Goal: Task Accomplishment & Management: Complete application form

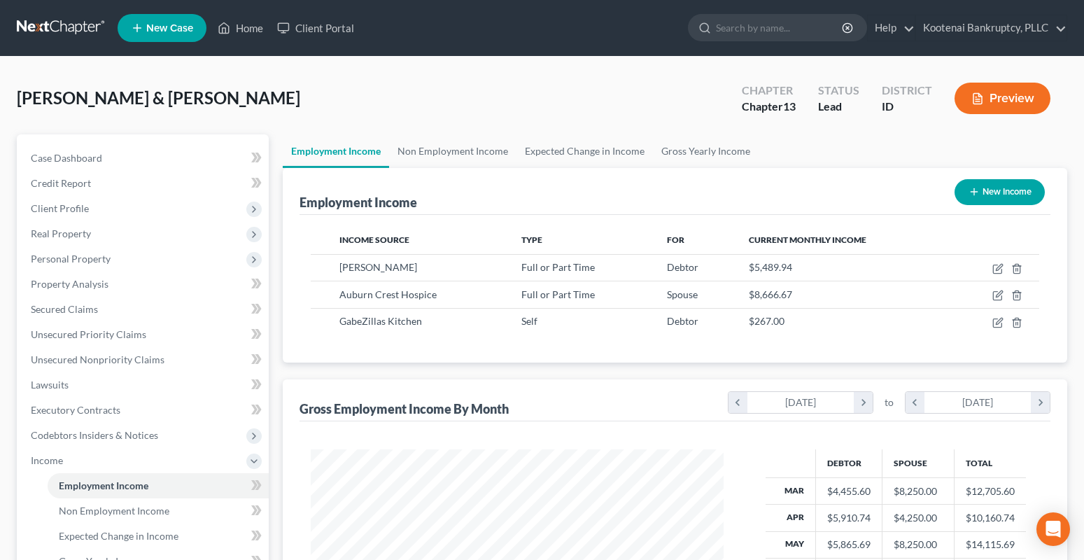
scroll to position [251, 442]
click at [248, 29] on link "Home" at bounding box center [240, 27] width 59 height 25
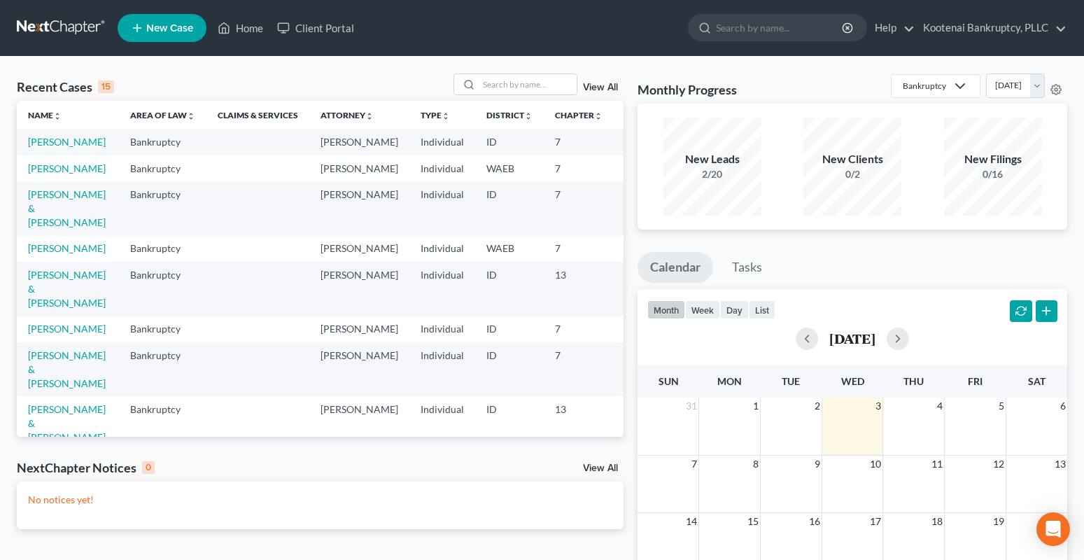
click at [173, 23] on span "New Case" at bounding box center [169, 28] width 47 height 10
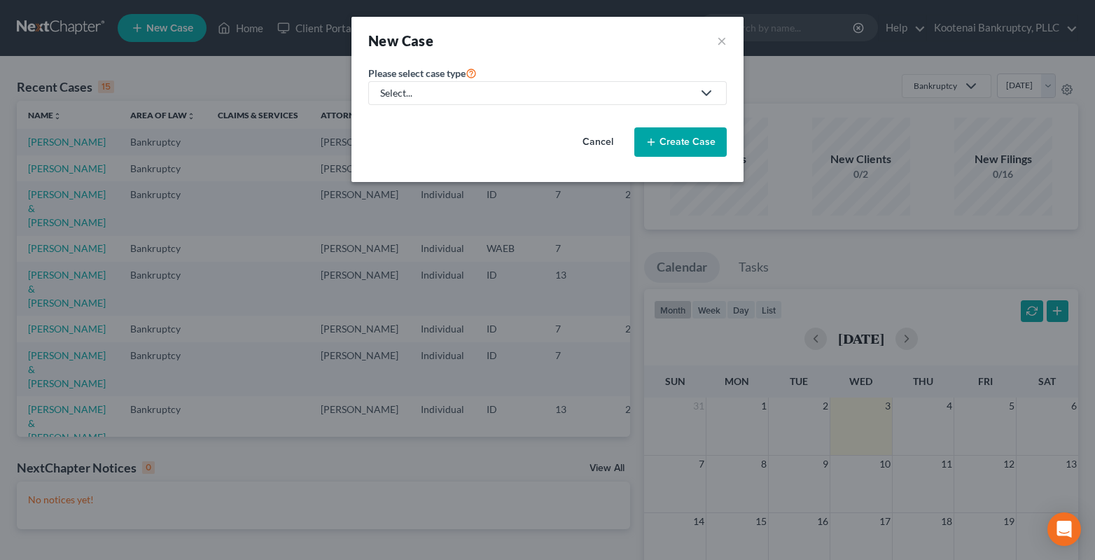
click at [402, 95] on div "Select..." at bounding box center [536, 93] width 312 height 14
click at [402, 121] on div "Bankruptcy" at bounding box center [406, 121] width 50 height 14
select select "23"
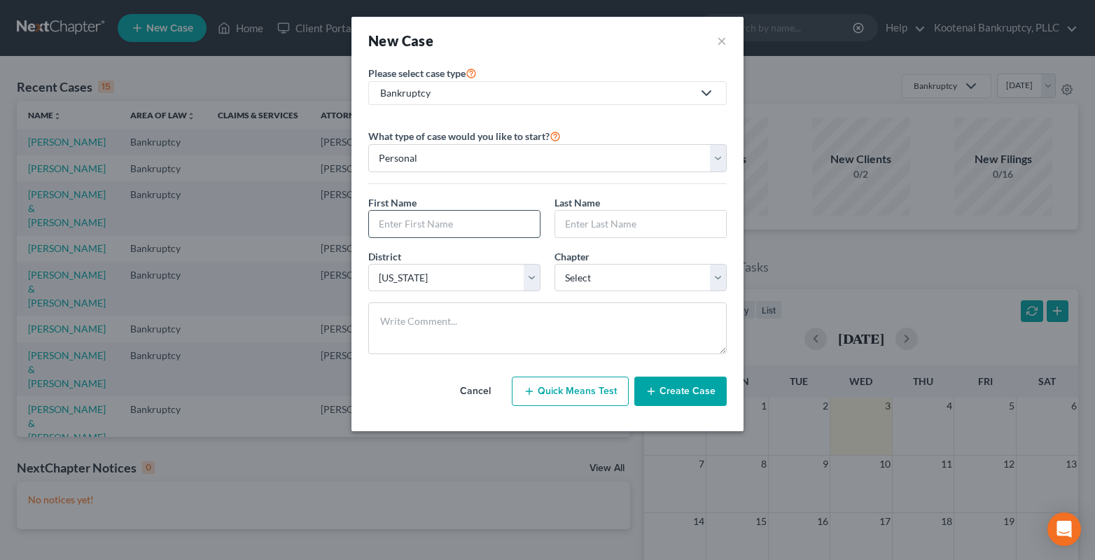
click at [388, 225] on input "text" at bounding box center [454, 224] width 171 height 27
click at [395, 222] on input "text" at bounding box center [454, 224] width 171 height 27
type input "[PERSON_NAME]"
click at [563, 227] on input "text" at bounding box center [640, 224] width 171 height 27
type input "[PERSON_NAME]"
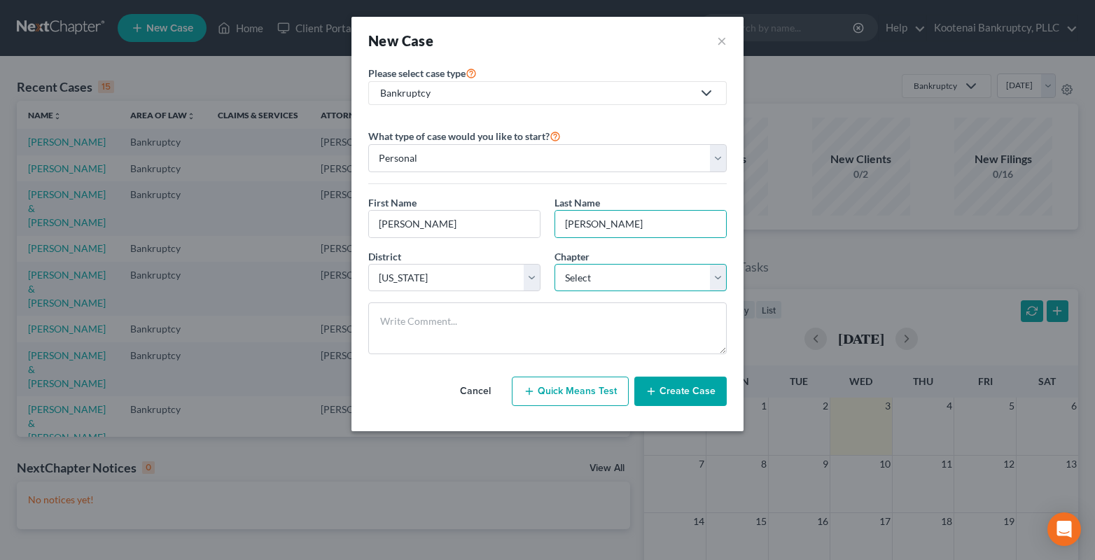
click at [575, 286] on select "Select 7 11 12 13" at bounding box center [640, 278] width 172 height 28
select select "0"
click at [554, 264] on select "Select 7 11 12 13" at bounding box center [640, 278] width 172 height 28
click at [689, 395] on button "Create Case" at bounding box center [680, 391] width 92 height 29
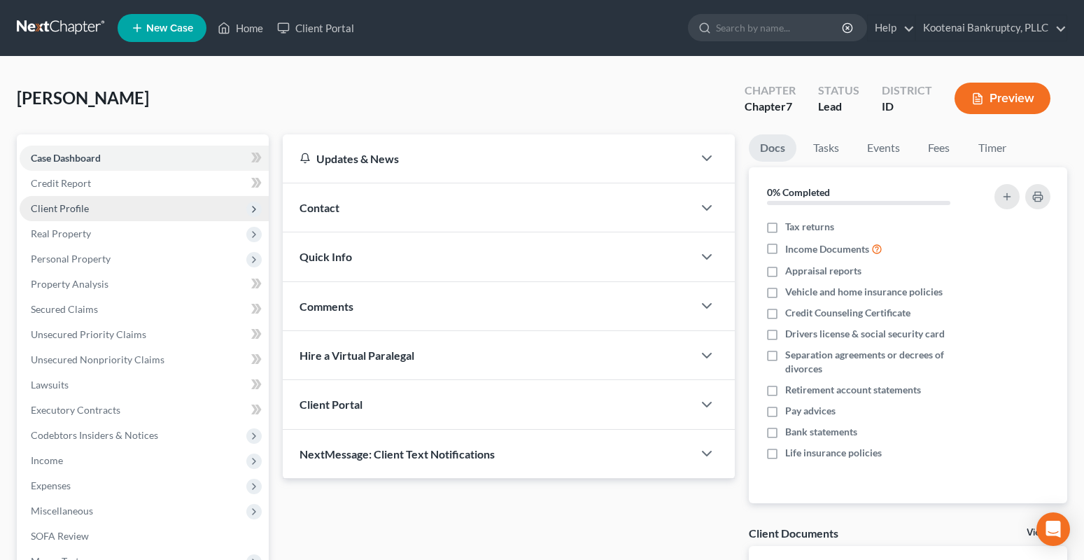
click at [52, 212] on span "Client Profile" at bounding box center [60, 208] width 58 height 12
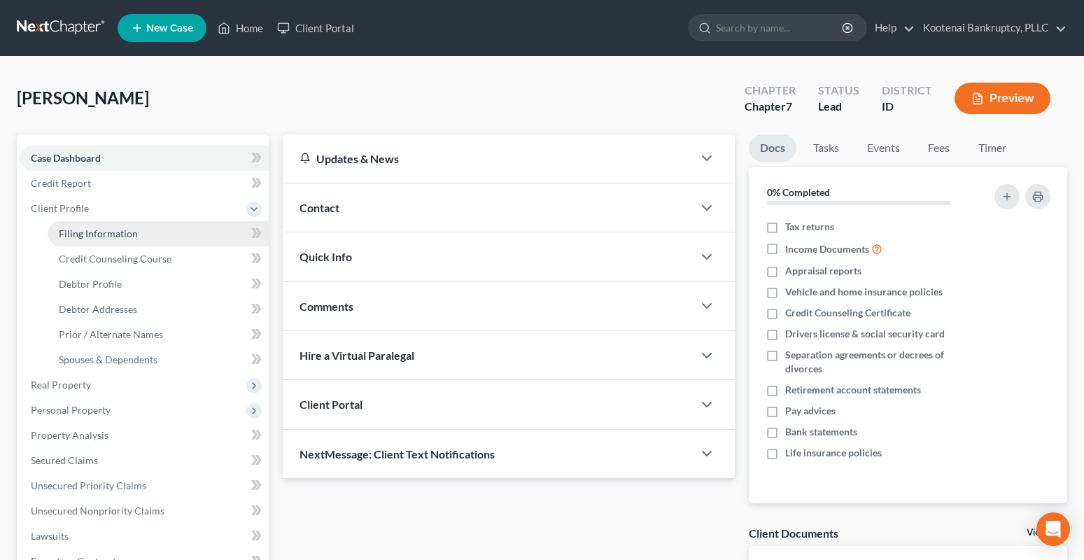
click at [80, 239] on span "Filing Information" at bounding box center [98, 233] width 79 height 12
select select "1"
select select "0"
select select "23"
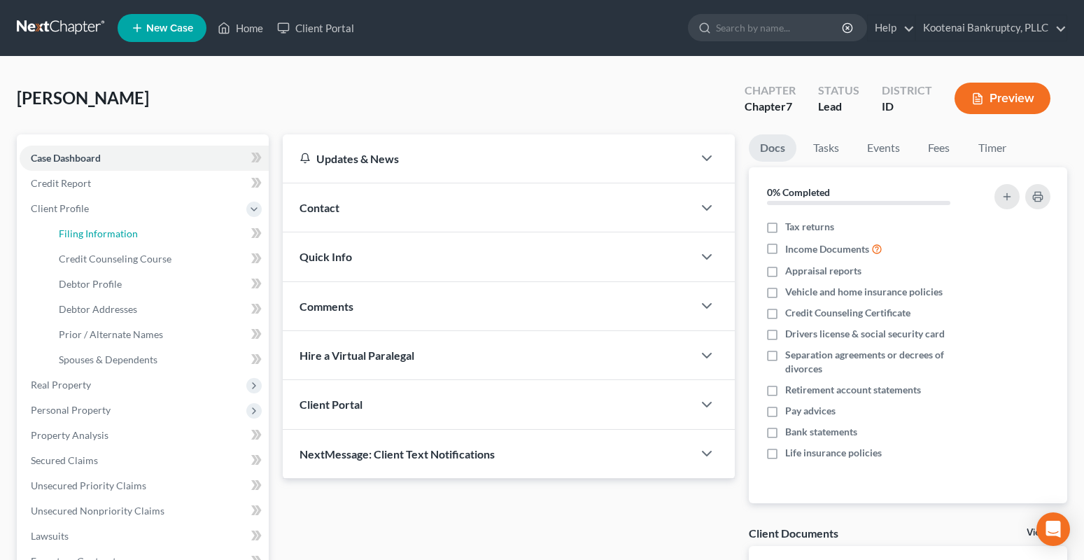
select select "13"
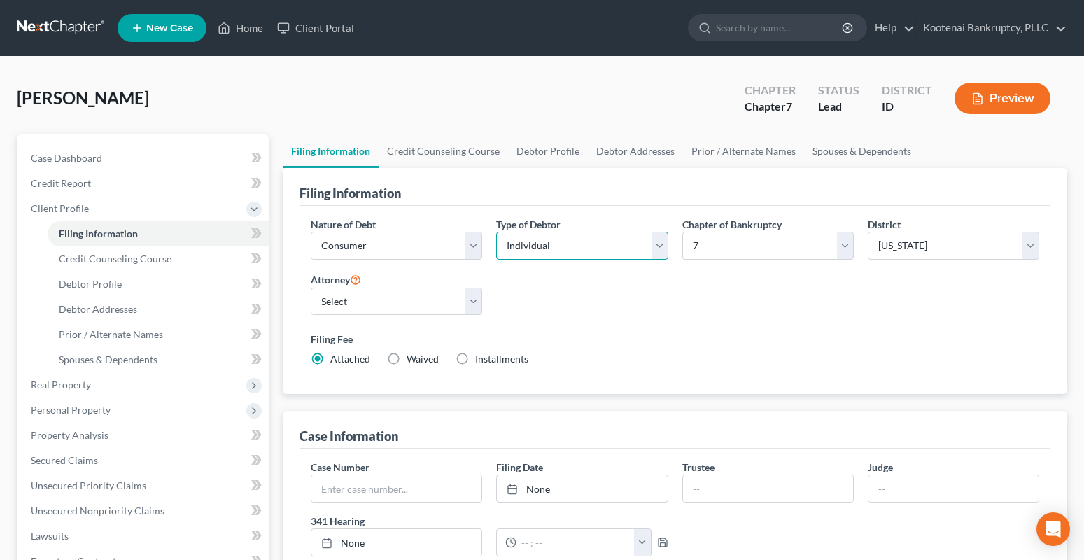
drag, startPoint x: 613, startPoint y: 249, endPoint x: 604, endPoint y: 259, distance: 13.4
click at [613, 250] on select "Select Individual Joint" at bounding box center [581, 246] width 171 height 28
select select "1"
click at [496, 232] on select "Select Individual Joint" at bounding box center [581, 246] width 171 height 28
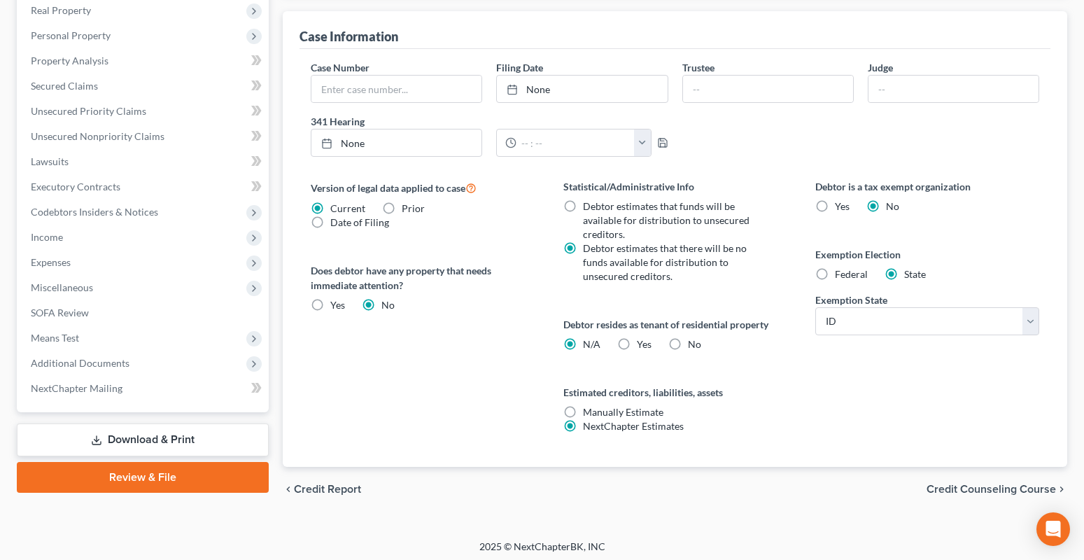
scroll to position [405, 0]
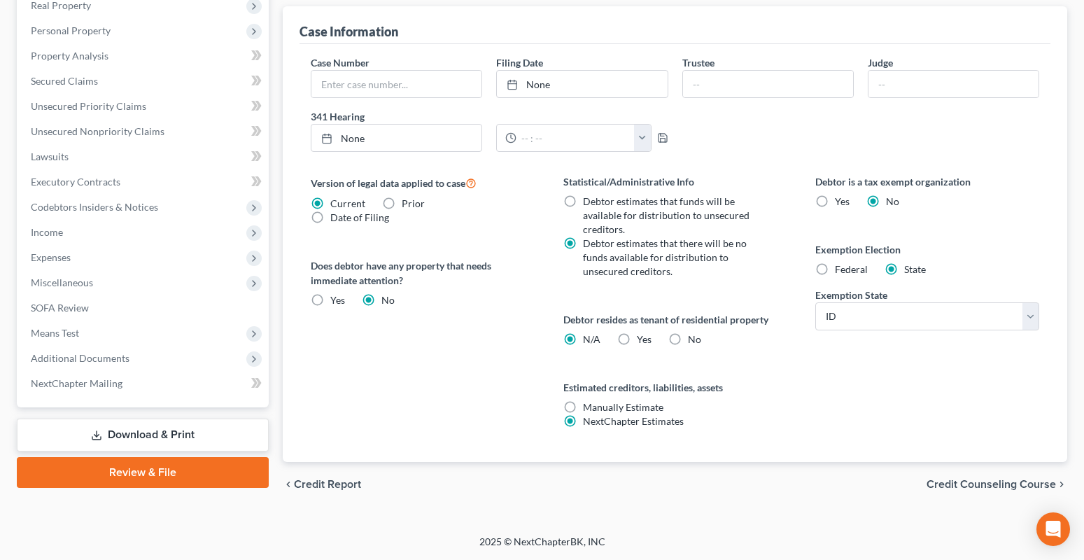
click at [637, 337] on label "Yes Yes" at bounding box center [644, 339] width 15 height 14
click at [642, 337] on input "Yes Yes" at bounding box center [646, 336] width 9 height 9
radio input "true"
radio input "false"
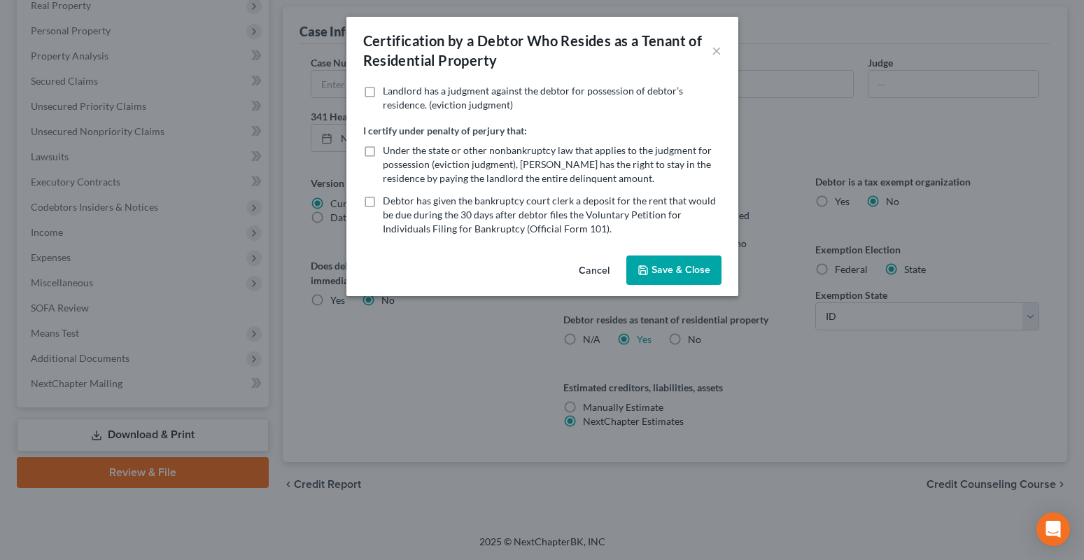
scroll to position [391, 0]
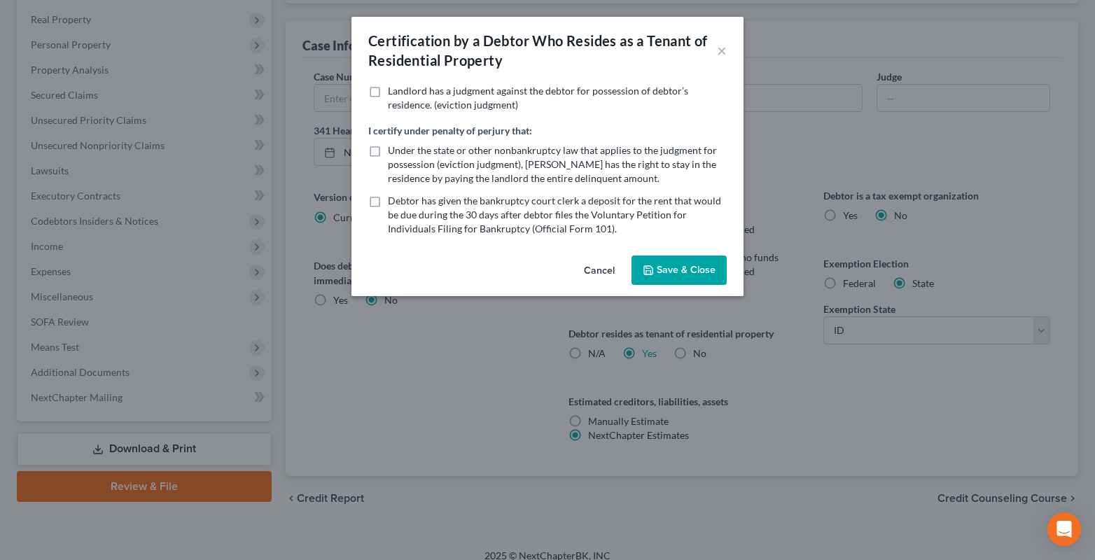
click at [674, 267] on button "Save & Close" at bounding box center [678, 269] width 95 height 29
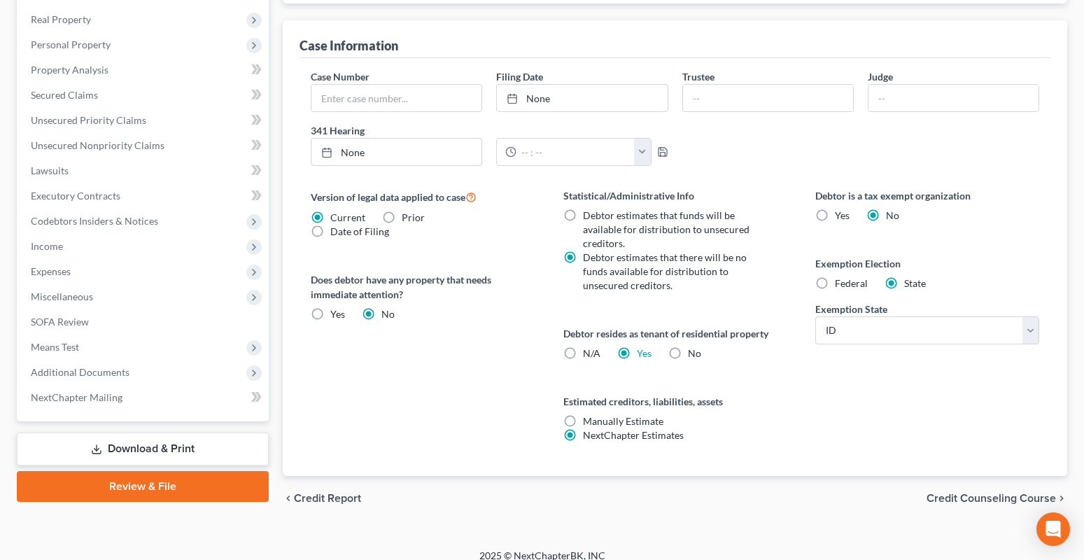
click at [996, 498] on span "Credit Counseling Course" at bounding box center [991, 498] width 129 height 11
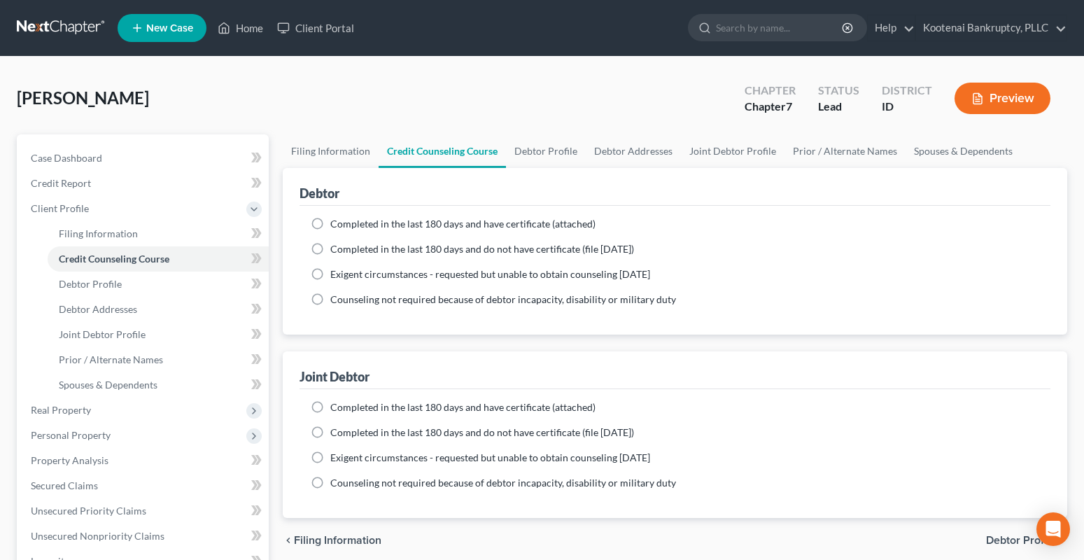
click at [1001, 538] on span "Debtor Profile" at bounding box center [1021, 540] width 70 height 11
select select "1"
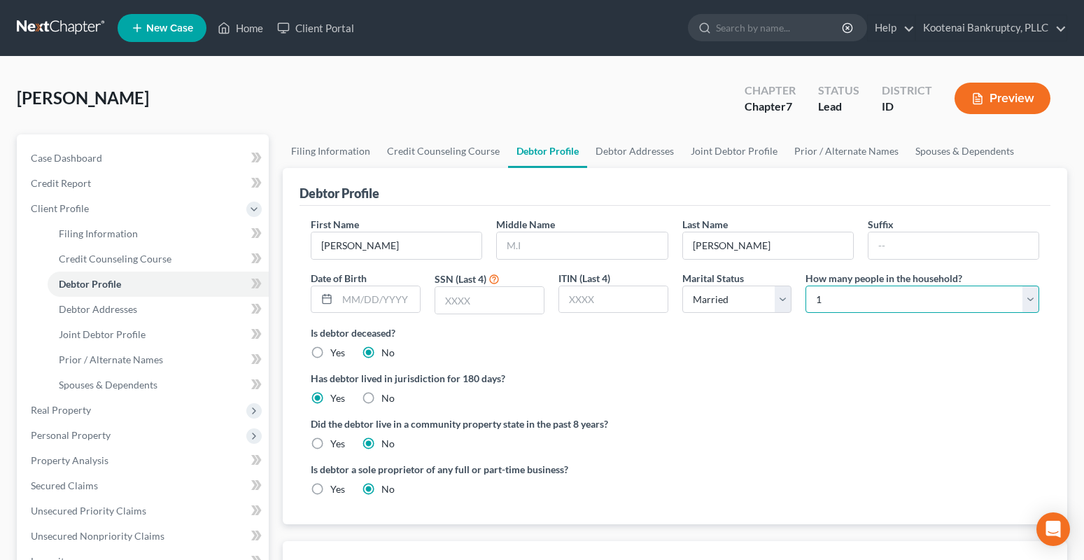
click at [816, 299] on select "Select 1 2 3 4 5 6 7 8 9 10 11 12 13 14 15 16 17 18 19 20" at bounding box center [923, 300] width 234 height 28
select select "2"
click at [806, 286] on select "Select 1 2 3 4 5 6 7 8 9 10 11 12 13 14 15 16 17 18 19 20" at bounding box center [923, 300] width 234 height 28
click at [330, 444] on label "Yes" at bounding box center [337, 444] width 15 height 14
click at [336, 444] on input "Yes" at bounding box center [340, 441] width 9 height 9
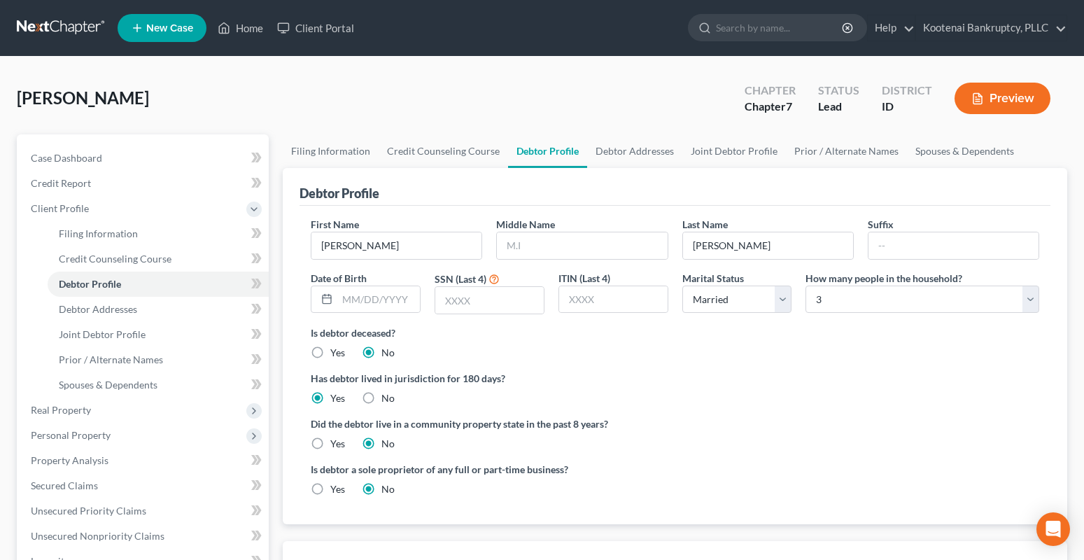
radio input "true"
radio input "false"
click at [88, 308] on span "Debtor Addresses" at bounding box center [98, 309] width 78 height 12
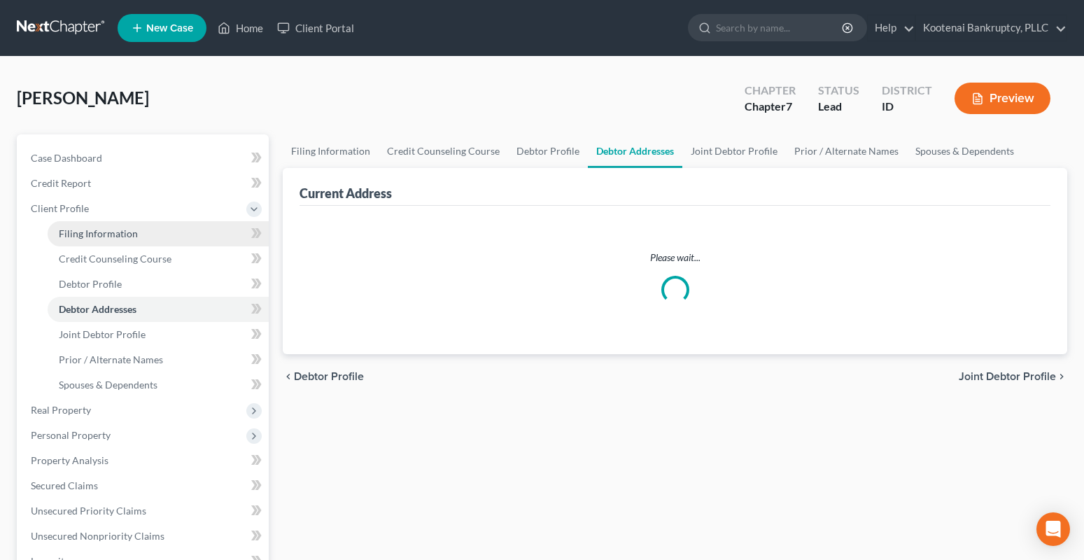
select select "0"
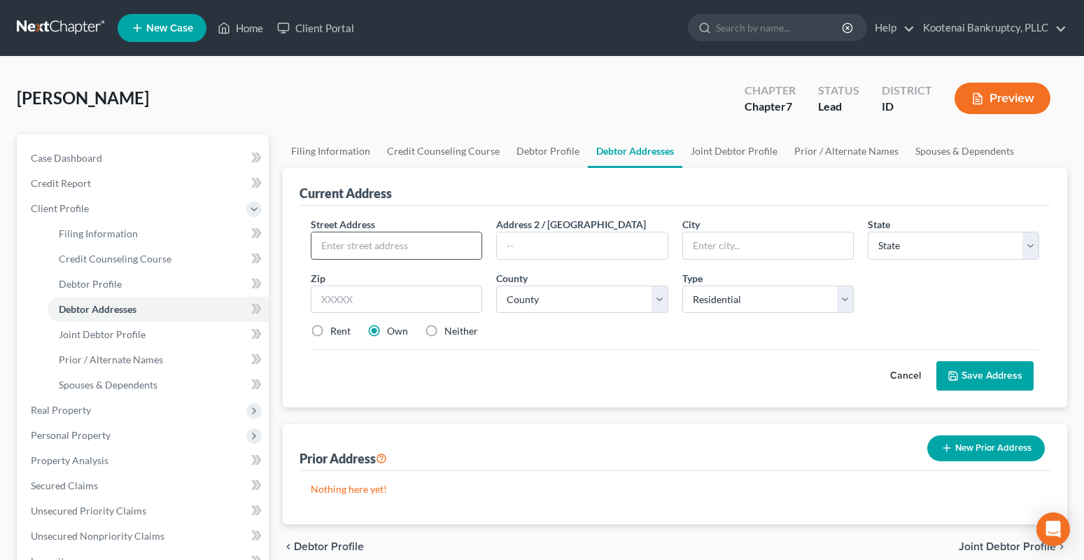
click at [362, 246] on input "text" at bounding box center [396, 245] width 170 height 27
type input "[STREET_ADDRESS]"
type input "[PERSON_NAME]"
select select "13"
type input "83350"
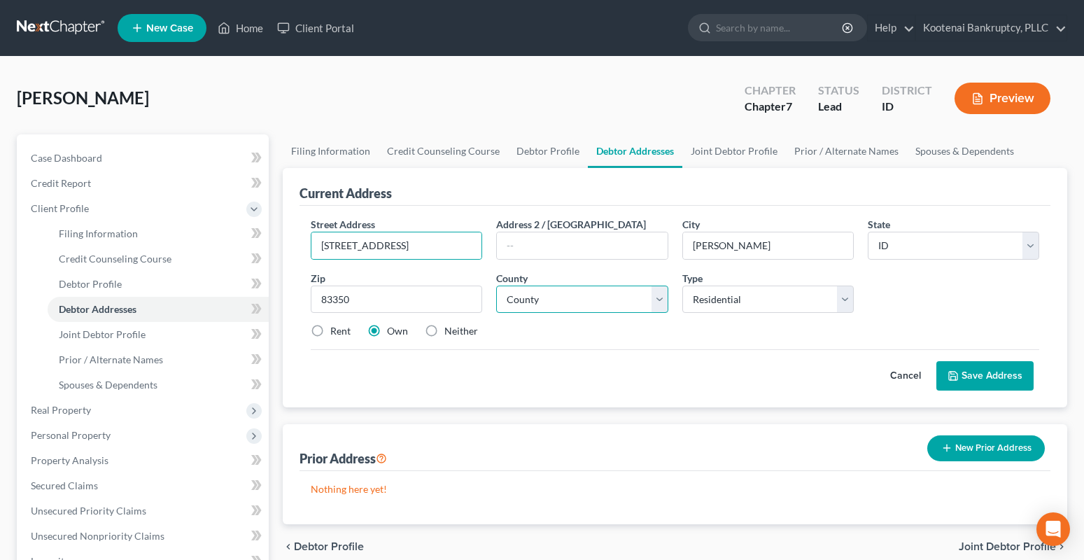
click at [537, 297] on select "County" at bounding box center [581, 300] width 171 height 28
select select "33"
click at [496, 286] on select "County [GEOGRAPHIC_DATA] [GEOGRAPHIC_DATA] [GEOGRAPHIC_DATA] [GEOGRAPHIC_DATA] …" at bounding box center [581, 300] width 171 height 28
click at [330, 327] on label "Rent" at bounding box center [340, 331] width 20 height 14
click at [336, 327] on input "Rent" at bounding box center [340, 328] width 9 height 9
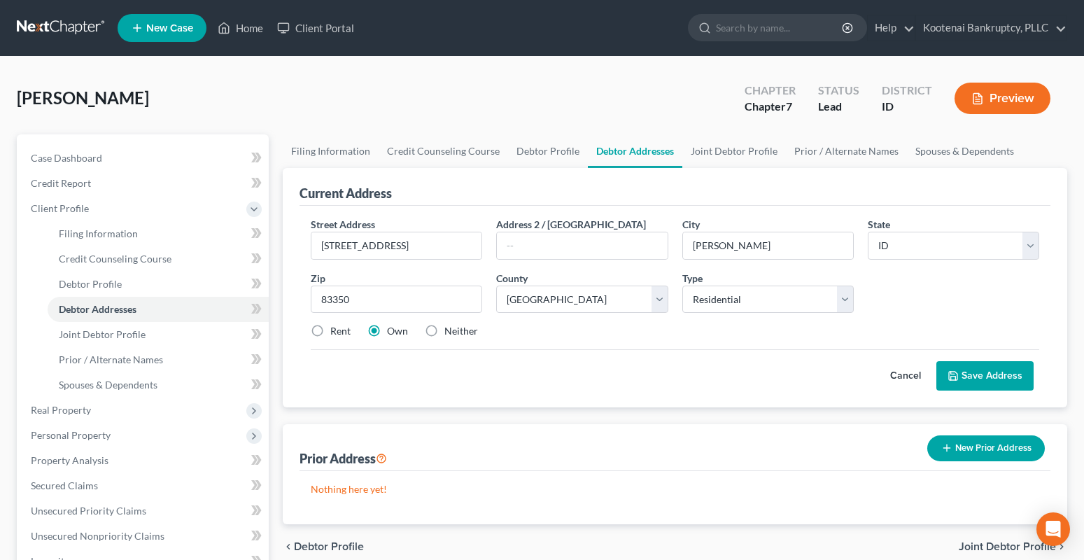
radio input "true"
click at [954, 374] on polyline at bounding box center [952, 373] width 3 height 2
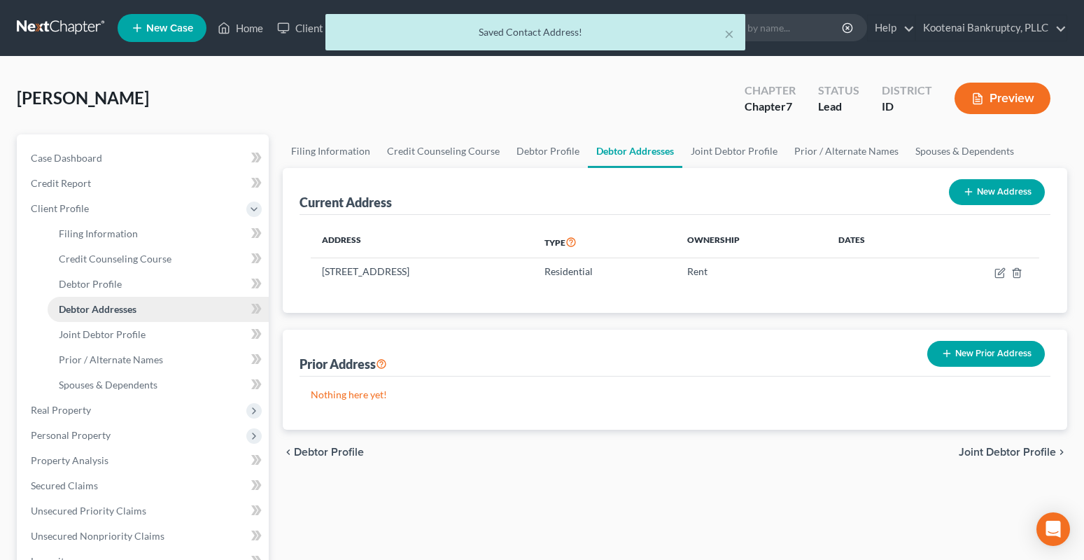
drag, startPoint x: 1018, startPoint y: 448, endPoint x: 168, endPoint y: 309, distance: 860.9
click at [1017, 448] on span "Joint Debtor Profile" at bounding box center [1007, 451] width 97 height 11
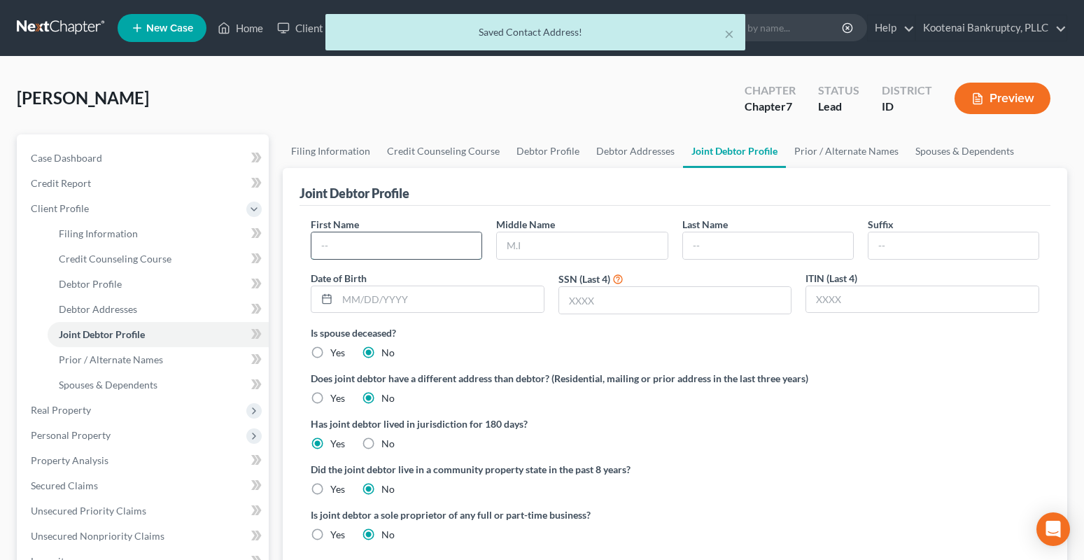
click at [338, 243] on input "text" at bounding box center [396, 245] width 170 height 27
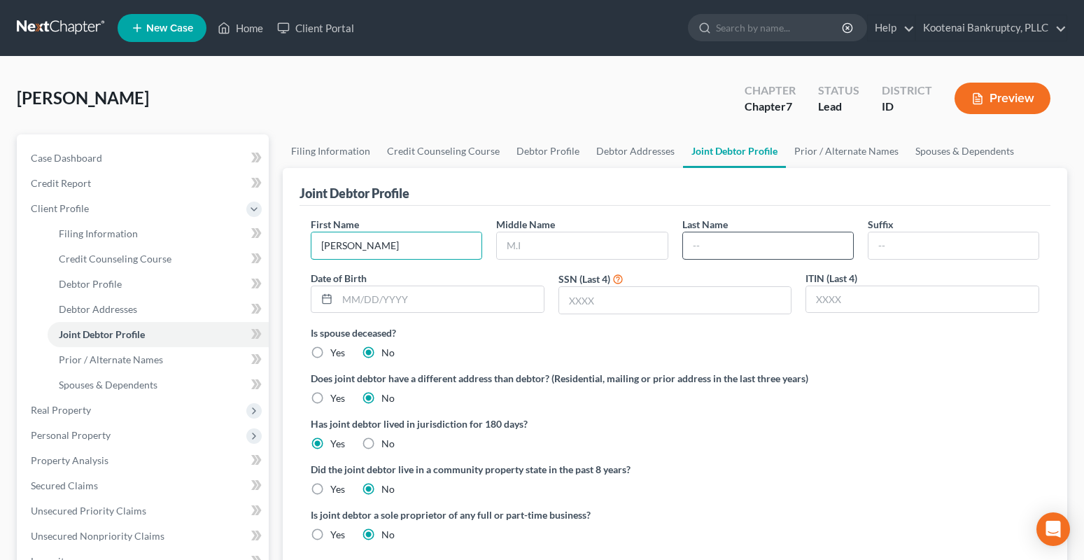
type input "[PERSON_NAME]"
click at [726, 245] on input "text" at bounding box center [768, 245] width 170 height 27
type input "[PERSON_NAME]"
click at [330, 491] on label "Yes" at bounding box center [337, 489] width 15 height 14
click at [336, 491] on input "Yes" at bounding box center [340, 486] width 9 height 9
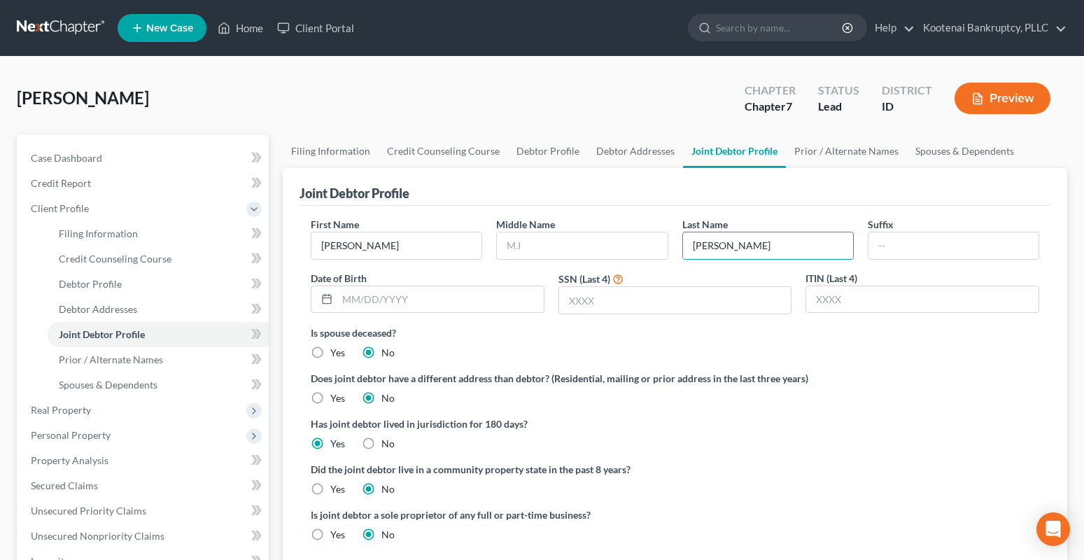
radio input "true"
radio input "false"
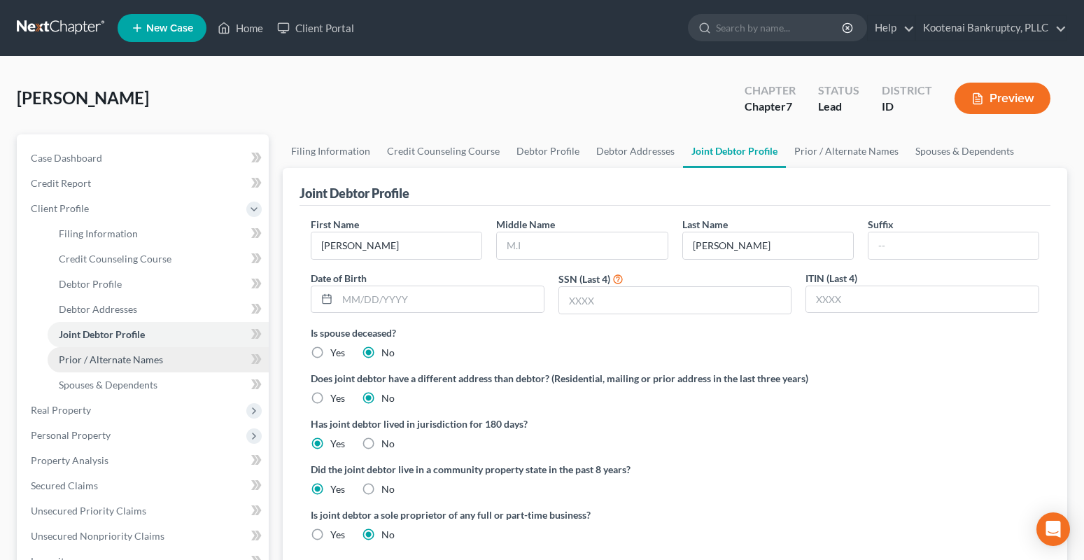
click at [131, 365] on link "Prior / Alternate Names" at bounding box center [158, 359] width 221 height 25
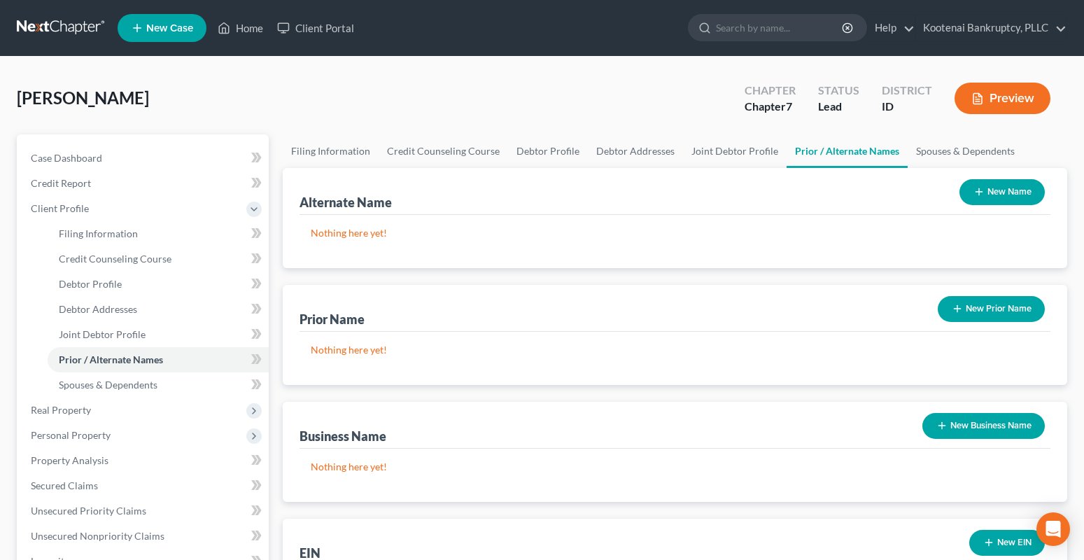
click at [1006, 307] on button "New Prior Name" at bounding box center [991, 309] width 107 height 26
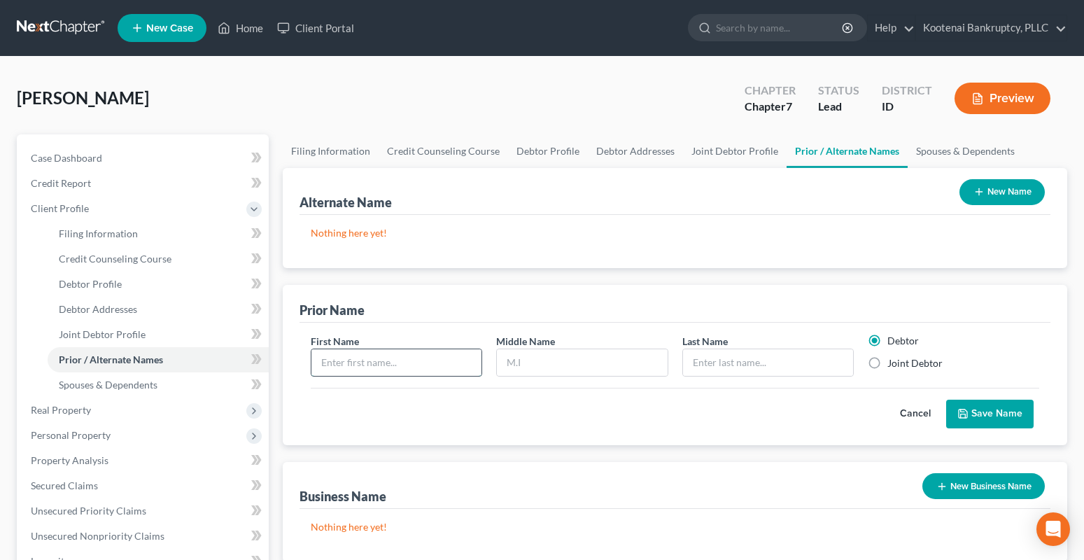
click at [328, 368] on input "text" at bounding box center [396, 362] width 170 height 27
type input "[PERSON_NAME]"
click at [697, 364] on input "text" at bounding box center [768, 362] width 170 height 27
type input "[PERSON_NAME]"
click at [887, 359] on label "Joint Debtor" at bounding box center [914, 363] width 55 height 14
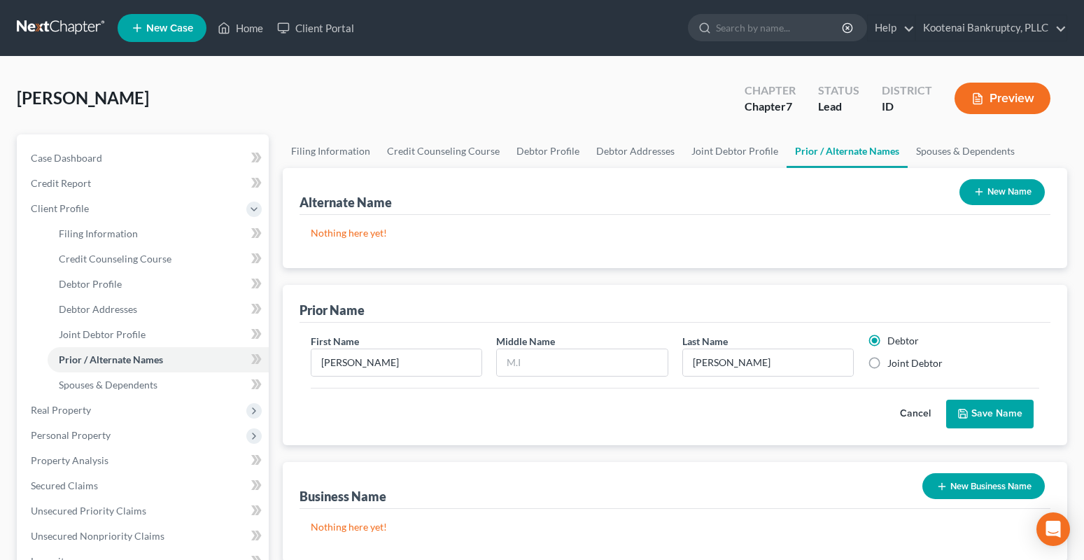
click at [893, 359] on input "Joint Debtor" at bounding box center [897, 360] width 9 height 9
radio input "true"
radio input "false"
click at [993, 410] on button "Save Name" at bounding box center [989, 414] width 87 height 29
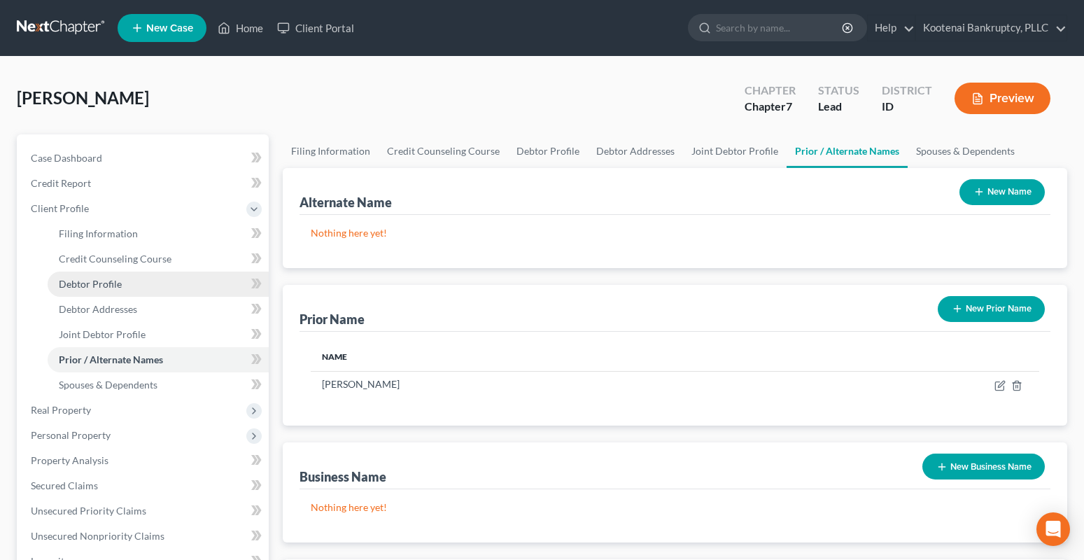
click at [89, 284] on span "Debtor Profile" at bounding box center [90, 284] width 63 height 12
select select "1"
select select "2"
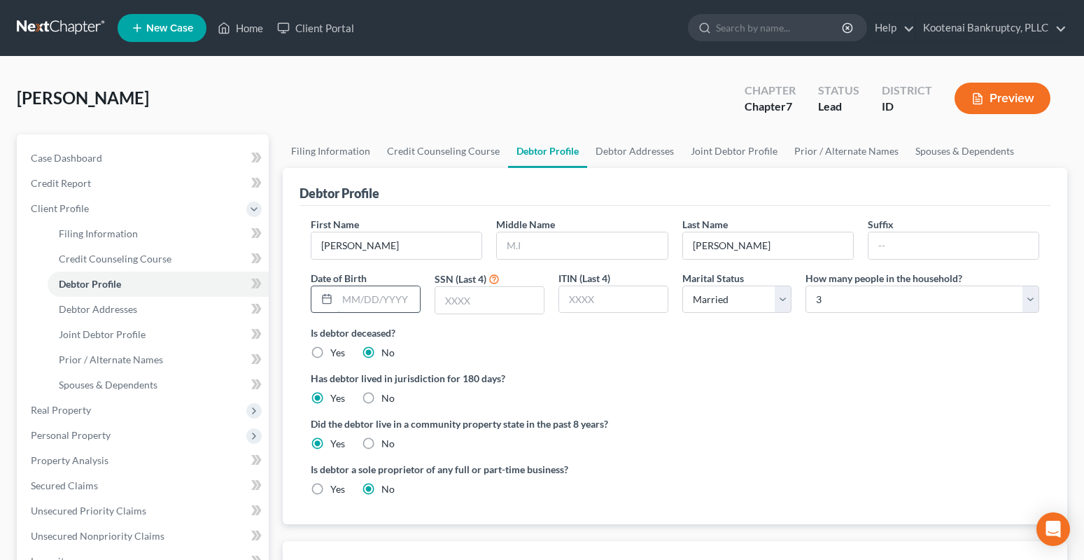
click at [345, 296] on input "text" at bounding box center [378, 299] width 83 height 27
type input "[DATE]"
click at [447, 301] on input "text" at bounding box center [489, 300] width 108 height 27
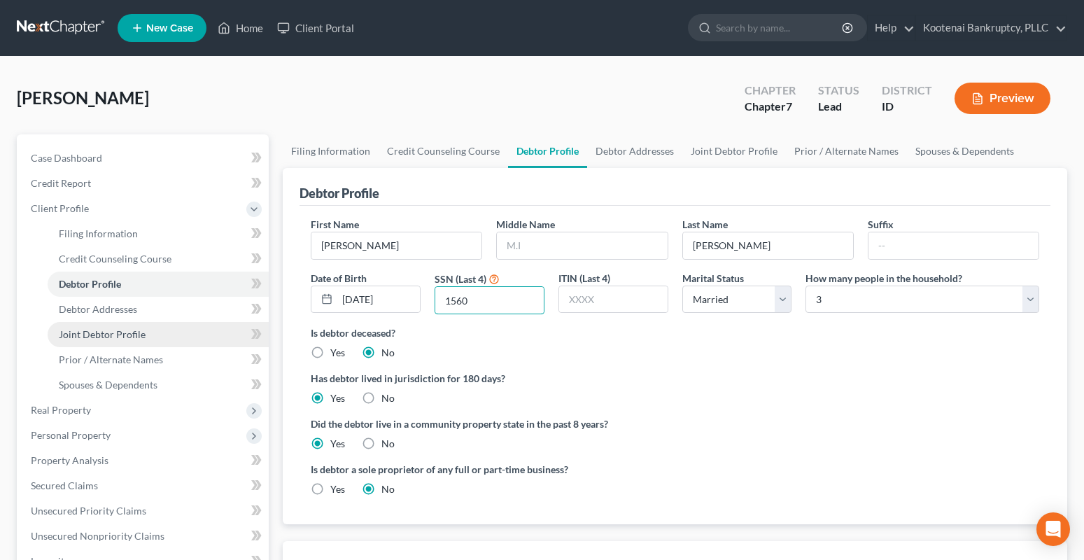
type input "1560"
click at [81, 330] on span "Joint Debtor Profile" at bounding box center [102, 334] width 87 height 12
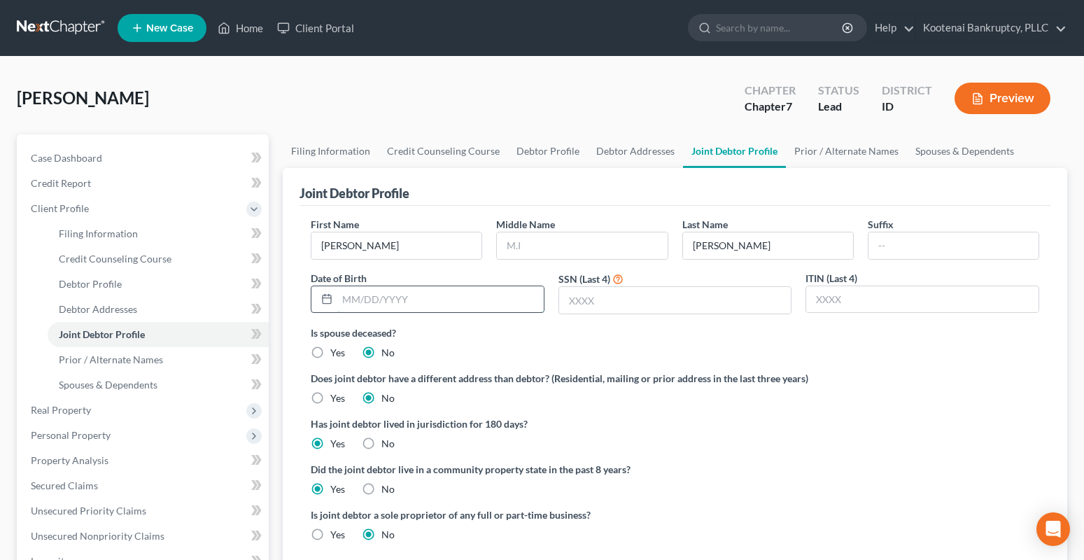
drag, startPoint x: 358, startPoint y: 302, endPoint x: 337, endPoint y: 302, distance: 20.3
click at [356, 302] on input "text" at bounding box center [440, 299] width 206 height 27
type input "[DATE]"
click at [582, 303] on input "text" at bounding box center [675, 300] width 232 height 27
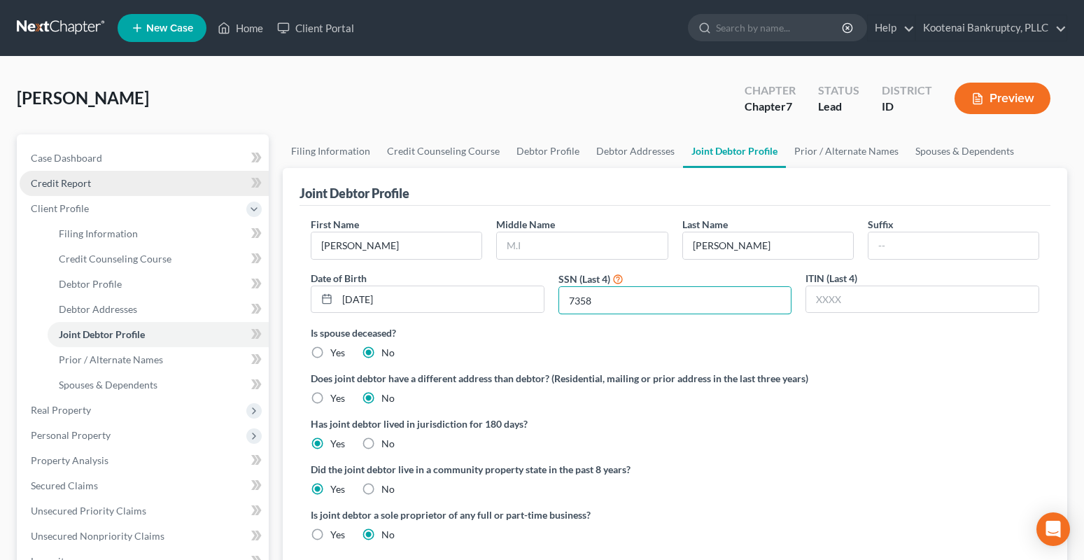
type input "7358"
click at [76, 187] on span "Credit Report" at bounding box center [61, 183] width 60 height 12
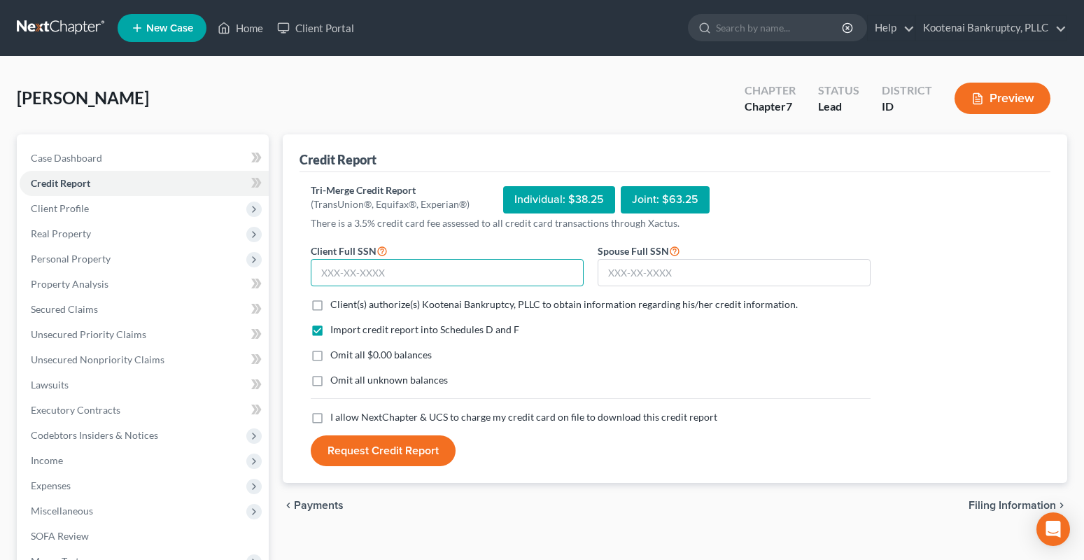
click at [331, 277] on input "text" at bounding box center [447, 273] width 273 height 28
type input "519-51-1560"
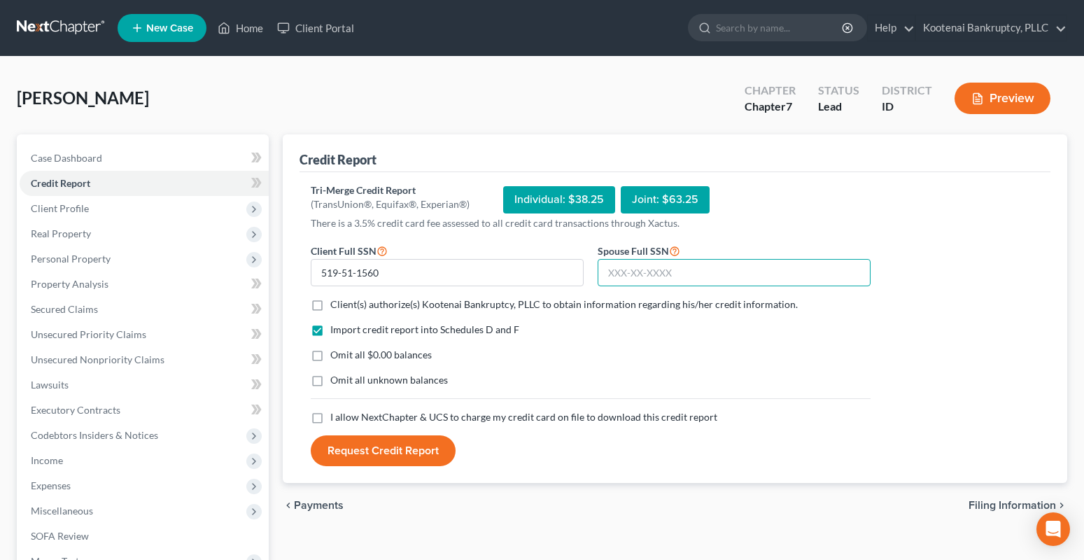
click at [641, 280] on input "text" at bounding box center [734, 273] width 273 height 28
type input "518-61-7358"
drag, startPoint x: 318, startPoint y: 304, endPoint x: 314, endPoint y: 396, distance: 92.4
click at [330, 309] on label "Client(s) authorize(s) Kootenai Bankruptcy, PLLC to obtain information regardin…" at bounding box center [563, 304] width 467 height 14
click at [336, 307] on input "Client(s) authorize(s) Kootenai Bankruptcy, PLLC to obtain information regardin…" at bounding box center [340, 301] width 9 height 9
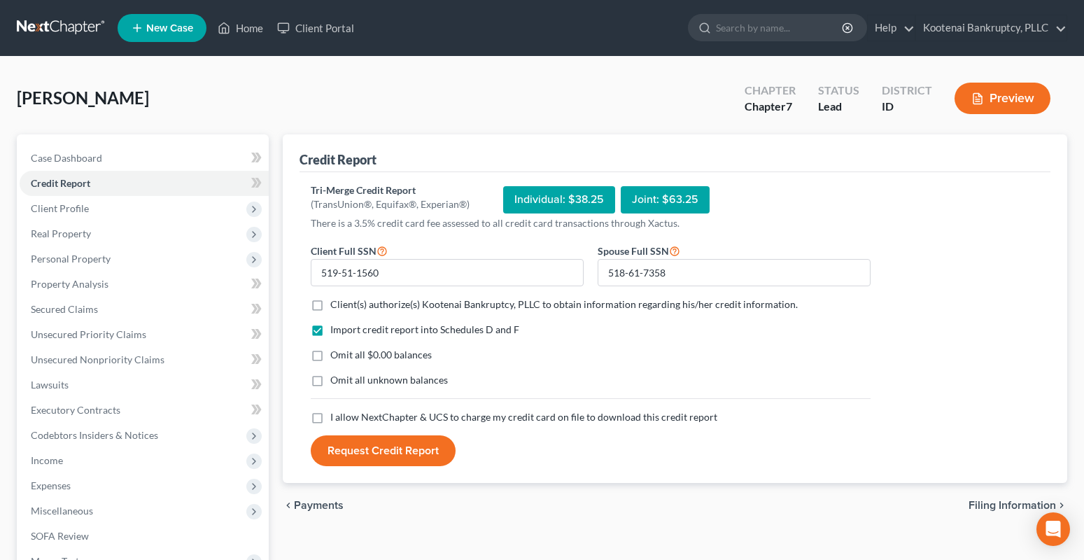
checkbox input "true"
click at [330, 420] on label "I allow NextChapter & UCS to charge my credit card on file to download this cre…" at bounding box center [523, 417] width 387 height 14
click at [336, 419] on input "I allow NextChapter & UCS to charge my credit card on file to download this cre…" at bounding box center [340, 414] width 9 height 9
checkbox input "true"
click at [364, 449] on button "Request Credit Report" at bounding box center [383, 450] width 145 height 31
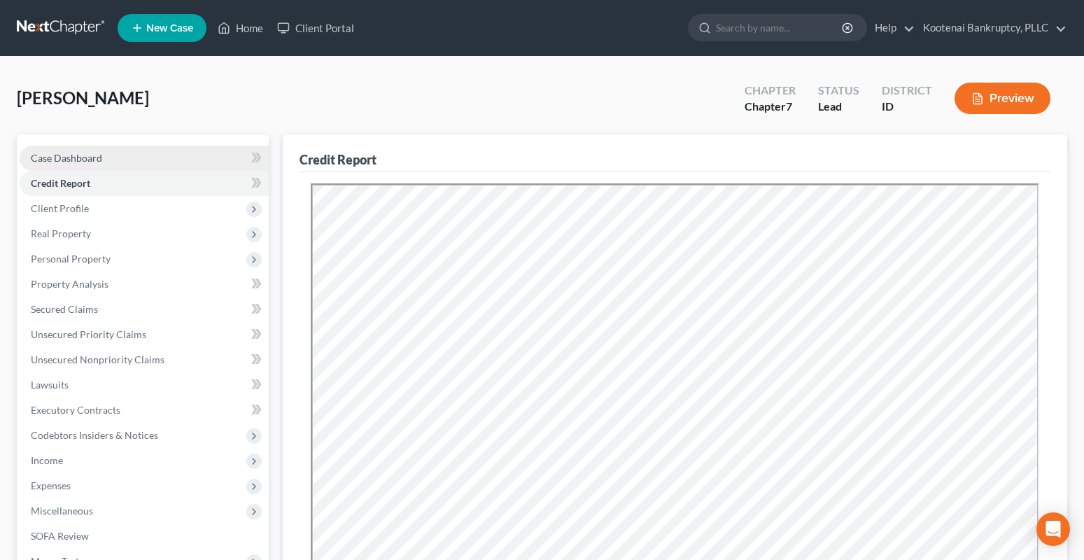
click at [62, 155] on span "Case Dashboard" at bounding box center [66, 158] width 71 height 12
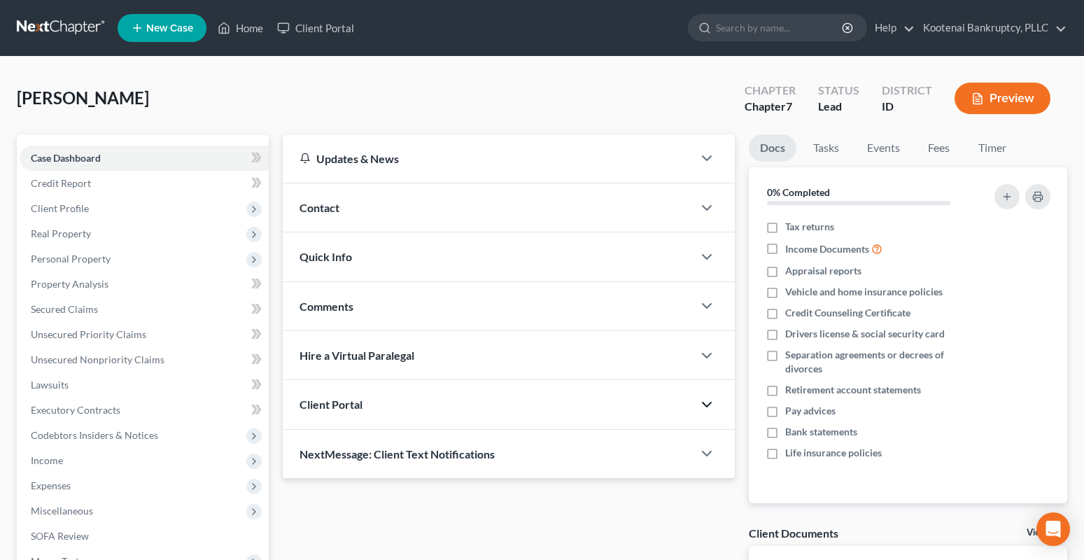
click at [705, 407] on icon "button" at bounding box center [706, 404] width 17 height 17
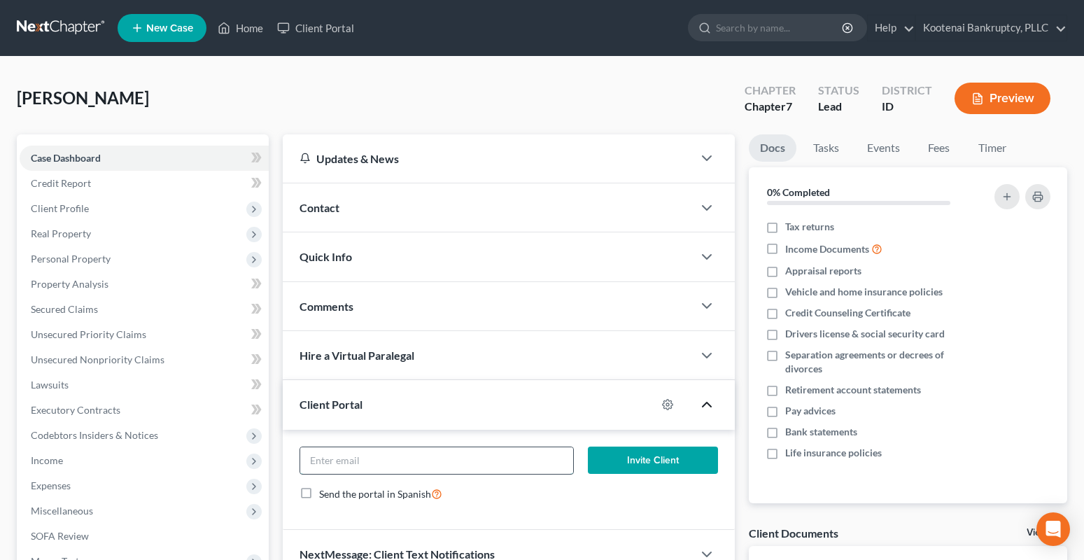
paste input "Hello please find attached a copy of your credit report for review. It is your …"
type input "H"
paste input "[EMAIL_ADDRESS][DOMAIN_NAME]"
type input "[EMAIL_ADDRESS][DOMAIN_NAME]"
click at [668, 455] on button "Invite Client" at bounding box center [653, 460] width 130 height 28
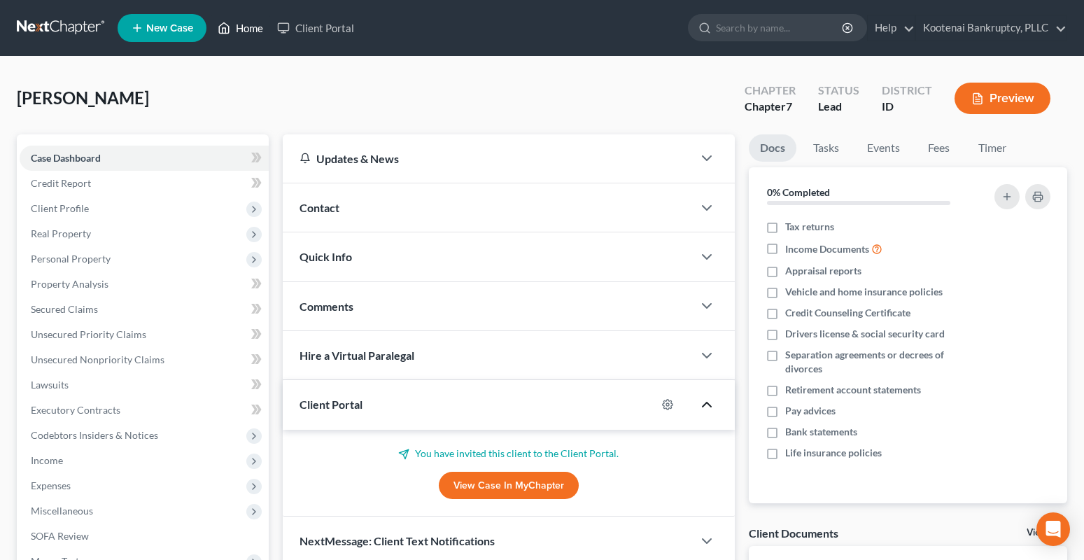
click at [244, 27] on link "Home" at bounding box center [240, 27] width 59 height 25
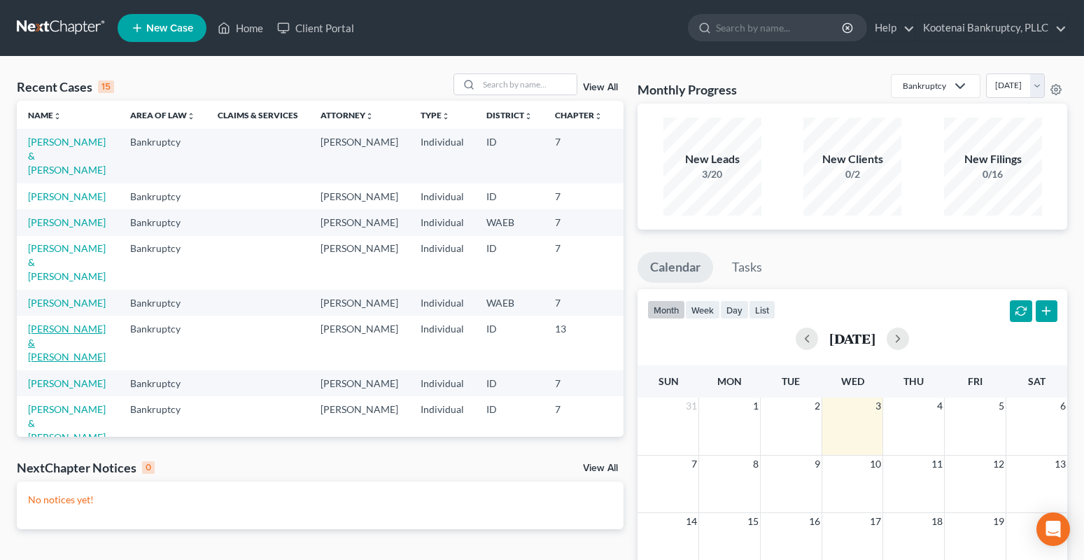
click at [38, 363] on link "[PERSON_NAME] & [PERSON_NAME]" at bounding box center [67, 343] width 78 height 40
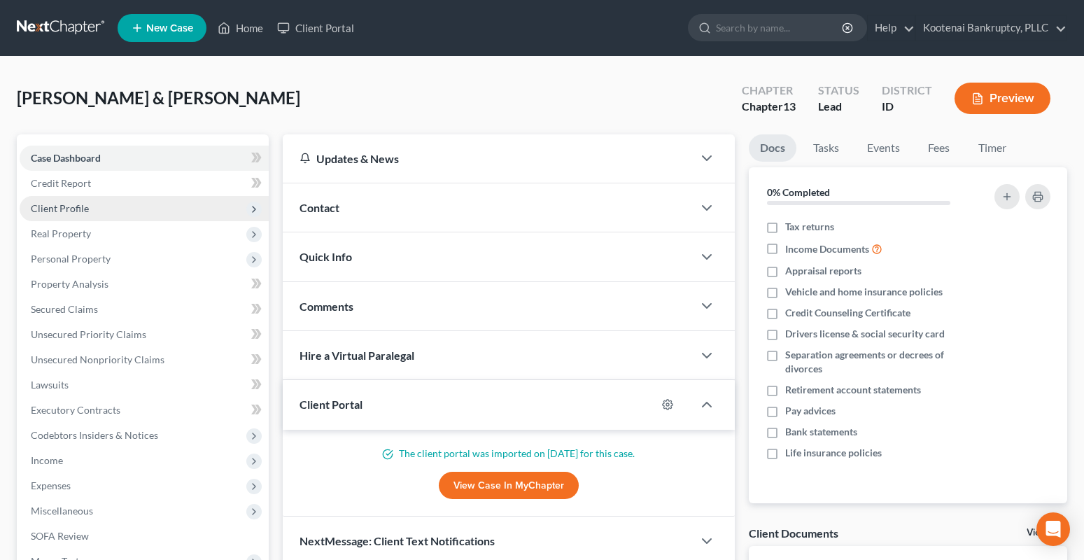
click at [50, 204] on span "Client Profile" at bounding box center [60, 208] width 58 height 12
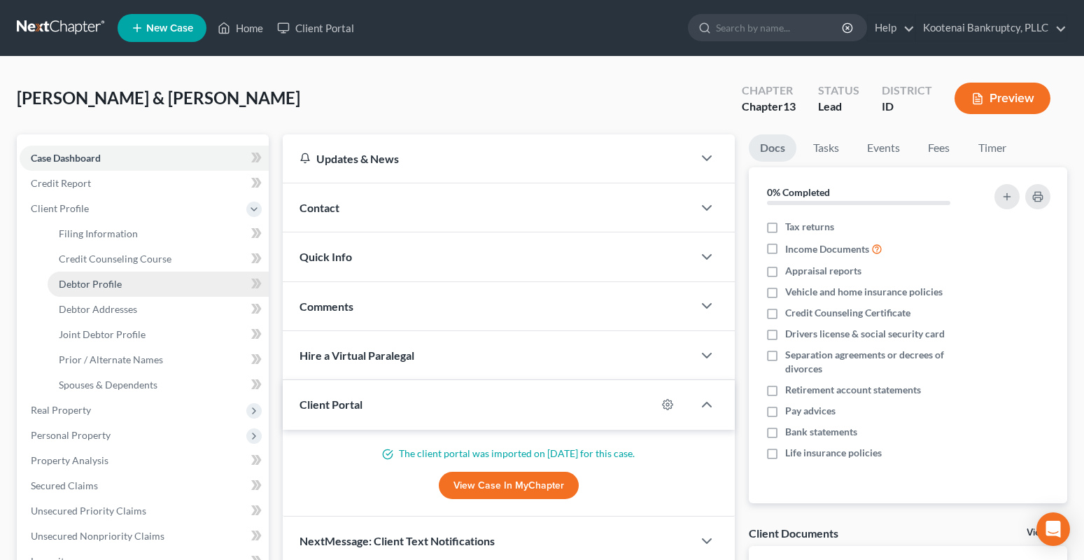
click at [83, 288] on span "Debtor Profile" at bounding box center [90, 284] width 63 height 12
select select "1"
select select "4"
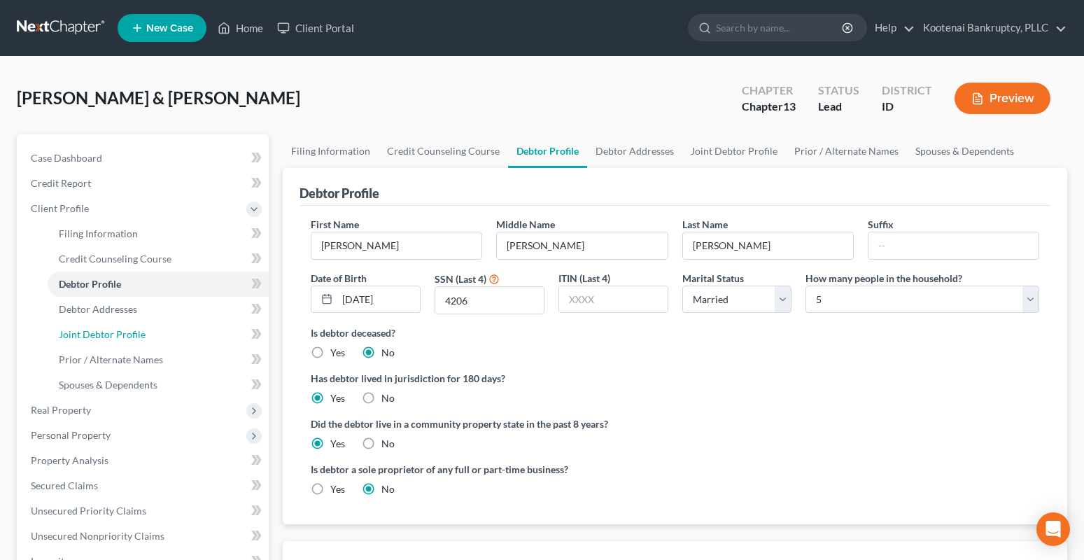
drag, startPoint x: 98, startPoint y: 337, endPoint x: 3, endPoint y: 336, distance: 95.2
click at [96, 337] on span "Joint Debtor Profile" at bounding box center [102, 334] width 87 height 12
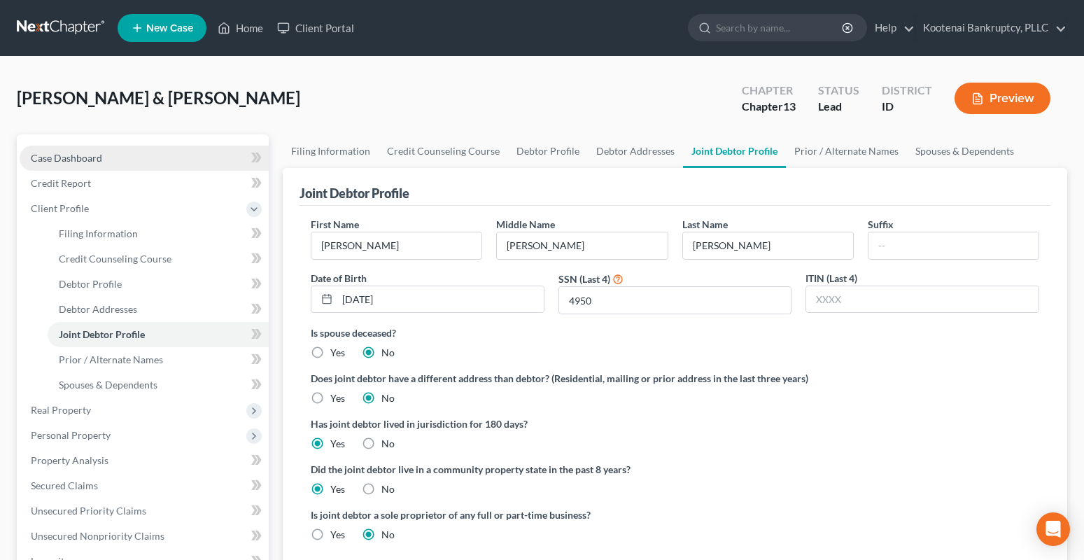
click at [62, 158] on span "Case Dashboard" at bounding box center [66, 158] width 71 height 12
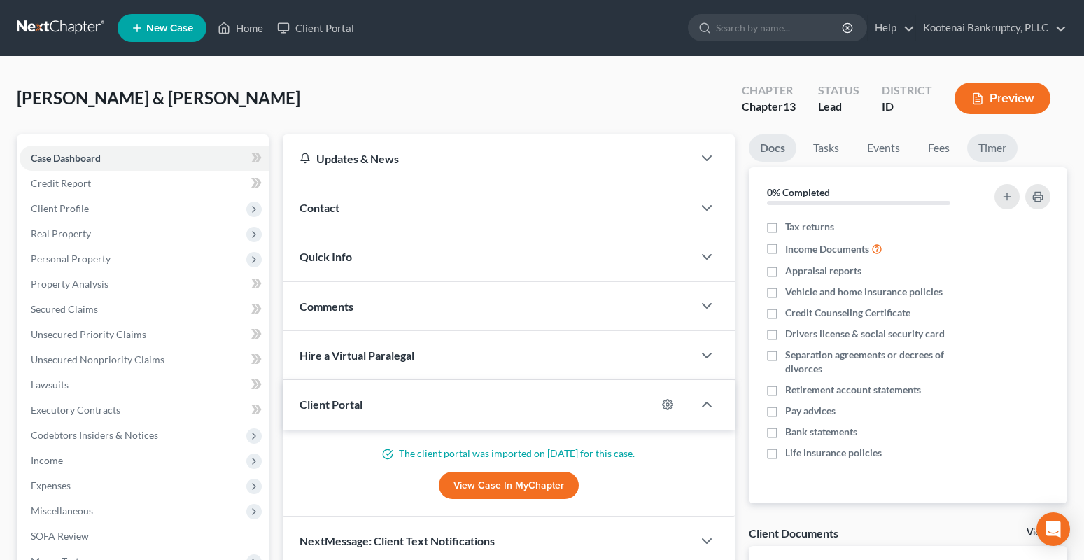
click at [1006, 150] on link "Timer" at bounding box center [992, 147] width 50 height 27
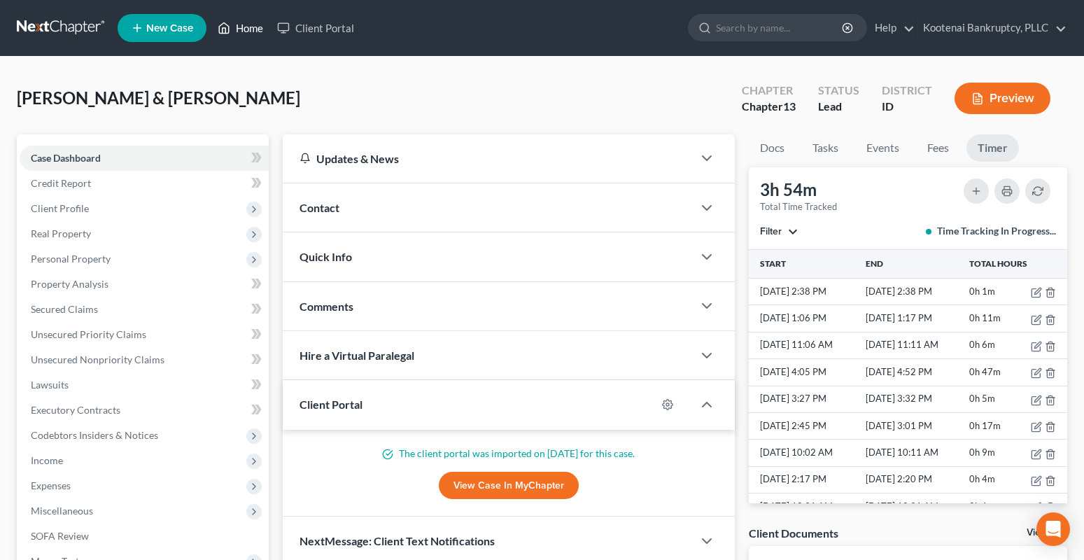
drag, startPoint x: 265, startPoint y: 27, endPoint x: 241, endPoint y: 31, distance: 24.3
click at [265, 27] on link "Home" at bounding box center [240, 27] width 59 height 25
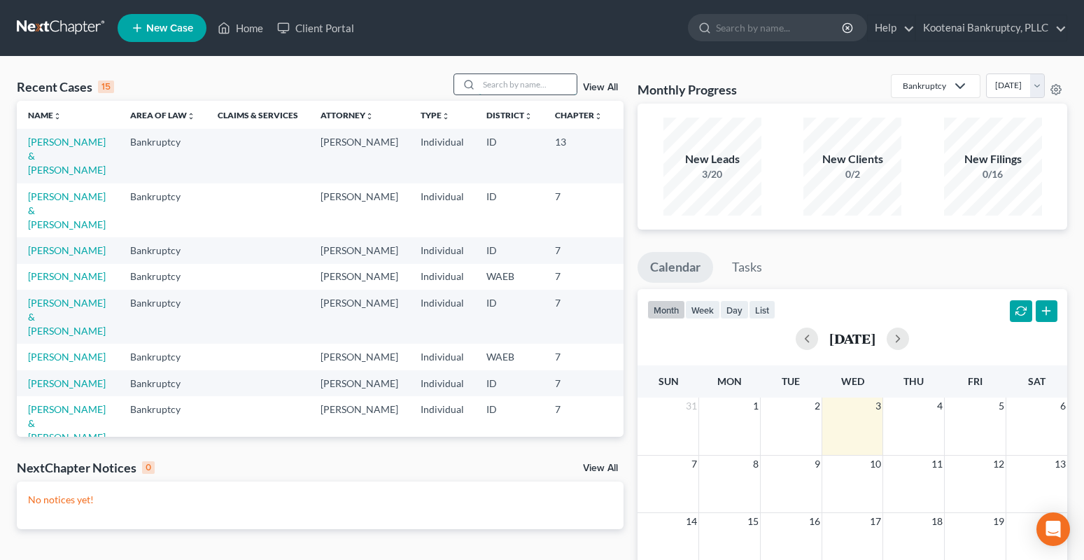
click at [498, 83] on input "search" at bounding box center [528, 84] width 98 height 20
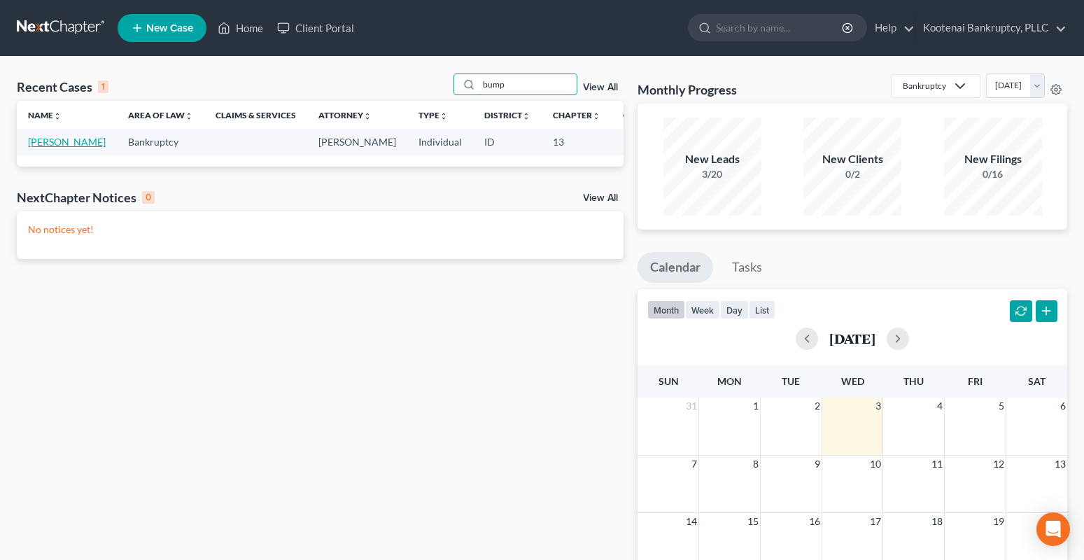
type input "bump"
click at [34, 141] on link "[PERSON_NAME]" at bounding box center [67, 142] width 78 height 12
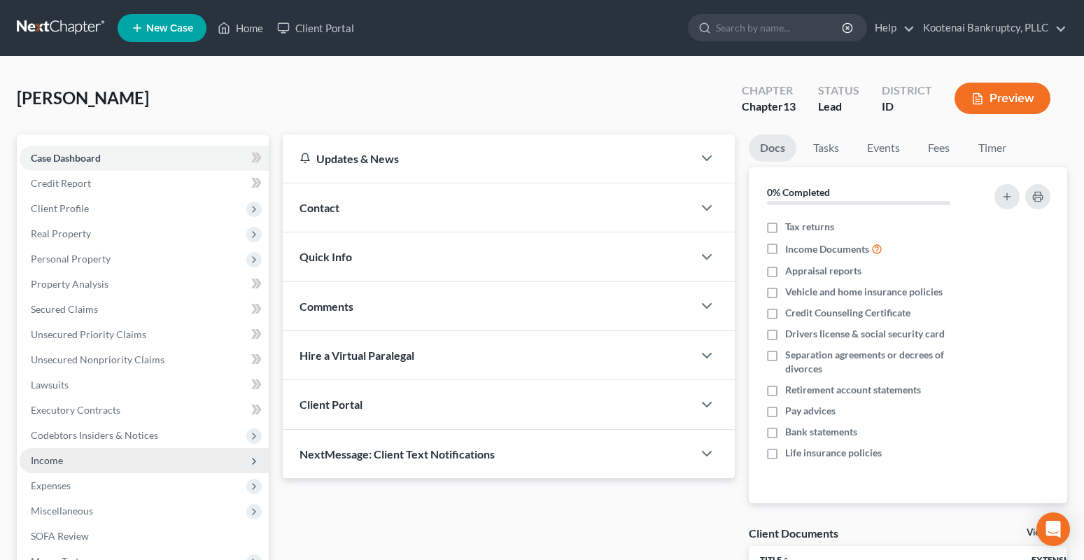
click at [42, 461] on span "Income" at bounding box center [47, 460] width 32 height 12
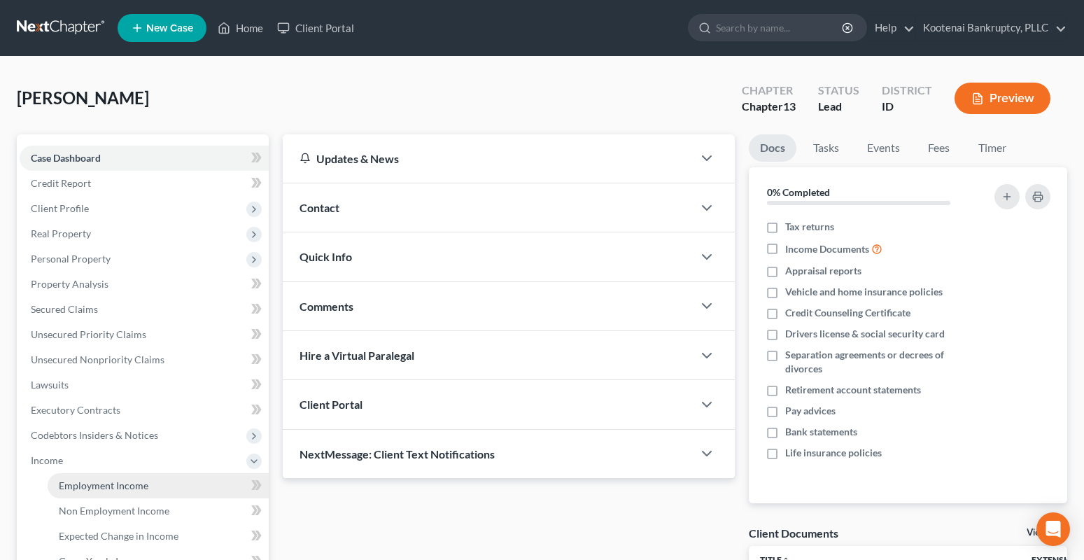
click at [94, 484] on span "Employment Income" at bounding box center [104, 485] width 90 height 12
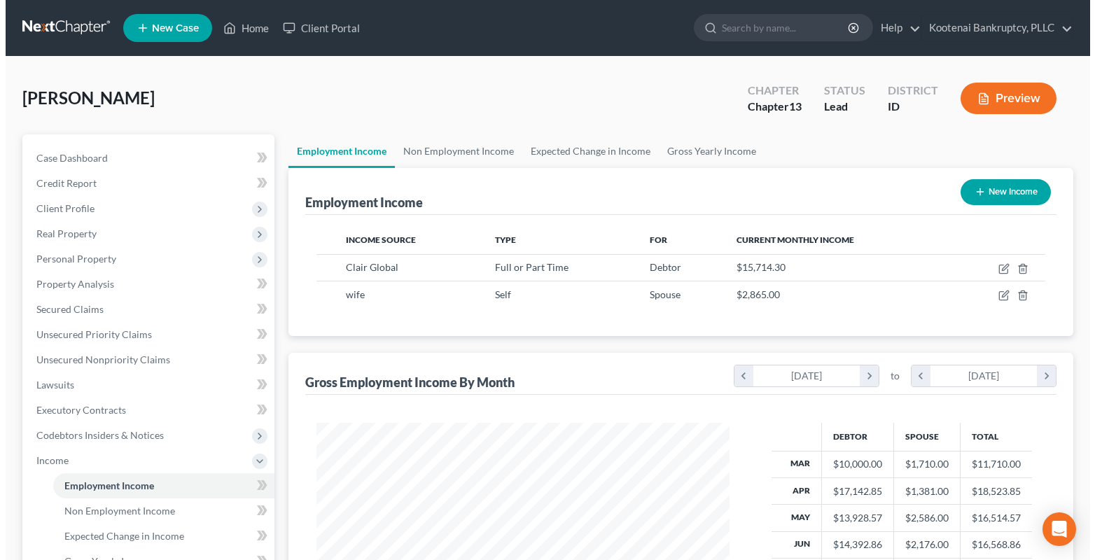
scroll to position [251, 442]
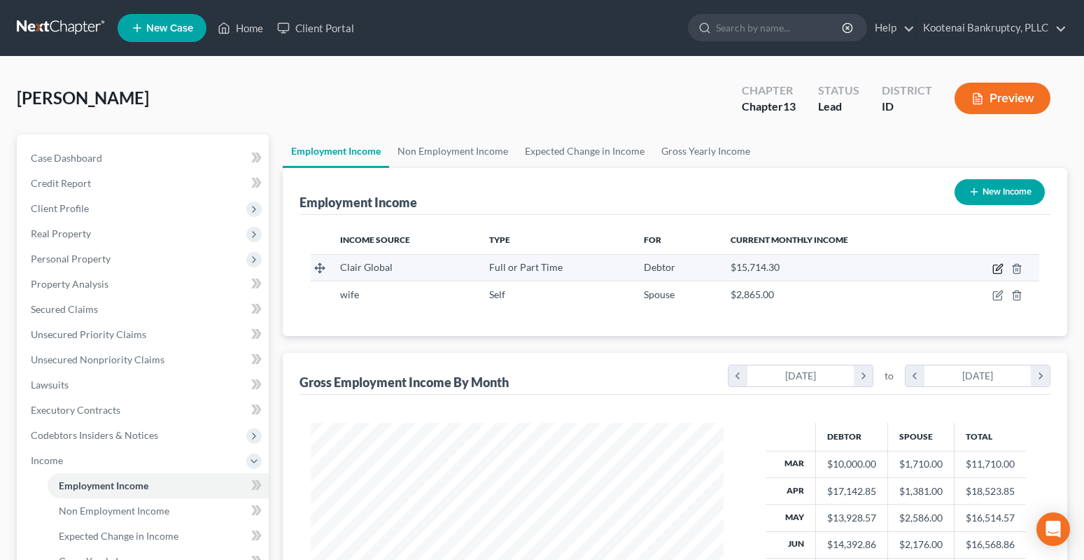
click at [1000, 268] on icon "button" at bounding box center [999, 267] width 6 height 6
select select "0"
select select "39"
select select "1"
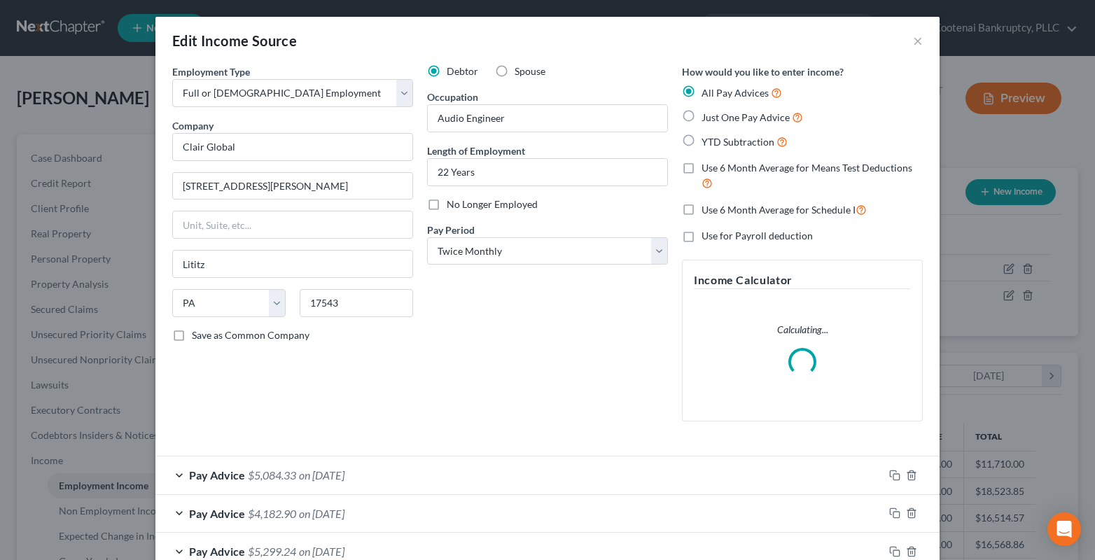
scroll to position [210, 0]
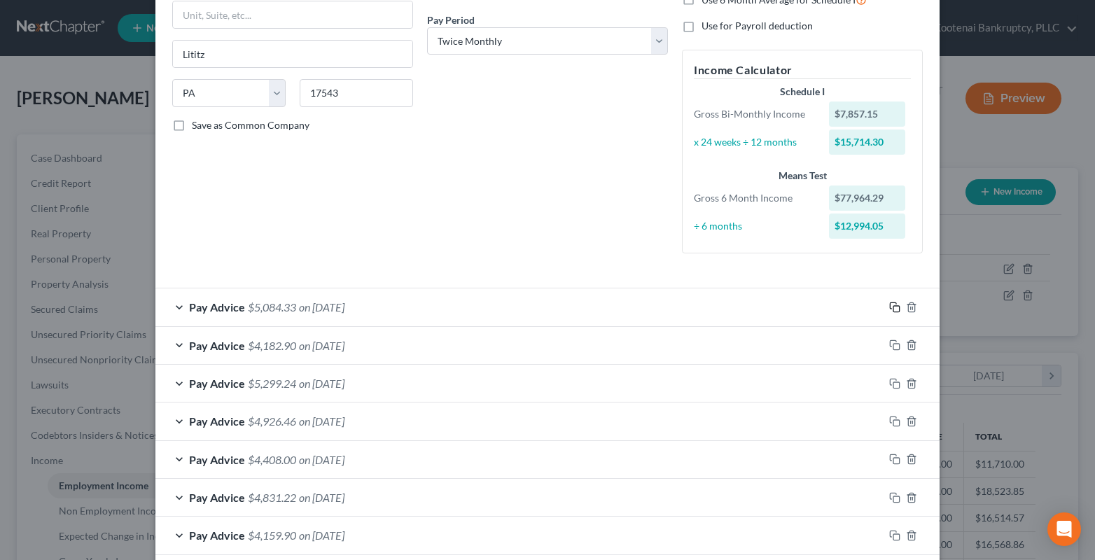
click at [894, 308] on icon "button" at bounding box center [894, 307] width 11 height 11
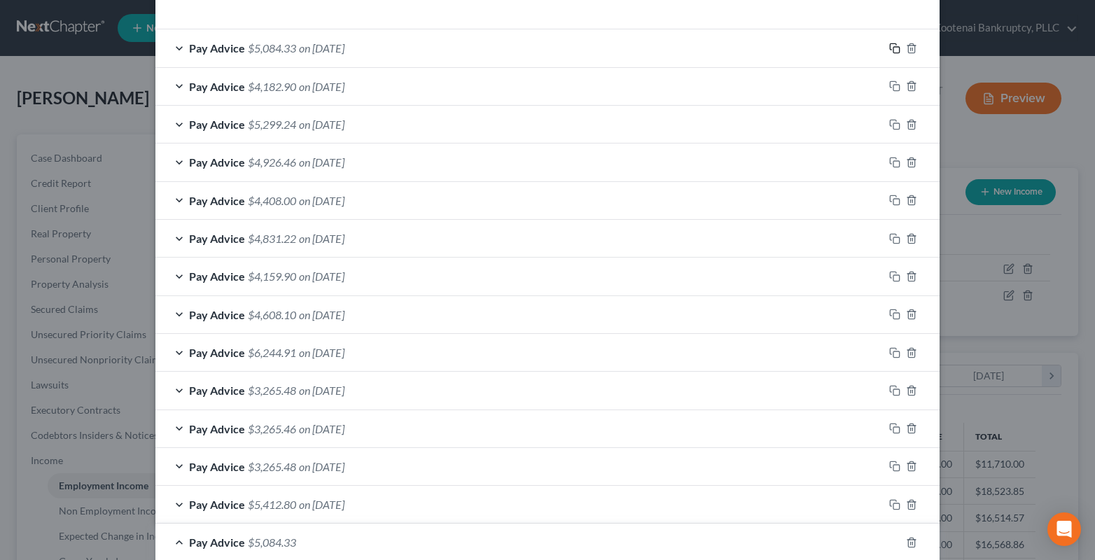
scroll to position [630, 0]
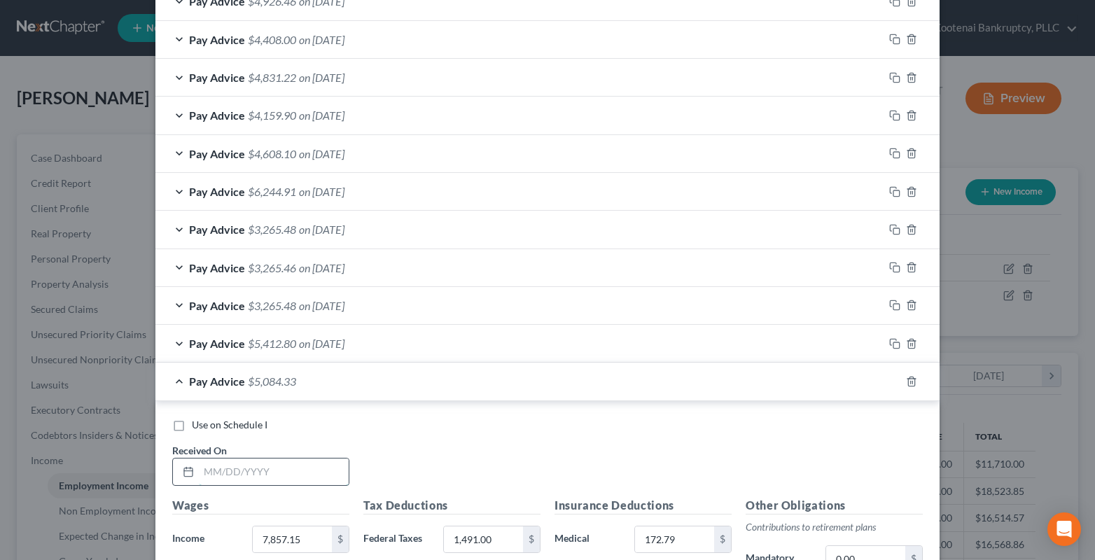
drag, startPoint x: 262, startPoint y: 482, endPoint x: 237, endPoint y: 481, distance: 25.9
click at [260, 482] on input "text" at bounding box center [274, 471] width 150 height 27
type input "[DATE]"
click at [292, 543] on input "7,857.15" at bounding box center [292, 539] width 79 height 27
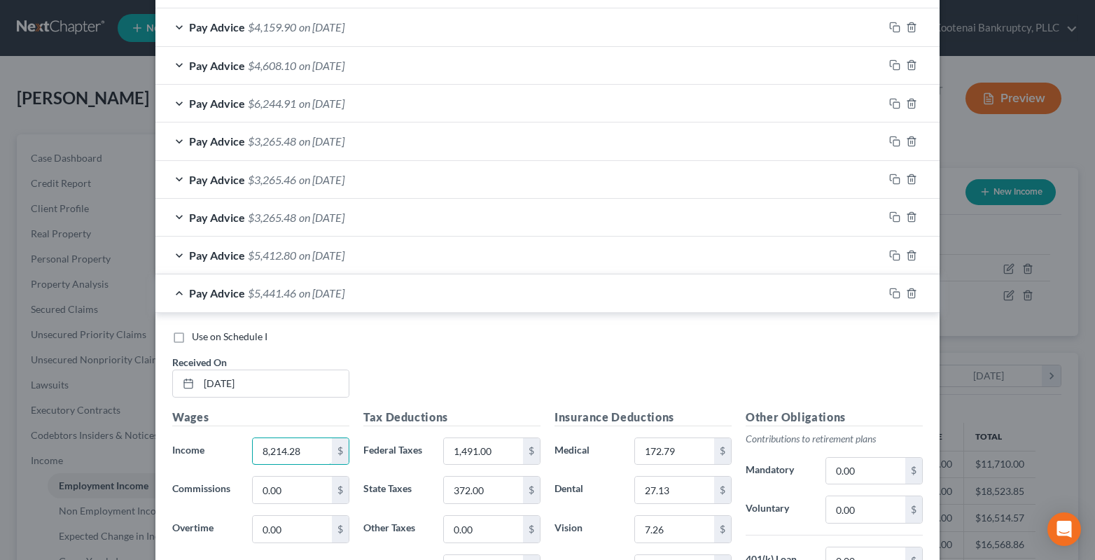
scroll to position [840, 0]
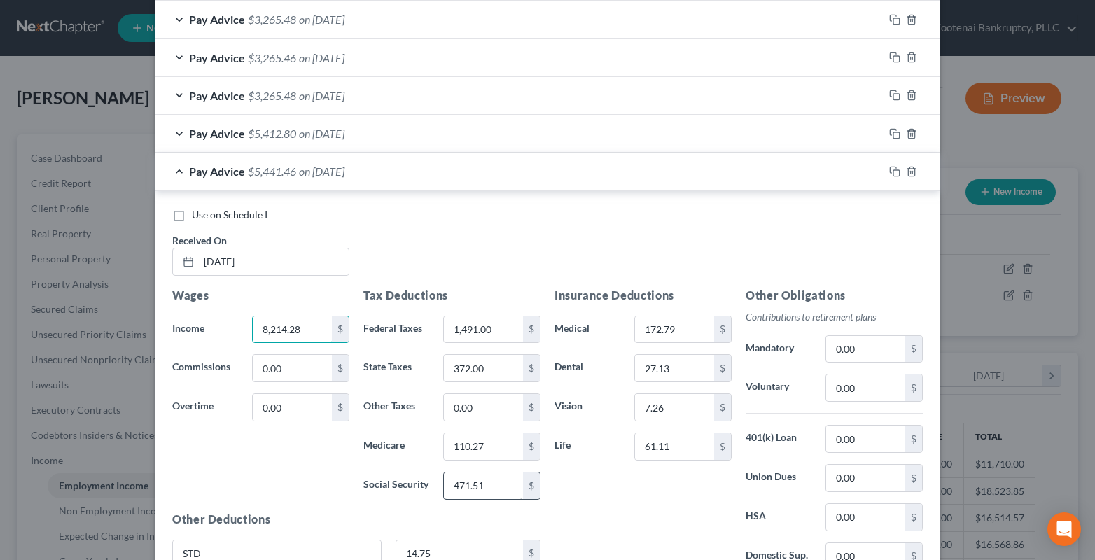
type input "8,214.28"
click at [458, 493] on input "471.51" at bounding box center [483, 485] width 79 height 27
type input "493.65"
click at [470, 444] on input "110.27" at bounding box center [483, 446] width 79 height 27
type input "115.45"
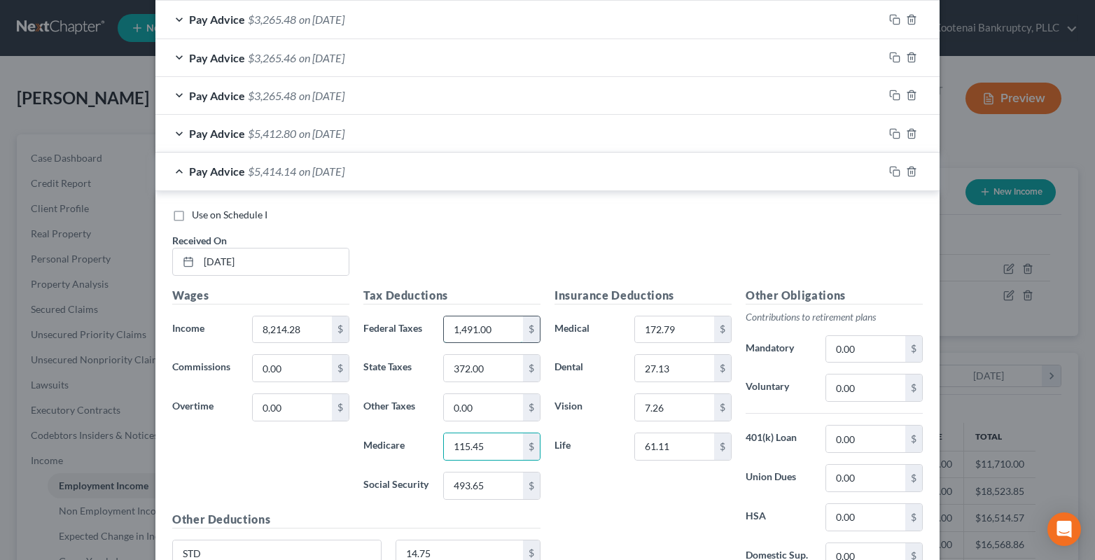
click at [498, 328] on input "1,491.00" at bounding box center [483, 329] width 79 height 27
type input "1,586.91"
click at [484, 373] on input "372.00" at bounding box center [483, 368] width 79 height 27
type input "391.00"
click at [890, 173] on icon "button" at bounding box center [894, 171] width 11 height 11
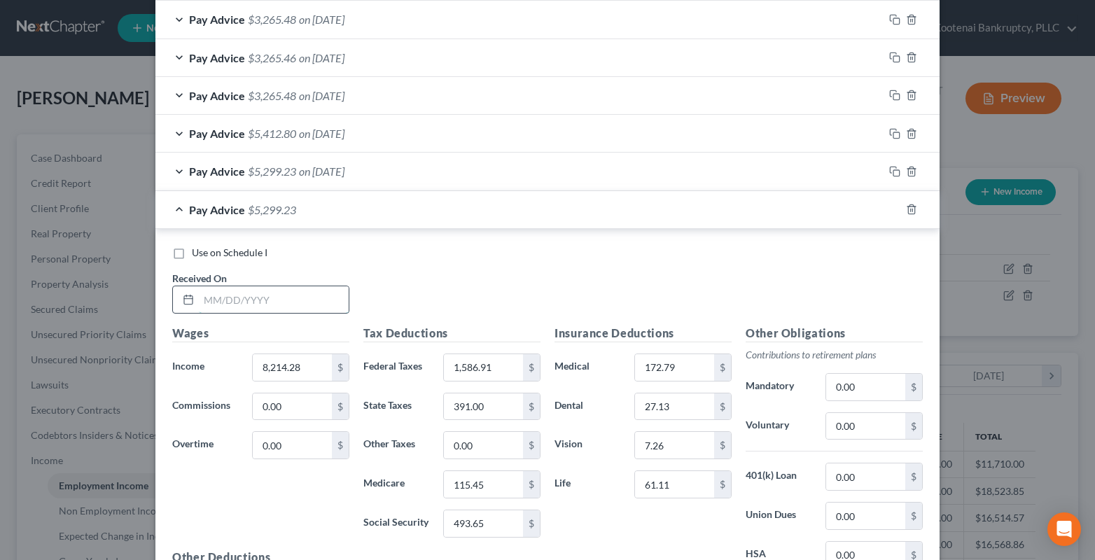
drag, startPoint x: 210, startPoint y: 306, endPoint x: 199, endPoint y: 302, distance: 11.3
click at [209, 307] on input "text" at bounding box center [274, 299] width 150 height 27
type input "[DATE]"
click at [245, 365] on div "8,214.28 $" at bounding box center [300, 367] width 111 height 28
click at [263, 365] on input "8,214.28" at bounding box center [292, 367] width 79 height 27
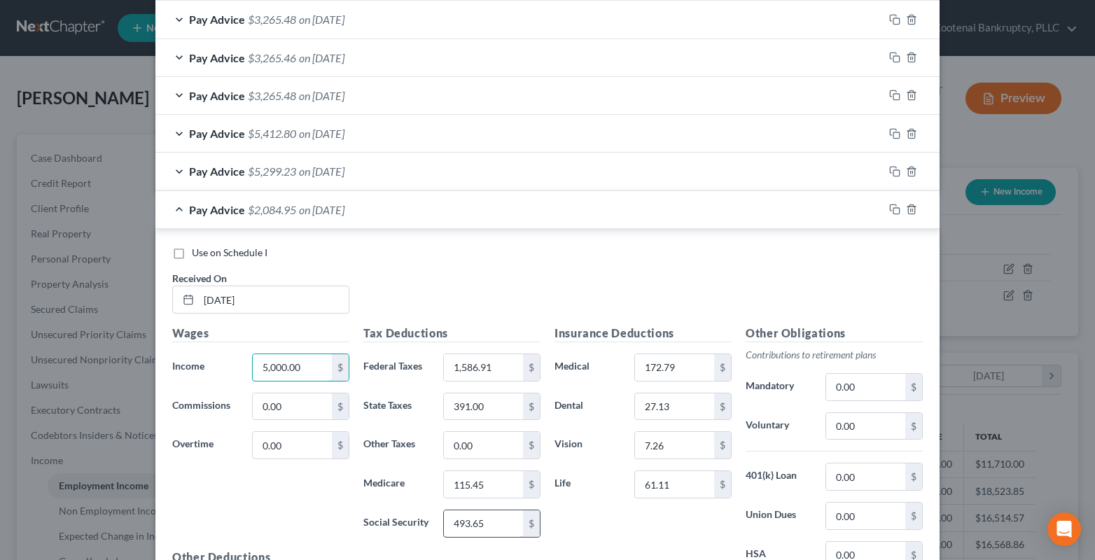
type input "5,000.00"
click at [470, 524] on input "493.65" at bounding box center [483, 523] width 79 height 27
type input "294.37"
click at [474, 484] on input "115.45" at bounding box center [483, 484] width 79 height 27
type input "68.85"
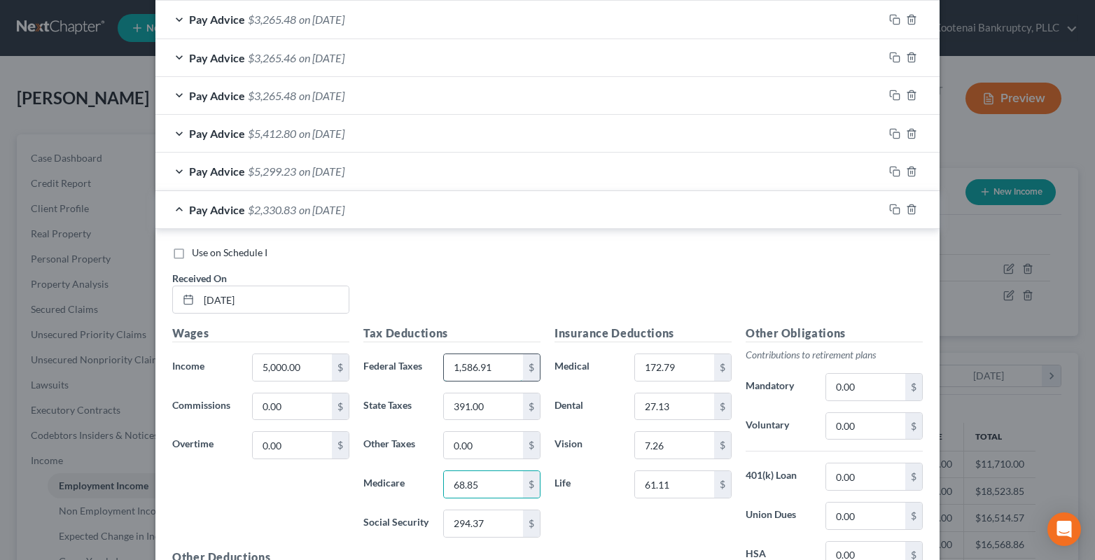
click at [481, 363] on input "1,586.91" at bounding box center [483, 367] width 79 height 27
type input "805.28"
click at [495, 402] on input "391.00" at bounding box center [483, 406] width 79 height 27
type input "221.00"
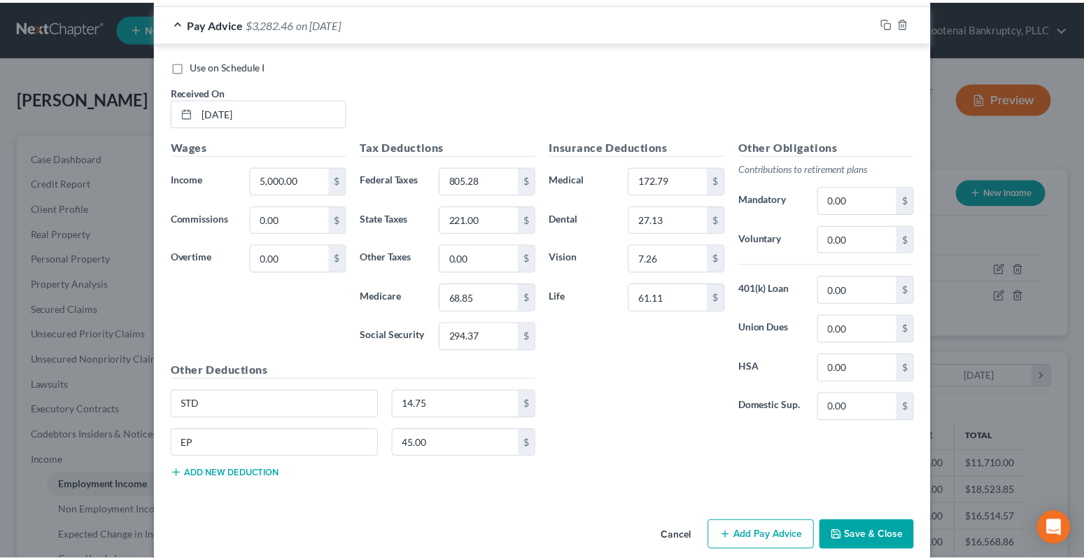
scroll to position [1046, 0]
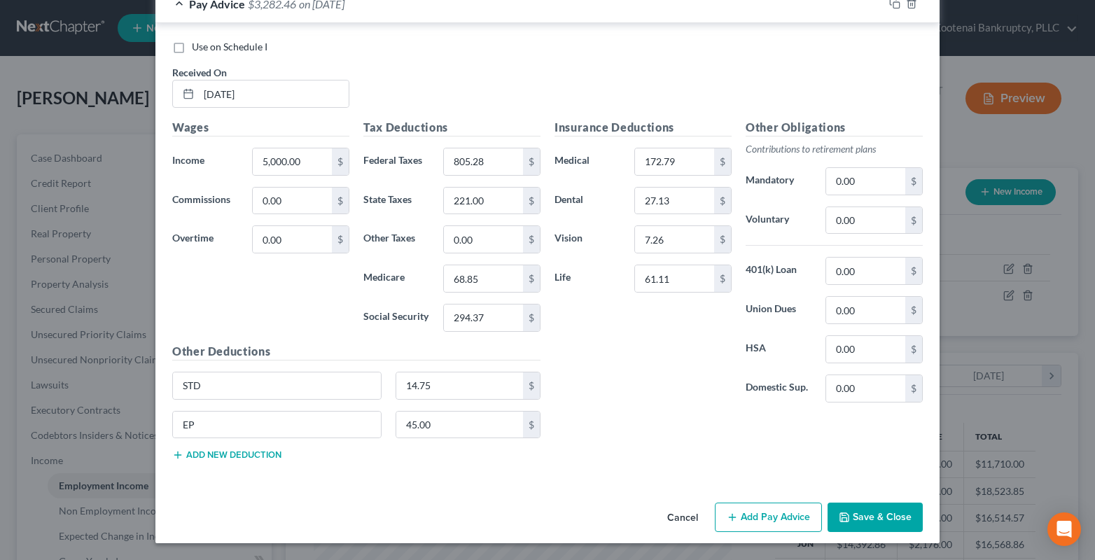
click at [872, 519] on button "Save & Close" at bounding box center [874, 516] width 95 height 29
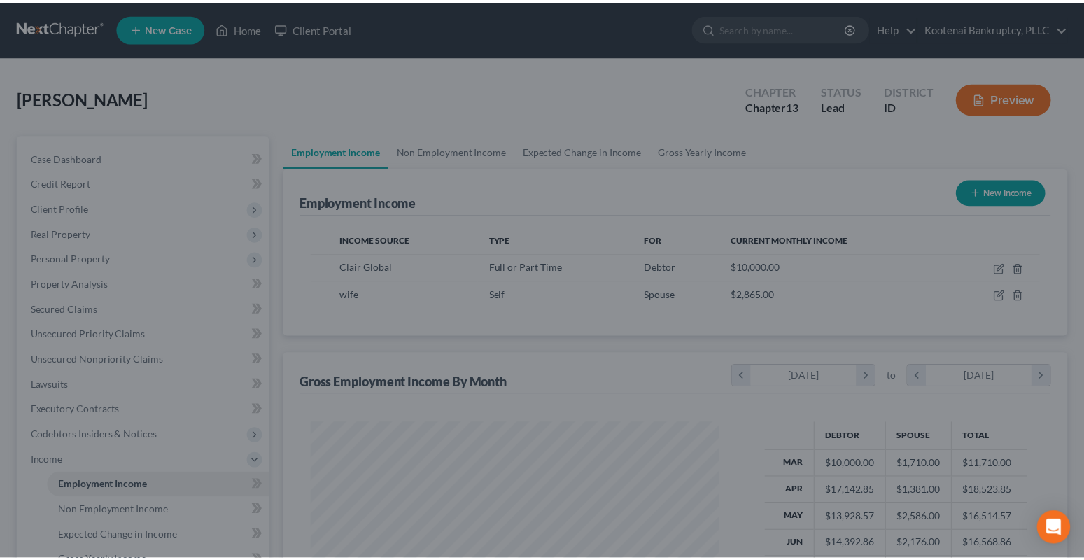
scroll to position [699579, 699389]
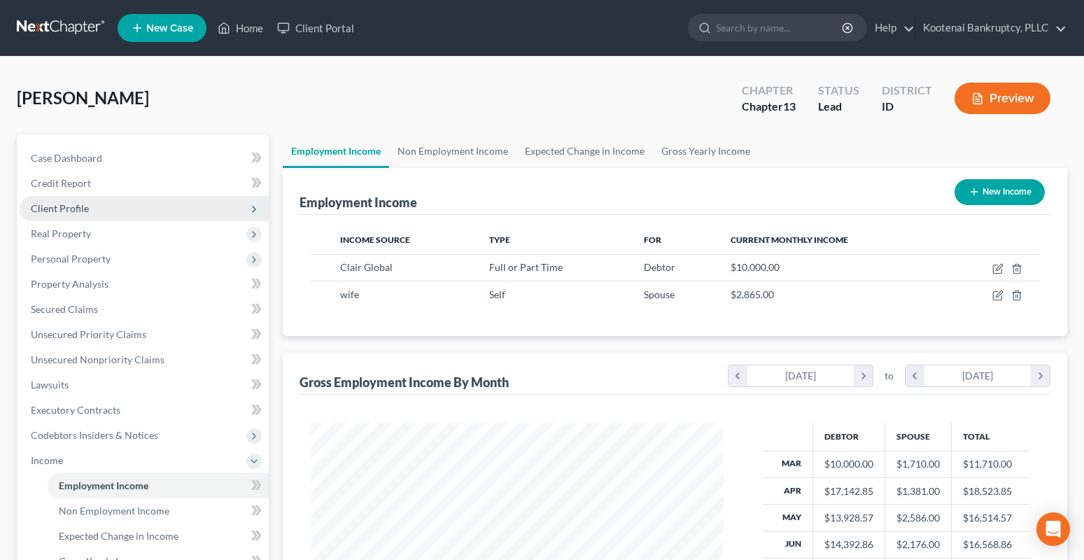
click at [58, 213] on span "Client Profile" at bounding box center [60, 208] width 58 height 12
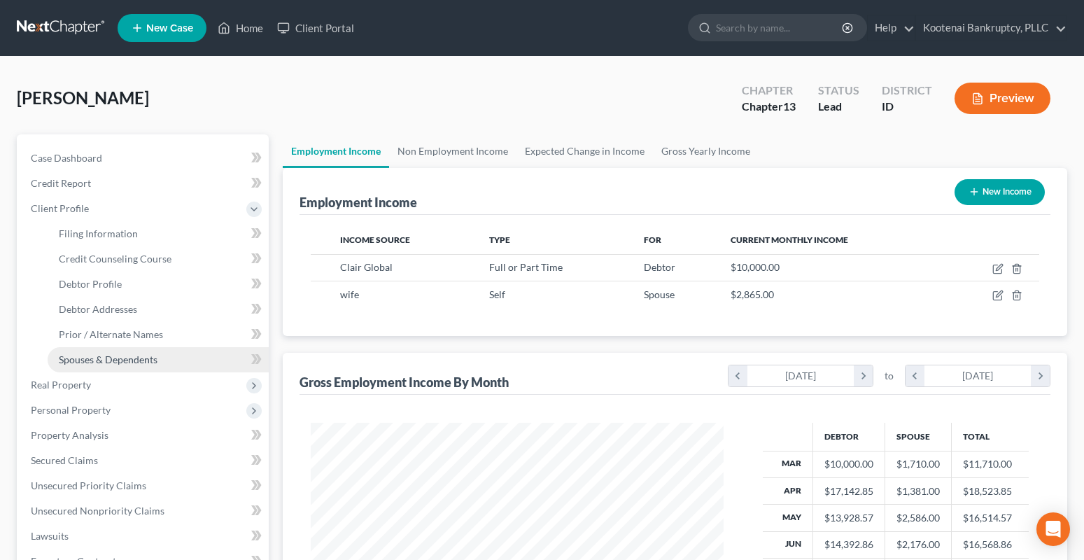
click at [109, 358] on span "Spouses & Dependents" at bounding box center [108, 359] width 99 height 12
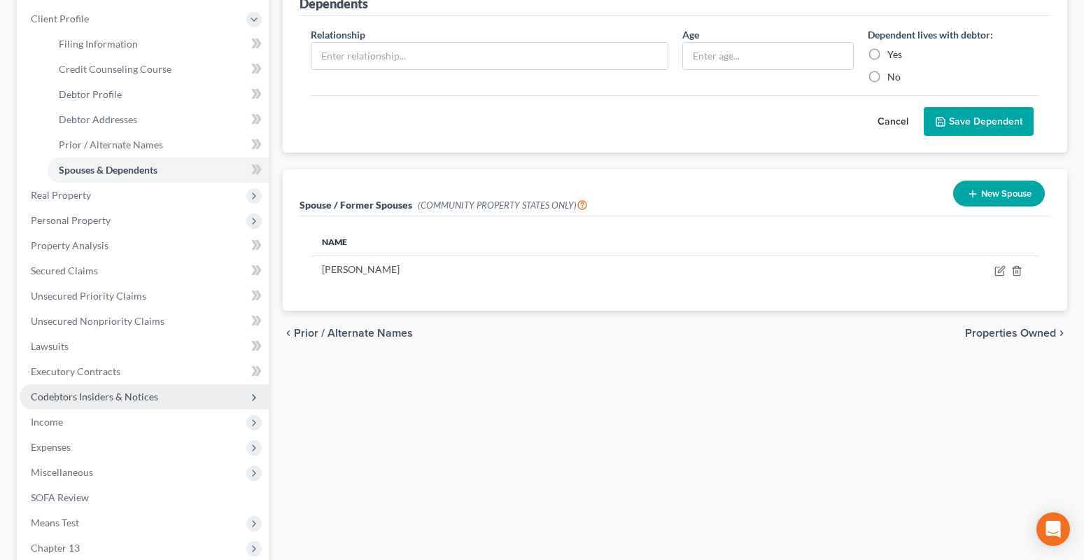
scroll to position [210, 0]
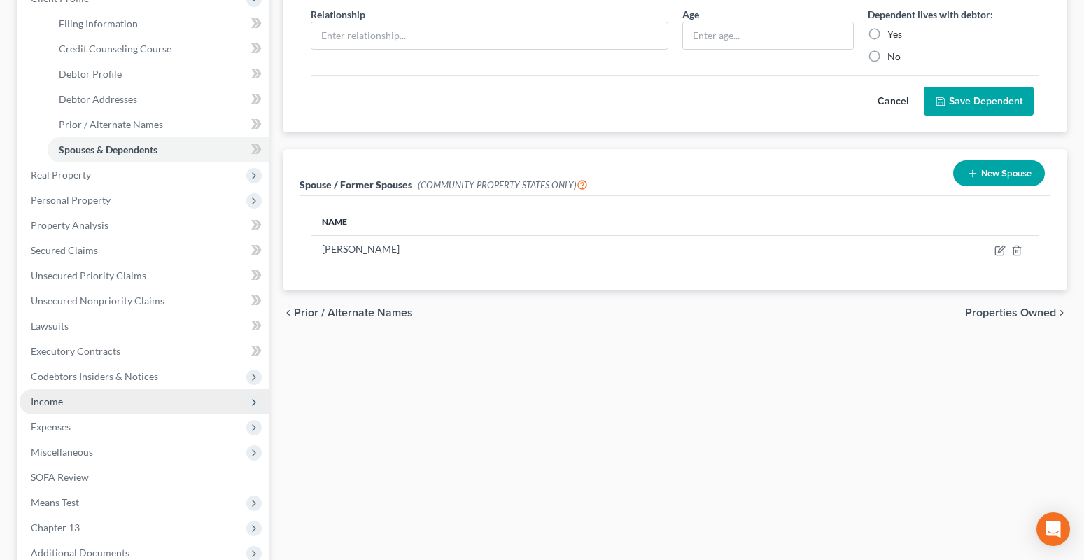
click at [28, 407] on span "Income" at bounding box center [144, 401] width 249 height 25
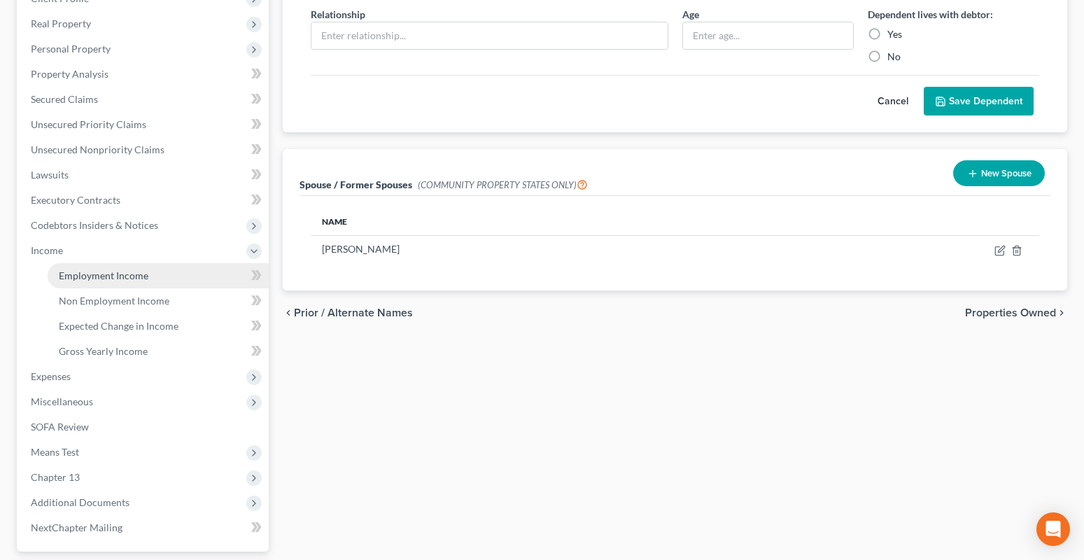
click at [82, 280] on span "Employment Income" at bounding box center [104, 275] width 90 height 12
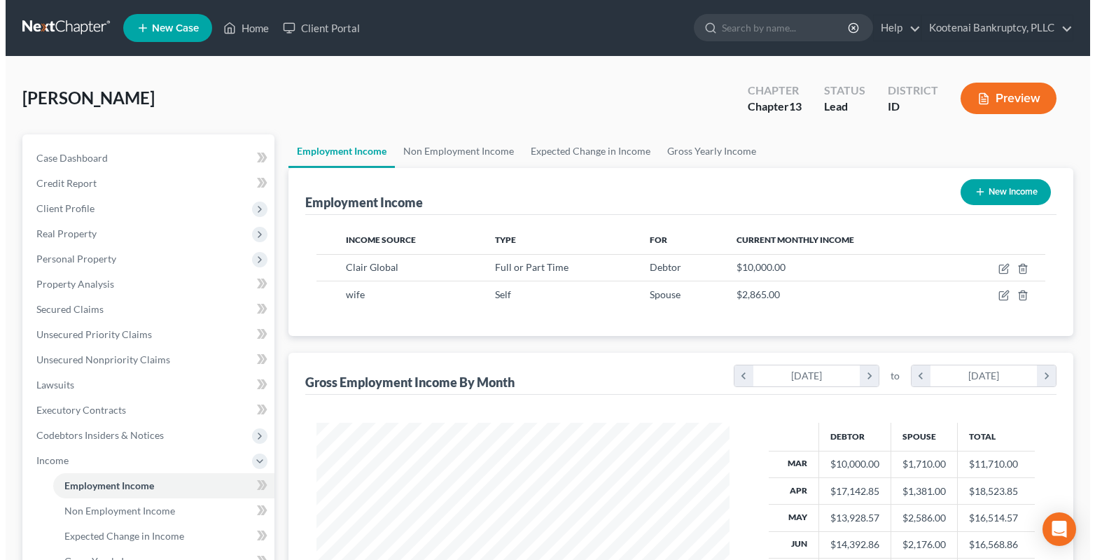
scroll to position [251, 442]
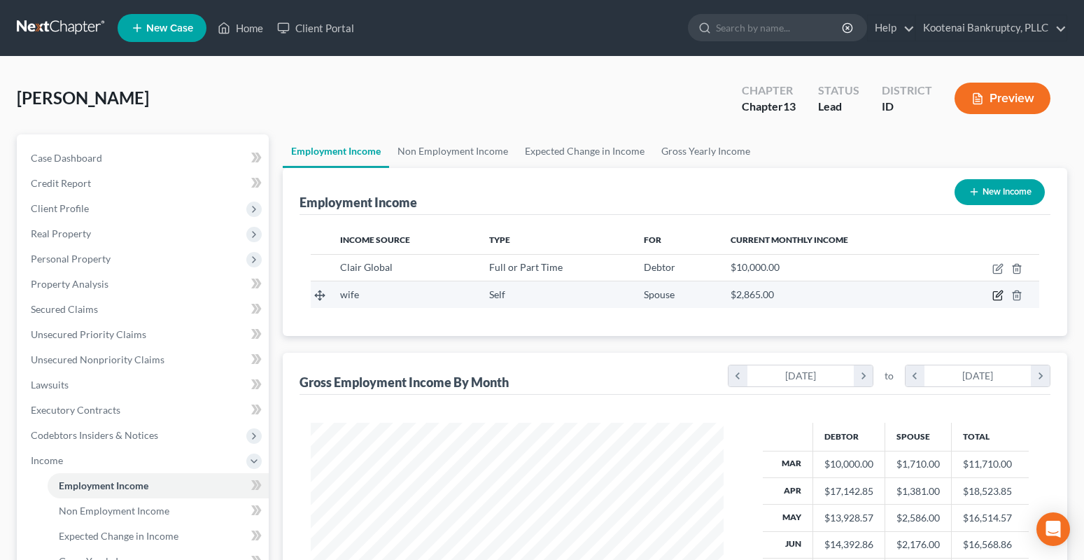
click at [994, 293] on icon "button" at bounding box center [997, 296] width 8 height 8
select select "1"
select select "0"
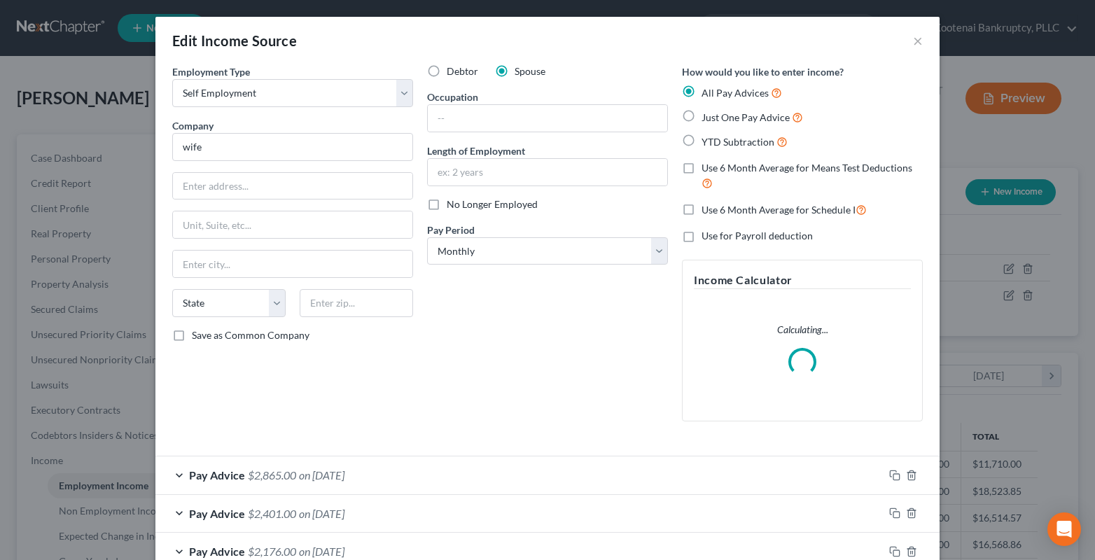
scroll to position [251, 446]
drag, startPoint x: 212, startPoint y: 138, endPoint x: 31, endPoint y: 178, distance: 185.1
click at [165, 149] on div "Employment Type * Select Full or [DEMOGRAPHIC_DATA] Employment Self Employment …" at bounding box center [292, 248] width 255 height 368
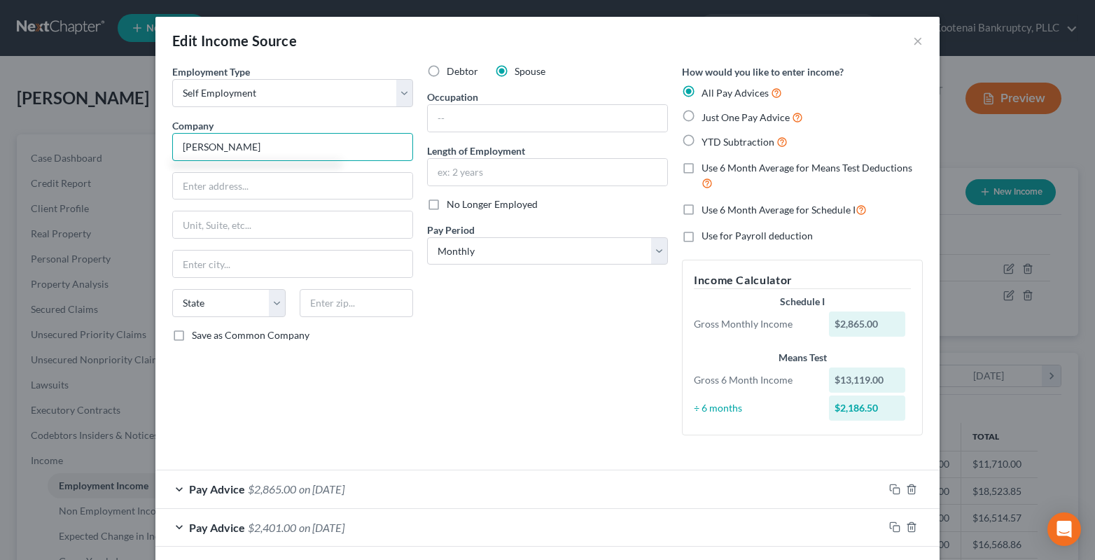
type input "[PERSON_NAME]"
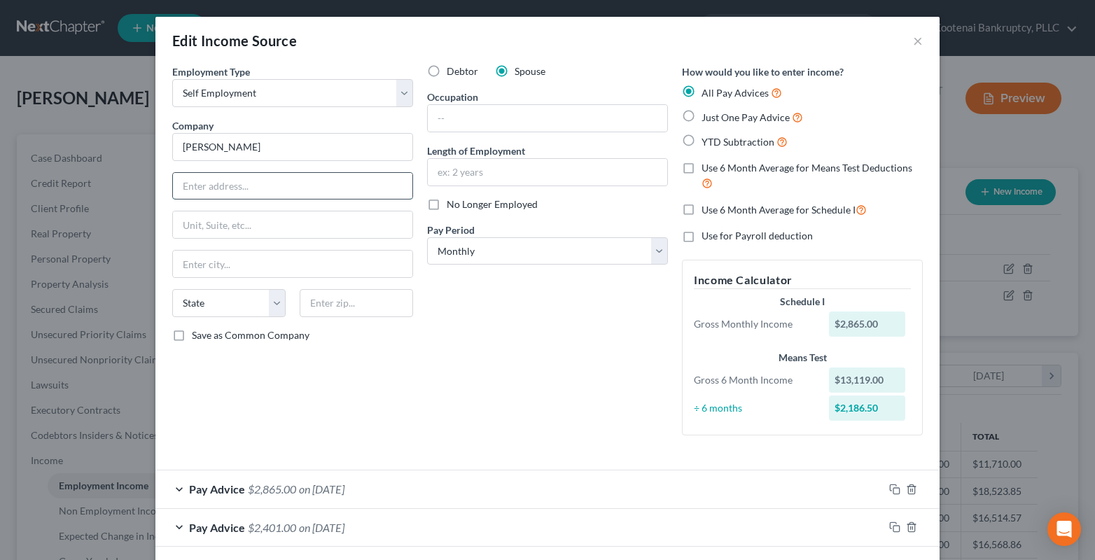
click at [204, 194] on input "text" at bounding box center [292, 186] width 239 height 27
type input "[STREET_ADDRESS]"
type input "Sandpoint"
select select "13"
type input "83864"
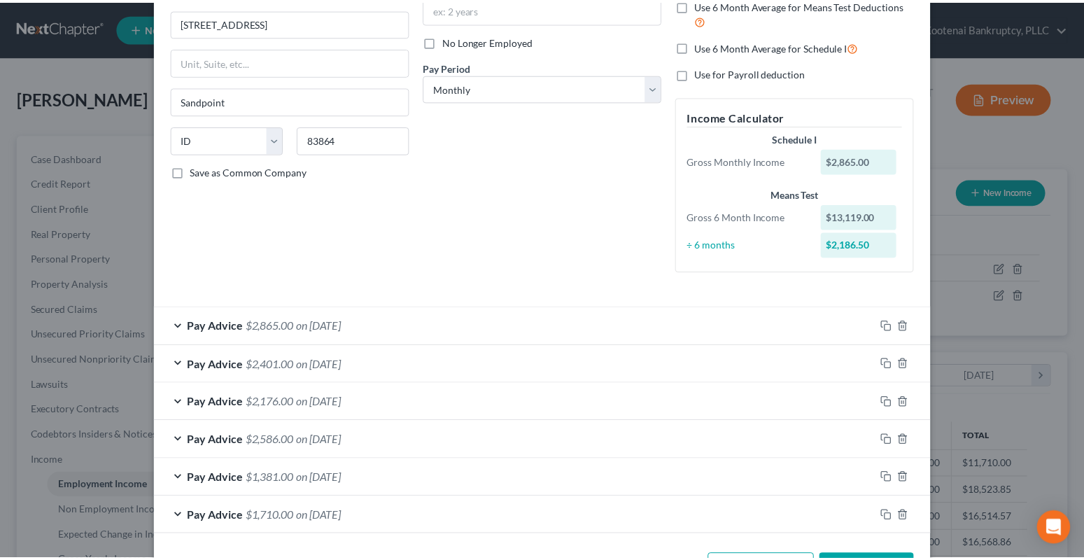
scroll to position [216, 0]
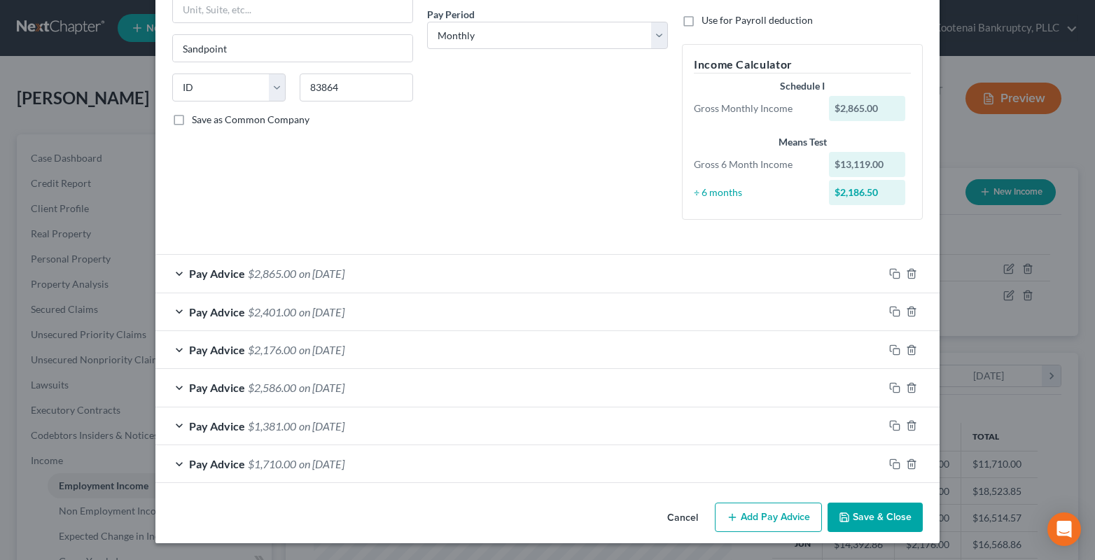
click at [864, 519] on button "Save & Close" at bounding box center [874, 516] width 95 height 29
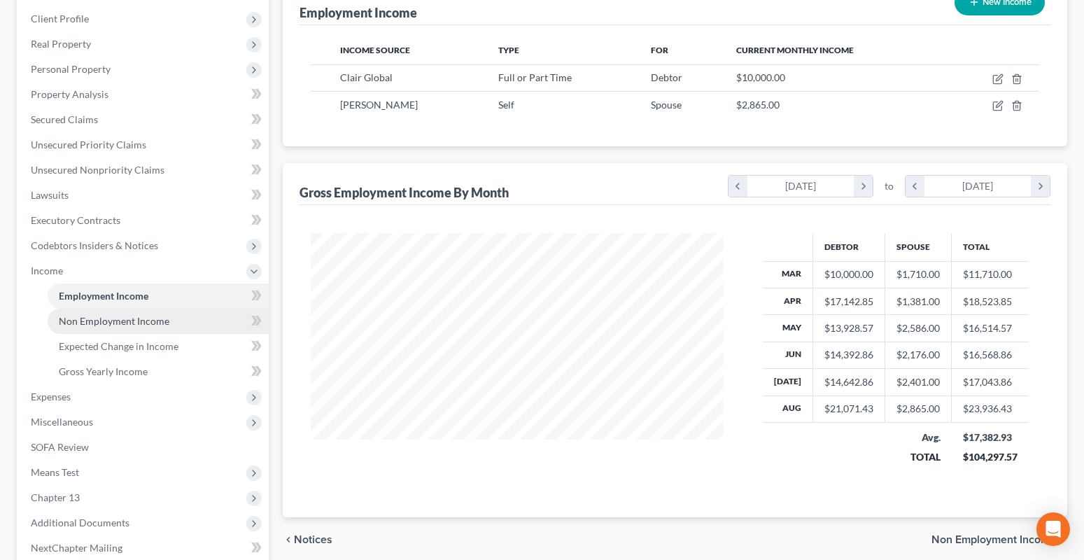
scroll to position [210, 0]
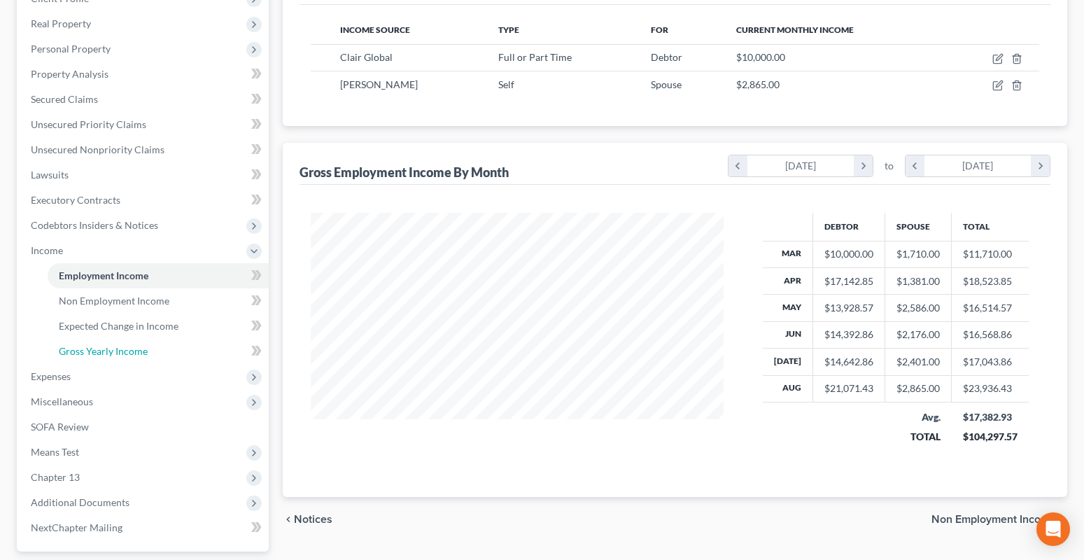
drag, startPoint x: 99, startPoint y: 356, endPoint x: 493, endPoint y: 251, distance: 407.7
click at [99, 356] on span "Gross Yearly Income" at bounding box center [103, 351] width 89 height 12
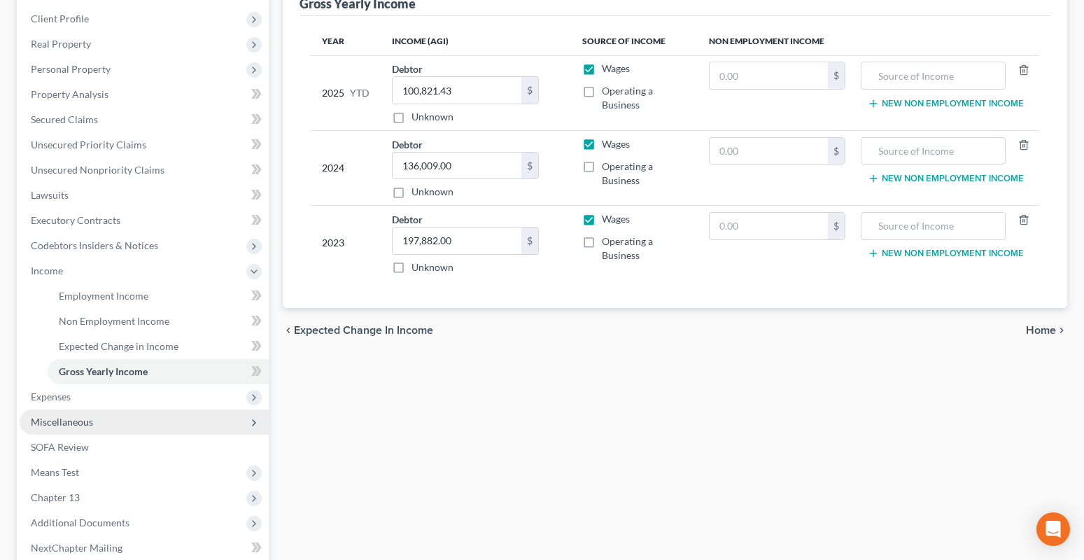
scroll to position [210, 0]
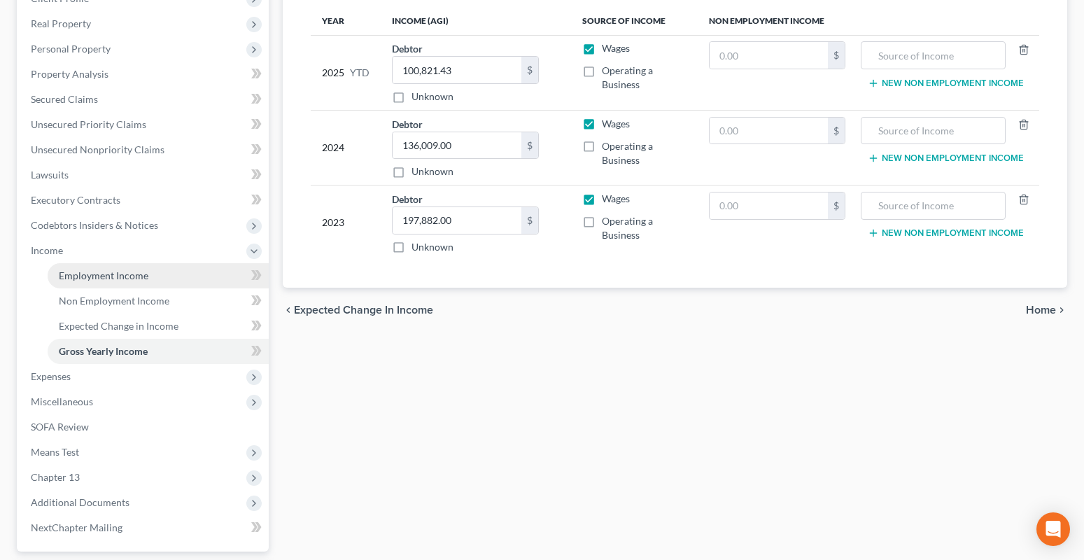
click at [85, 281] on link "Employment Income" at bounding box center [158, 275] width 221 height 25
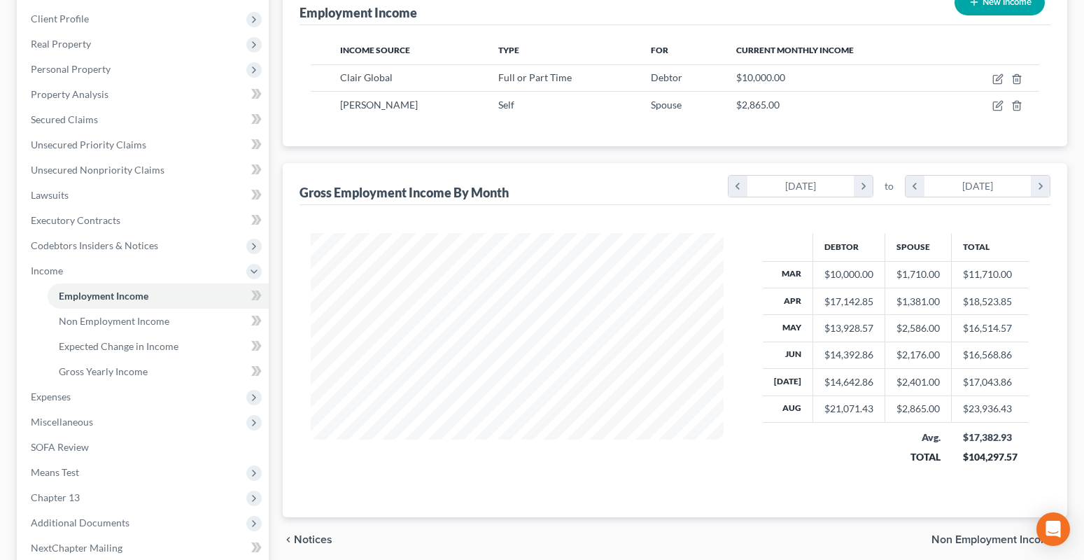
scroll to position [210, 0]
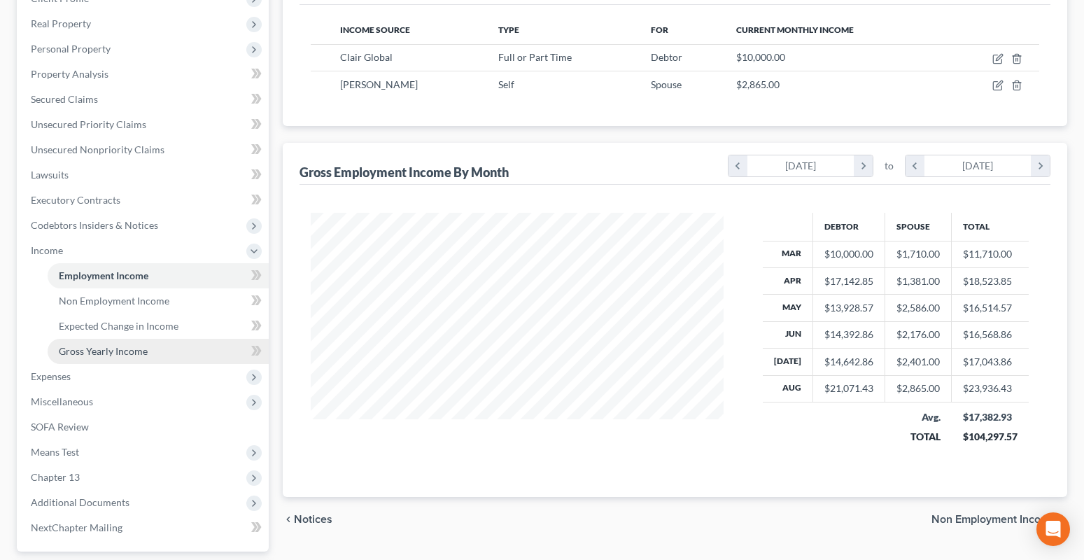
click at [108, 351] on span "Gross Yearly Income" at bounding box center [103, 351] width 89 height 12
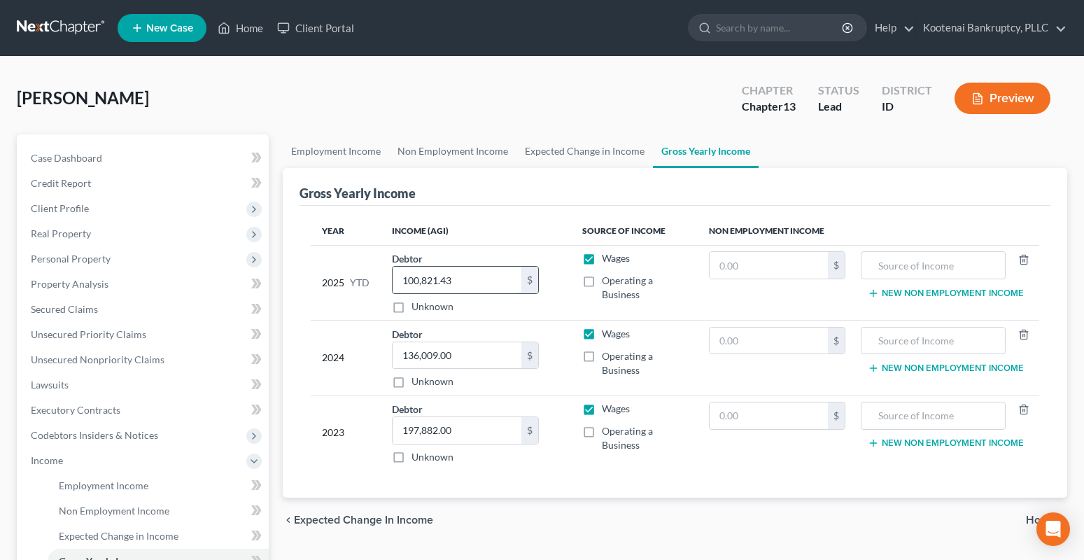
click at [450, 280] on input "100,821.43" at bounding box center [457, 280] width 129 height 27
type input "127,154.71"
click at [559, 425] on div "Debtor 197,882.00 $ Unknown Balance Undetermined 197,882.00 $ Unknown" at bounding box center [476, 433] width 168 height 62
click at [70, 216] on span "Client Profile" at bounding box center [144, 208] width 249 height 25
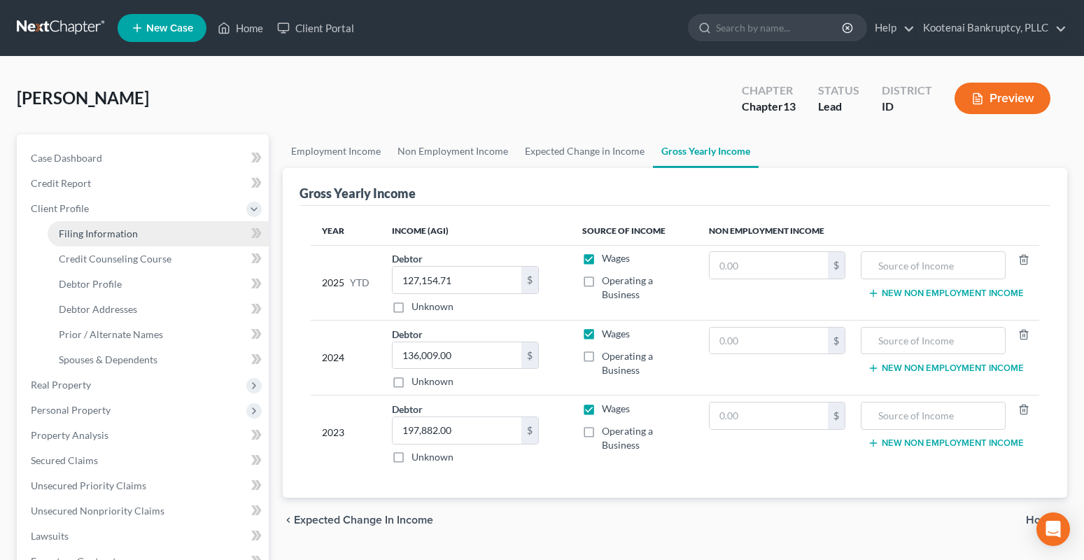
drag, startPoint x: 87, startPoint y: 231, endPoint x: 80, endPoint y: 237, distance: 9.0
click at [86, 232] on span "Filing Information" at bounding box center [98, 233] width 79 height 12
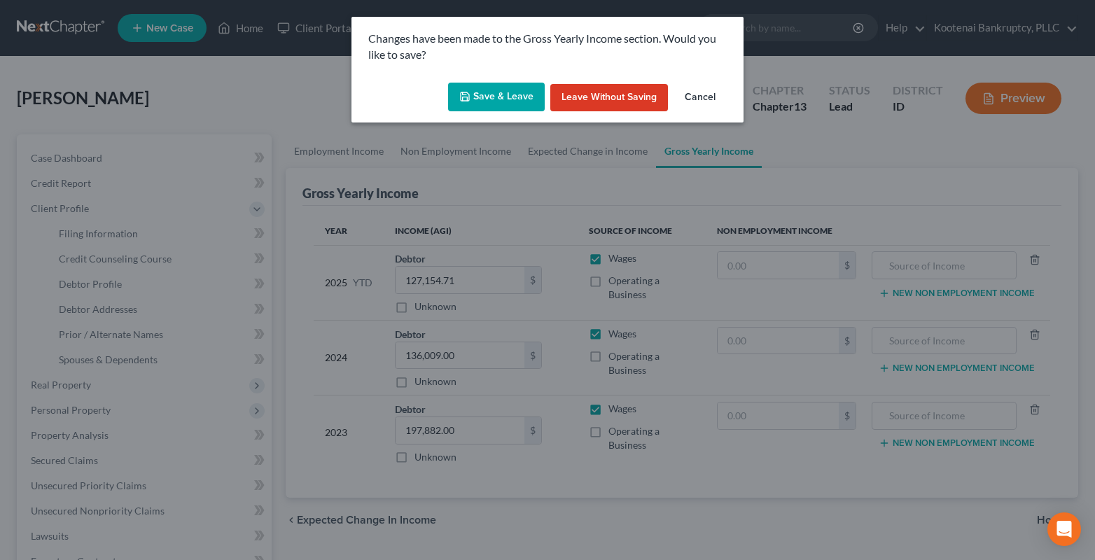
drag, startPoint x: 483, startPoint y: 97, endPoint x: 472, endPoint y: 115, distance: 21.4
click at [483, 98] on button "Save & Leave" at bounding box center [496, 97] width 97 height 29
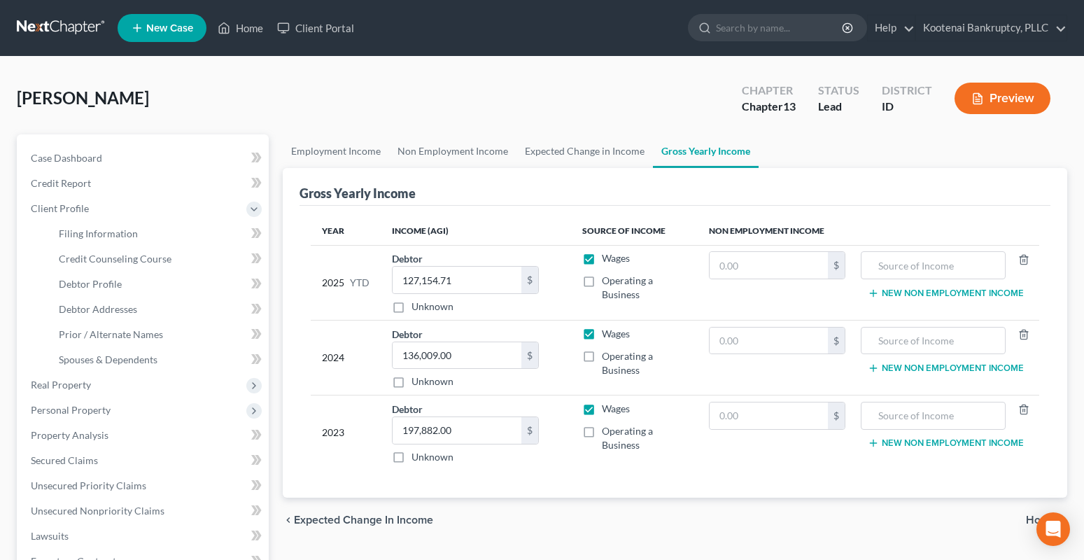
select select "1"
select select "0"
select select "3"
select select "23"
select select "0"
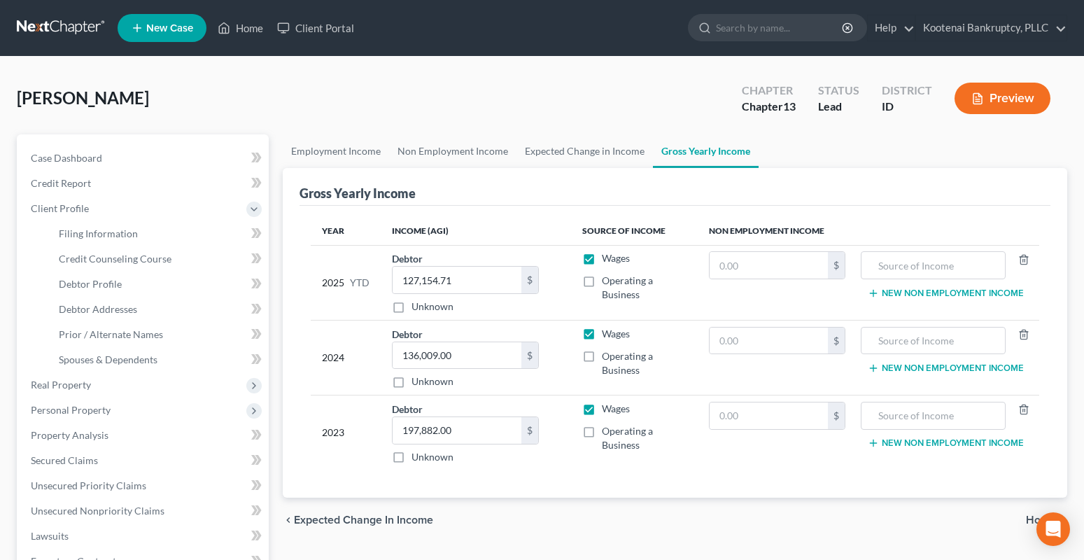
select select "13"
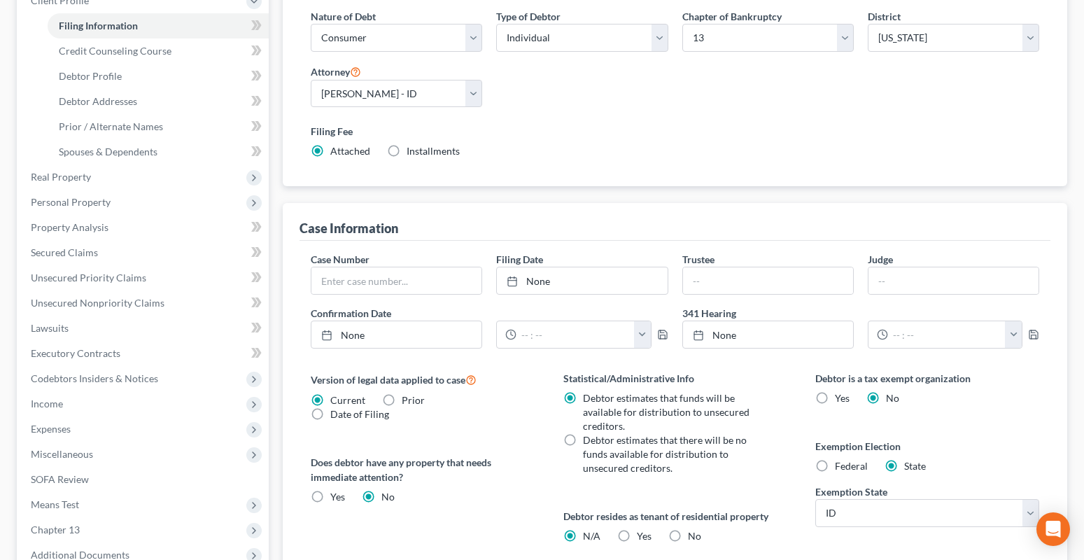
scroll to position [405, 0]
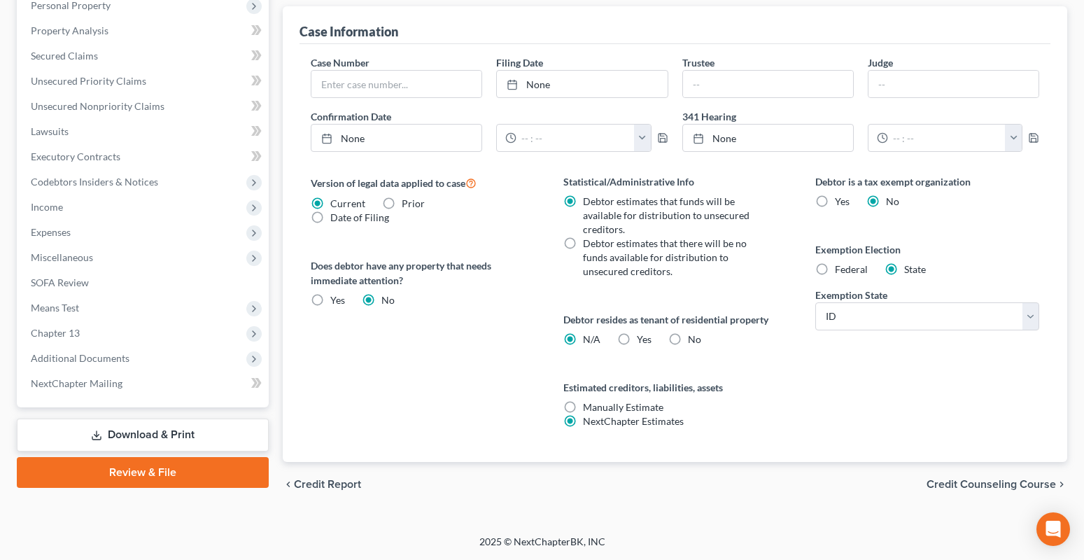
drag, startPoint x: 990, startPoint y: 484, endPoint x: 983, endPoint y: 486, distance: 8.0
click at [990, 485] on span "Credit Counseling Course" at bounding box center [991, 484] width 129 height 11
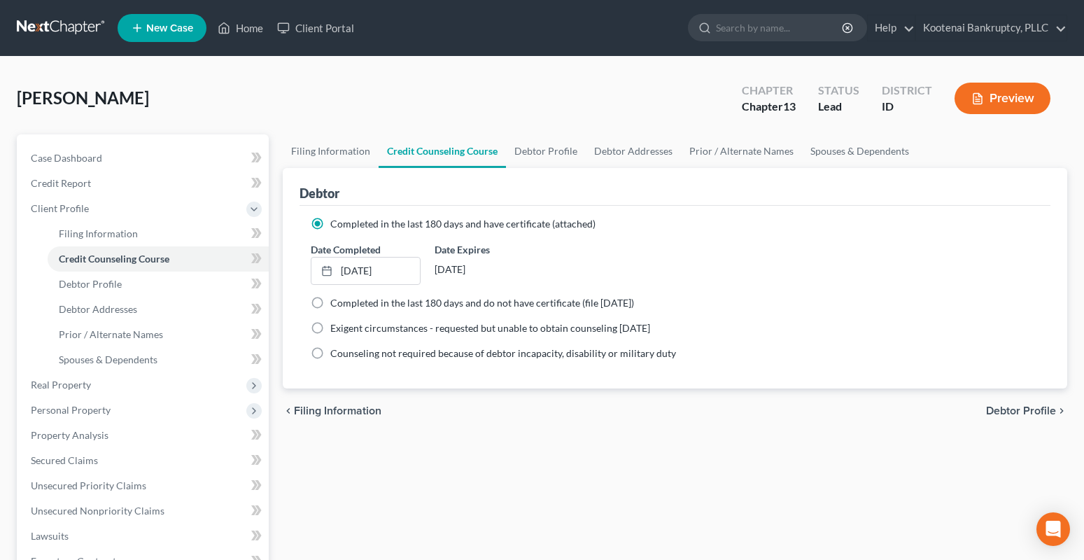
click at [1008, 414] on span "Debtor Profile" at bounding box center [1021, 410] width 70 height 11
select select "1"
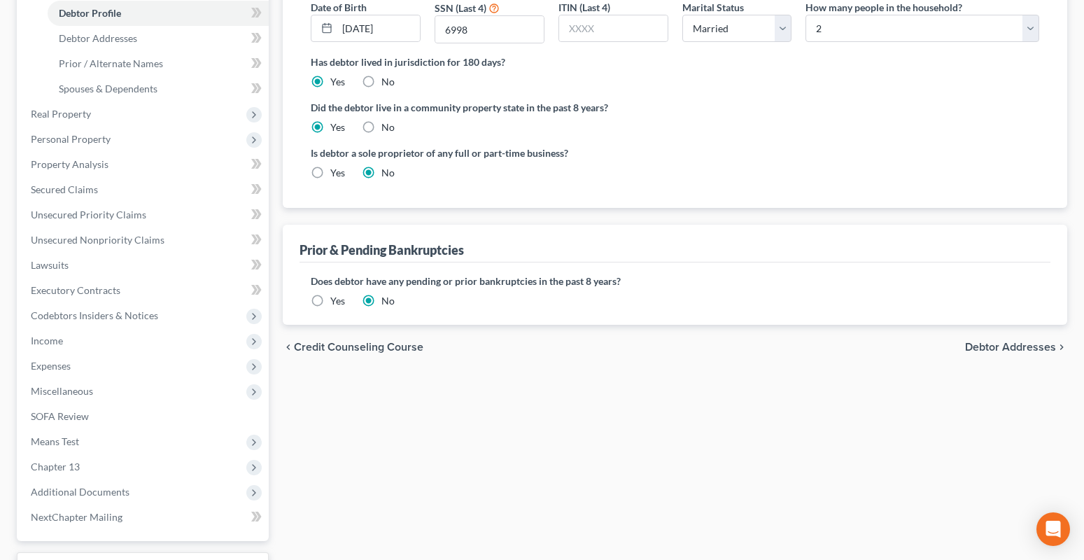
scroll to position [386, 0]
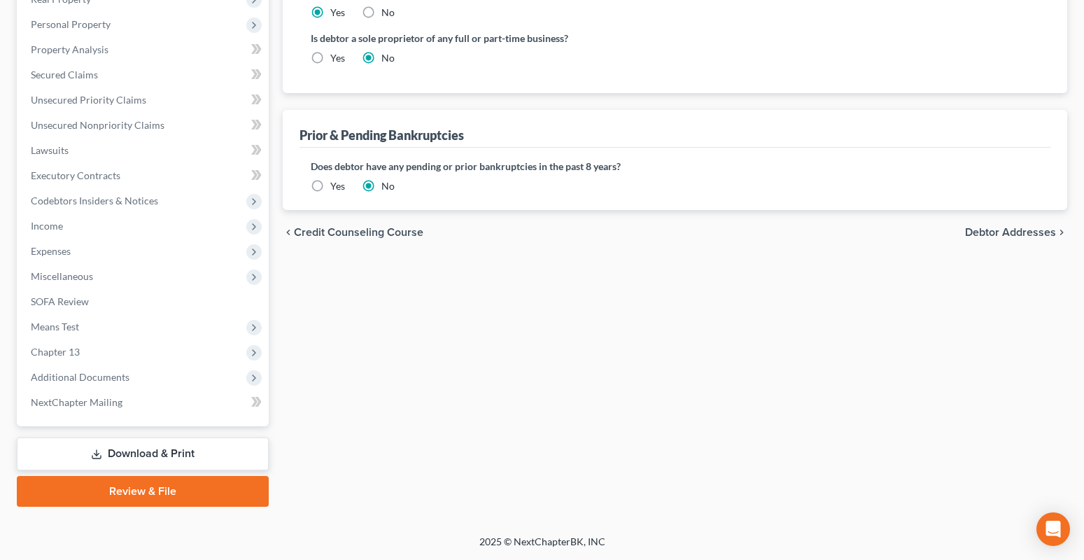
click at [1035, 234] on span "Debtor Addresses" at bounding box center [1010, 232] width 91 height 11
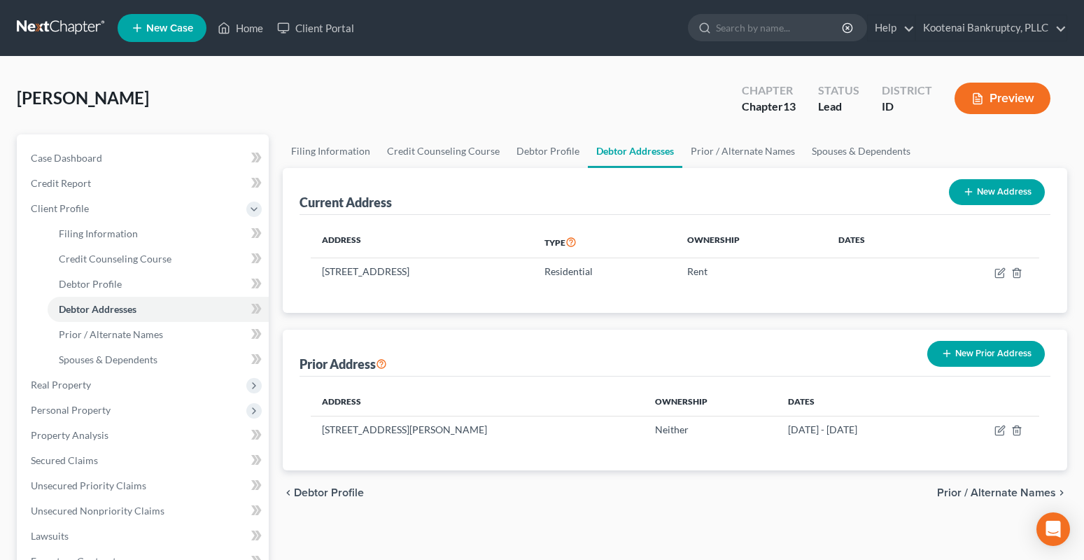
click at [983, 492] on span "Prior / Alternate Names" at bounding box center [996, 492] width 119 height 11
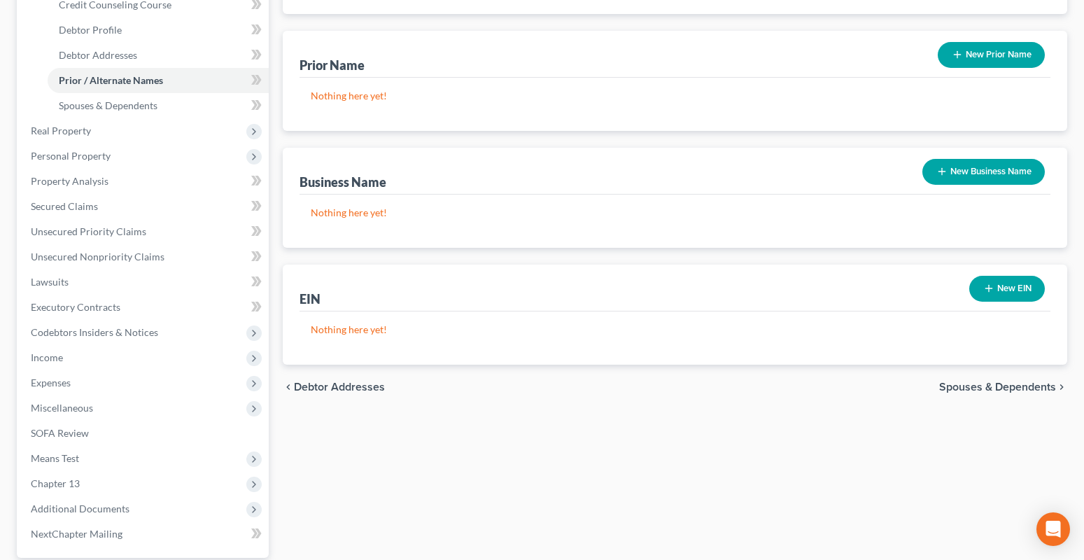
scroll to position [386, 0]
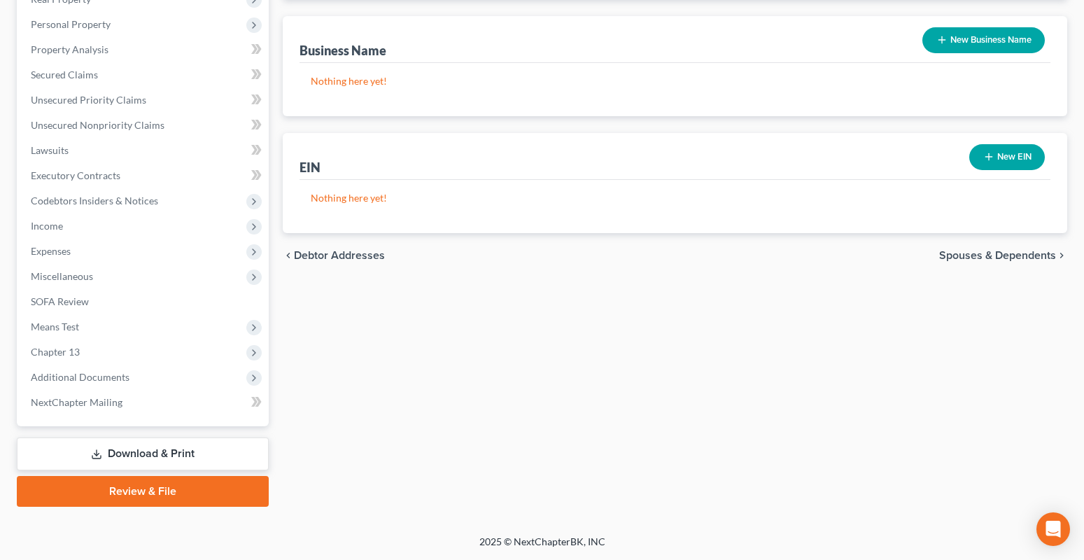
click at [992, 255] on span "Spouses & Dependents" at bounding box center [997, 255] width 117 height 11
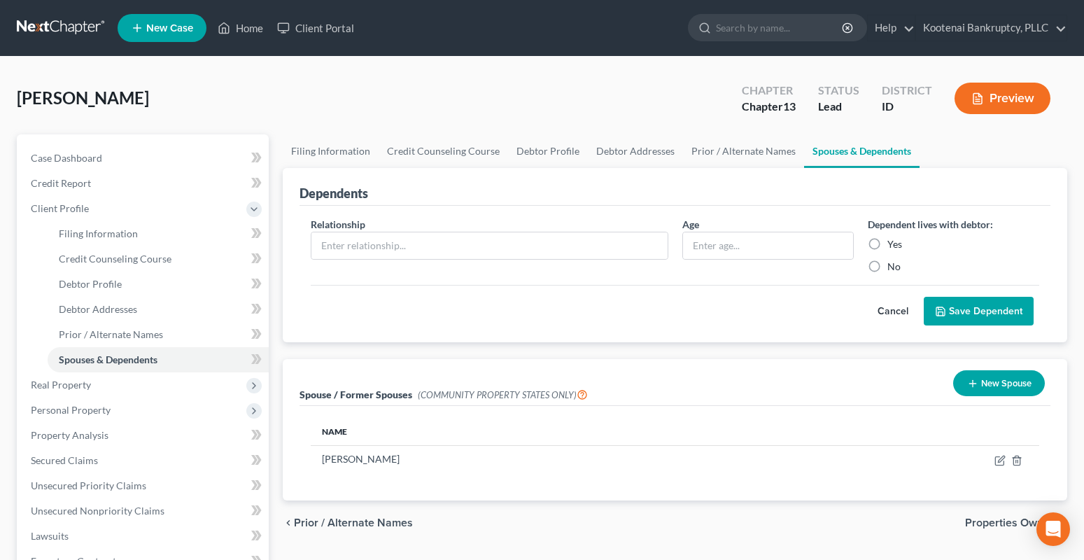
click at [993, 521] on span "Properties Owned" at bounding box center [1010, 522] width 91 height 11
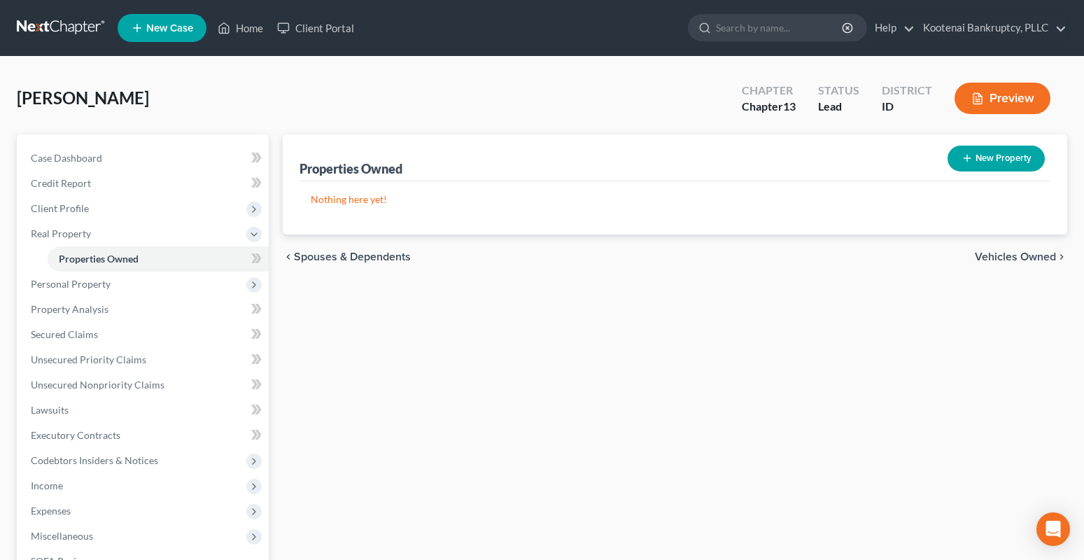
click at [987, 262] on span "Vehicles Owned" at bounding box center [1015, 256] width 81 height 11
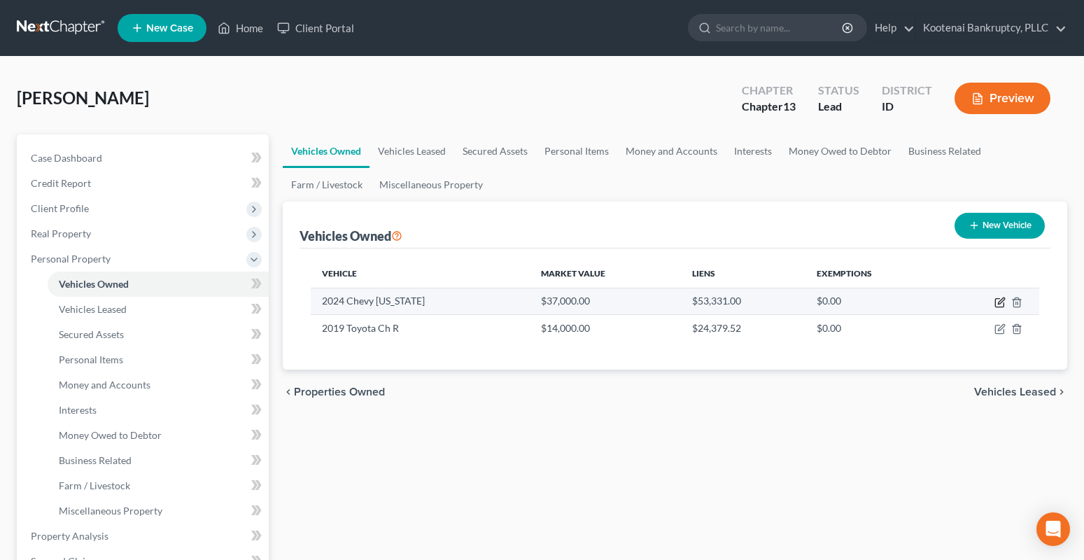
click at [998, 303] on icon "button" at bounding box center [999, 302] width 11 height 11
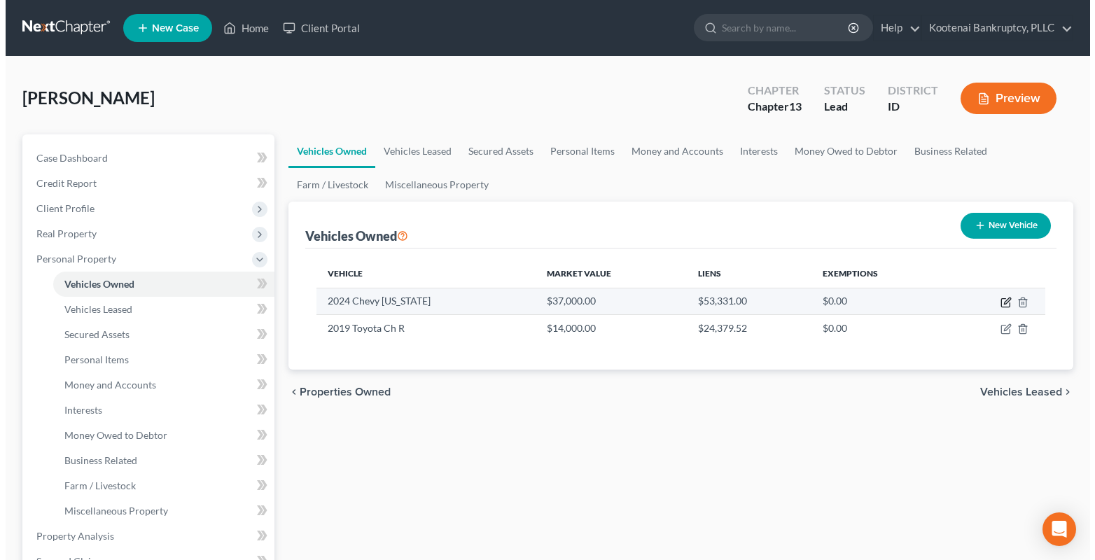
select select "0"
select select "2"
select select "0"
select select "4"
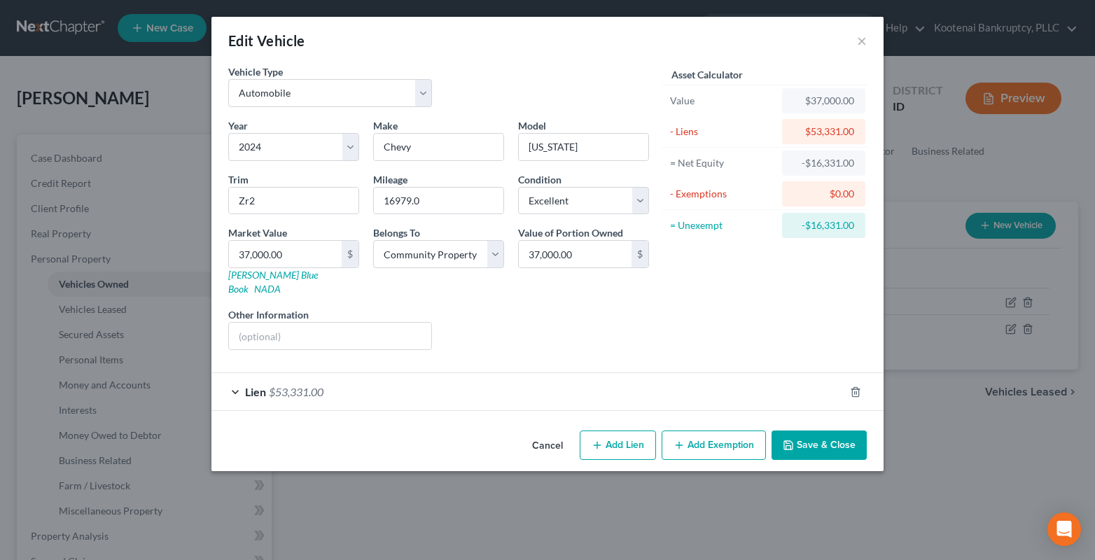
click at [796, 430] on button "Save & Close" at bounding box center [818, 444] width 95 height 29
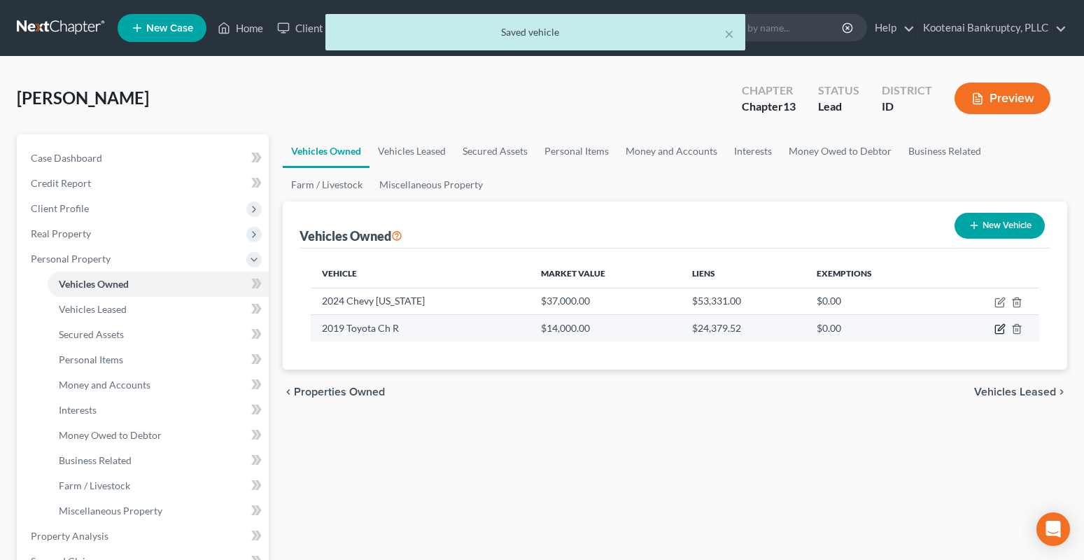
click at [995, 328] on icon "button" at bounding box center [999, 329] width 8 height 8
select select "0"
select select "7"
select select "2"
select select "4"
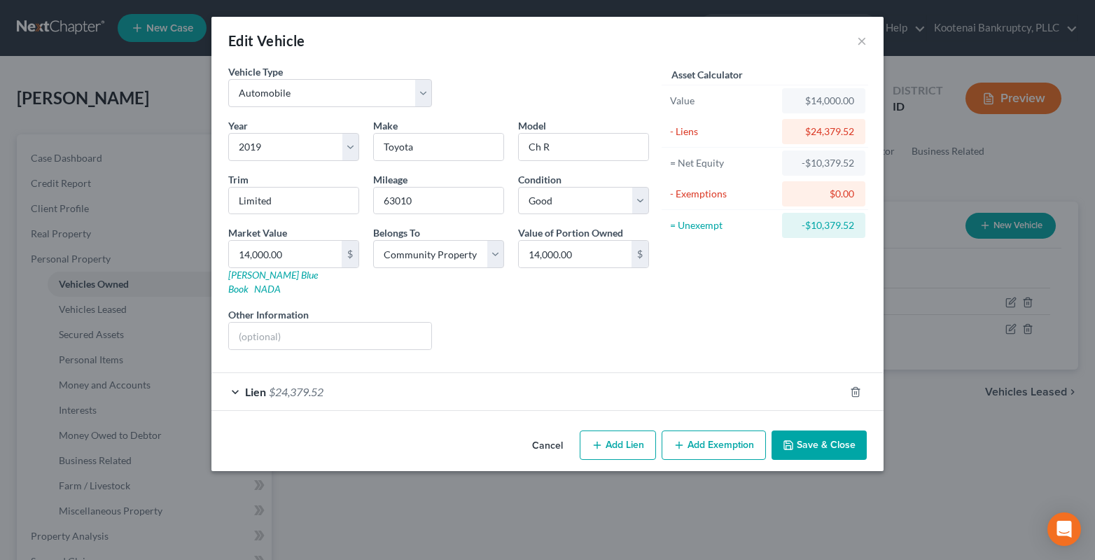
click at [717, 433] on button "Add Exemption" at bounding box center [713, 444] width 104 height 29
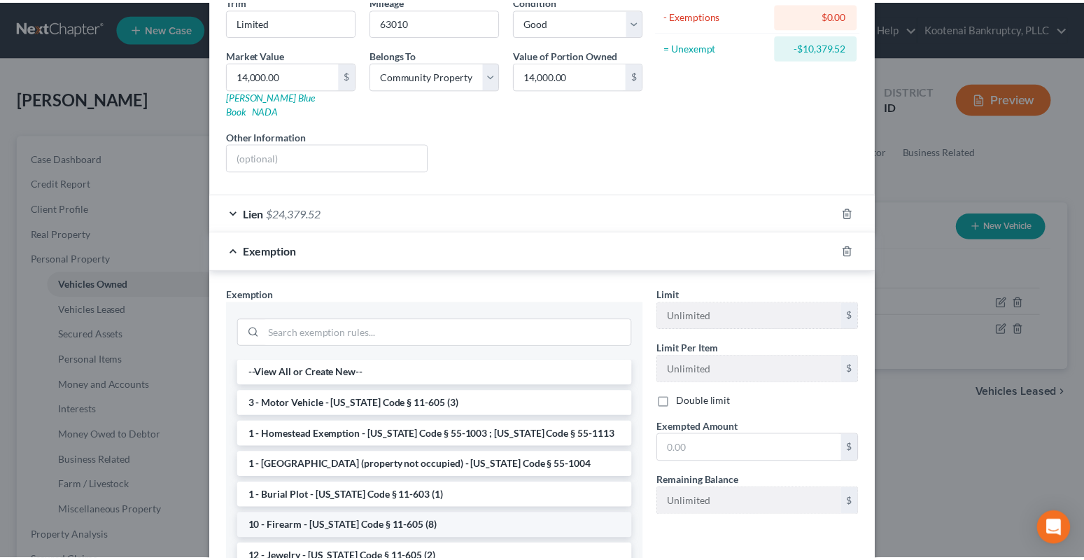
scroll to position [210, 0]
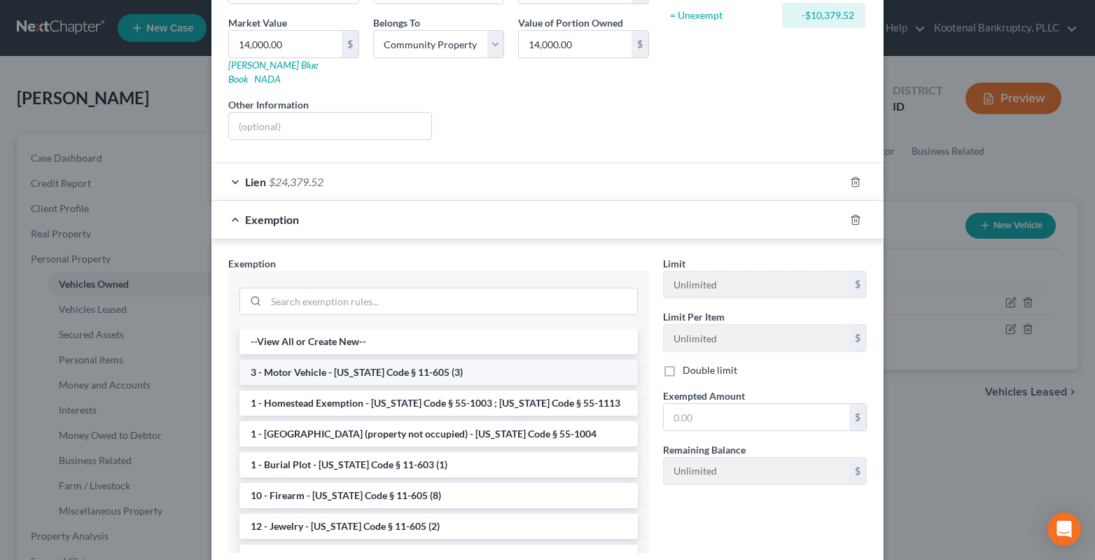
click at [292, 361] on li "3 - Motor Vehicle - [US_STATE] Code § 11-605 (3)" at bounding box center [438, 372] width 398 height 25
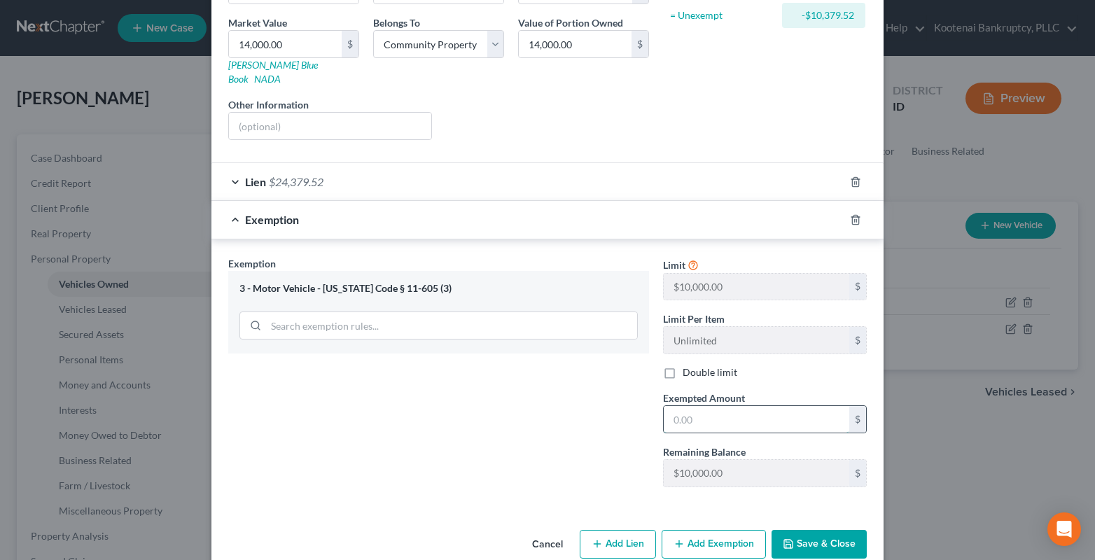
drag, startPoint x: 680, startPoint y: 402, endPoint x: 666, endPoint y: 402, distance: 14.0
click at [680, 406] on input "text" at bounding box center [755, 419] width 185 height 27
type input "10,000.00"
click at [820, 530] on button "Save & Close" at bounding box center [818, 544] width 95 height 29
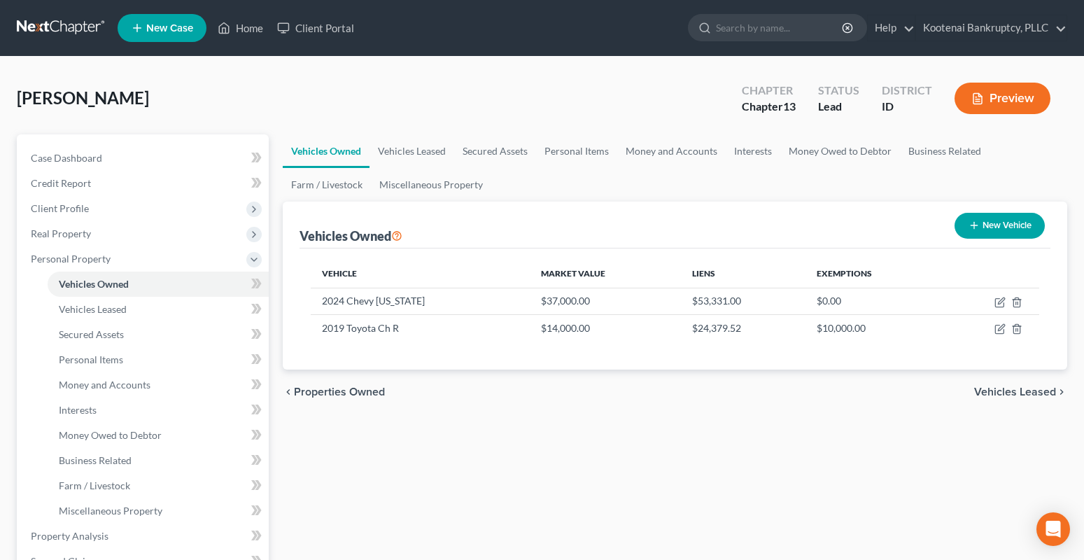
click at [1029, 391] on span "Vehicles Leased" at bounding box center [1015, 391] width 82 height 11
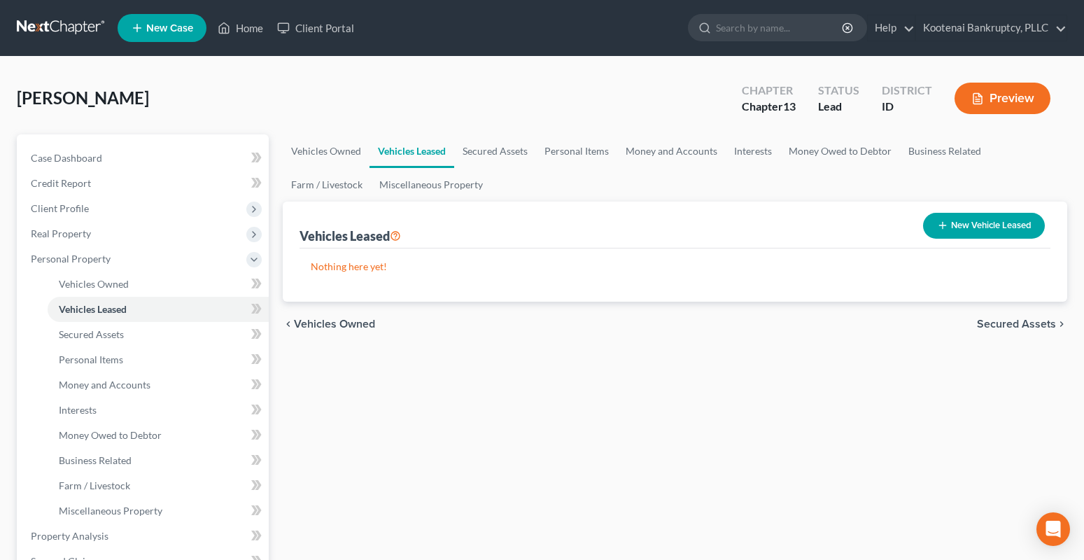
click at [995, 321] on span "Secured Assets" at bounding box center [1016, 323] width 79 height 11
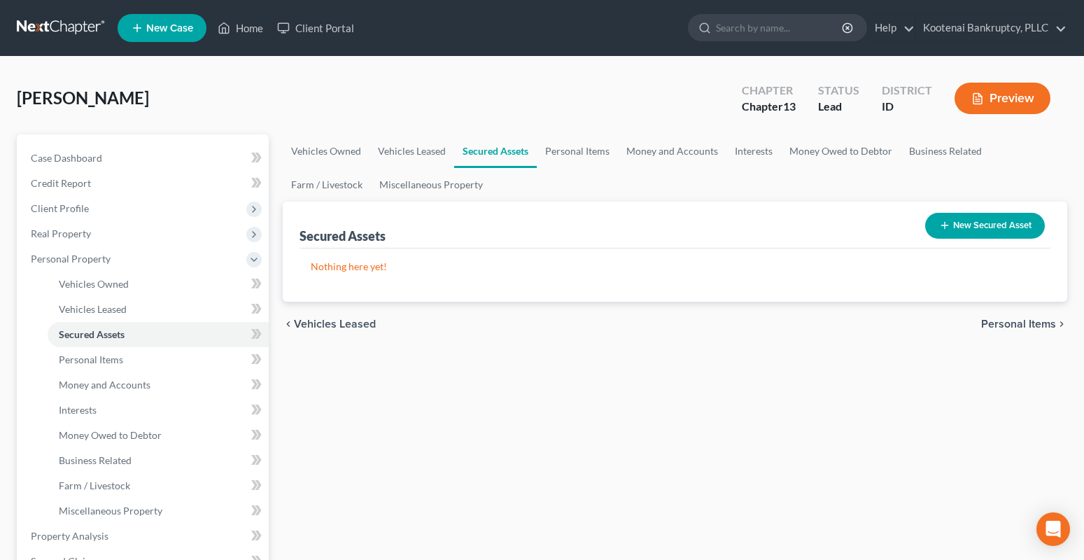
click at [1034, 320] on span "Personal Items" at bounding box center [1018, 323] width 75 height 11
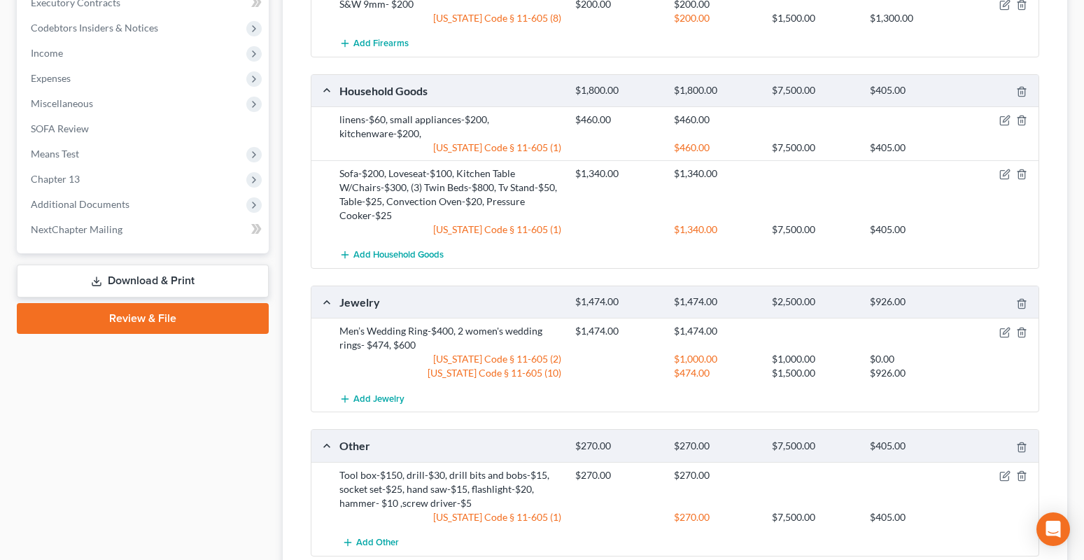
scroll to position [787, 0]
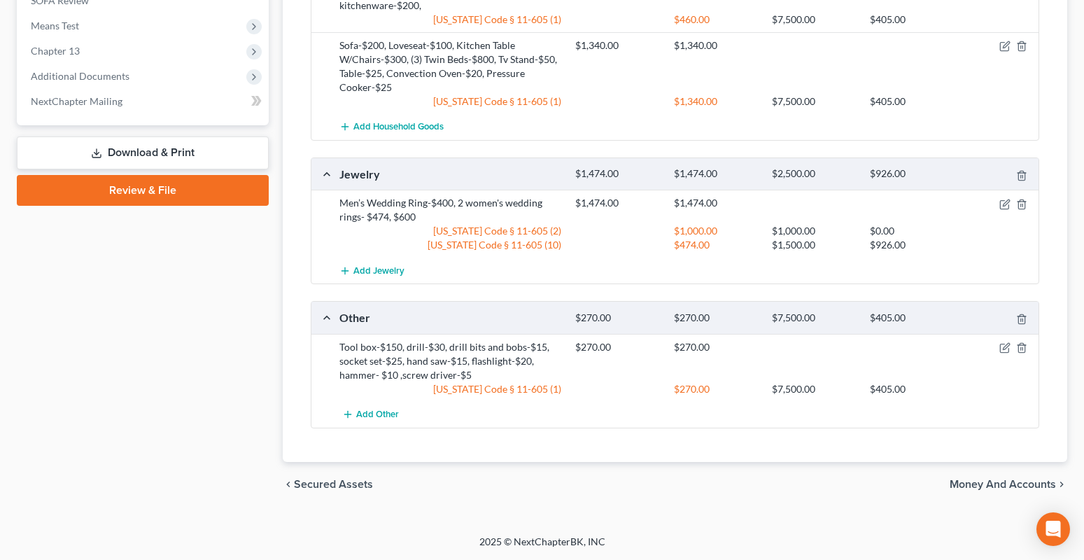
click at [971, 481] on span "Money and Accounts" at bounding box center [1003, 484] width 106 height 11
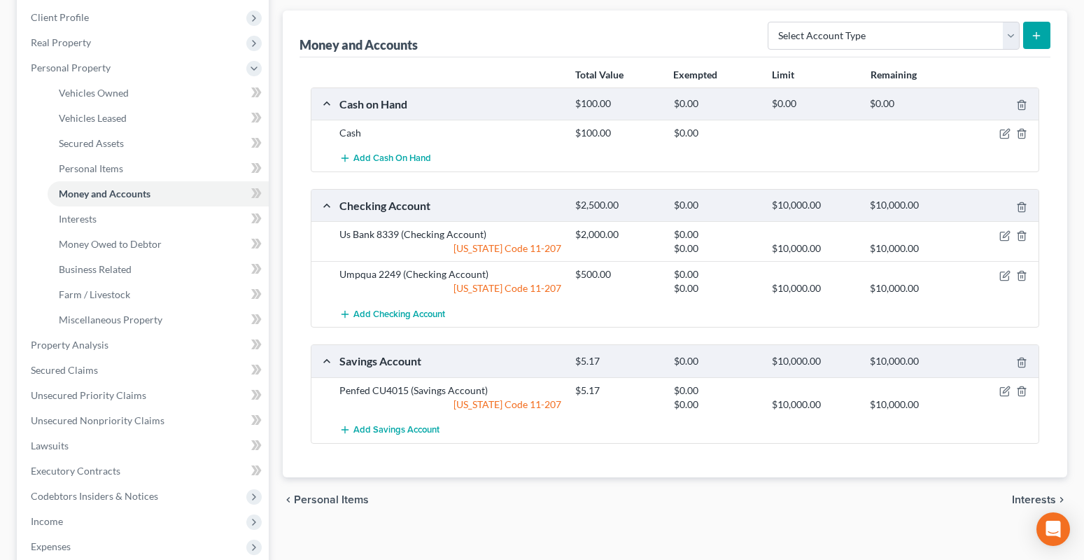
scroll to position [210, 0]
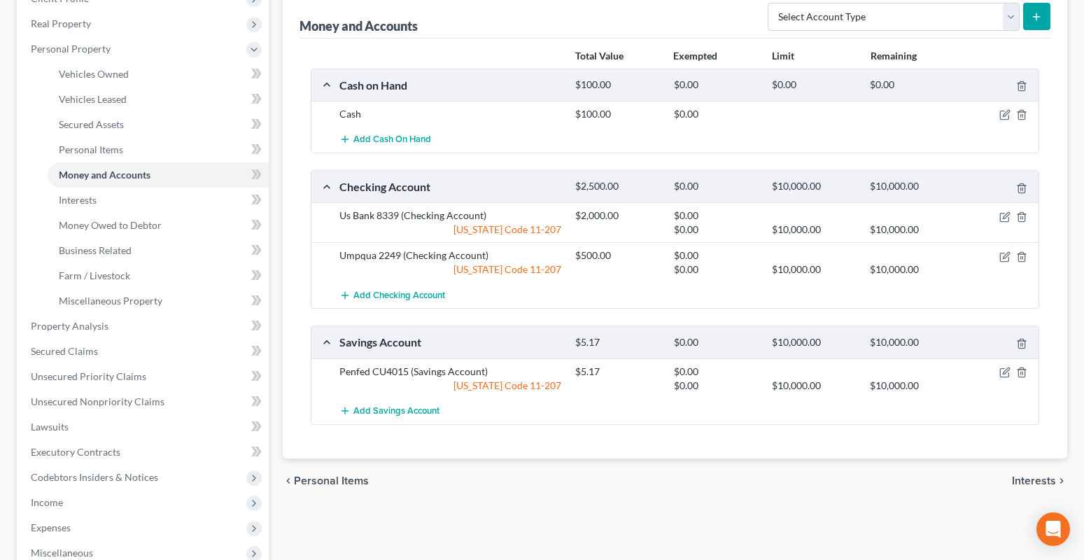
click at [1043, 481] on span "Interests" at bounding box center [1034, 480] width 44 height 11
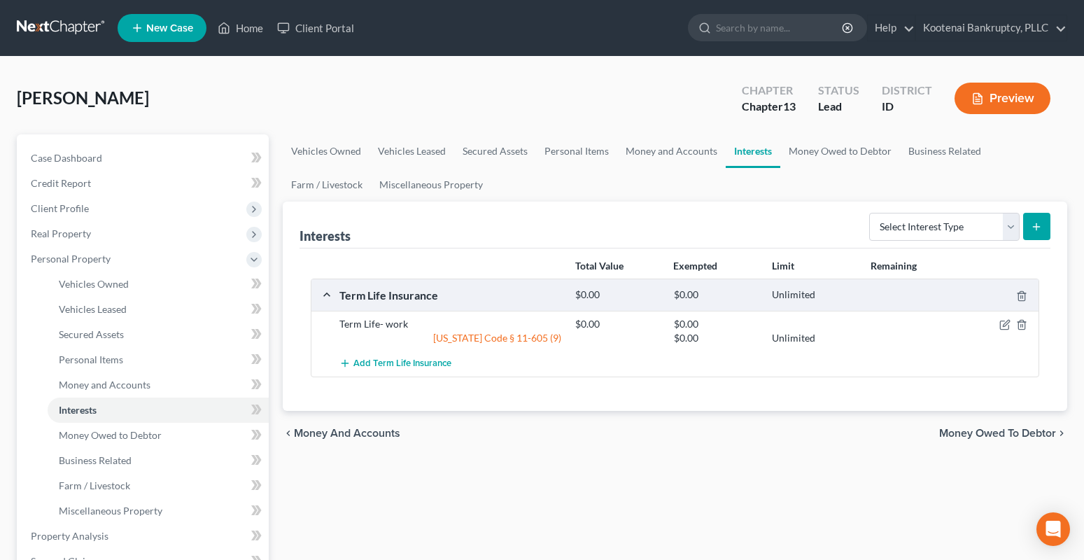
click at [1012, 437] on span "Money Owed to Debtor" at bounding box center [997, 433] width 117 height 11
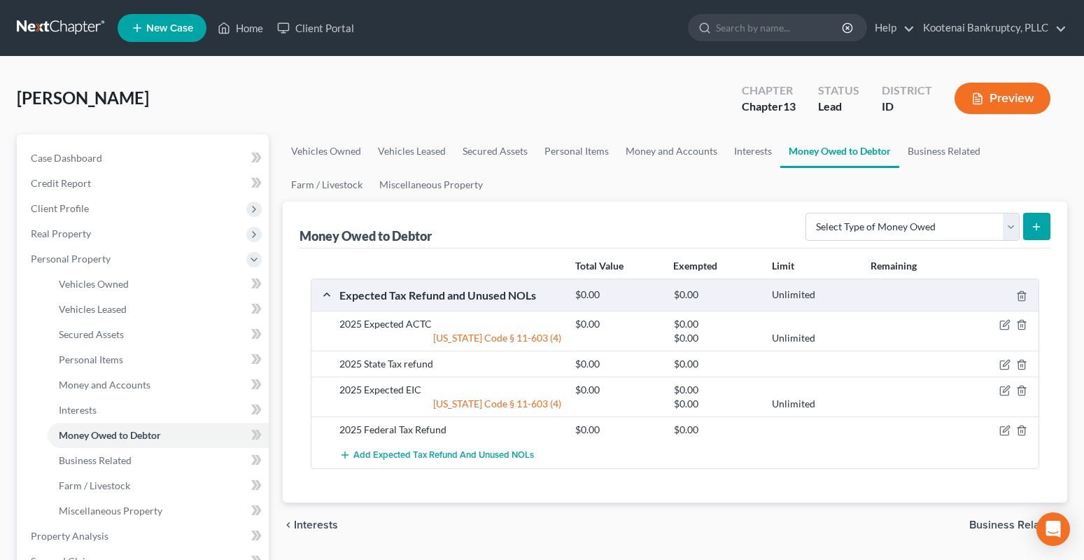
click at [986, 519] on span "Business Related" at bounding box center [1012, 524] width 87 height 11
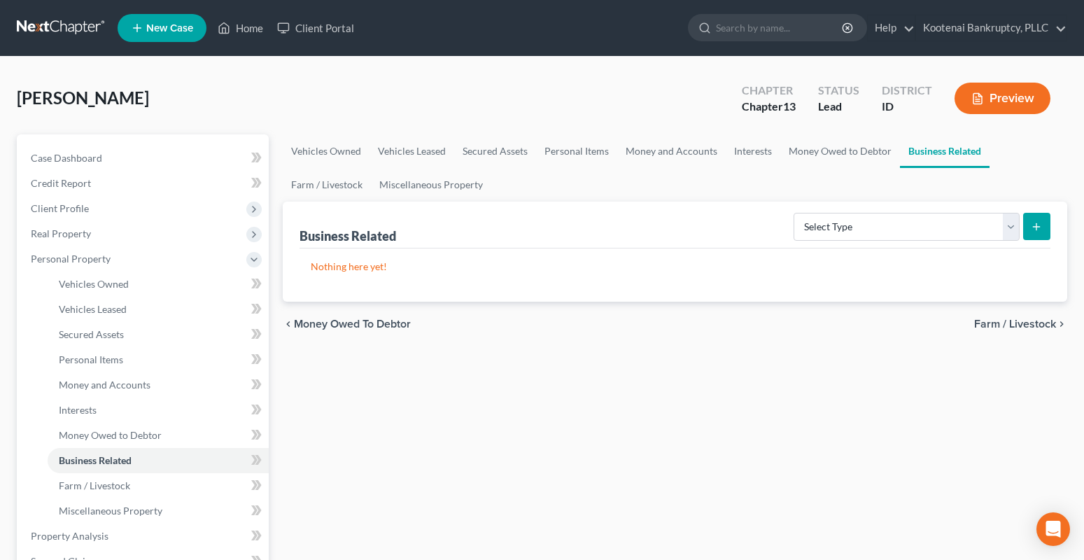
click at [1018, 328] on span "Farm / Livestock" at bounding box center [1015, 323] width 82 height 11
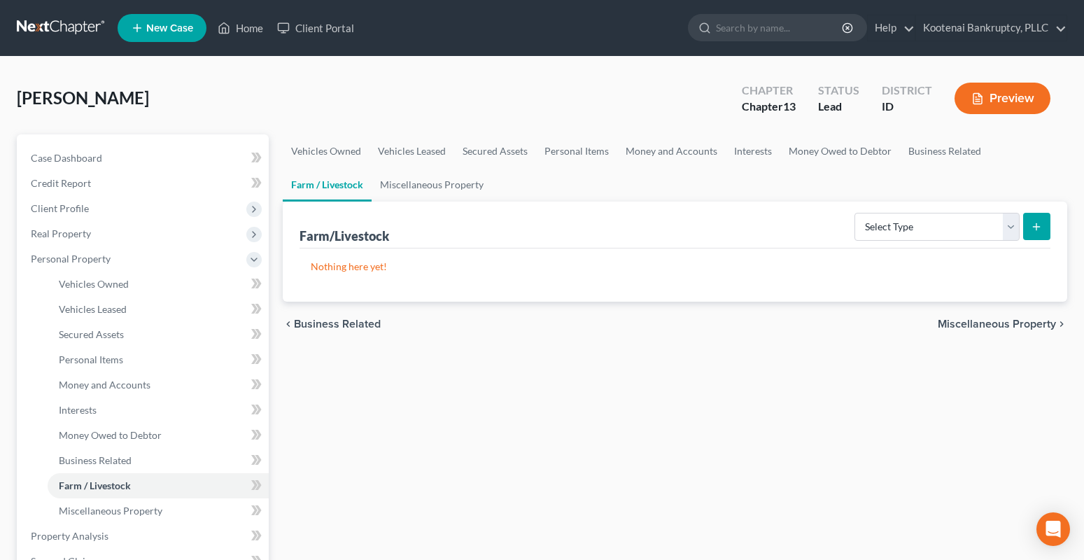
click at [1000, 325] on span "Miscellaneous Property" at bounding box center [997, 323] width 118 height 11
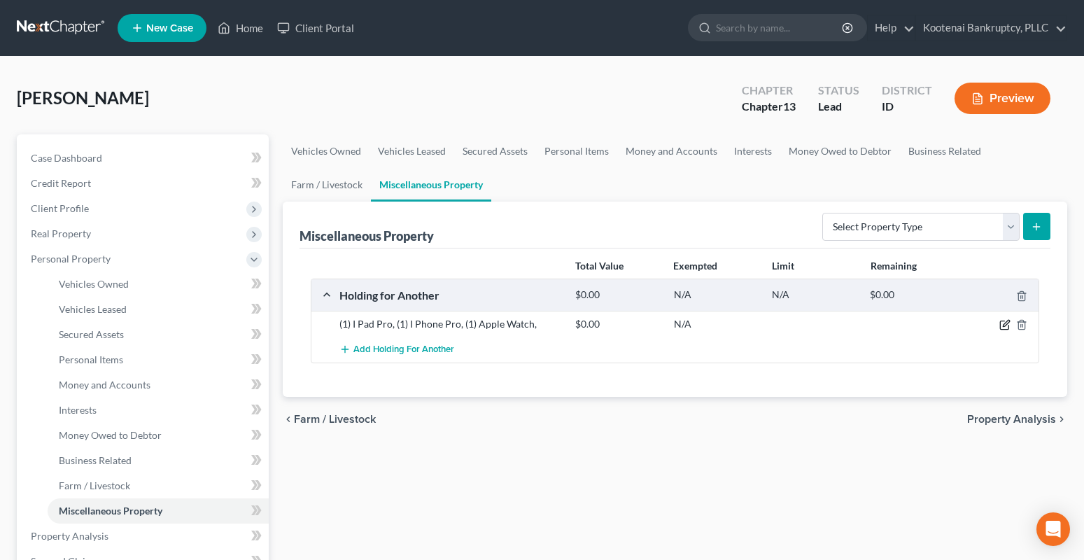
click at [1008, 322] on icon "button" at bounding box center [1004, 324] width 11 height 11
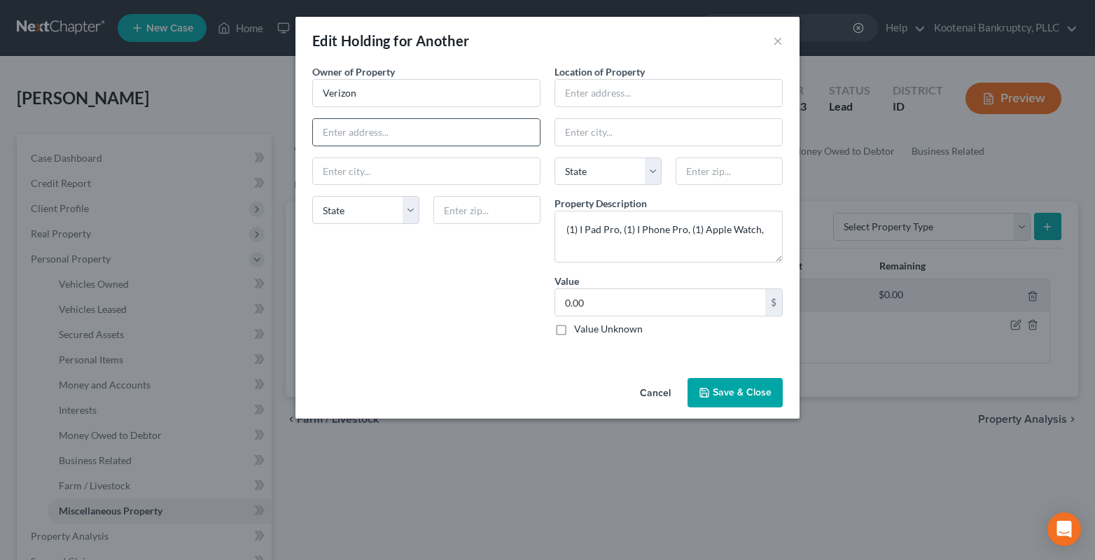
click at [363, 135] on input "text" at bounding box center [426, 132] width 227 height 27
type input "[STREET_ADDRESS]"
click at [466, 217] on input "text" at bounding box center [486, 210] width 107 height 28
type input "83815"
type input "Coeur d Alene"
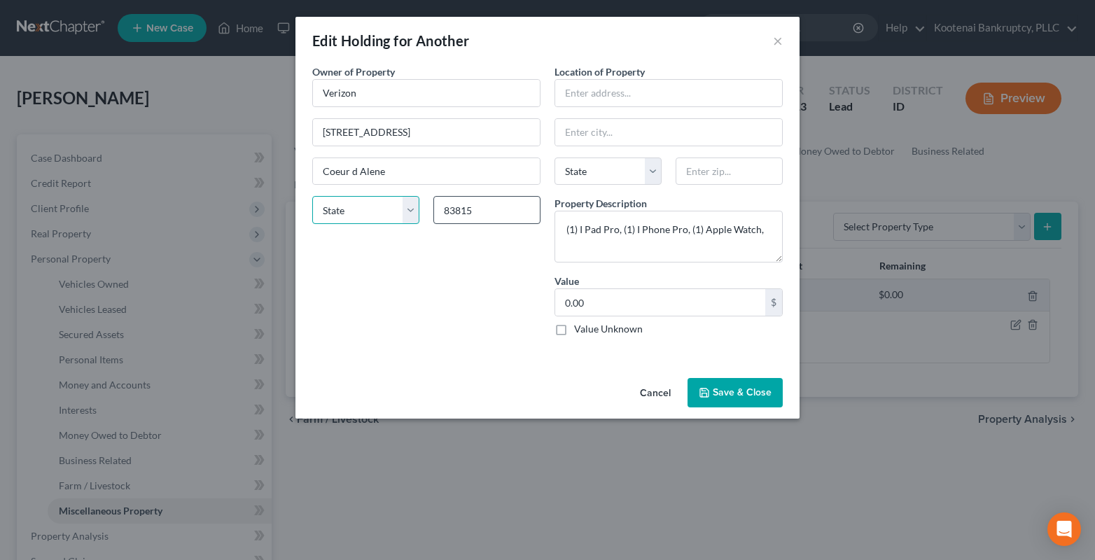
select select "13"
type input "Coeur D Alene"
type input "83815"
drag, startPoint x: 593, startPoint y: 94, endPoint x: 583, endPoint y: 89, distance: 11.6
click at [589, 93] on input "text" at bounding box center [668, 93] width 227 height 27
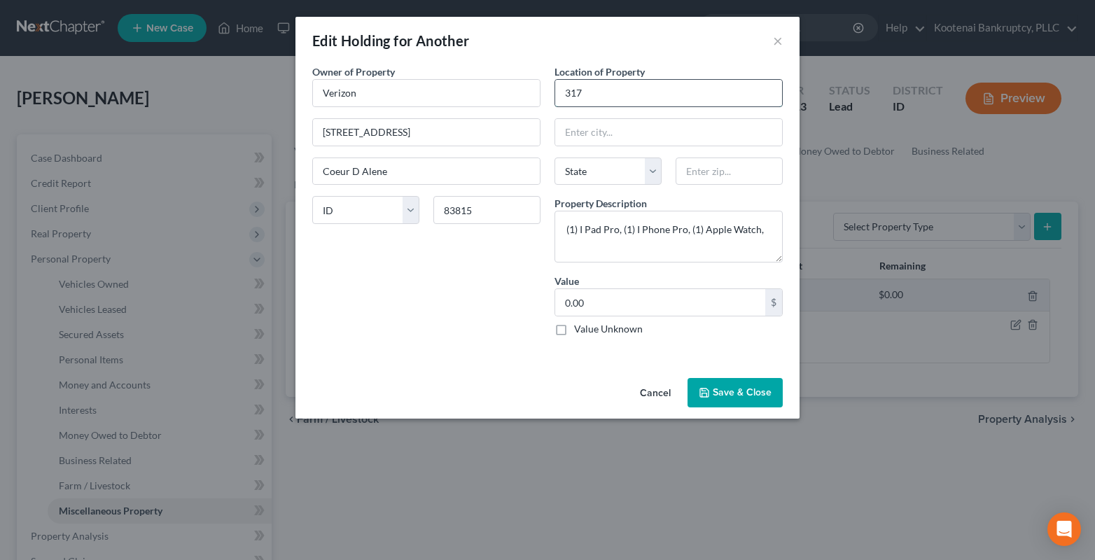
type input "[STREET_ADDRESS]"
type input "Sandpoint"
select select "13"
type input "83864"
click at [574, 330] on label "Value Unknown" at bounding box center [608, 329] width 69 height 14
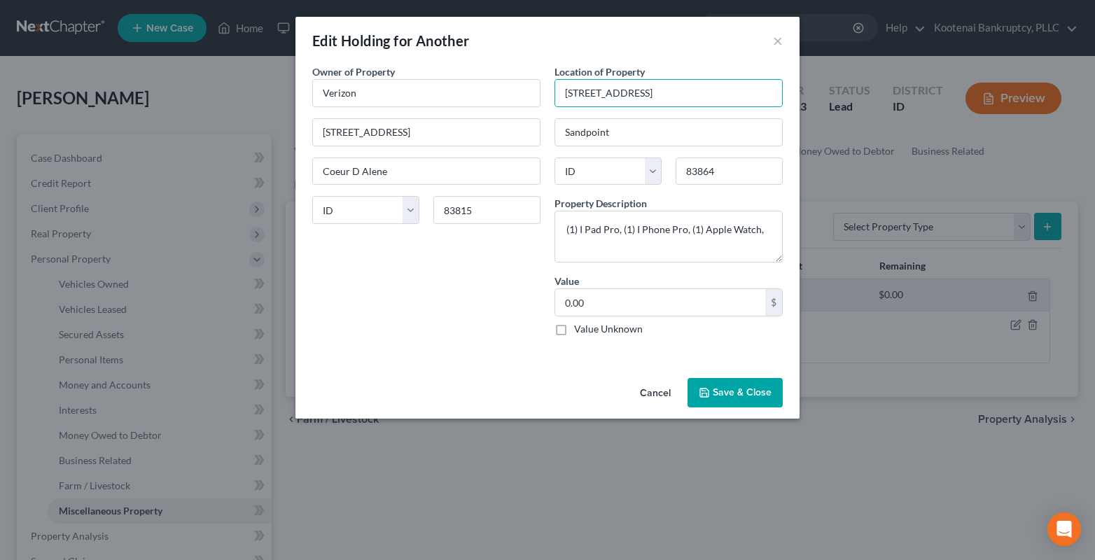
click at [579, 330] on input "Value Unknown" at bounding box center [583, 326] width 9 height 9
checkbox input "true"
click at [741, 398] on button "Save & Close" at bounding box center [734, 392] width 95 height 29
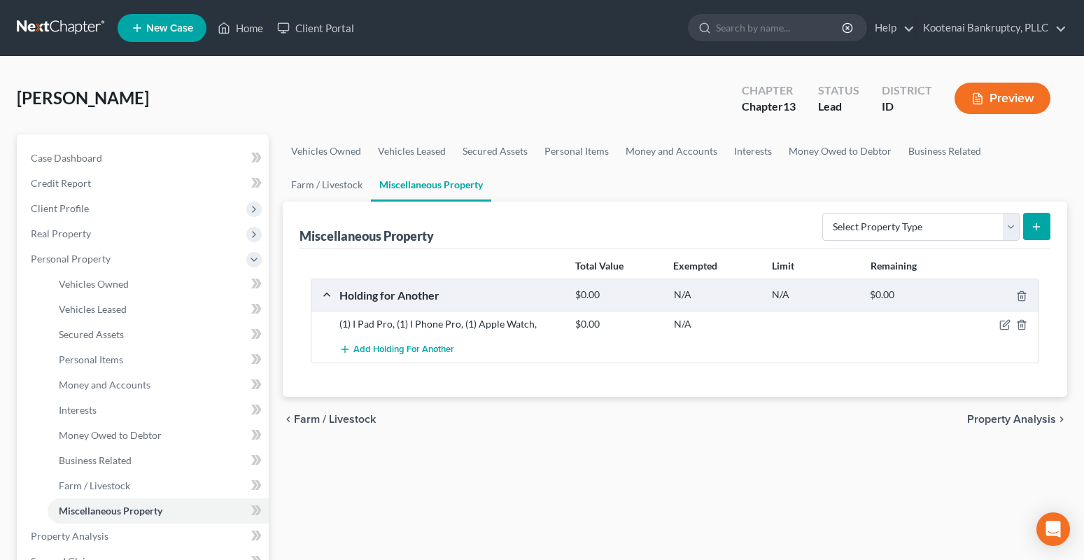
drag, startPoint x: 985, startPoint y: 421, endPoint x: 826, endPoint y: 419, distance: 159.6
click at [986, 421] on span "Property Analysis" at bounding box center [1011, 419] width 89 height 11
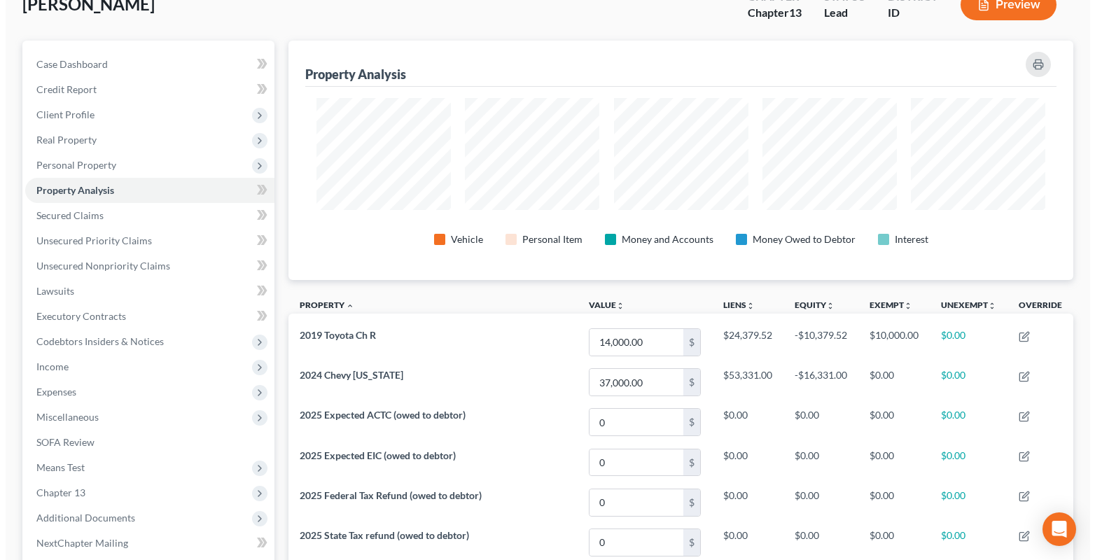
scroll to position [210, 0]
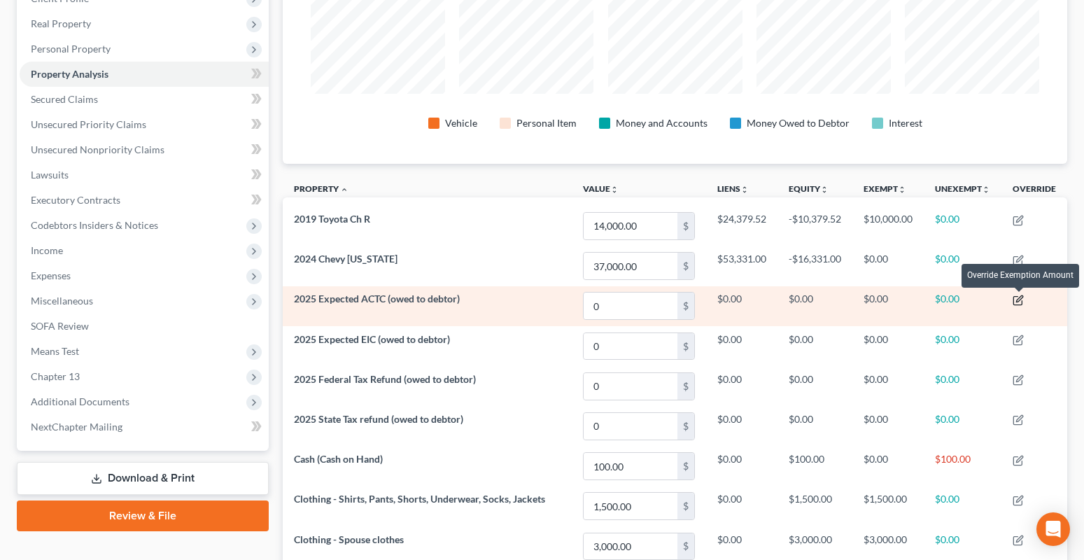
click at [1019, 302] on icon "button" at bounding box center [1018, 300] width 11 height 11
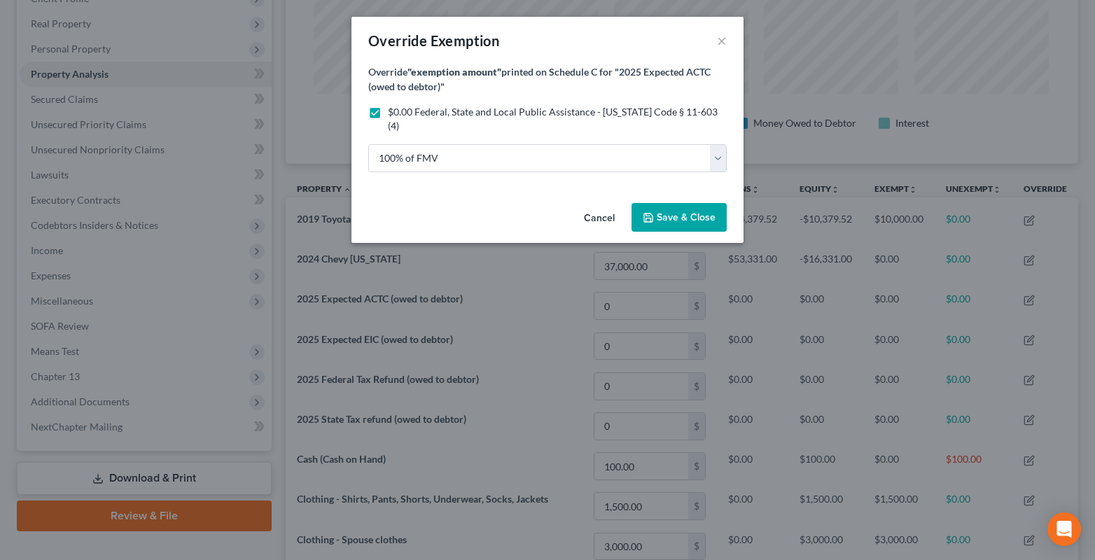
scroll to position [240, 792]
click at [673, 211] on span "Save & Close" at bounding box center [685, 217] width 59 height 12
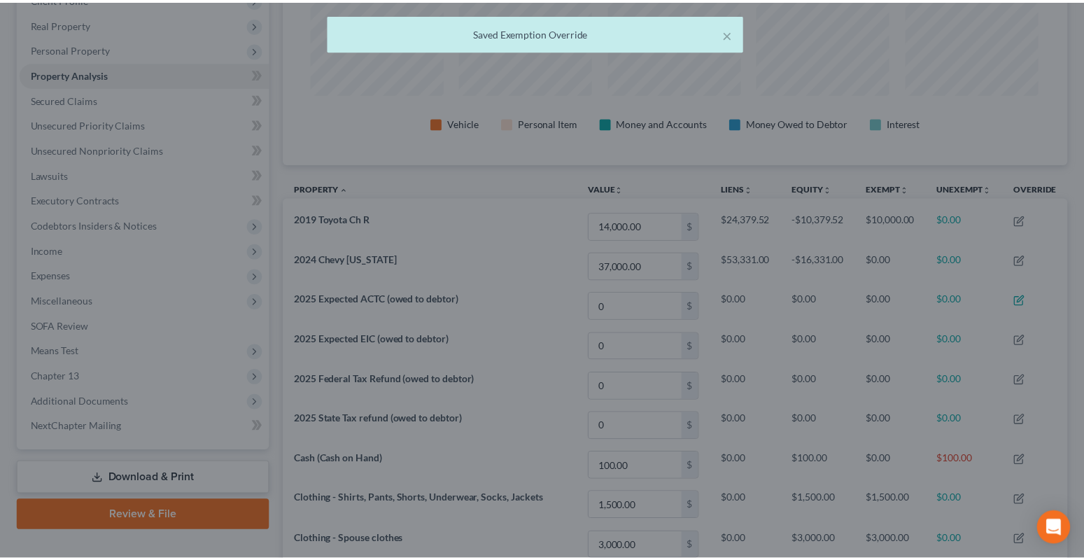
scroll to position [0, 0]
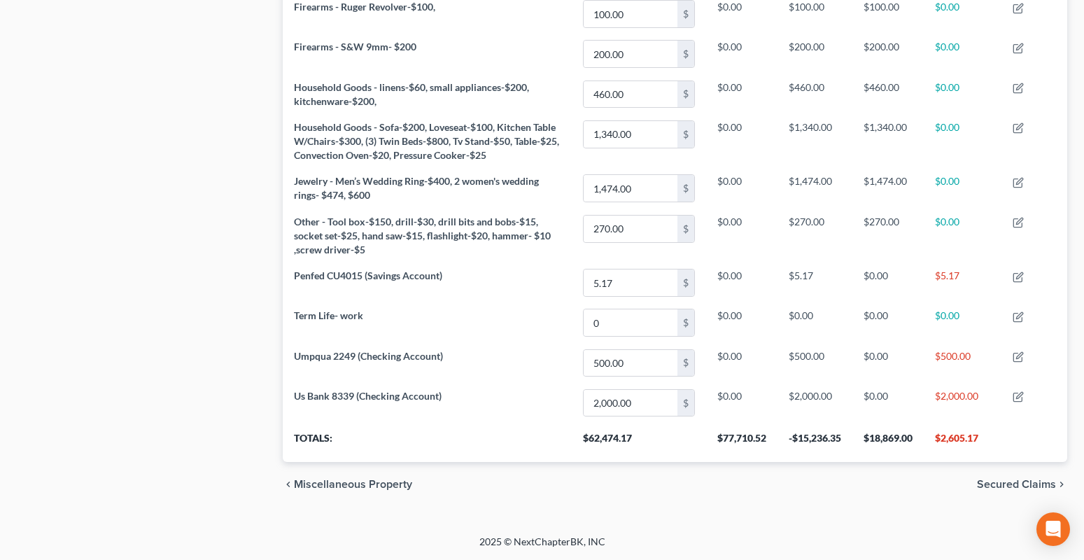
click at [997, 479] on span "Secured Claims" at bounding box center [1016, 484] width 79 height 11
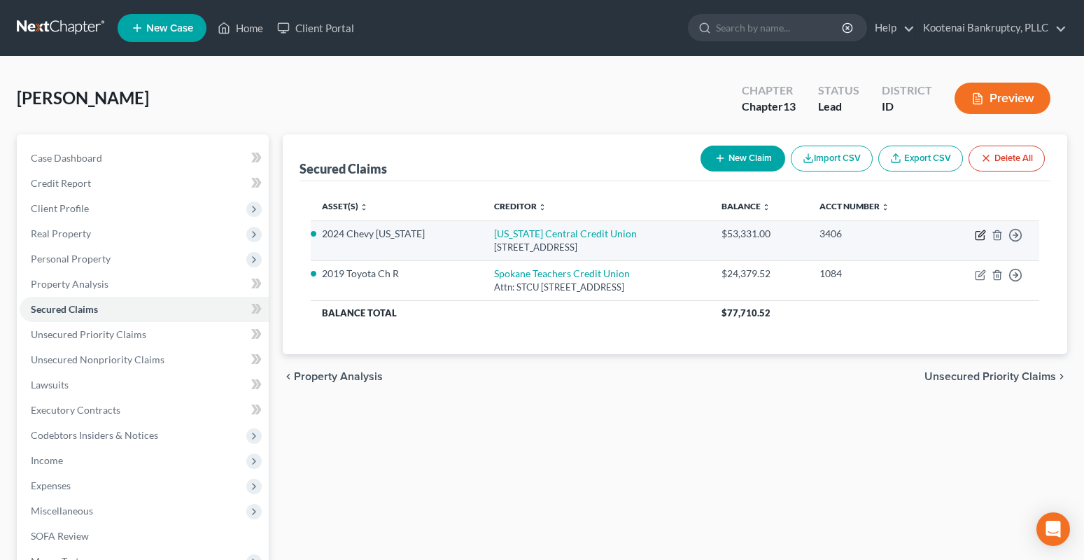
click at [981, 236] on icon "button" at bounding box center [981, 233] width 6 height 6
select select "13"
select select "2"
select select "4"
select select "0"
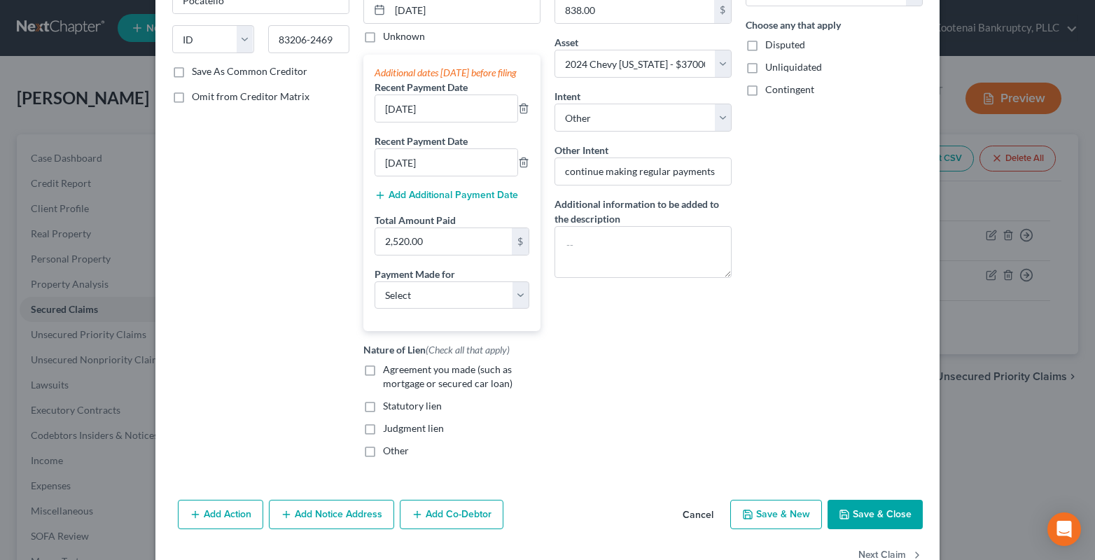
click at [383, 386] on label "Agreement you made (such as mortgage or secured car loan)" at bounding box center [461, 377] width 157 height 28
click at [388, 372] on input "Agreement you made (such as mortgage or secured car loan)" at bounding box center [392, 367] width 9 height 9
checkbox input "true"
click at [410, 309] on select "Select Car Credit Card Loan Repayment Mortgage Other Suppliers Or Vendors" at bounding box center [451, 295] width 155 height 28
select select "0"
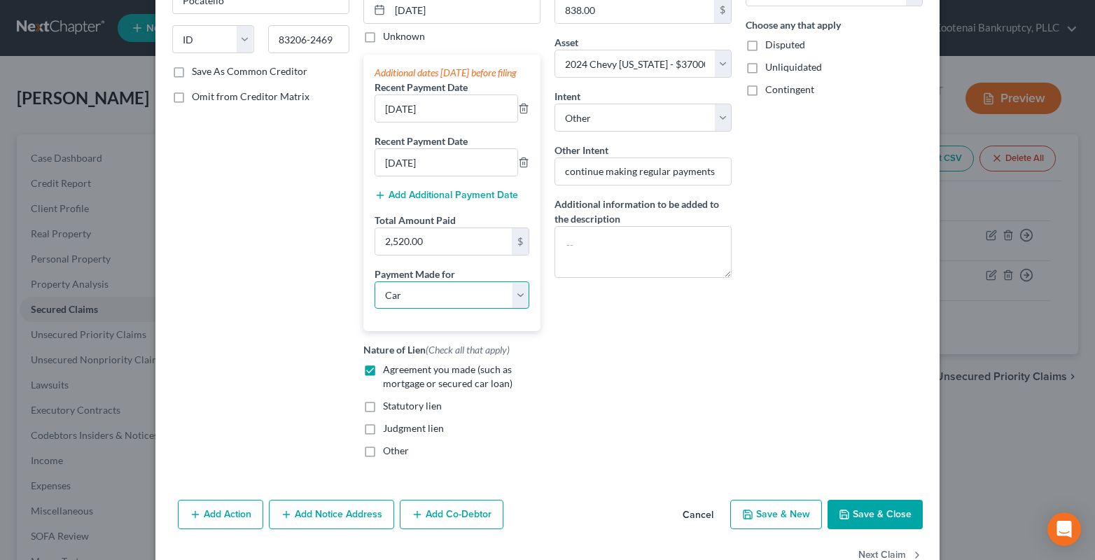
click at [374, 295] on select "Select Car Credit Card Loan Repayment Mortgage Other Suppliers Or Vendors" at bounding box center [451, 295] width 155 height 28
click at [875, 526] on button "Save & Close" at bounding box center [874, 514] width 95 height 29
select select
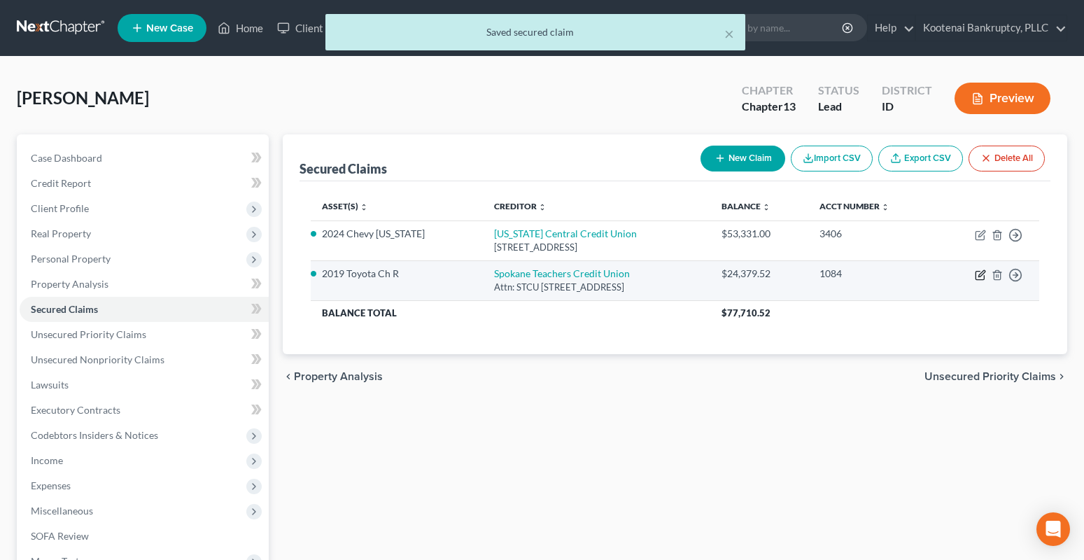
click at [979, 274] on icon "button" at bounding box center [981, 273] width 6 height 6
select select "50"
select select "0"
select select "3"
select select "4"
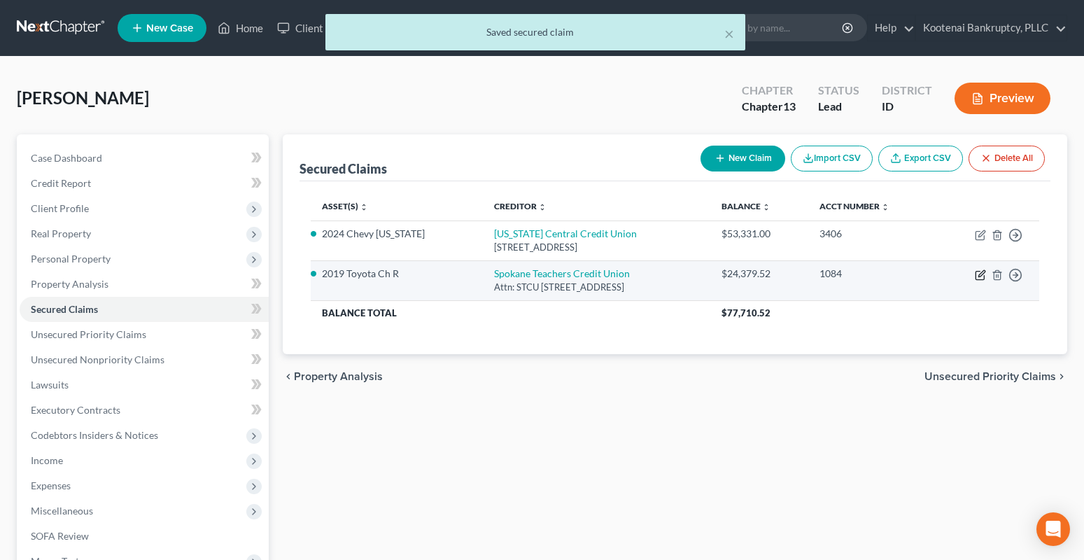
select select "3"
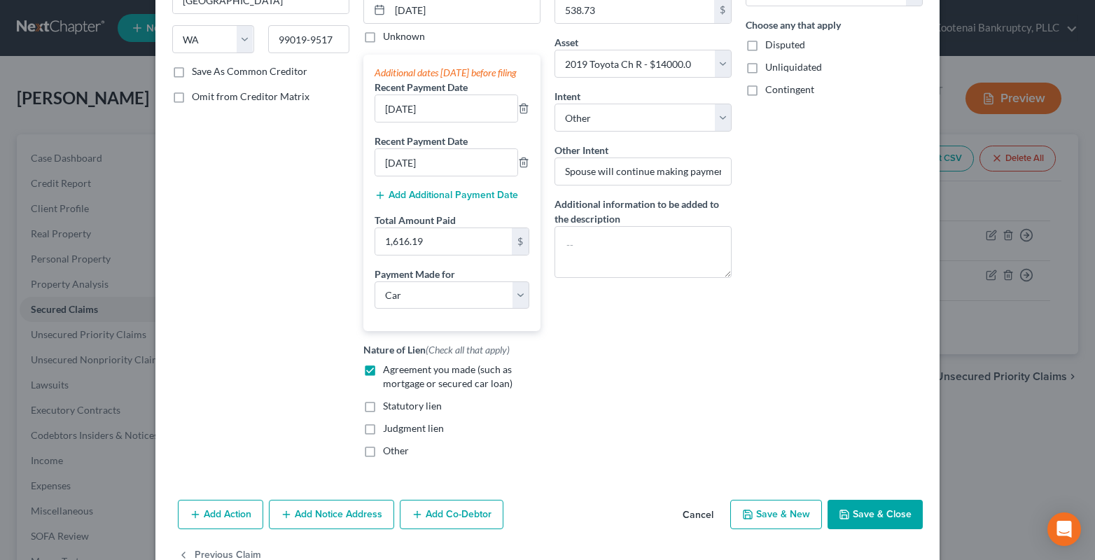
click at [857, 529] on button "Save & Close" at bounding box center [874, 514] width 95 height 29
select select
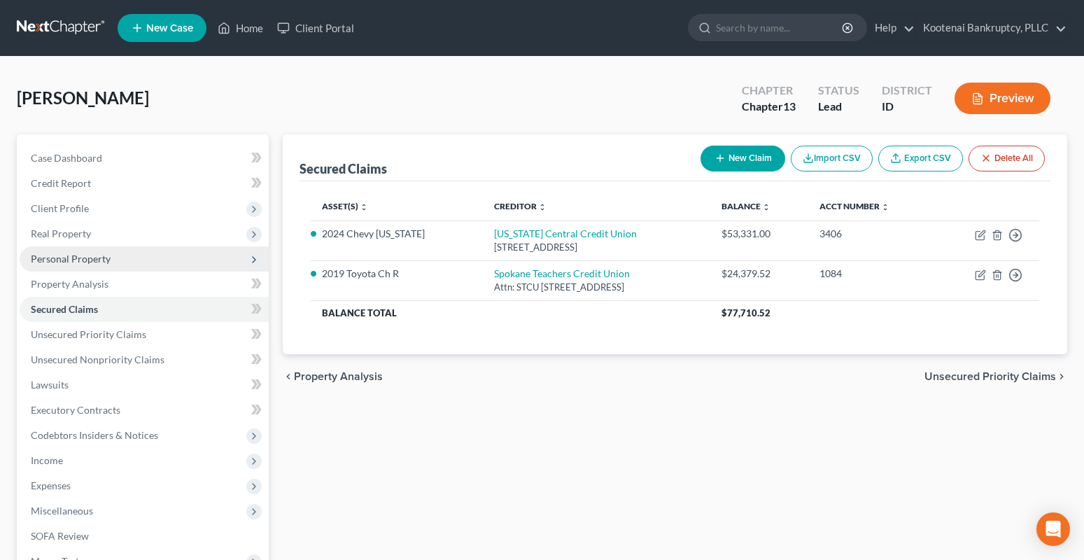
click at [43, 255] on span "Personal Property" at bounding box center [71, 259] width 80 height 12
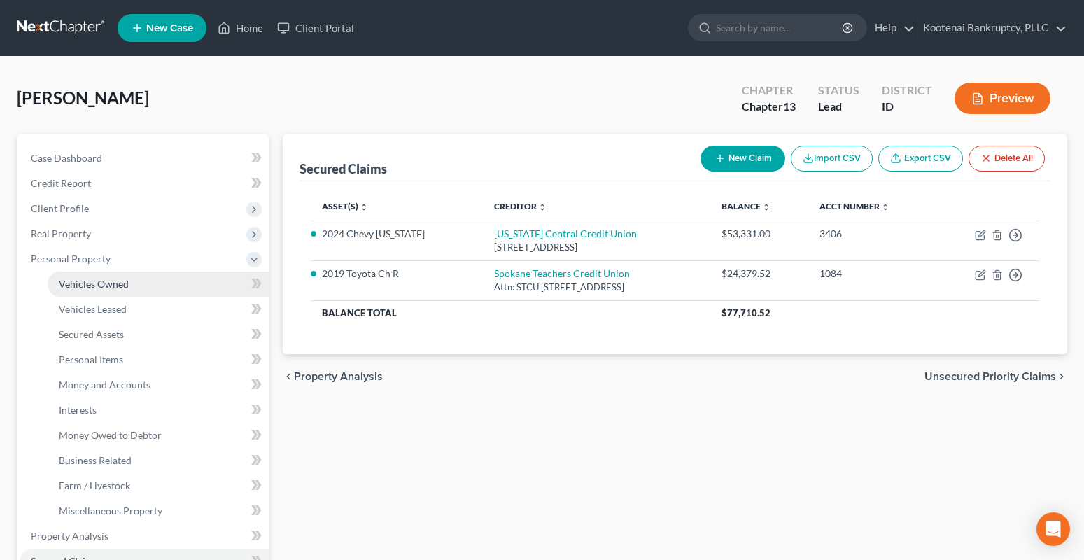
click at [123, 281] on span "Vehicles Owned" at bounding box center [94, 284] width 70 height 12
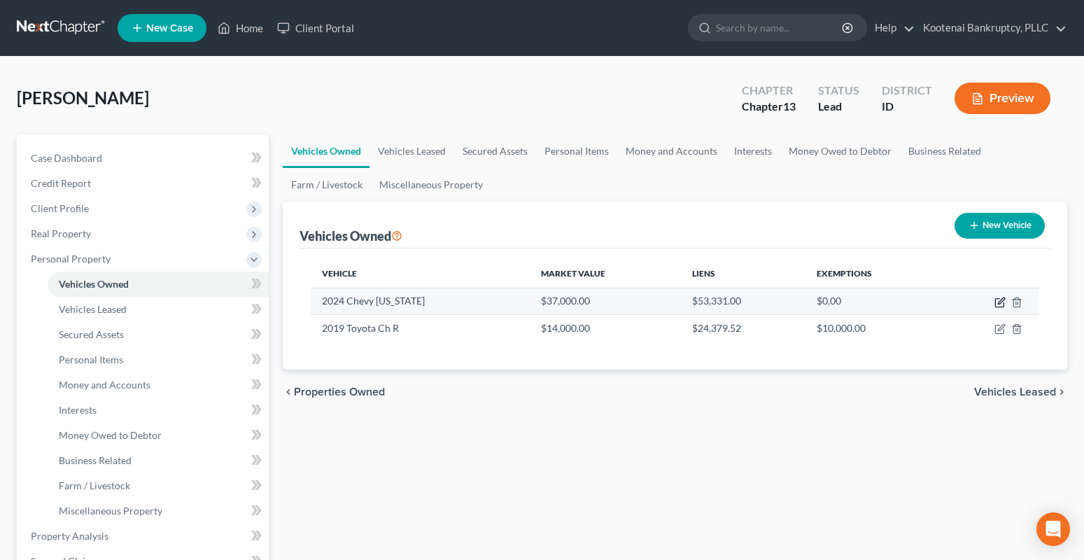
click at [1001, 299] on icon "button" at bounding box center [1001, 300] width 6 height 6
select select "0"
select select "2"
select select "0"
select select "4"
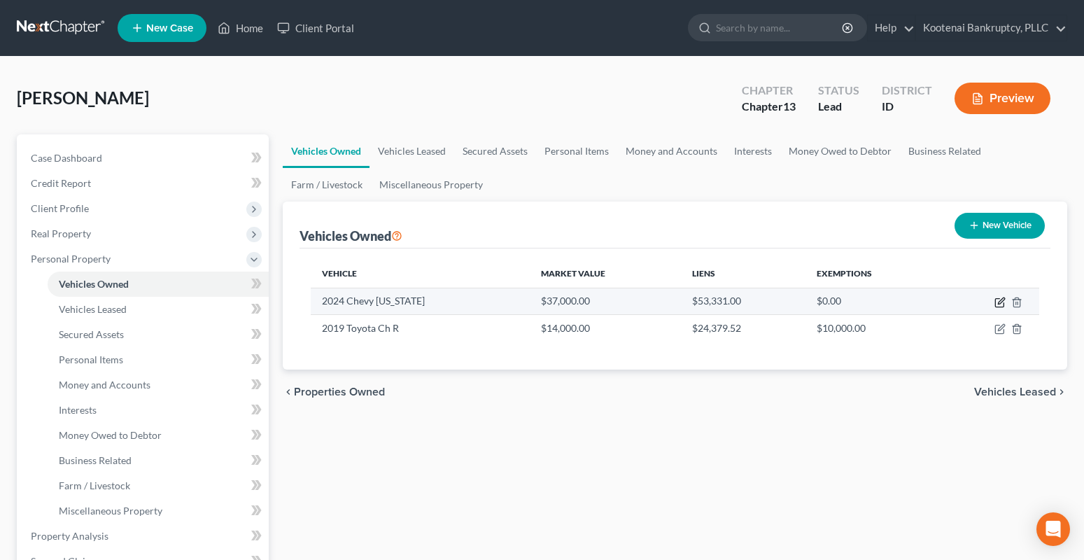
select select "13"
select select "0"
select select "4"
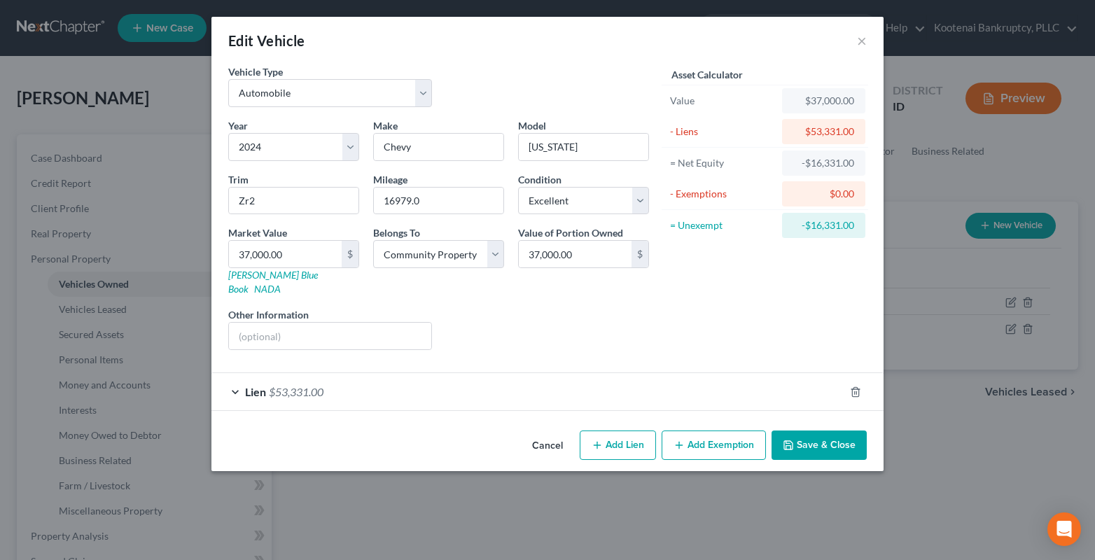
click at [339, 373] on div "Lien $53,331.00" at bounding box center [527, 391] width 633 height 37
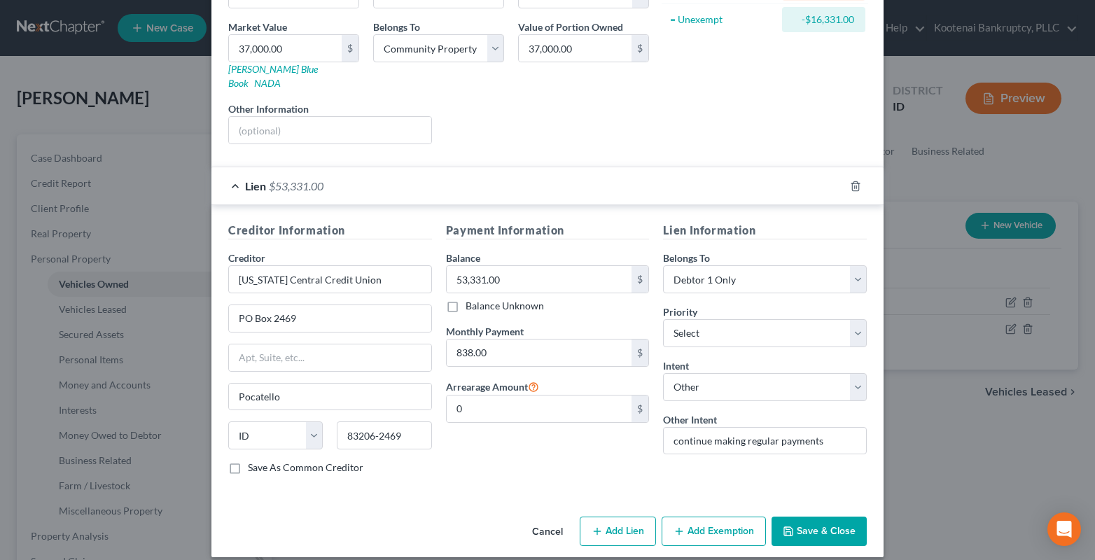
click at [668, 516] on button "Add Exemption" at bounding box center [713, 530] width 104 height 29
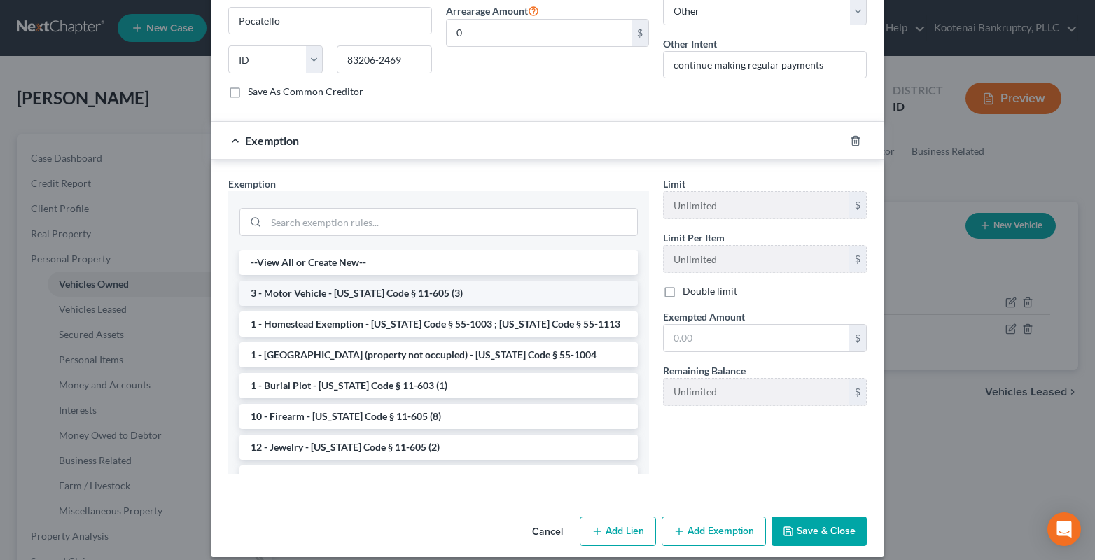
click at [286, 283] on li "3 - Motor Vehicle - [US_STATE] Code § 11-605 (3)" at bounding box center [438, 293] width 398 height 25
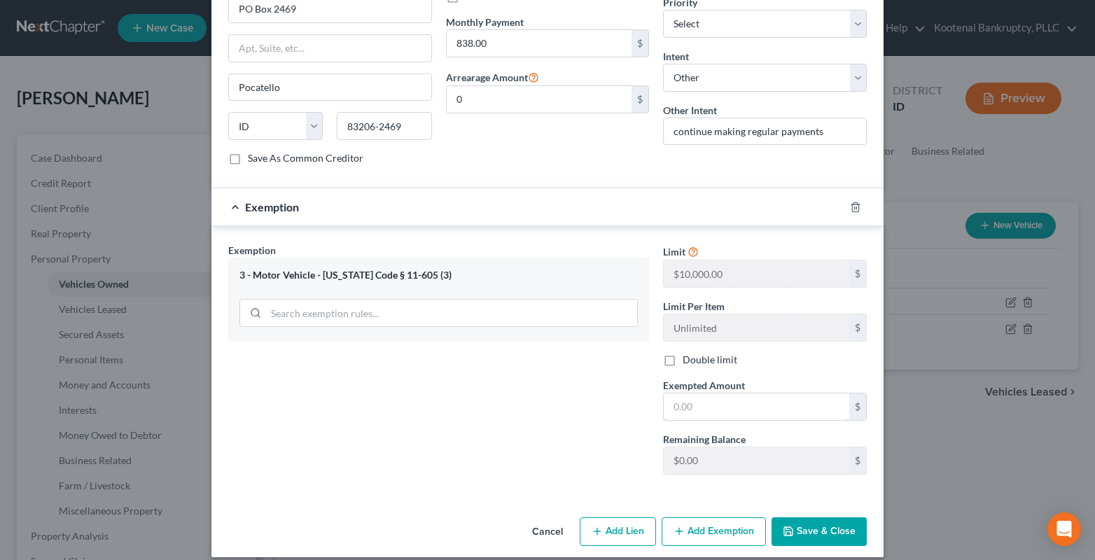
drag, startPoint x: 704, startPoint y: 387, endPoint x: 631, endPoint y: 367, distance: 75.6
click at [701, 393] on input "text" at bounding box center [755, 406] width 185 height 27
type input "10,000.00"
click at [800, 517] on button "Save & Close" at bounding box center [818, 531] width 95 height 29
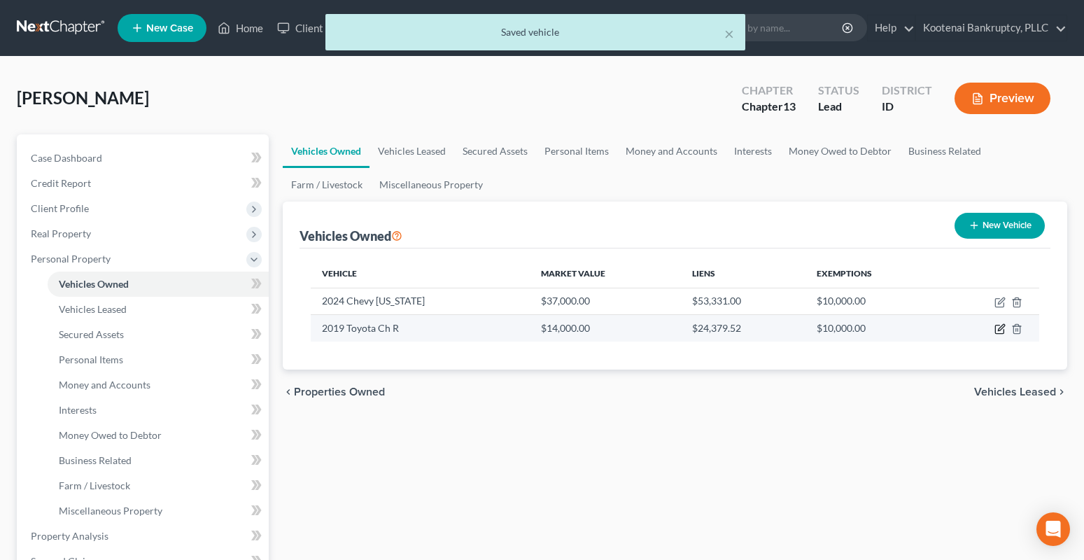
click at [1000, 328] on icon "button" at bounding box center [1001, 328] width 6 height 6
select select "0"
select select "7"
select select "2"
select select "4"
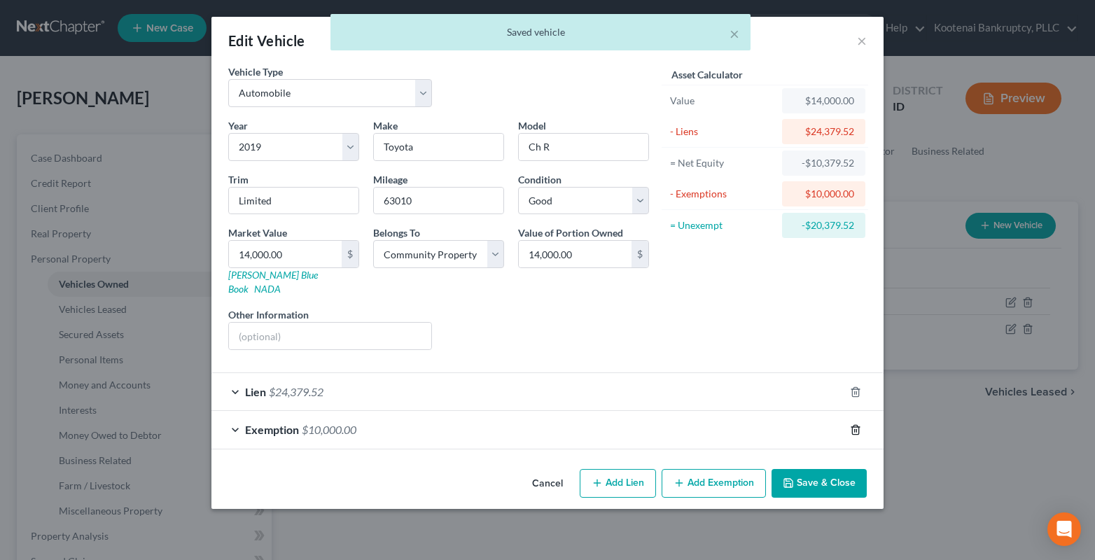
click at [850, 424] on icon "button" at bounding box center [855, 429] width 11 height 11
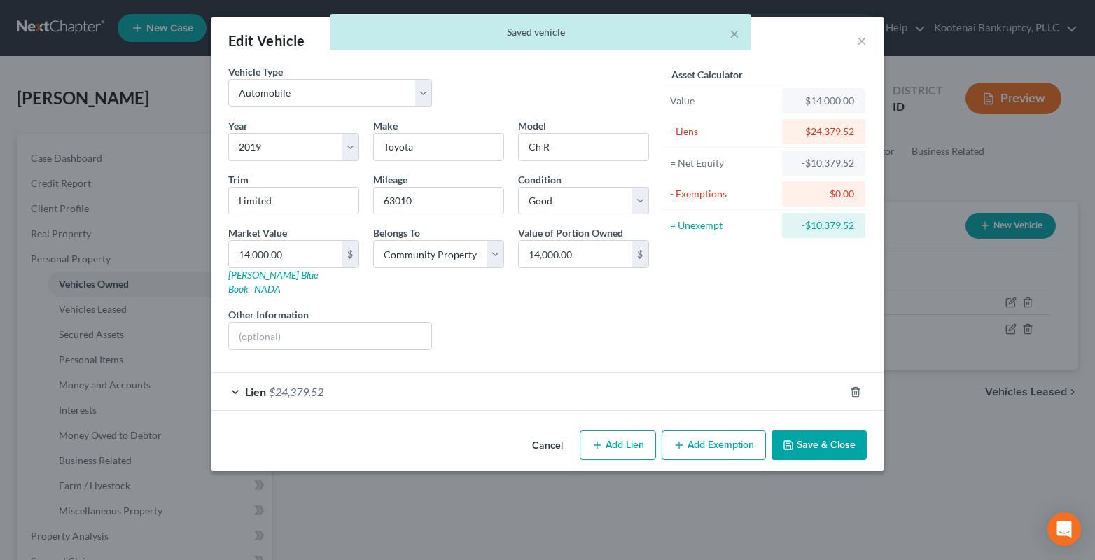
click at [808, 432] on button "Save & Close" at bounding box center [818, 444] width 95 height 29
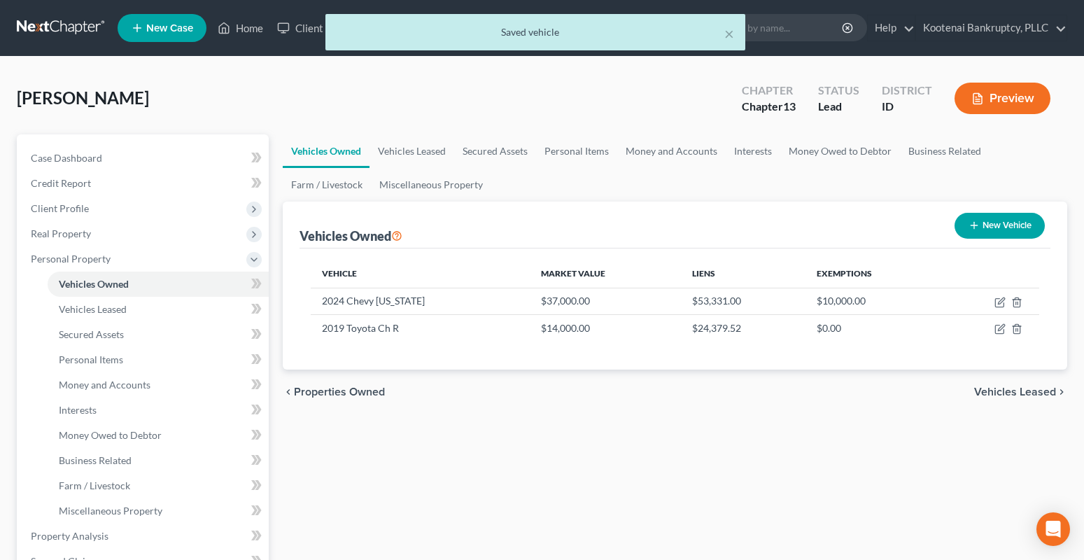
click at [1038, 389] on span "Vehicles Leased" at bounding box center [1015, 391] width 82 height 11
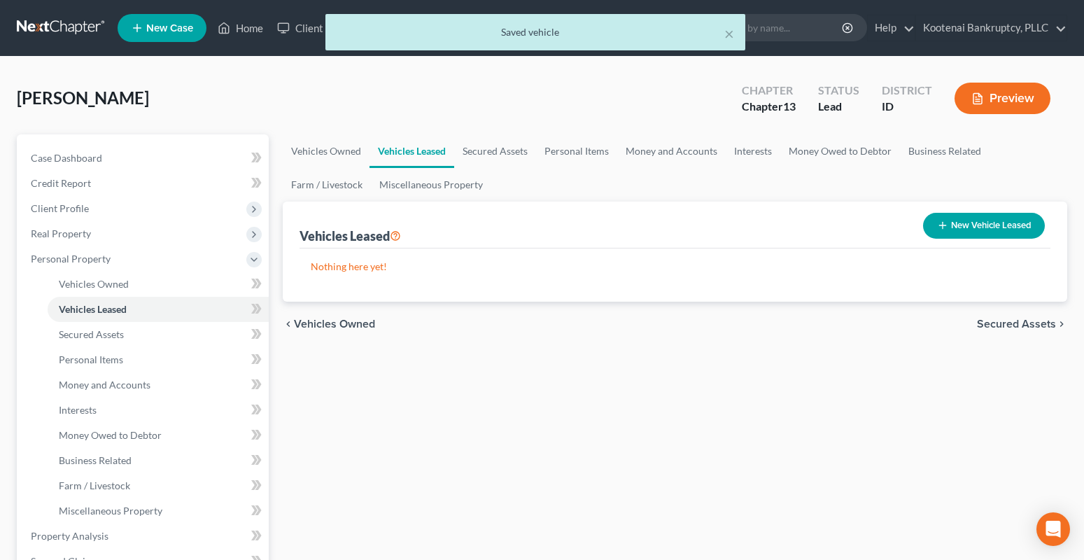
click at [1032, 328] on span "Secured Assets" at bounding box center [1016, 323] width 79 height 11
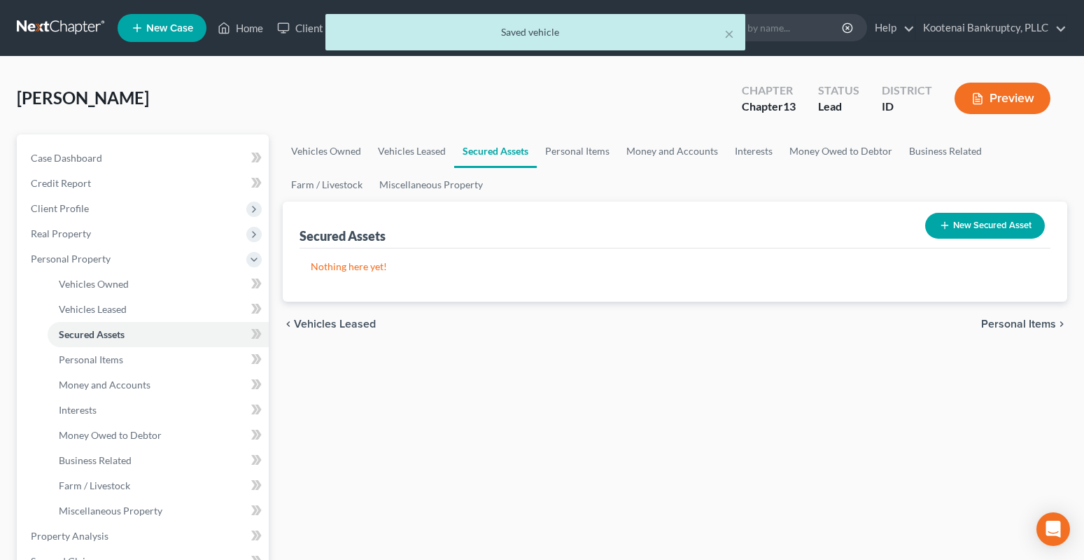
click at [1008, 321] on span "Personal Items" at bounding box center [1018, 323] width 75 height 11
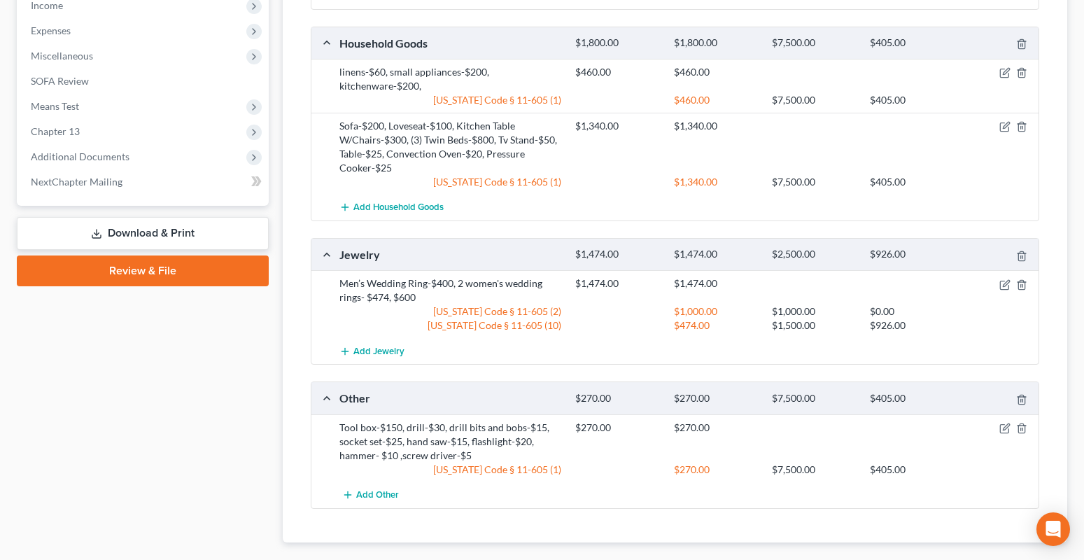
scroll to position [787, 0]
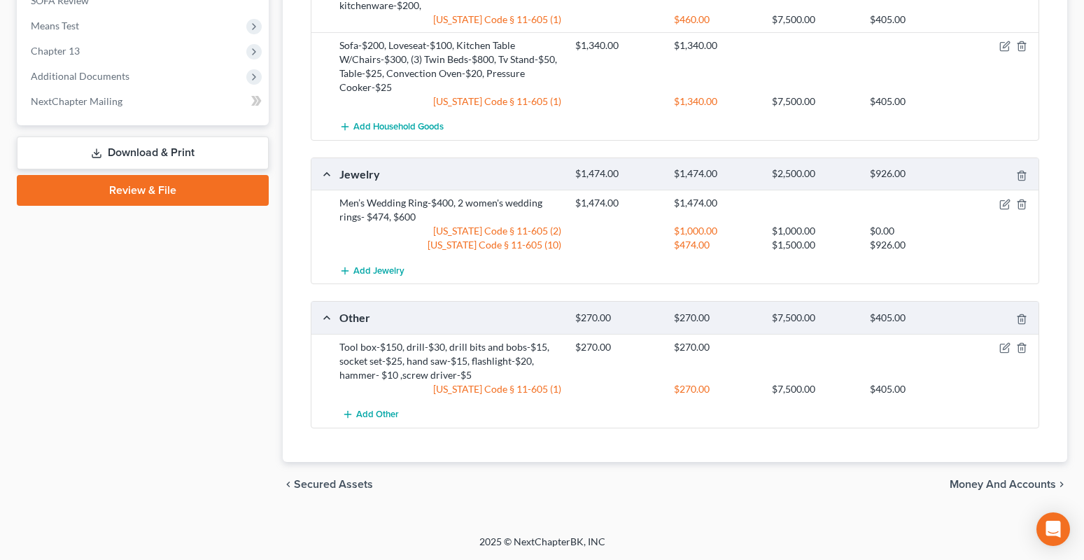
click at [990, 486] on span "Money and Accounts" at bounding box center [1003, 484] width 106 height 11
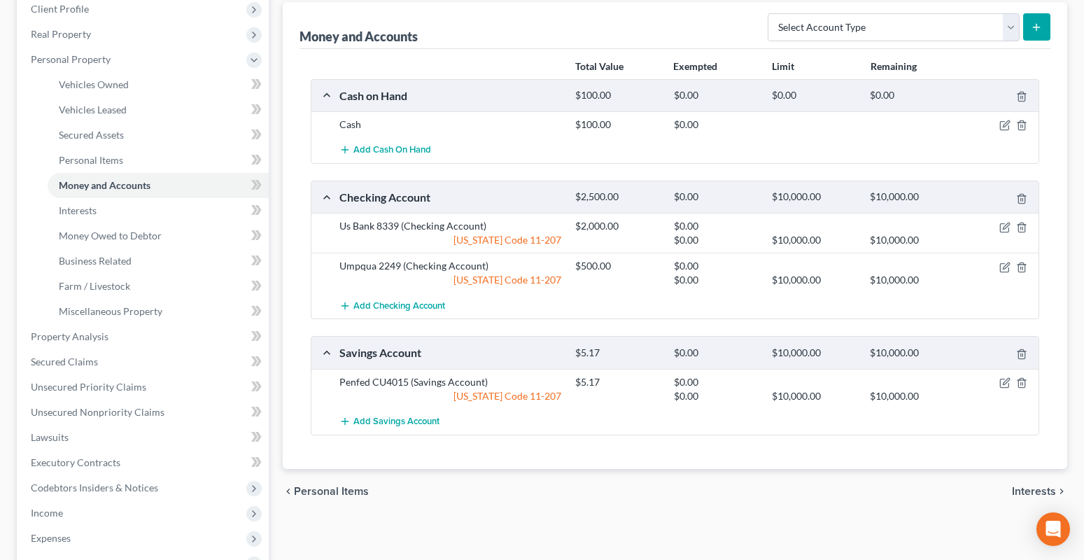
scroll to position [420, 0]
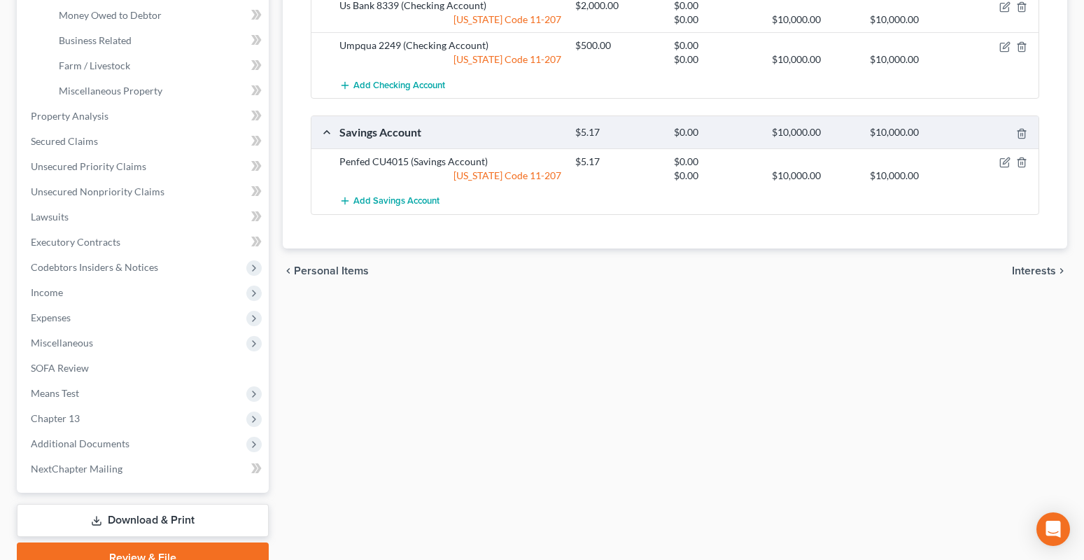
click at [1028, 272] on span "Interests" at bounding box center [1034, 270] width 44 height 11
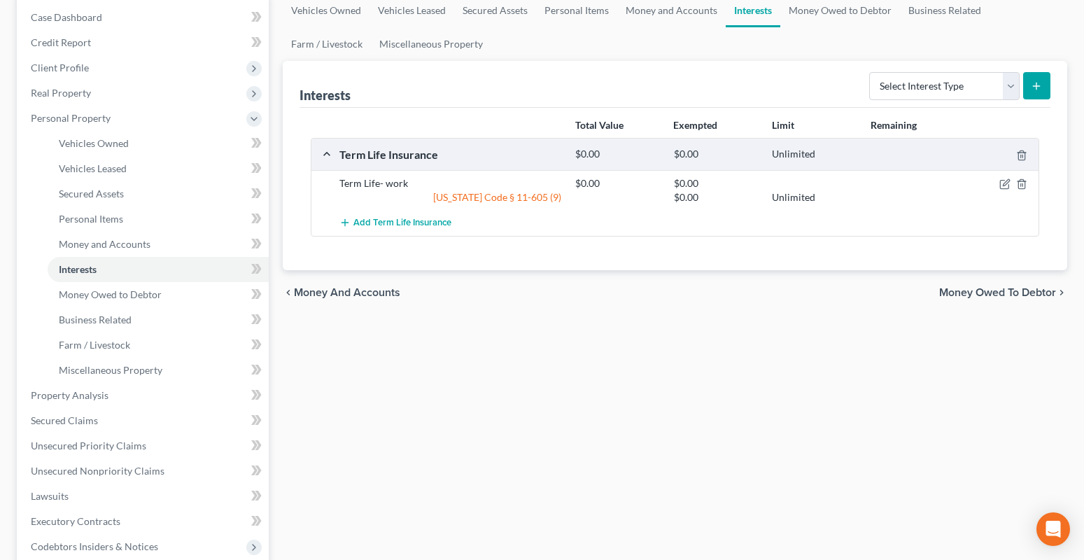
scroll to position [210, 0]
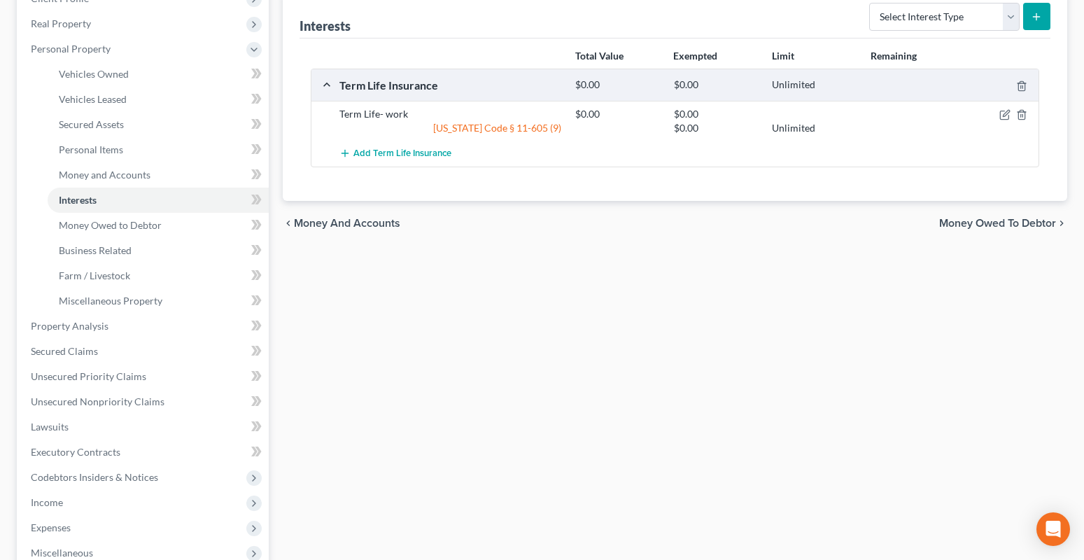
click at [993, 225] on span "Money Owed to Debtor" at bounding box center [997, 223] width 117 height 11
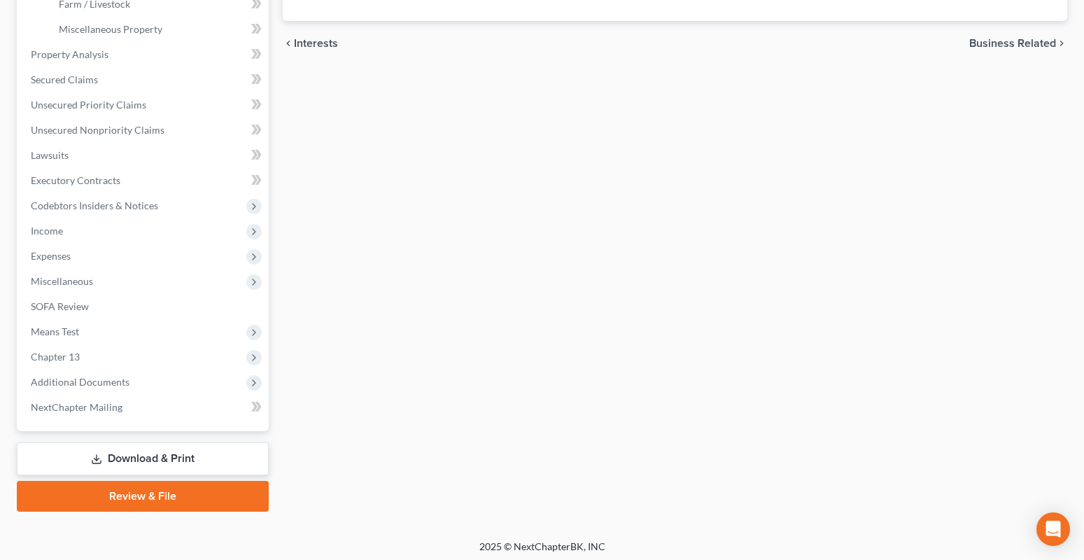
scroll to position [486, 0]
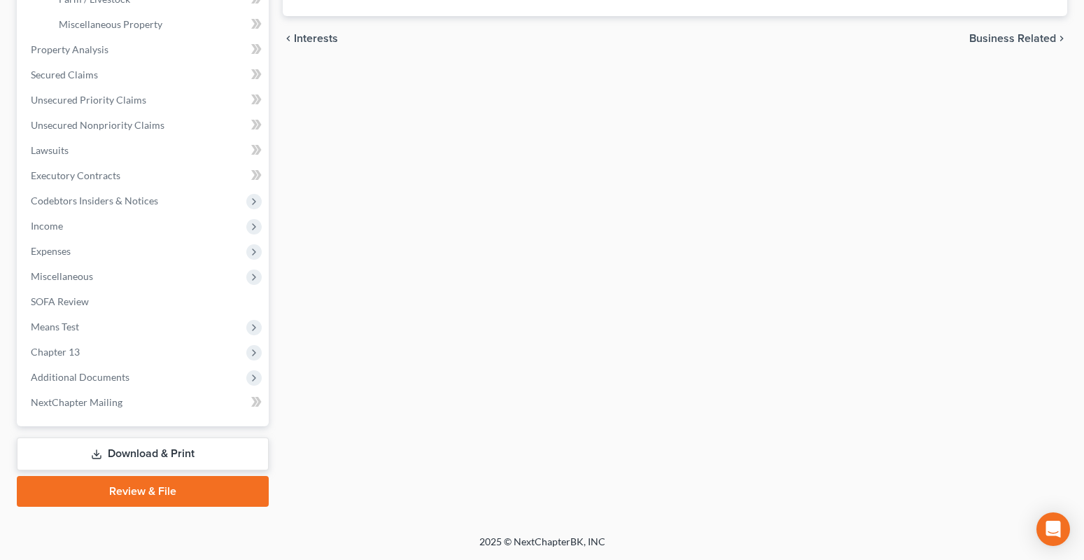
click at [1005, 41] on span "Business Related" at bounding box center [1012, 38] width 87 height 11
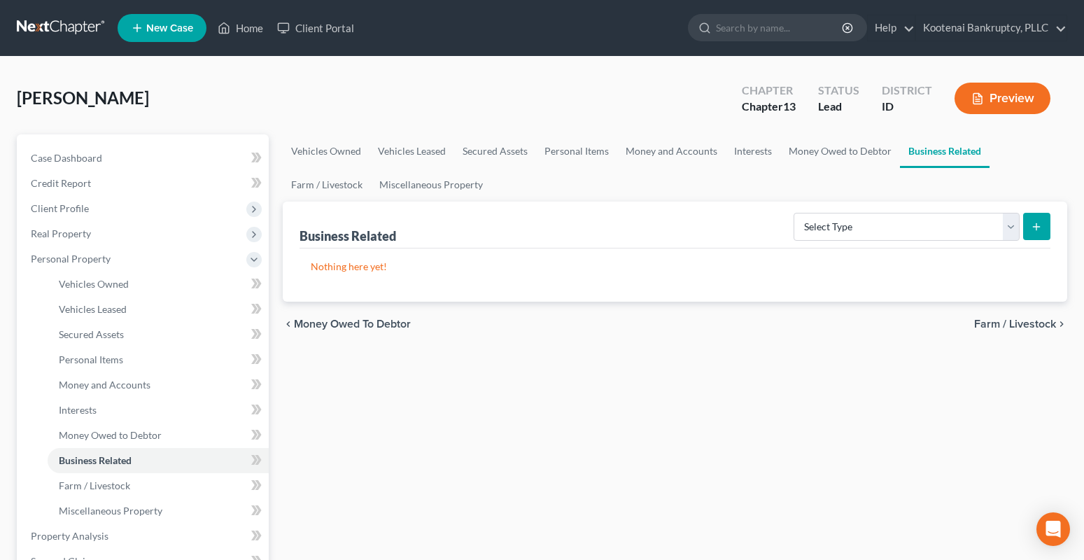
click at [1007, 327] on span "Farm / Livestock" at bounding box center [1015, 323] width 82 height 11
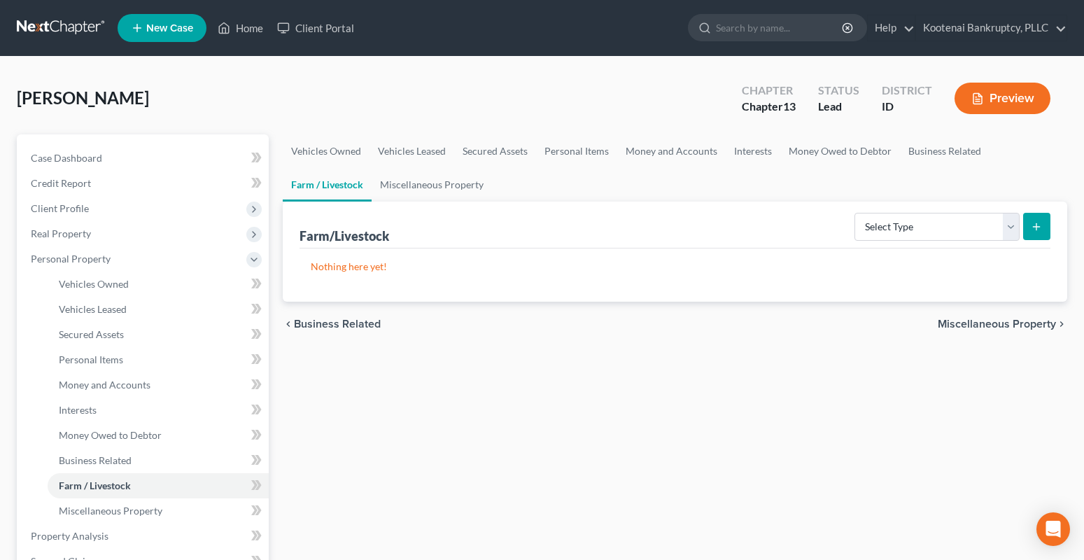
click at [1009, 321] on span "Miscellaneous Property" at bounding box center [997, 323] width 118 height 11
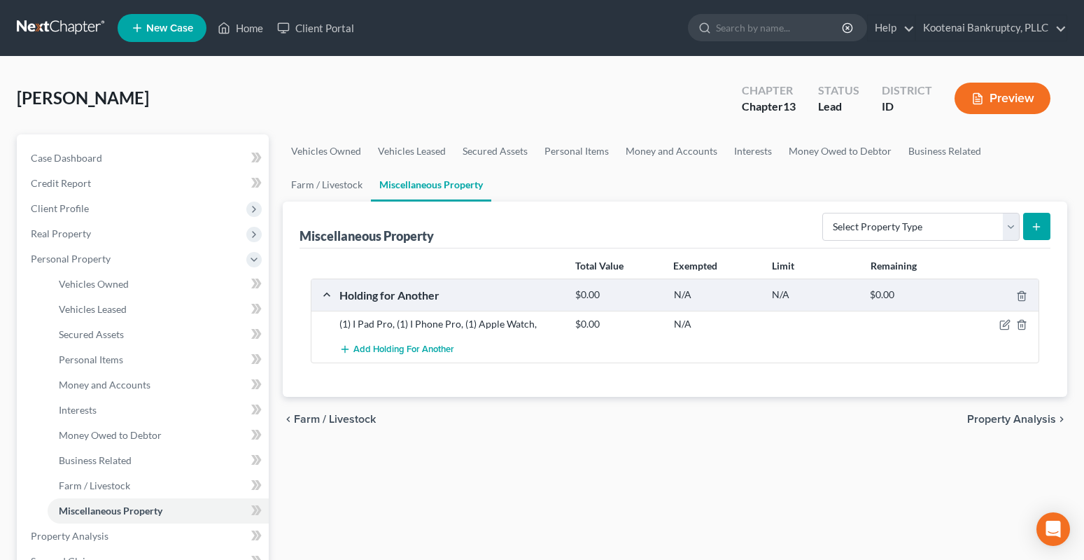
click at [987, 417] on span "Property Analysis" at bounding box center [1011, 419] width 89 height 11
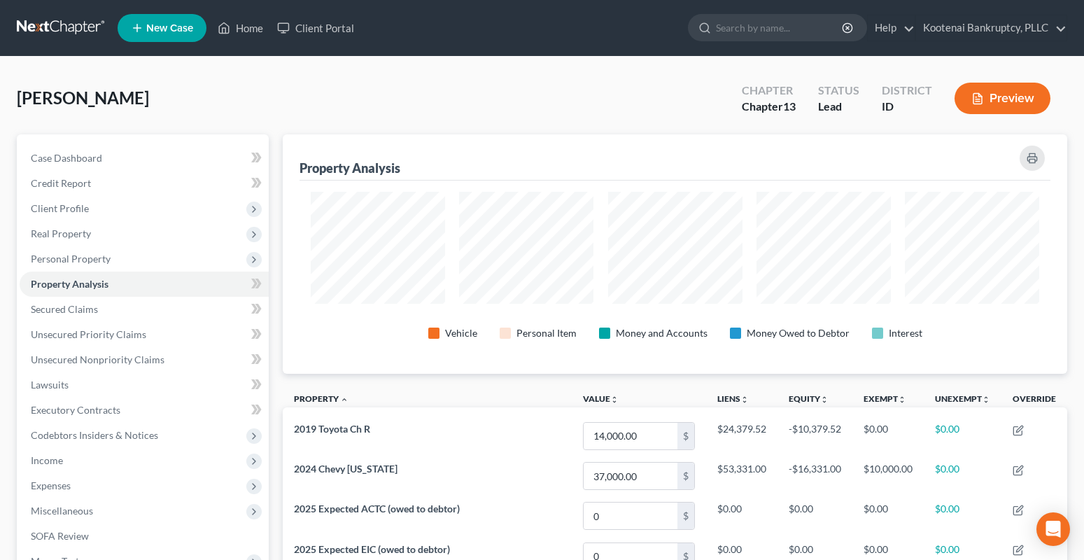
scroll to position [239, 785]
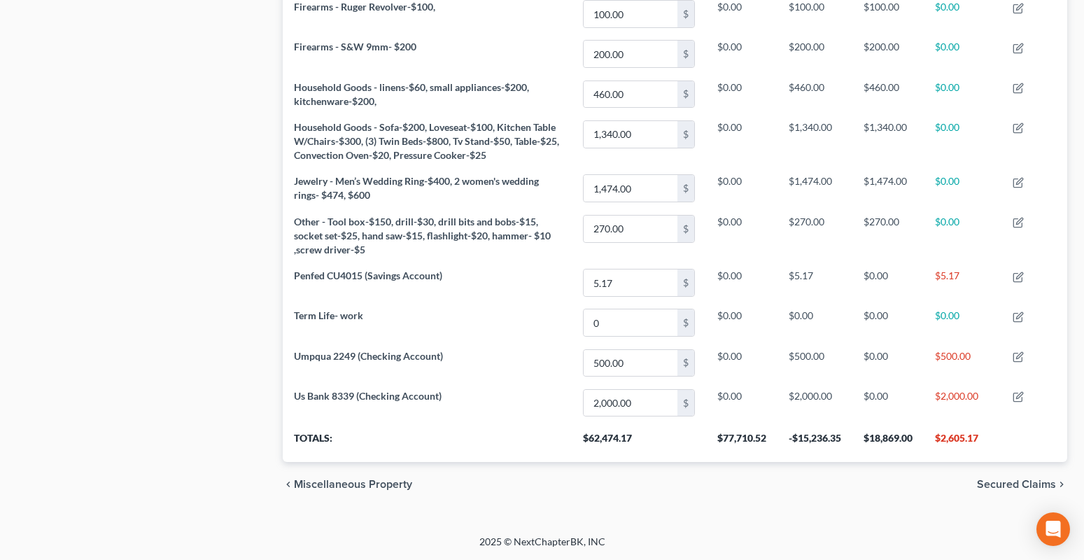
click at [1008, 482] on span "Secured Claims" at bounding box center [1016, 484] width 79 height 11
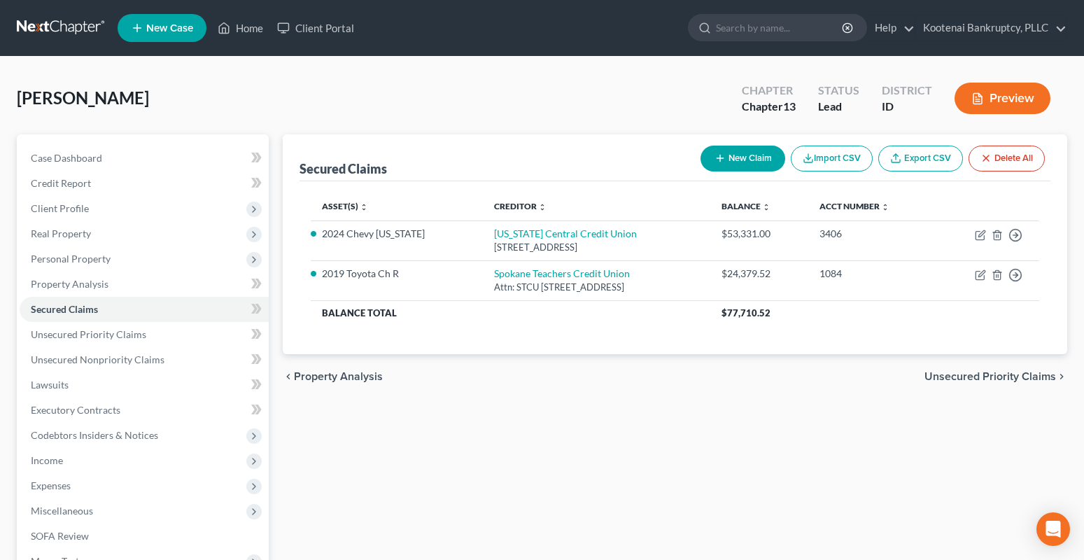
click at [986, 379] on span "Unsecured Priority Claims" at bounding box center [990, 376] width 132 height 11
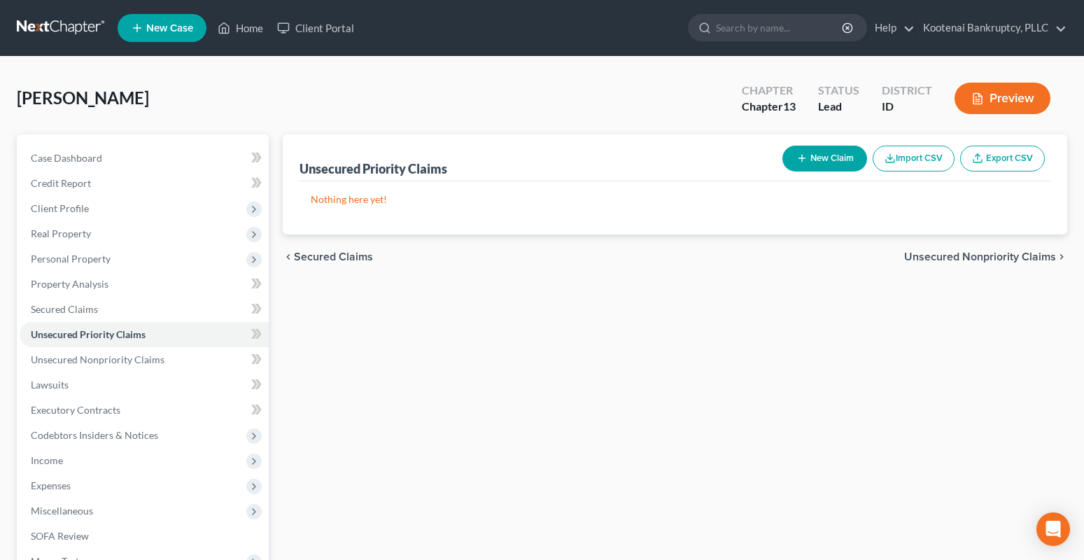
click at [955, 255] on span "Unsecured Nonpriority Claims" at bounding box center [980, 256] width 152 height 11
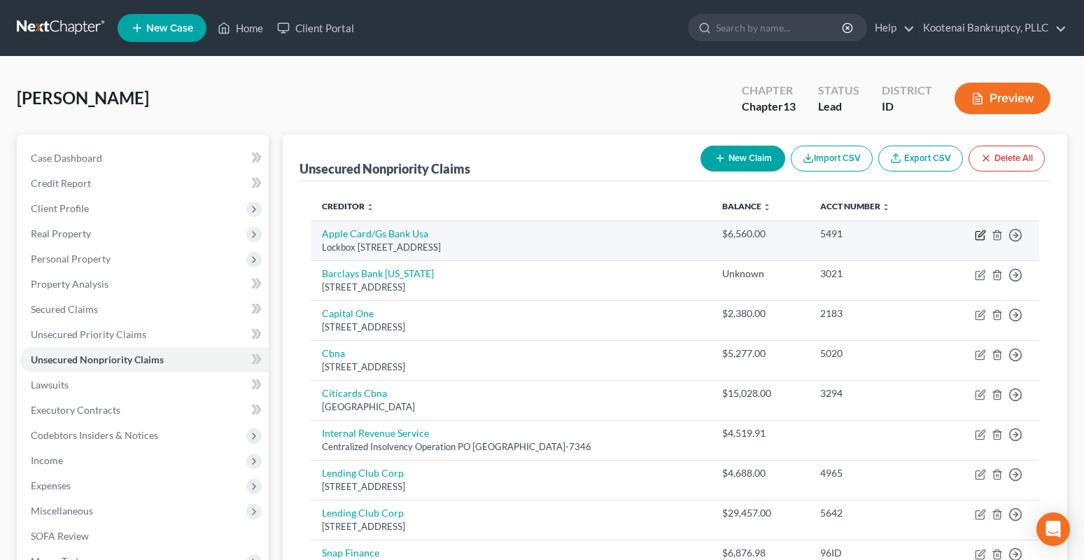
click at [983, 237] on icon "button" at bounding box center [980, 235] width 11 height 11
select select "39"
select select "2"
select select "0"
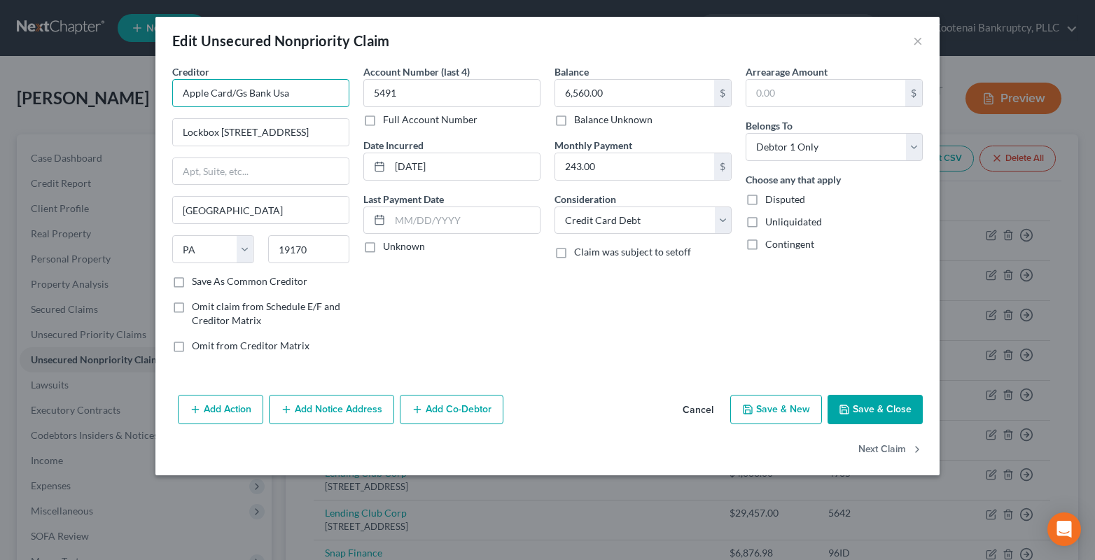
drag, startPoint x: 300, startPoint y: 97, endPoint x: 134, endPoint y: 94, distance: 165.2
click at [143, 89] on div "Edit Unsecured Nonpriority Claim × Creditor * Apple Card/Gs Bank Usa Lockbox [G…" at bounding box center [547, 280] width 1095 height 560
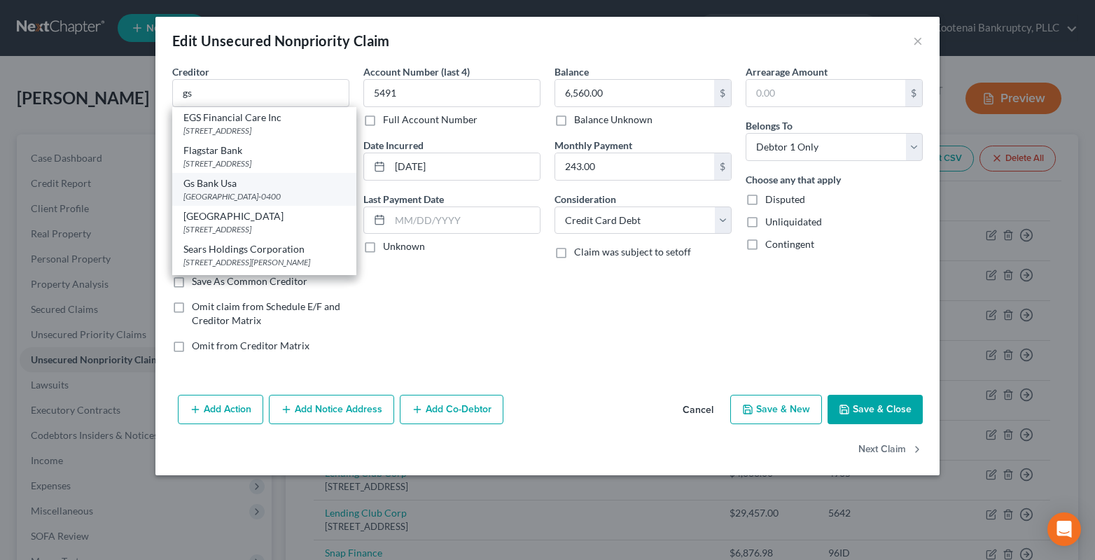
click at [223, 193] on div "[GEOGRAPHIC_DATA]-0400" at bounding box center [264, 196] width 162 height 12
type input "Gs Bank Usa"
type input "PO BOX 45400"
type input "[GEOGRAPHIC_DATA]"
select select "46"
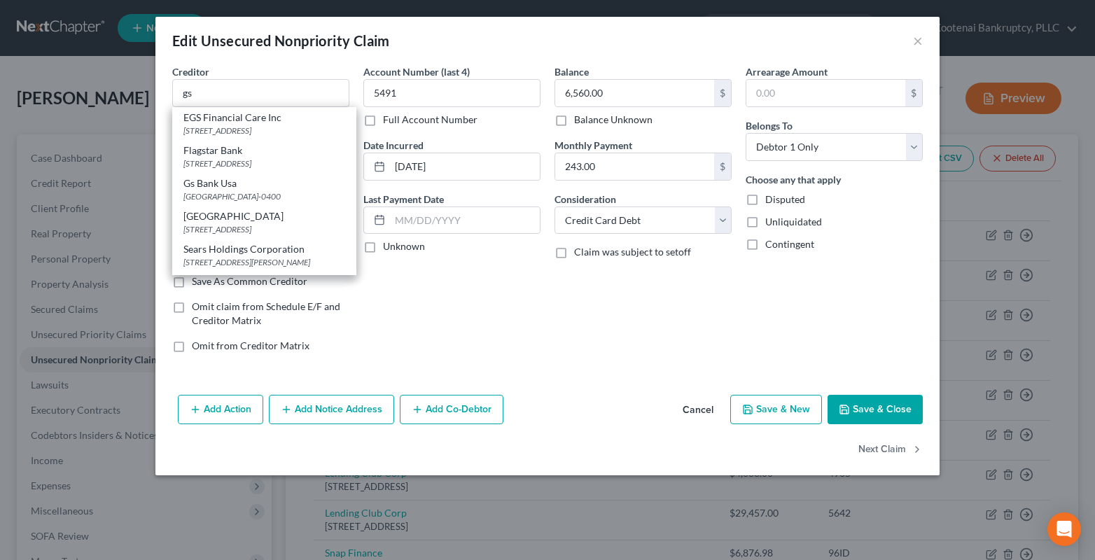
type input "84145-0400"
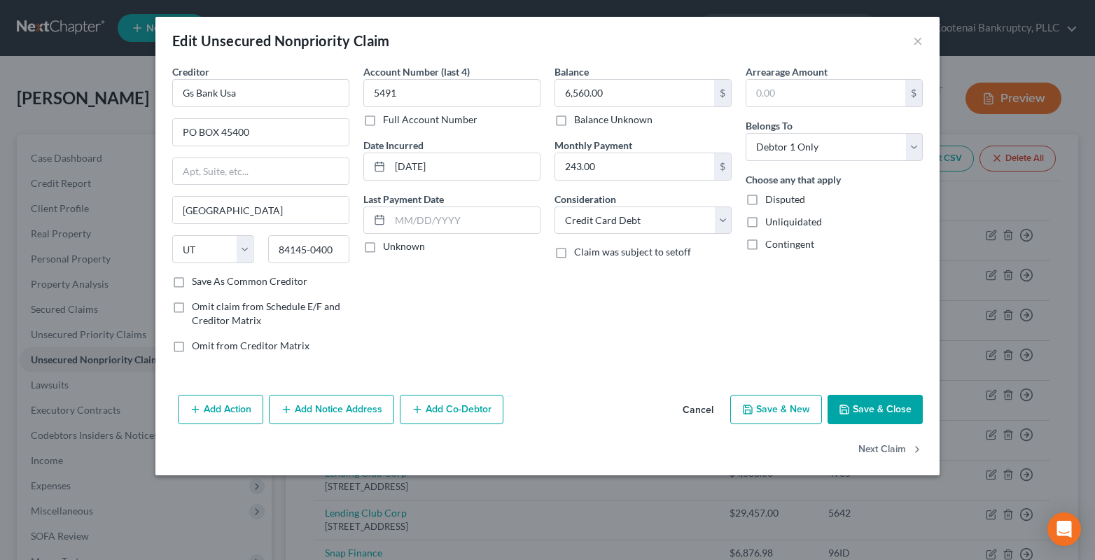
click at [383, 248] on label "Unknown" at bounding box center [404, 246] width 42 height 14
click at [388, 248] on input "Unknown" at bounding box center [392, 243] width 9 height 9
checkbox input "true"
drag, startPoint x: 785, startPoint y: 147, endPoint x: 784, endPoint y: 160, distance: 12.7
click at [785, 147] on select "Select Debtor 1 Only Debtor 2 Only Debtor 1 And Debtor 2 Only At Least One Of T…" at bounding box center [833, 147] width 177 height 28
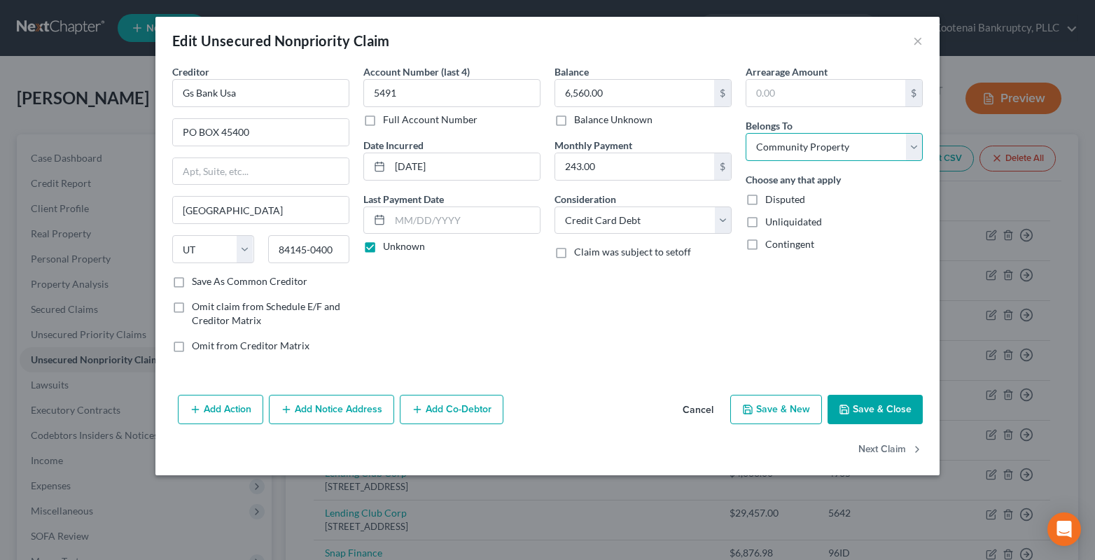
click at [745, 133] on select "Select Debtor 1 Only Debtor 2 Only Debtor 1 And Debtor 2 Only At Least One Of T…" at bounding box center [833, 147] width 177 height 28
click at [780, 150] on select "Select Debtor 1 Only Debtor 2 Only Debtor 1 And Debtor 2 Only At Least One Of T…" at bounding box center [833, 147] width 177 height 28
select select "0"
click at [745, 133] on select "Select Debtor 1 Only Debtor 2 Only Debtor 1 And Debtor 2 Only At Least One Of T…" at bounding box center [833, 147] width 177 height 28
click at [845, 409] on polyline "button" at bounding box center [844, 410] width 5 height 3
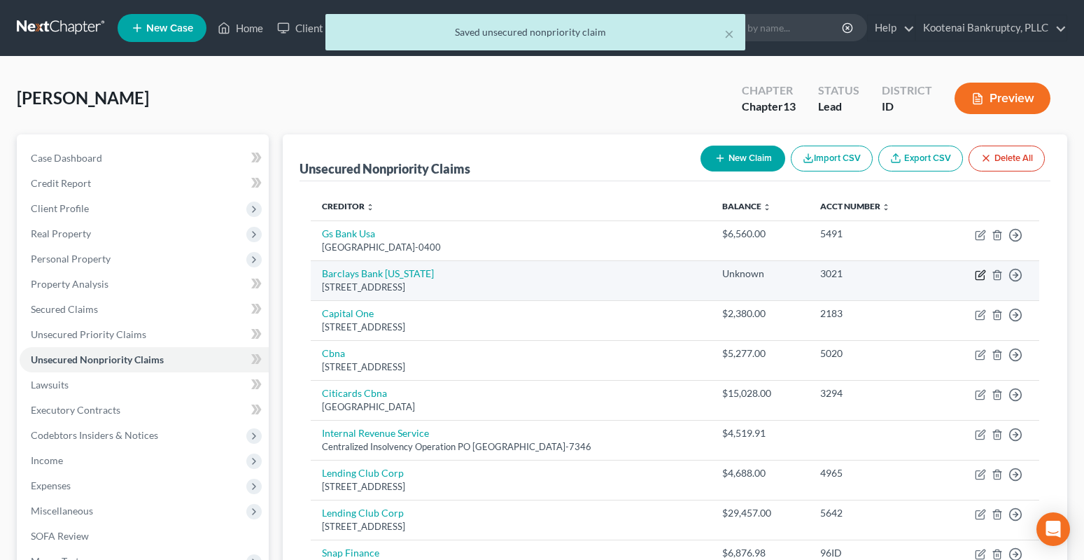
click at [981, 276] on icon "button" at bounding box center [980, 274] width 11 height 11
select select "7"
select select "2"
select select "0"
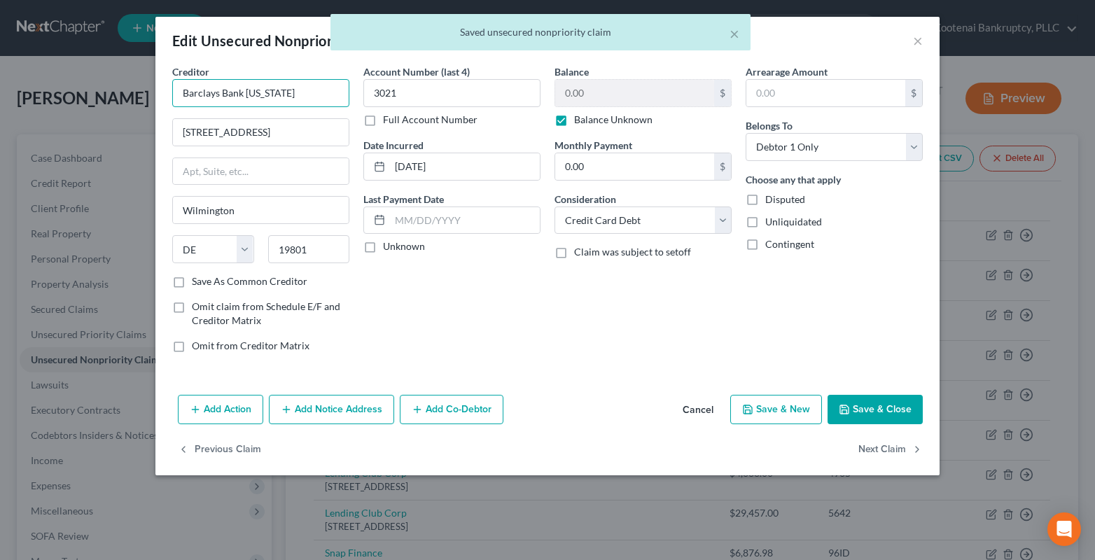
drag, startPoint x: 294, startPoint y: 95, endPoint x: 85, endPoint y: 119, distance: 210.6
click at [158, 97] on div "Creditor * Barclays Bank [US_STATE] [STREET_ADDRESS] [US_STATE] AK AR AZ CA CO …" at bounding box center [547, 226] width 784 height 325
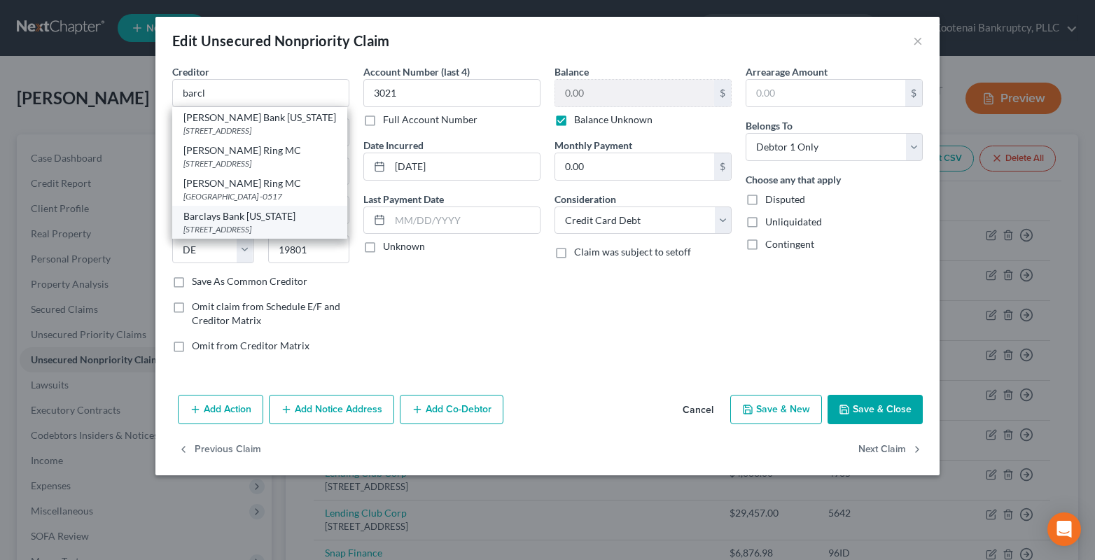
click at [214, 223] on div "Barclays Bank [US_STATE]" at bounding box center [259, 216] width 153 height 14
type input "Barclays Bank [US_STATE]"
type input "PO Box 8803"
type input "19899-8803"
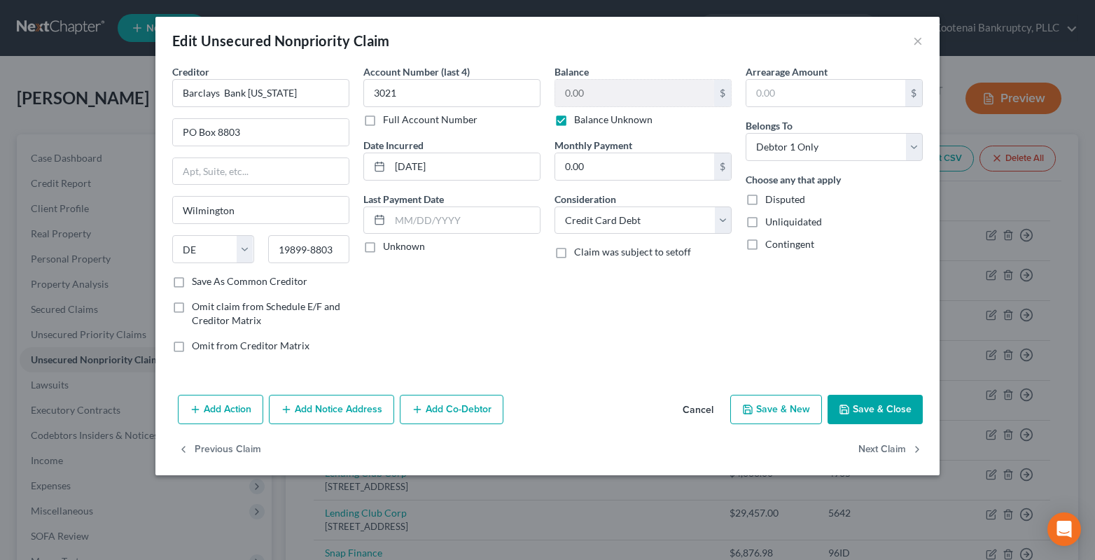
click at [383, 248] on label "Unknown" at bounding box center [404, 246] width 42 height 14
click at [388, 248] on input "Unknown" at bounding box center [392, 243] width 9 height 9
checkbox input "true"
drag, startPoint x: 880, startPoint y: 419, endPoint x: 958, endPoint y: 346, distance: 107.0
click at [880, 419] on button "Save & Close" at bounding box center [874, 409] width 95 height 29
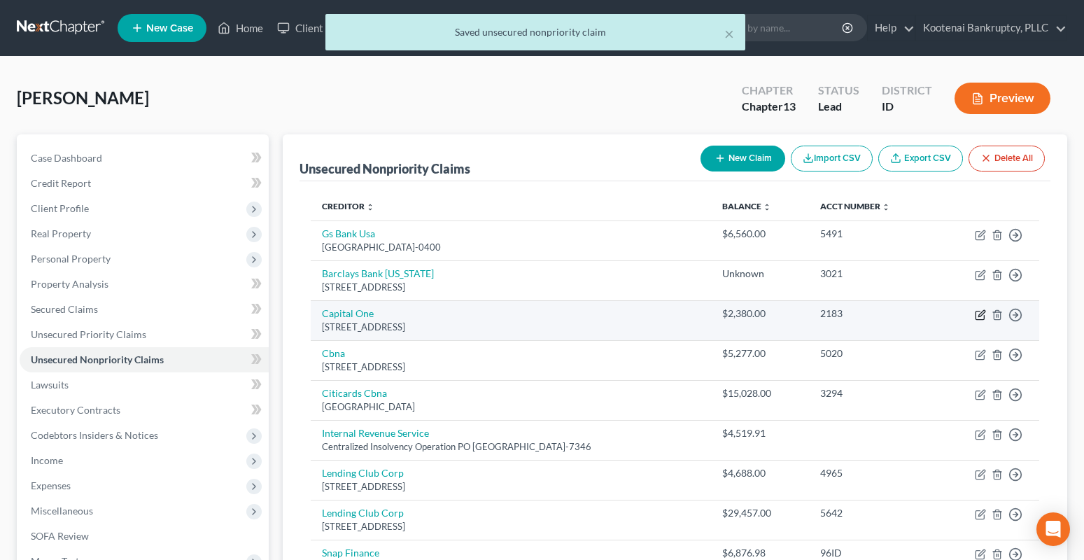
click at [977, 315] on icon "button" at bounding box center [980, 314] width 11 height 11
select select "30"
select select "2"
select select "0"
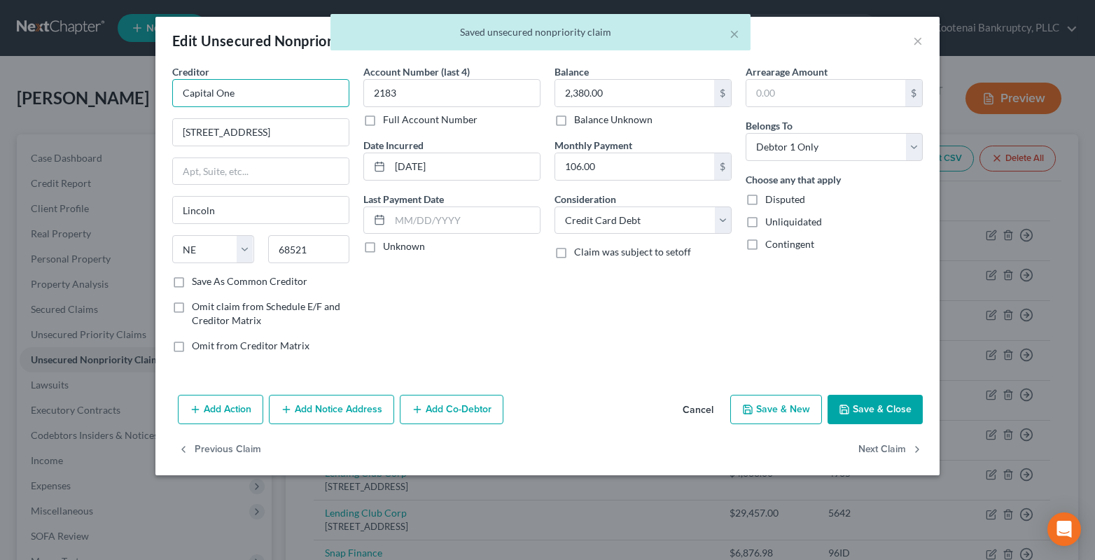
drag, startPoint x: 187, startPoint y: 103, endPoint x: 195, endPoint y: 110, distance: 10.4
click at [148, 107] on div "Edit Unsecured Nonpriority Claim × Creditor * Capital One [STREET_ADDRESS][GEOG…" at bounding box center [547, 280] width 1095 height 560
type input "e"
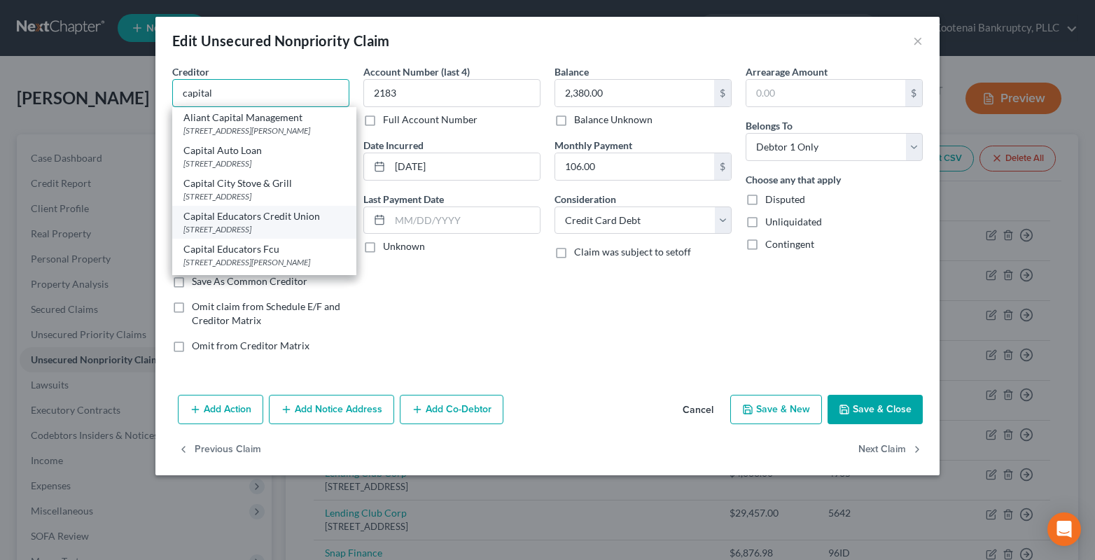
scroll to position [210, 0]
drag, startPoint x: 232, startPoint y: 263, endPoint x: 311, endPoint y: 220, distance: 90.2
click at [233, 223] on div "Capital One Bank Usa N" at bounding box center [264, 216] width 162 height 14
type input "Capital One Bank Usa N"
type input "PO Box 30285"
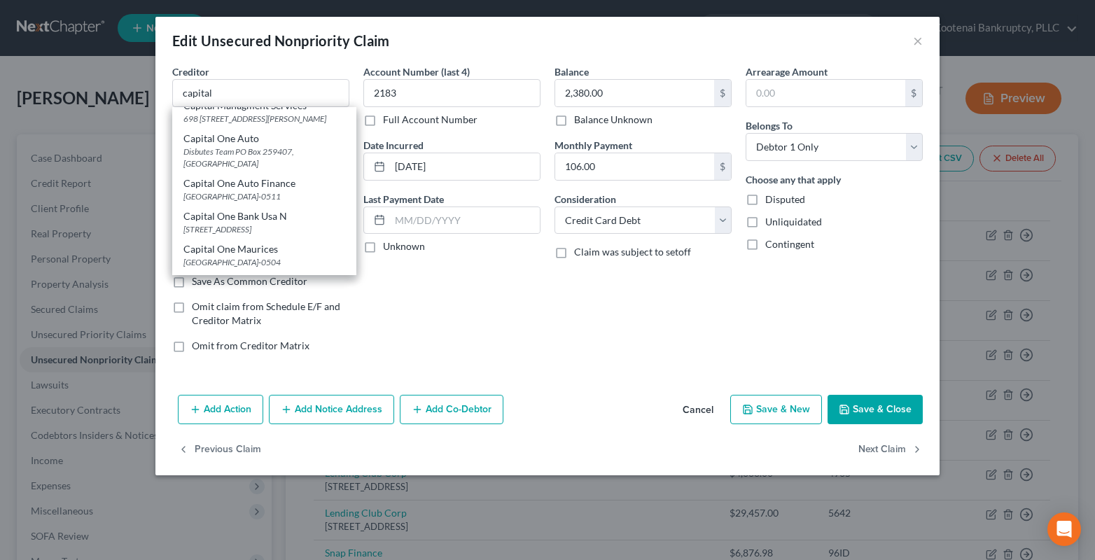
type input "[GEOGRAPHIC_DATA]"
select select "46"
type input "84130-0285"
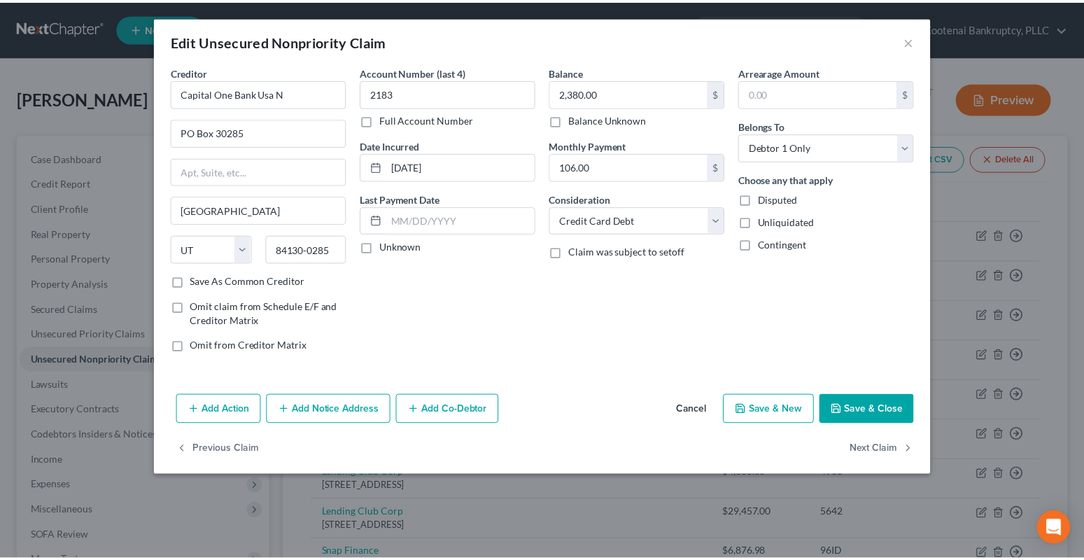
scroll to position [0, 0]
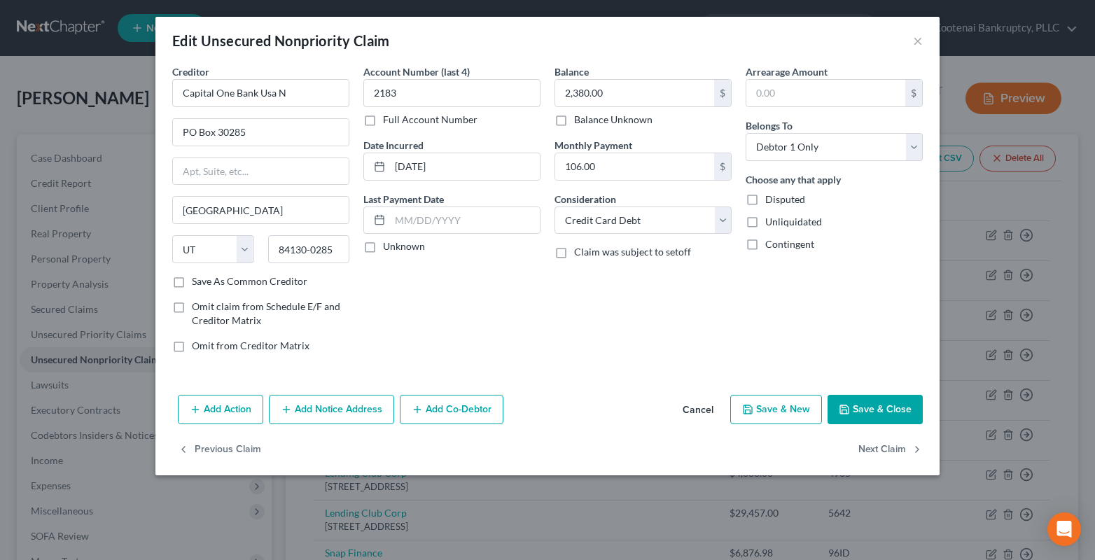
click at [383, 246] on label "Unknown" at bounding box center [404, 246] width 42 height 14
click at [388, 246] on input "Unknown" at bounding box center [392, 243] width 9 height 9
checkbox input "true"
click at [878, 413] on button "Save & Close" at bounding box center [874, 409] width 95 height 29
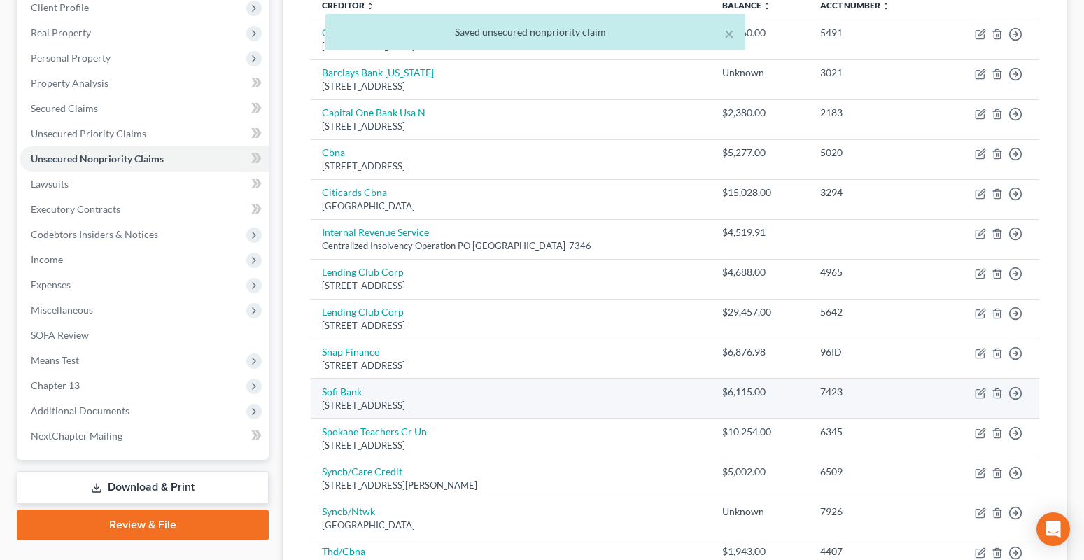
scroll to position [210, 0]
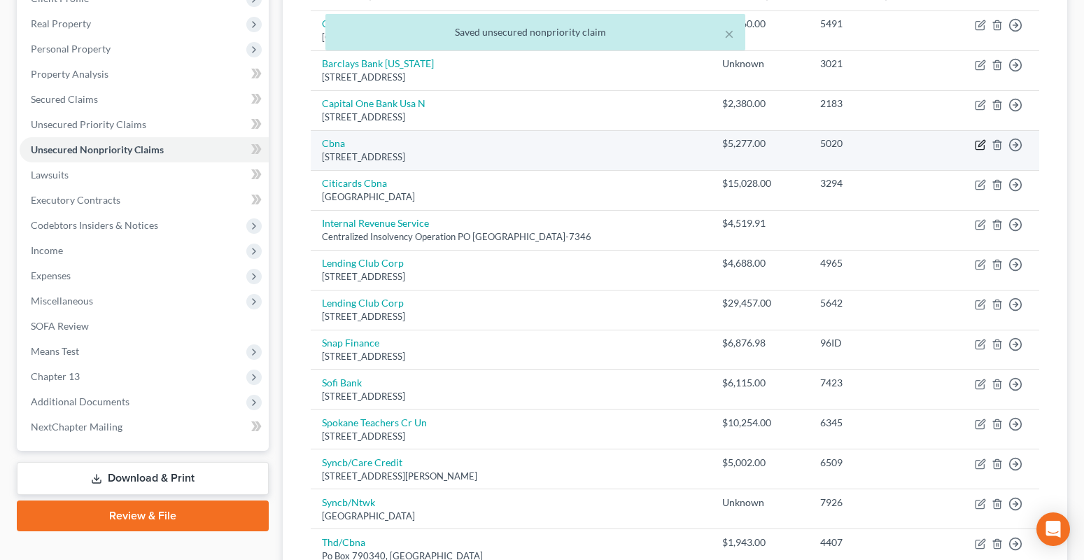
click at [978, 143] on icon "button" at bounding box center [980, 144] width 11 height 11
select select "43"
select select "2"
select select "0"
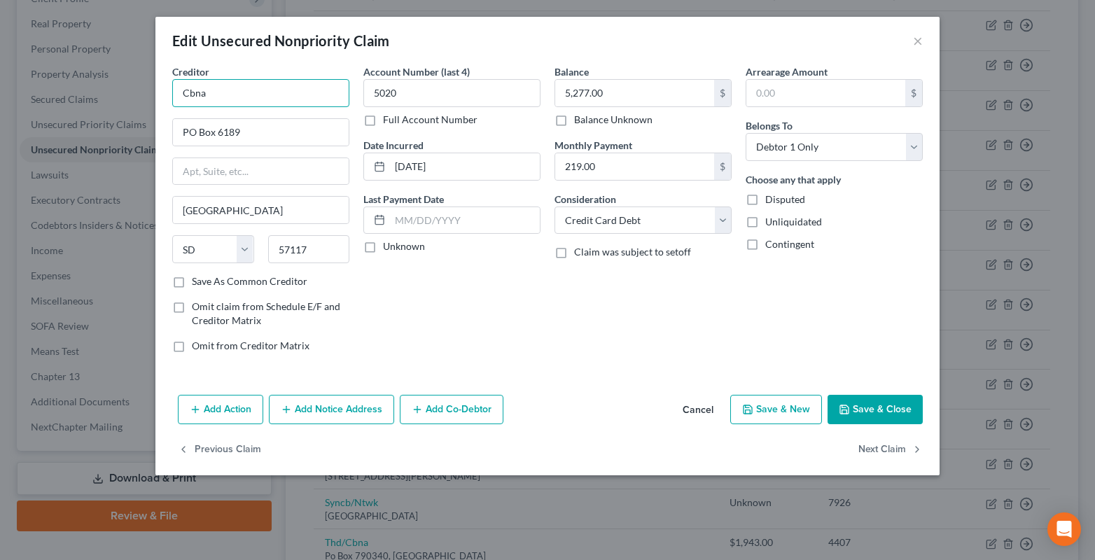
drag, startPoint x: 216, startPoint y: 101, endPoint x: 148, endPoint y: 104, distance: 68.6
click at [169, 99] on div "Creditor * Cbna PO Box 6189 [GEOGRAPHIC_DATA] [US_STATE][GEOGRAPHIC_DATA] [GEOG…" at bounding box center [260, 214] width 191 height 300
type input "b"
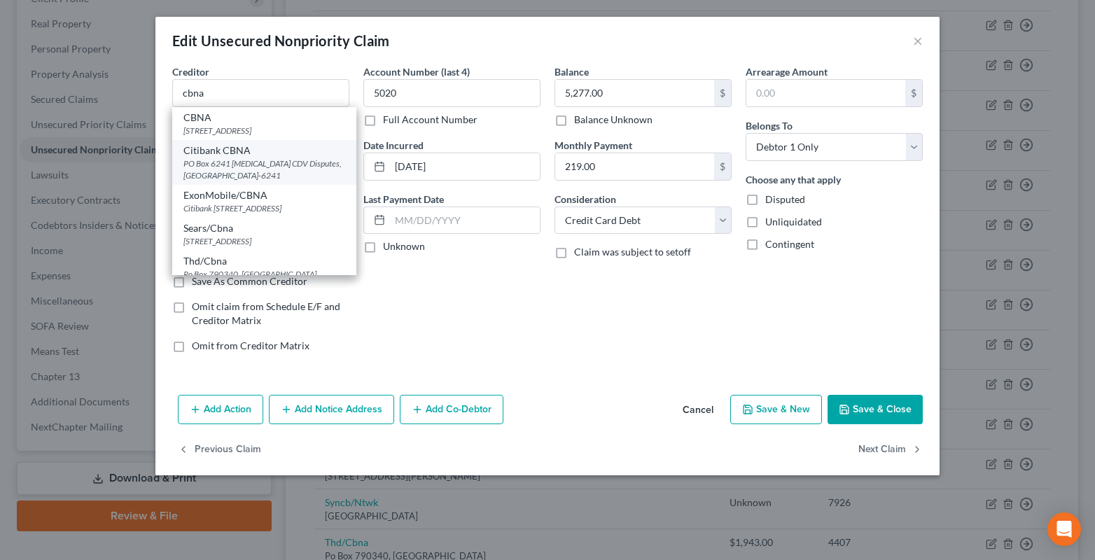
click at [211, 164] on div "PO Box 6241 [MEDICAL_DATA] CDV Disputes, [GEOGRAPHIC_DATA]-6241" at bounding box center [264, 169] width 162 height 24
type input "Citibank CBNA"
type input "PO Box 6241"
type input "[MEDICAL_DATA] CDV Disputes"
type input "57117-6241"
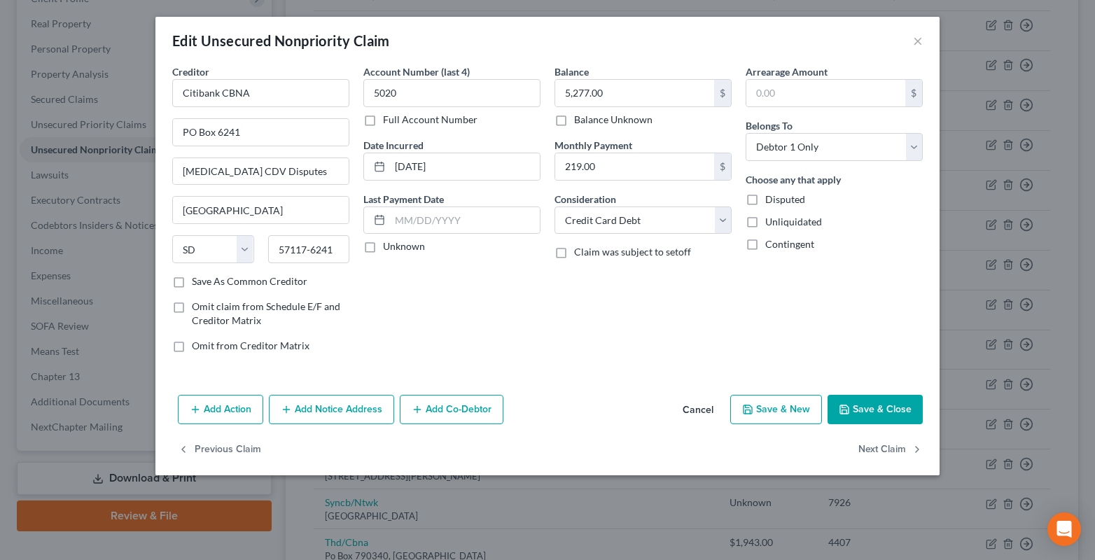
click at [383, 247] on label "Unknown" at bounding box center [404, 246] width 42 height 14
click at [388, 247] on input "Unknown" at bounding box center [392, 243] width 9 height 9
checkbox input "true"
click at [887, 408] on button "Save & Close" at bounding box center [874, 409] width 95 height 29
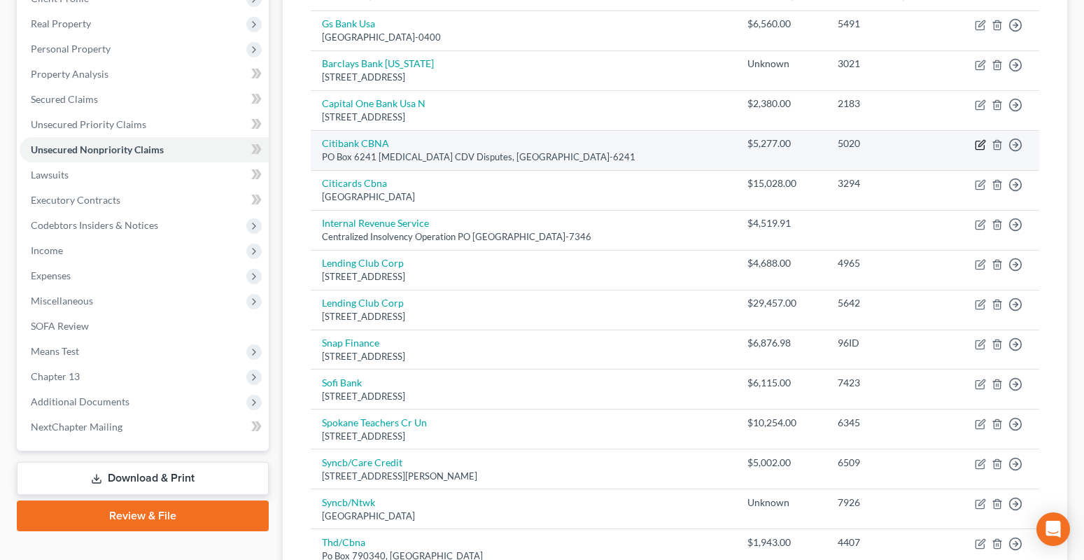
click at [980, 141] on icon "button" at bounding box center [980, 144] width 11 height 11
select select "43"
select select "2"
select select "0"
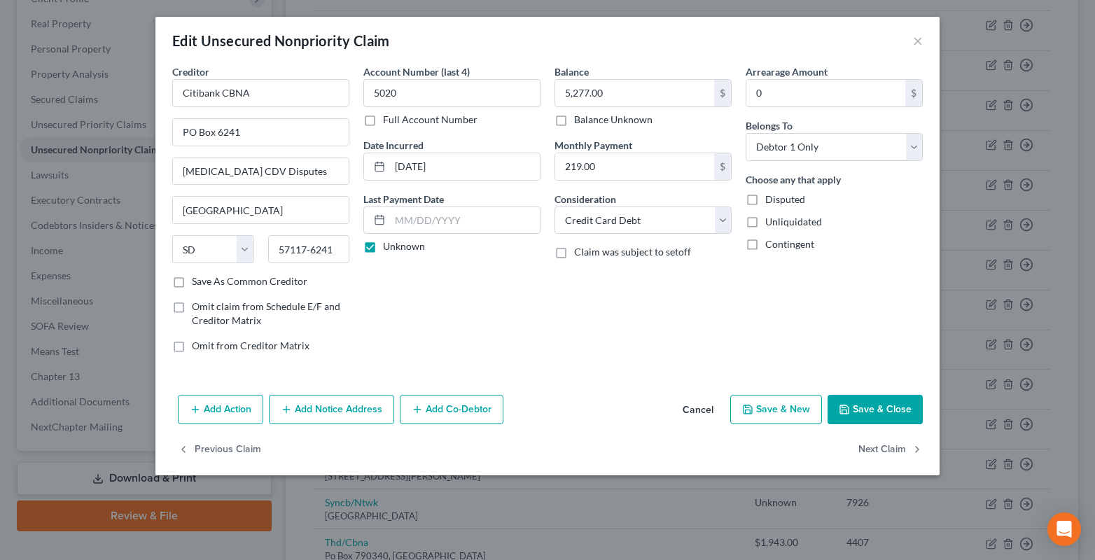
click at [383, 121] on label "Full Account Number" at bounding box center [430, 120] width 94 height 14
click at [388, 121] on input "Full Account Number" at bounding box center [392, 117] width 9 height 9
drag, startPoint x: 399, startPoint y: 92, endPoint x: 361, endPoint y: 96, distance: 38.0
click at [398, 95] on input "5020" at bounding box center [451, 93] width 177 height 28
type input "5020,3294"
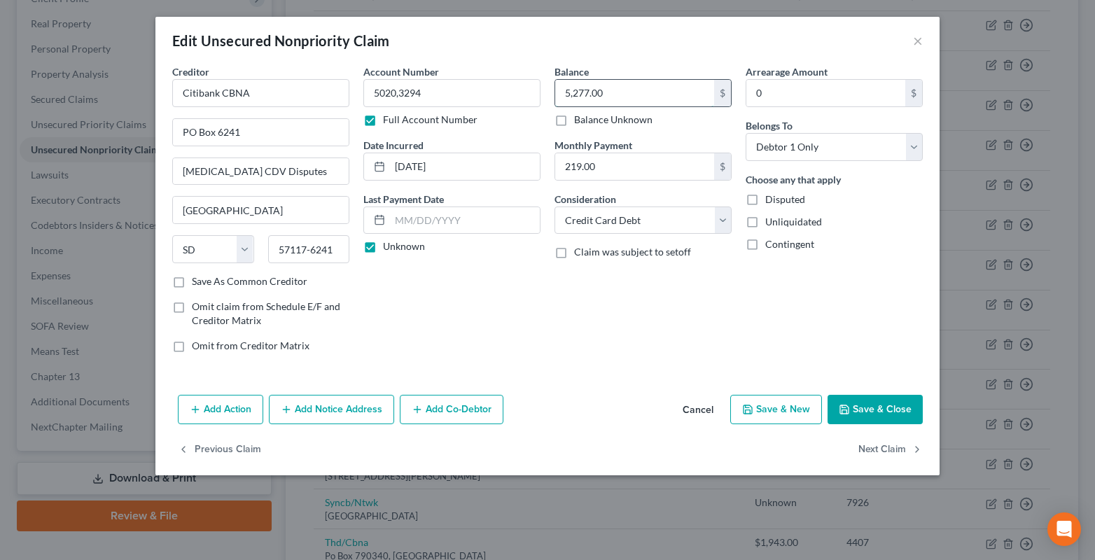
click at [598, 96] on input "5,277.00" at bounding box center [634, 93] width 159 height 27
type input "20,305.00"
click at [896, 417] on button "Save & Close" at bounding box center [874, 409] width 95 height 29
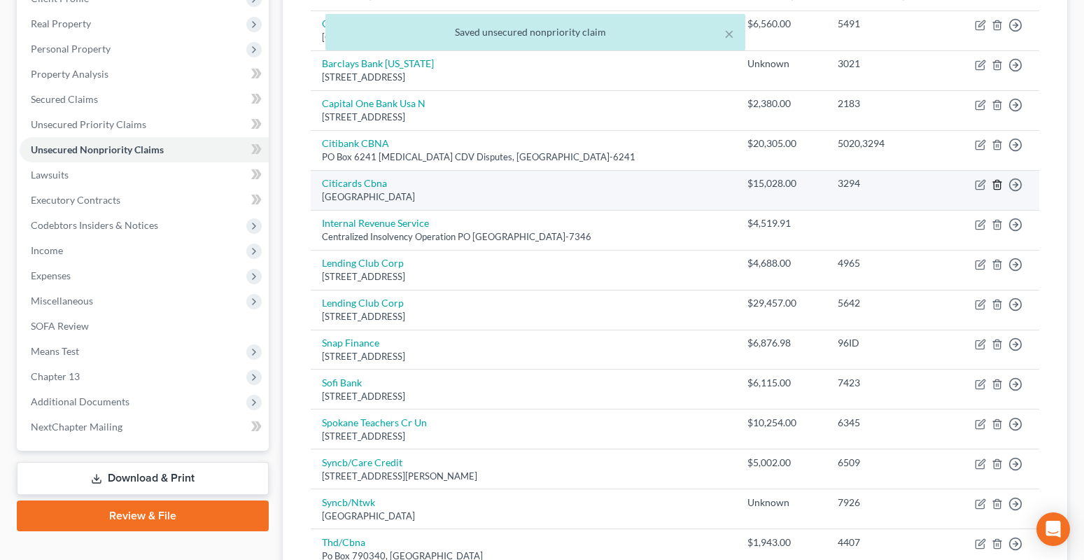
click at [1000, 183] on icon "button" at bounding box center [997, 184] width 6 height 9
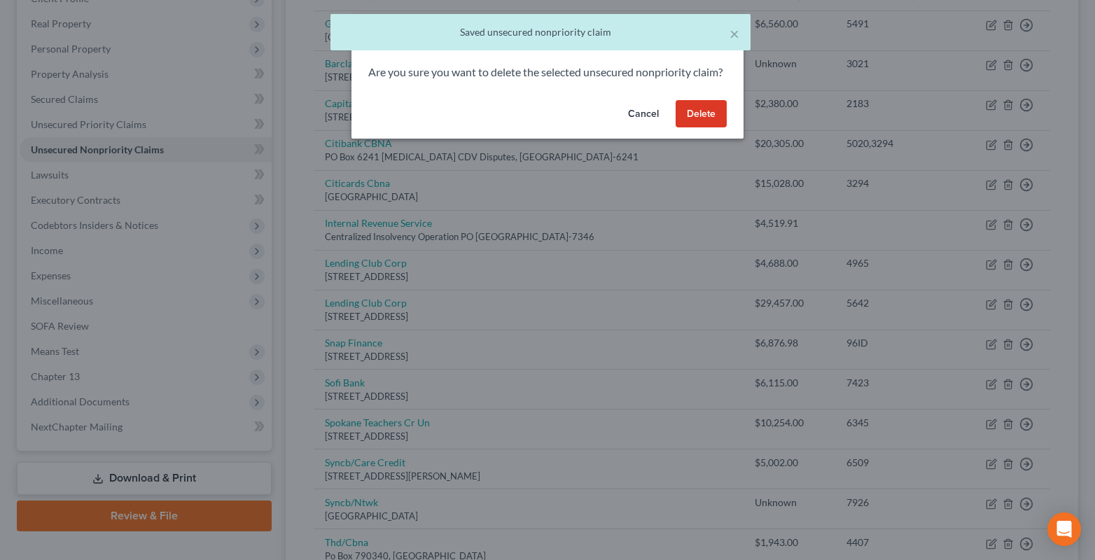
click at [714, 128] on button "Delete" at bounding box center [700, 114] width 51 height 28
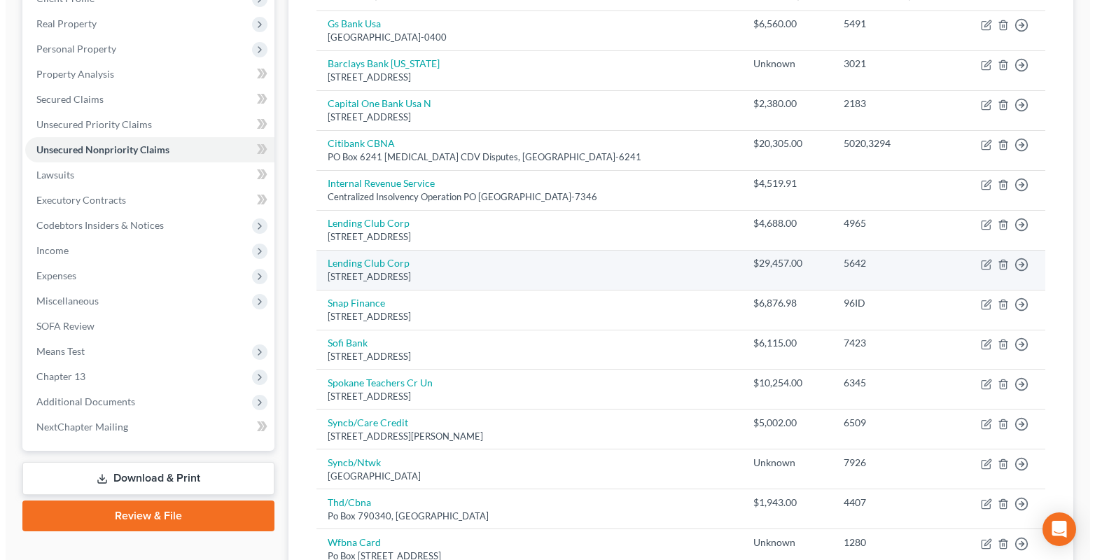
scroll to position [370, 0]
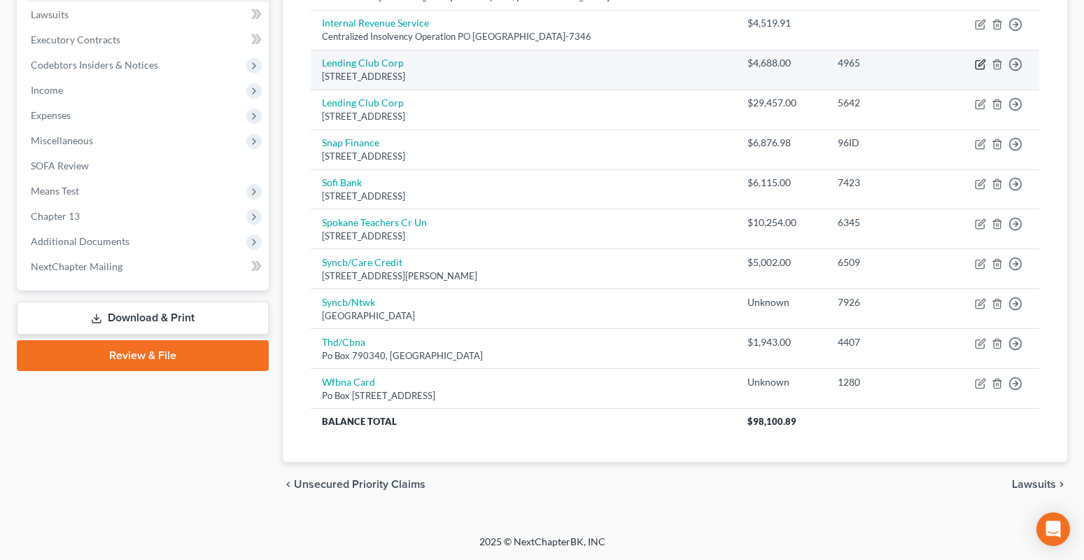
click at [981, 64] on icon "button" at bounding box center [980, 64] width 11 height 11
select select "4"
select select "0"
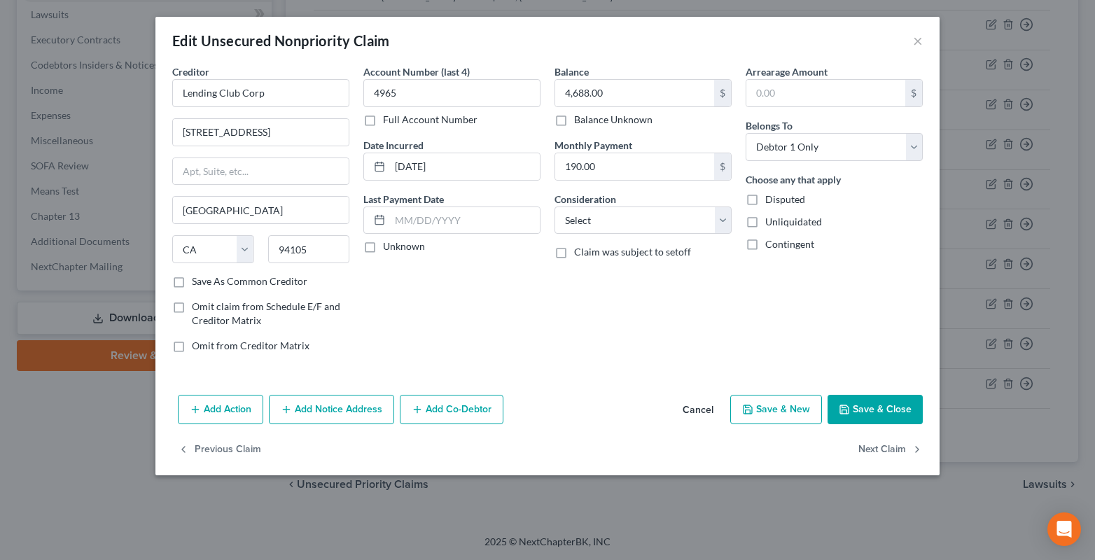
click at [383, 120] on label "Full Account Number" at bounding box center [430, 120] width 94 height 14
click at [388, 120] on input "Full Account Number" at bounding box center [392, 117] width 9 height 9
click at [393, 95] on input "4965" at bounding box center [451, 93] width 177 height 28
type input "496,5642"
click at [607, 97] on input "4,688.00" at bounding box center [634, 93] width 159 height 27
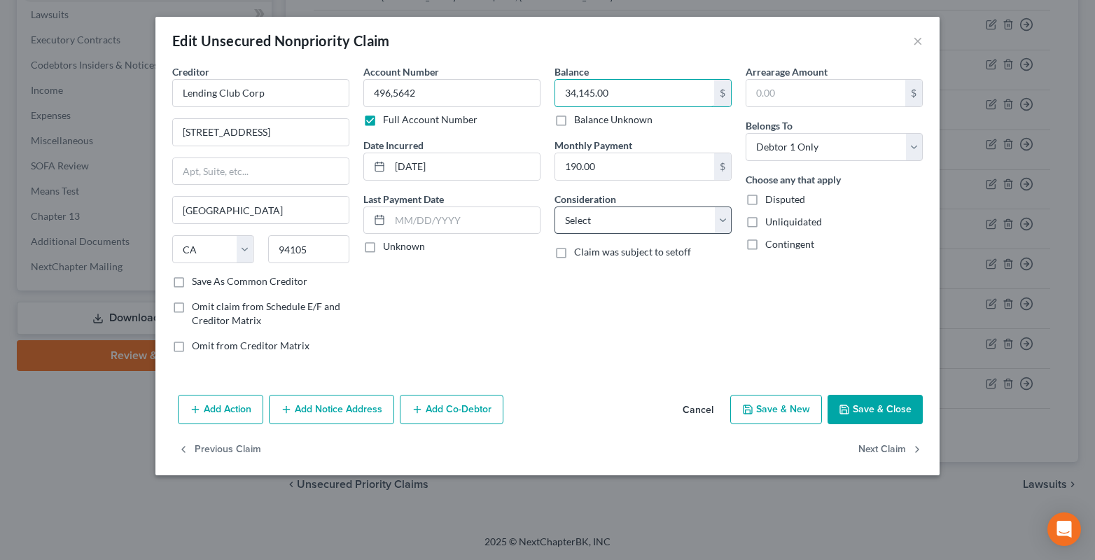
type input "34,145.00"
drag, startPoint x: 598, startPoint y: 212, endPoint x: 608, endPoint y: 252, distance: 41.2
click at [596, 213] on select "Select Cable / Satellite Services Collection Agency Credit Card Debt Debt Couns…" at bounding box center [642, 220] width 177 height 28
select select "10"
click at [554, 206] on select "Select Cable / Satellite Services Collection Agency Credit Card Debt Debt Couns…" at bounding box center [642, 220] width 177 height 28
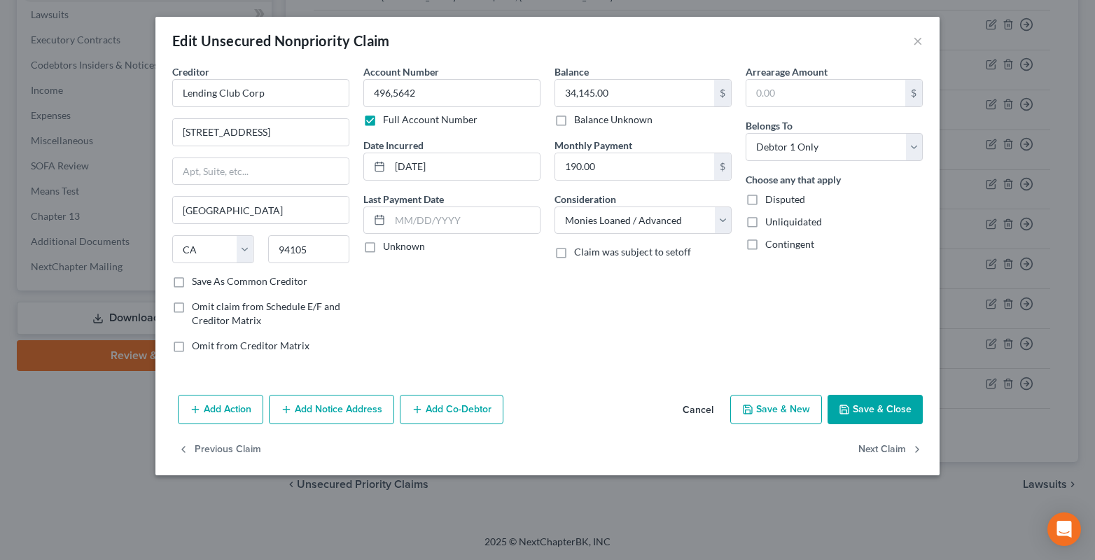
drag, startPoint x: 360, startPoint y: 250, endPoint x: 810, endPoint y: 391, distance: 472.1
click at [383, 251] on label "Unknown" at bounding box center [404, 246] width 42 height 14
click at [388, 248] on input "Unknown" at bounding box center [392, 243] width 9 height 9
checkbox input "true"
drag, startPoint x: 845, startPoint y: 406, endPoint x: 817, endPoint y: 397, distance: 28.8
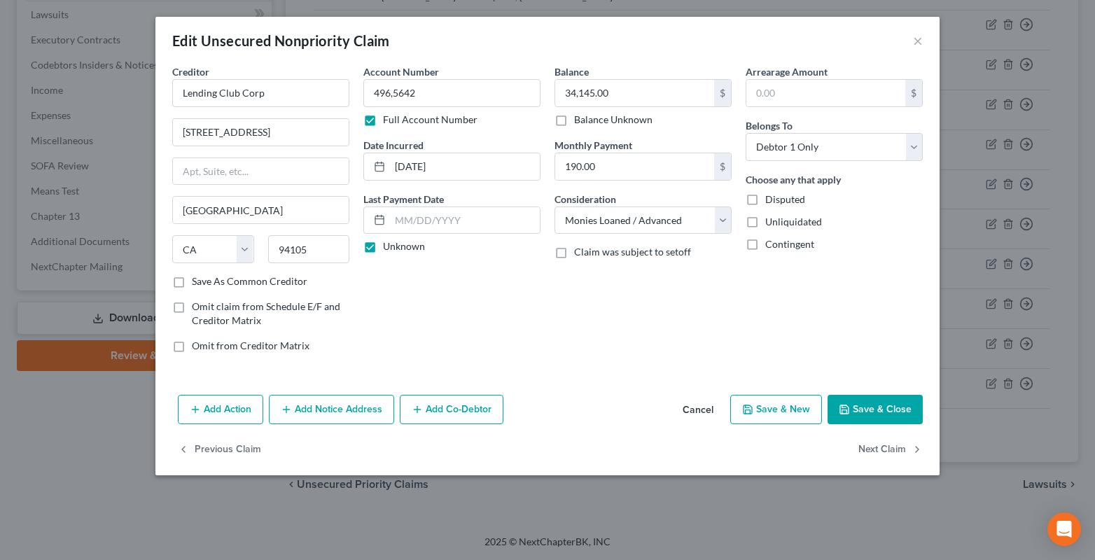
click at [845, 407] on icon "button" at bounding box center [843, 409] width 11 height 11
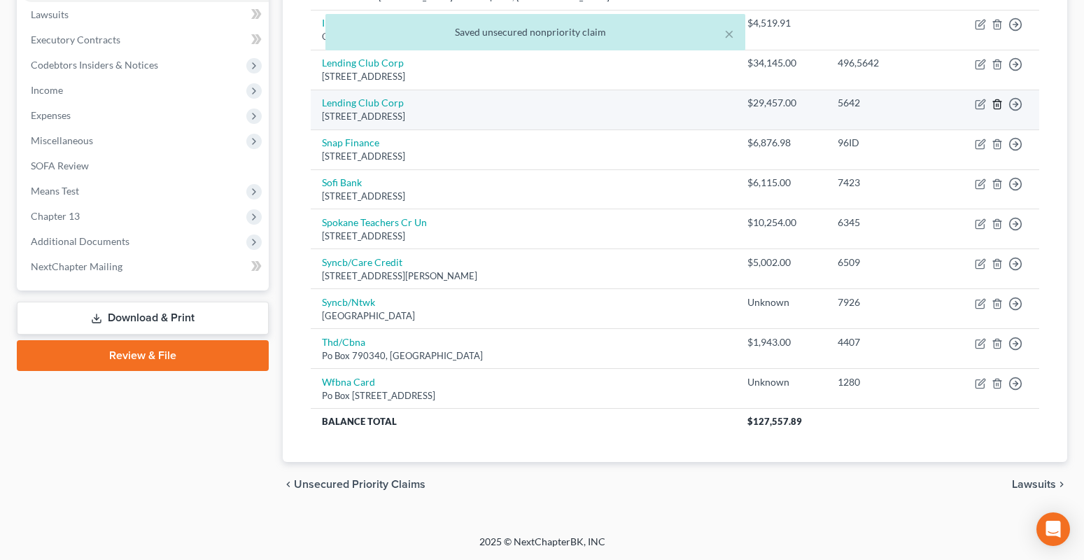
click at [1001, 101] on icon "button" at bounding box center [997, 104] width 11 height 11
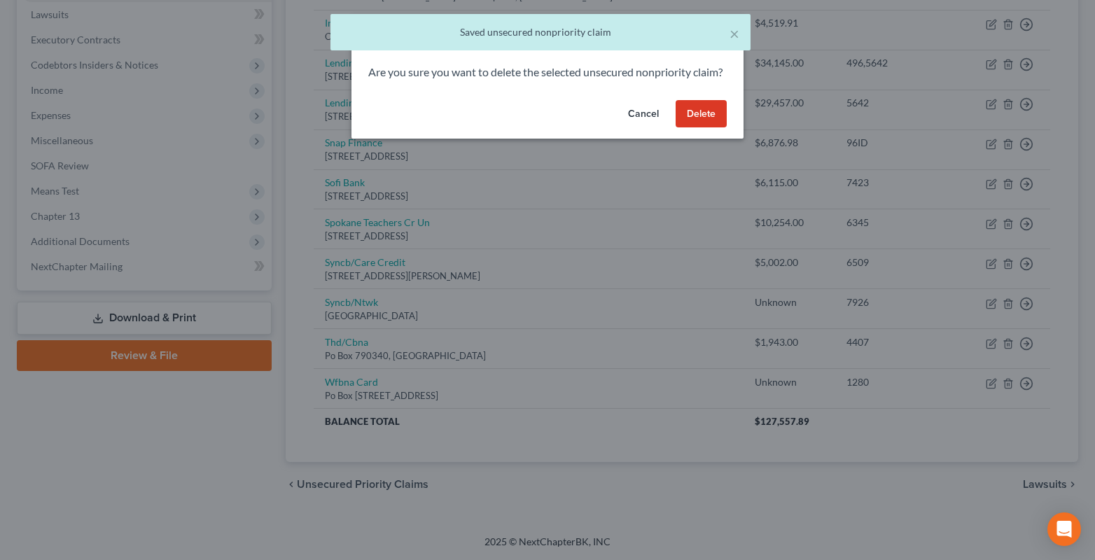
click at [712, 128] on button "Delete" at bounding box center [700, 114] width 51 height 28
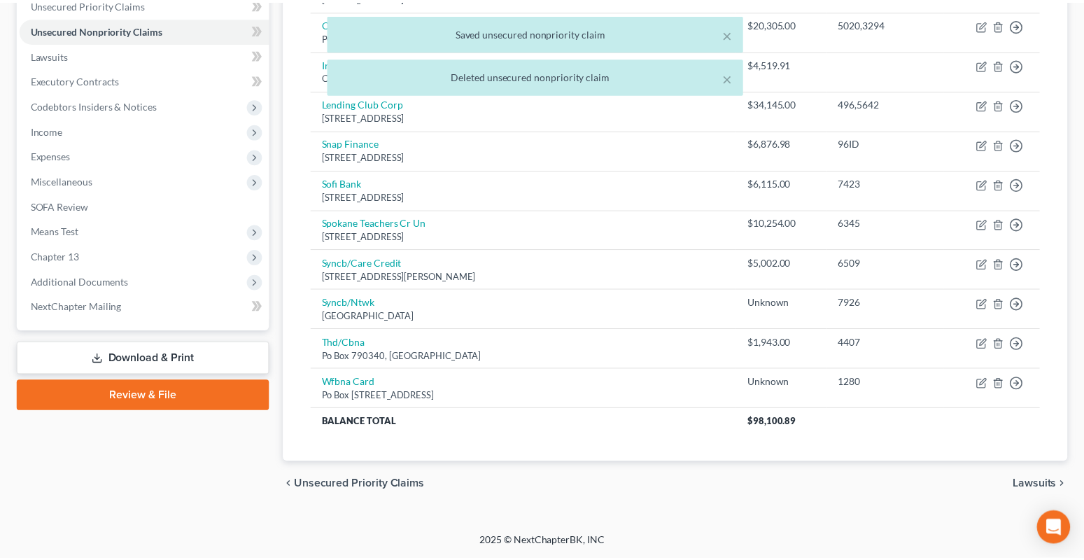
scroll to position [330, 0]
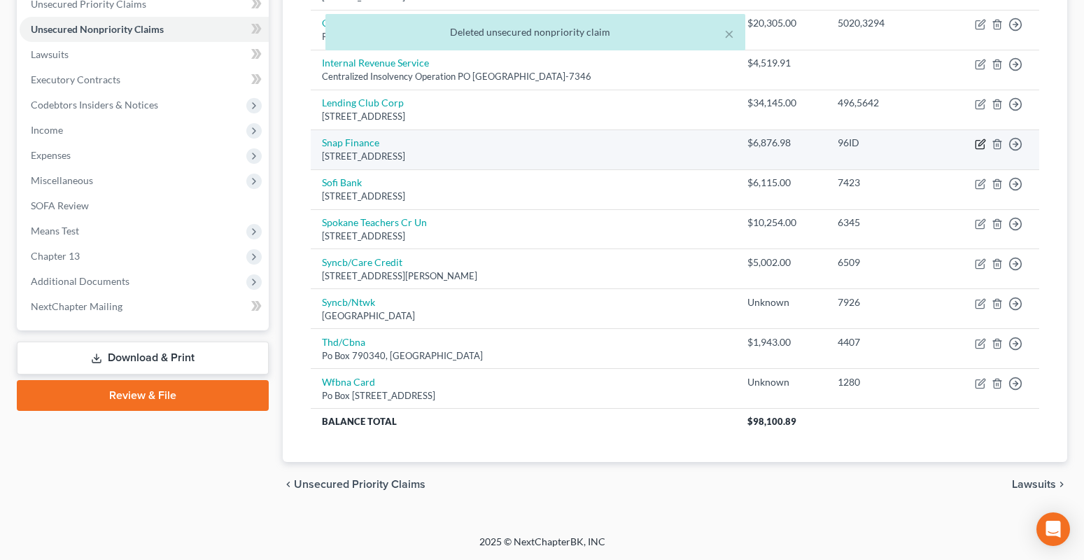
click at [980, 146] on icon "button" at bounding box center [981, 142] width 6 height 6
select select "46"
select select "2"
select select "0"
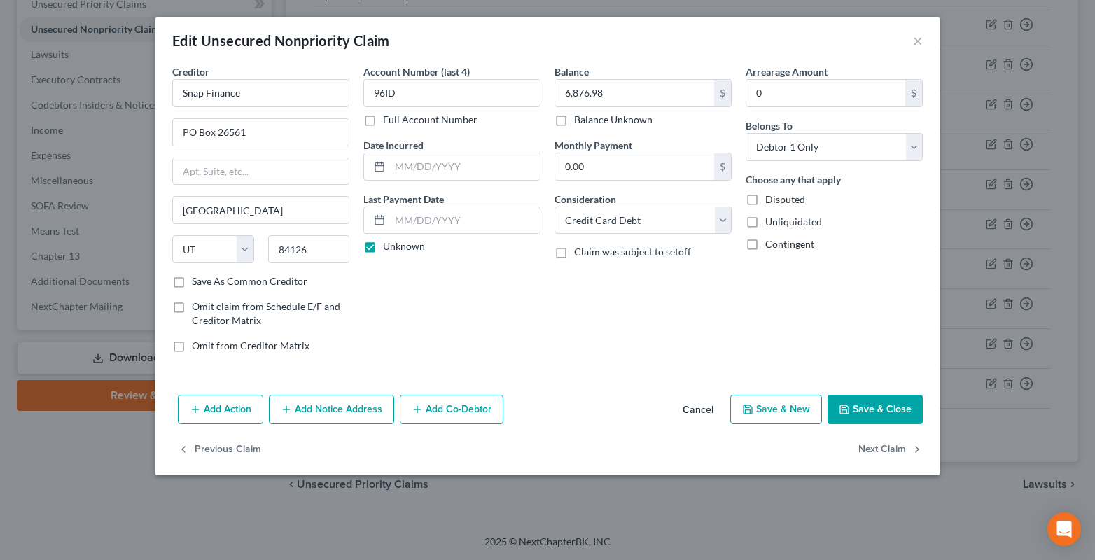
click at [852, 412] on button "Save & Close" at bounding box center [874, 409] width 95 height 29
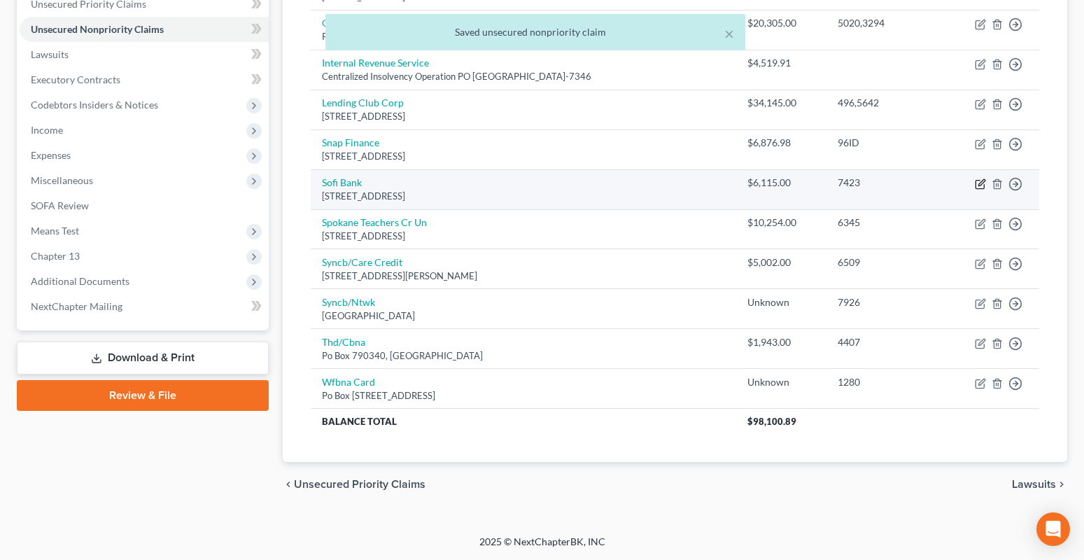
click at [983, 184] on icon "button" at bounding box center [980, 183] width 11 height 11
select select "46"
select select "0"
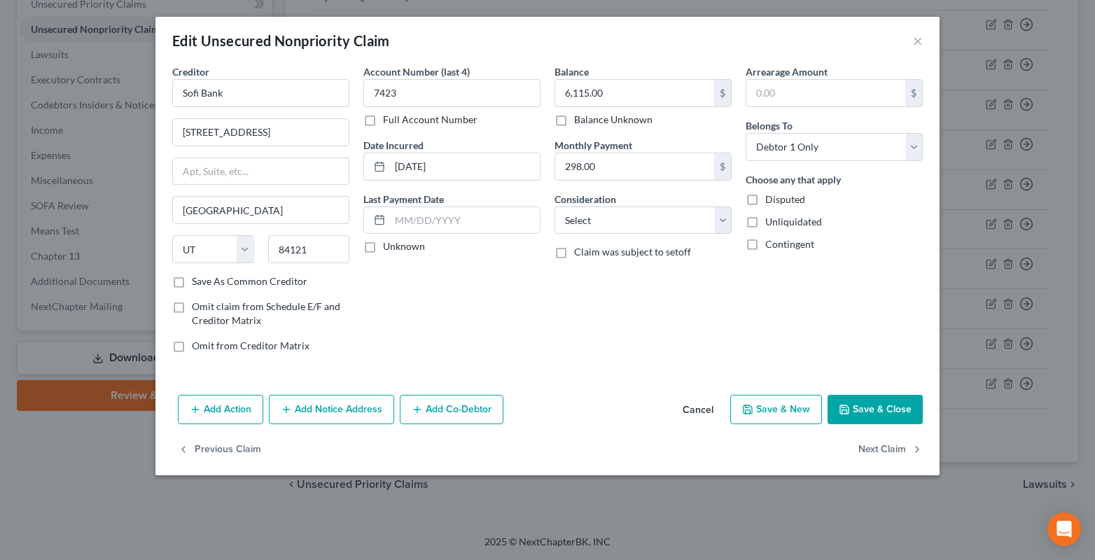
click at [383, 248] on label "Unknown" at bounding box center [404, 246] width 42 height 14
click at [388, 248] on input "Unknown" at bounding box center [392, 243] width 9 height 9
checkbox input "true"
click at [570, 227] on select "Select Cable / Satellite Services Collection Agency Credit Card Debt Debt Couns…" at bounding box center [642, 220] width 177 height 28
select select "10"
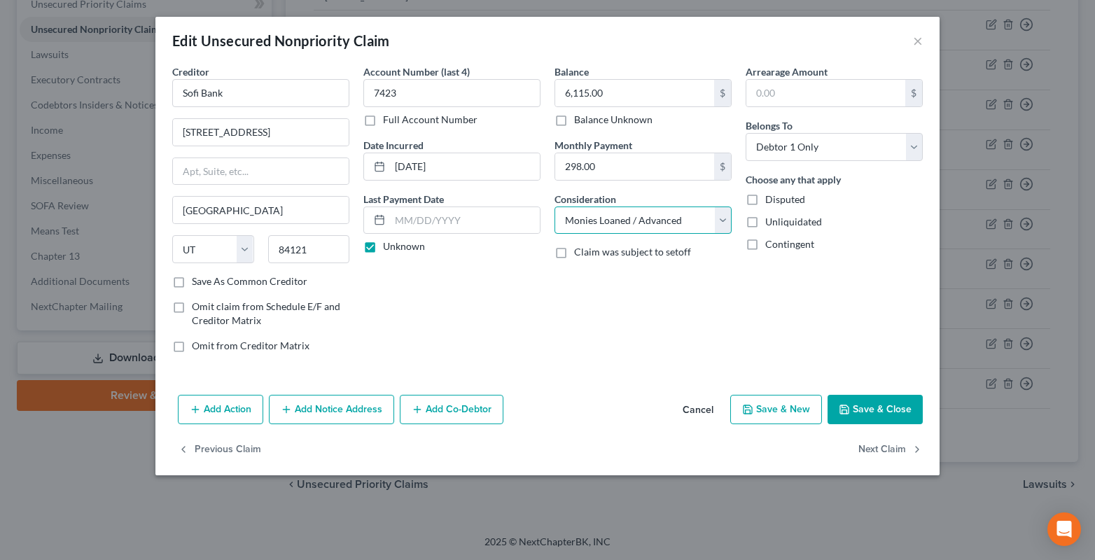
click at [554, 206] on select "Select Cable / Satellite Services Collection Agency Credit Card Debt Debt Couns…" at bounding box center [642, 220] width 177 height 28
click at [870, 410] on button "Save & Close" at bounding box center [874, 409] width 95 height 29
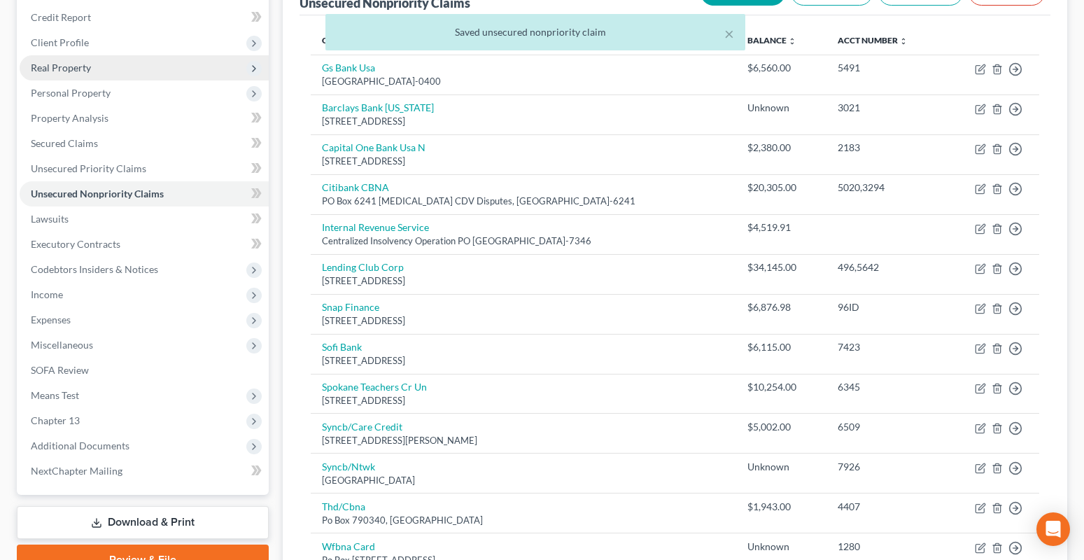
scroll to position [120, 0]
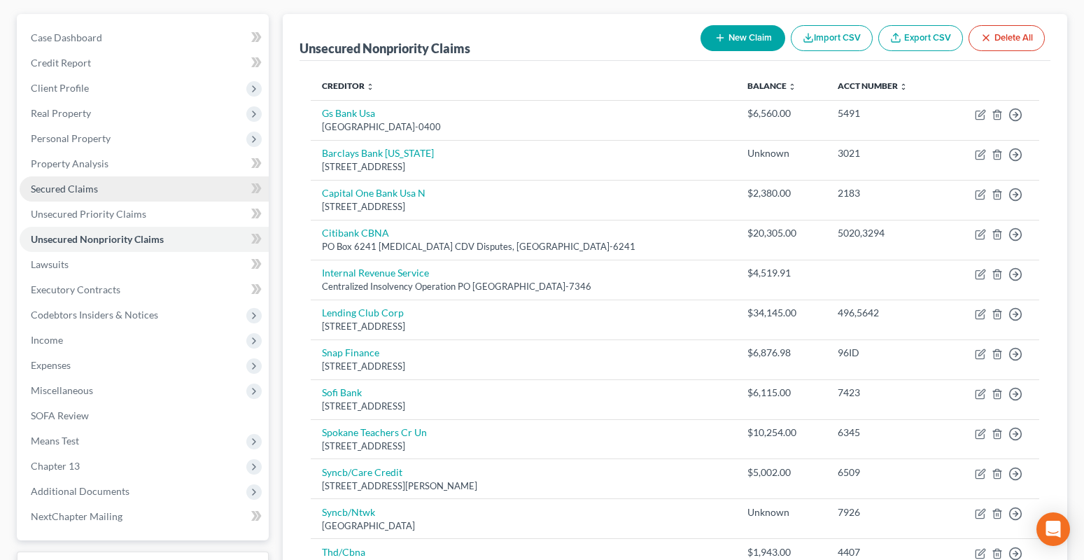
click at [59, 191] on span "Secured Claims" at bounding box center [64, 189] width 67 height 12
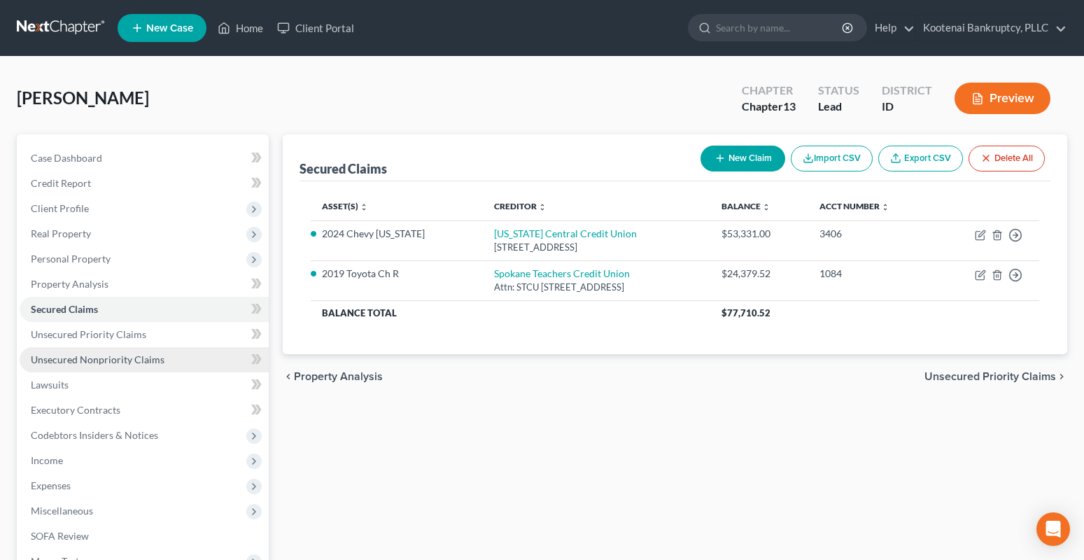
click at [61, 364] on span "Unsecured Nonpriority Claims" at bounding box center [98, 359] width 134 height 12
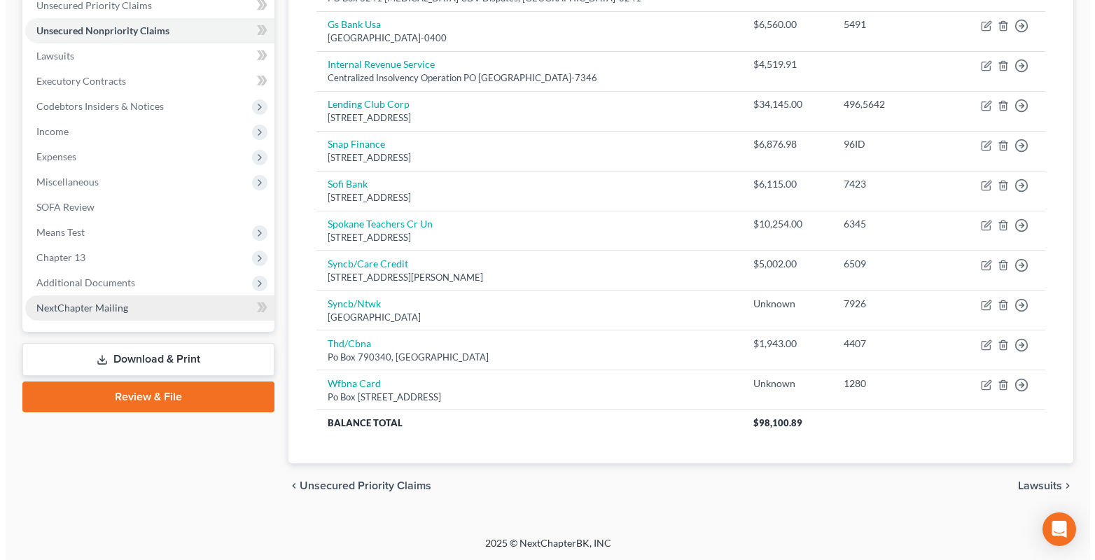
scroll to position [330, 0]
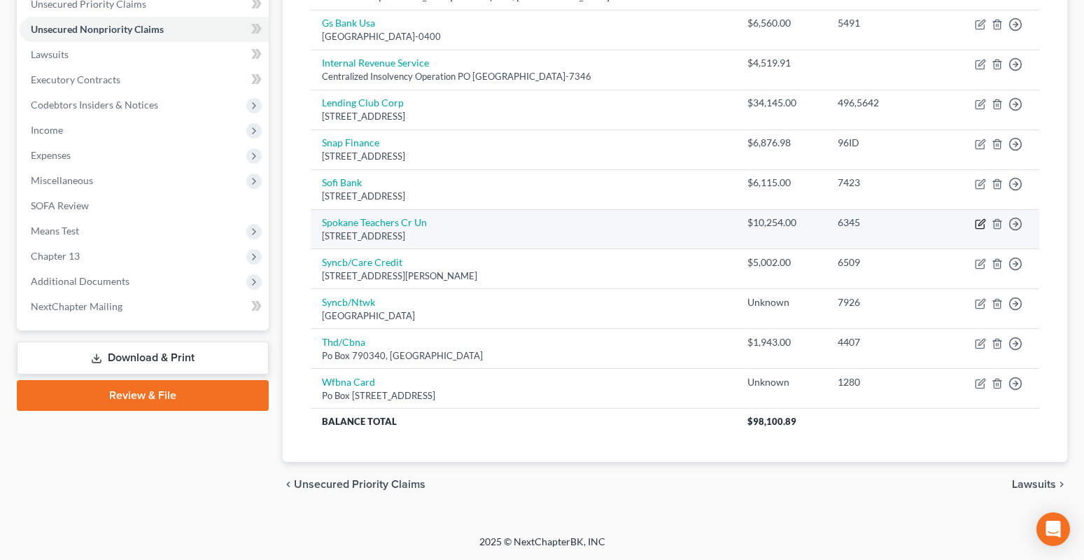
click at [980, 219] on icon "button" at bounding box center [980, 223] width 11 height 11
select select "50"
select select "2"
select select "0"
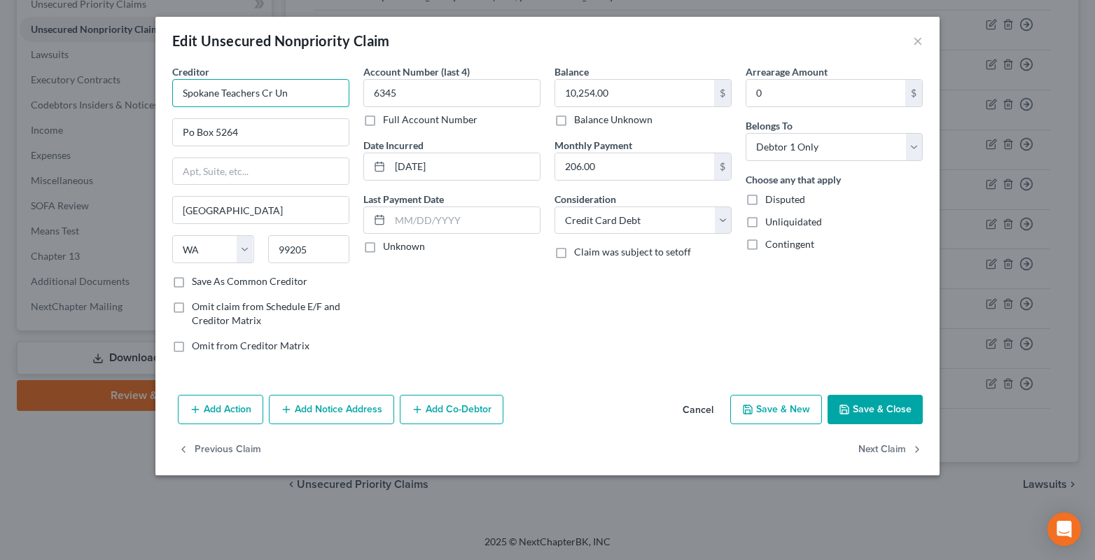
drag, startPoint x: 295, startPoint y: 95, endPoint x: 150, endPoint y: 104, distance: 145.2
click at [166, 100] on div "Creditor * Spokane Teachers Cr Un Po Box 5264 [GEOGRAPHIC_DATA] [US_STATE][GEOG…" at bounding box center [260, 214] width 191 height 300
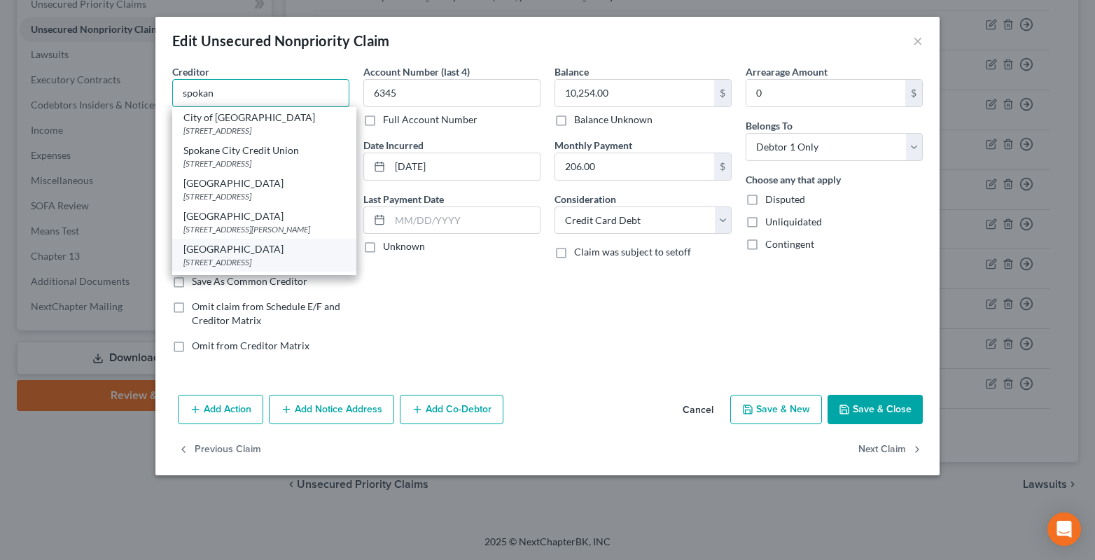
scroll to position [231, 0]
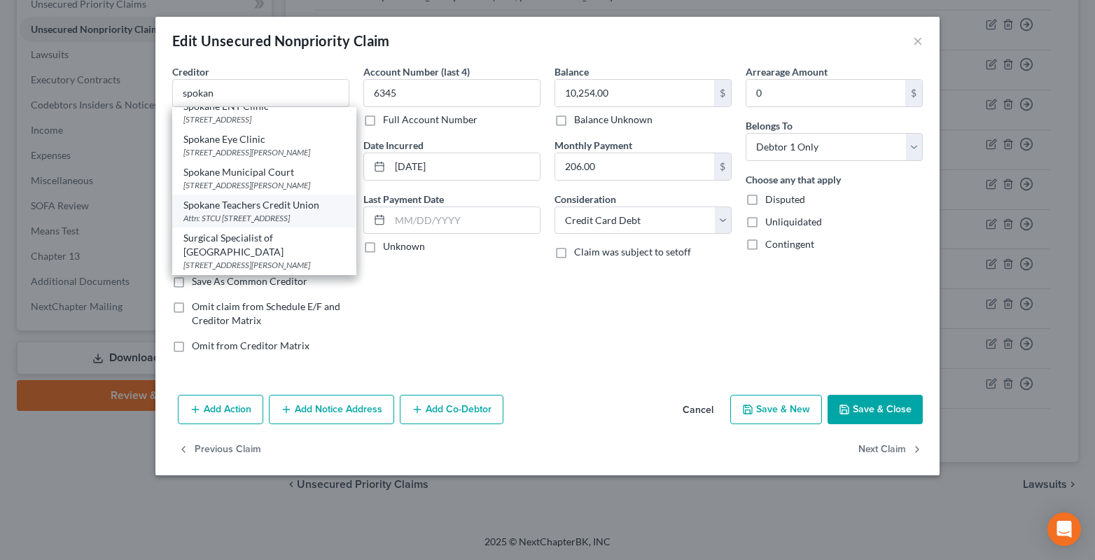
click at [241, 212] on div "Spokane Teachers Credit Union" at bounding box center [264, 205] width 162 height 14
type input "Spokane Teachers Credit Union"
type input "Attn: STCU"
type input "[STREET_ADDRESS]"
type input "[GEOGRAPHIC_DATA]"
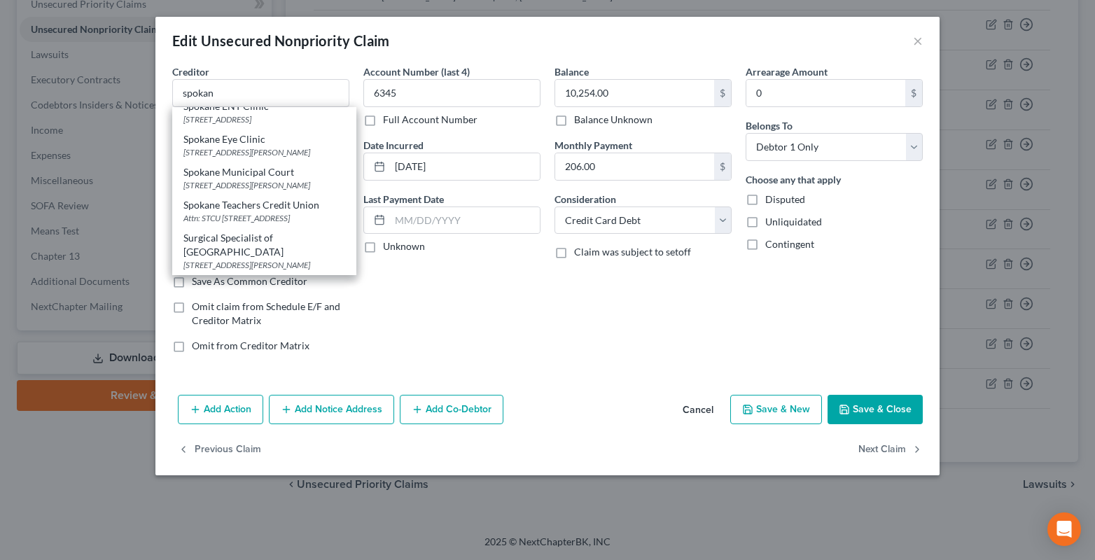
type input "99019-9517"
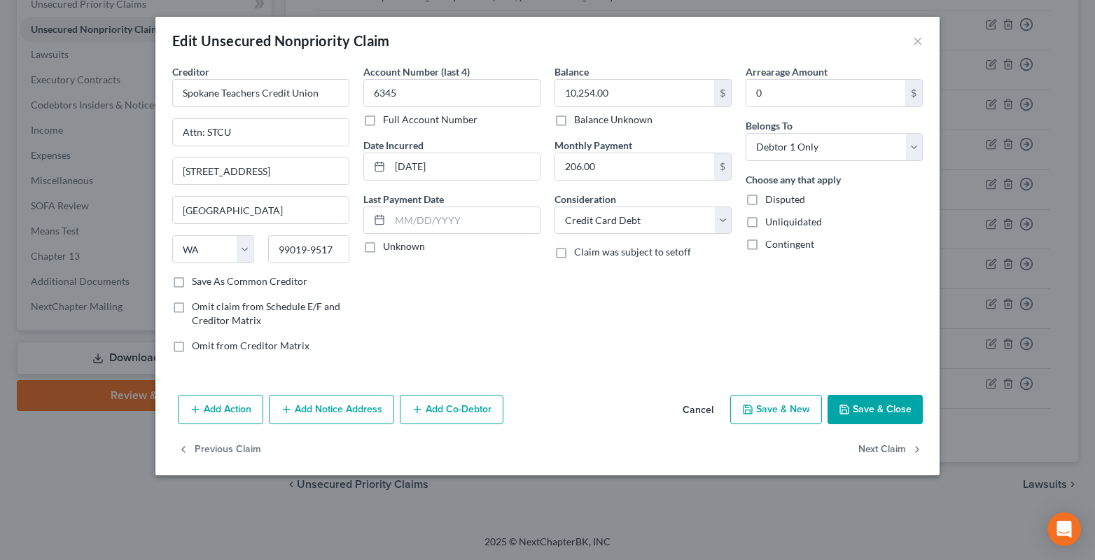
scroll to position [0, 0]
click at [383, 251] on label "Unknown" at bounding box center [404, 246] width 42 height 14
click at [388, 248] on input "Unknown" at bounding box center [392, 243] width 9 height 9
checkbox input "true"
click at [863, 416] on button "Save & Close" at bounding box center [874, 409] width 95 height 29
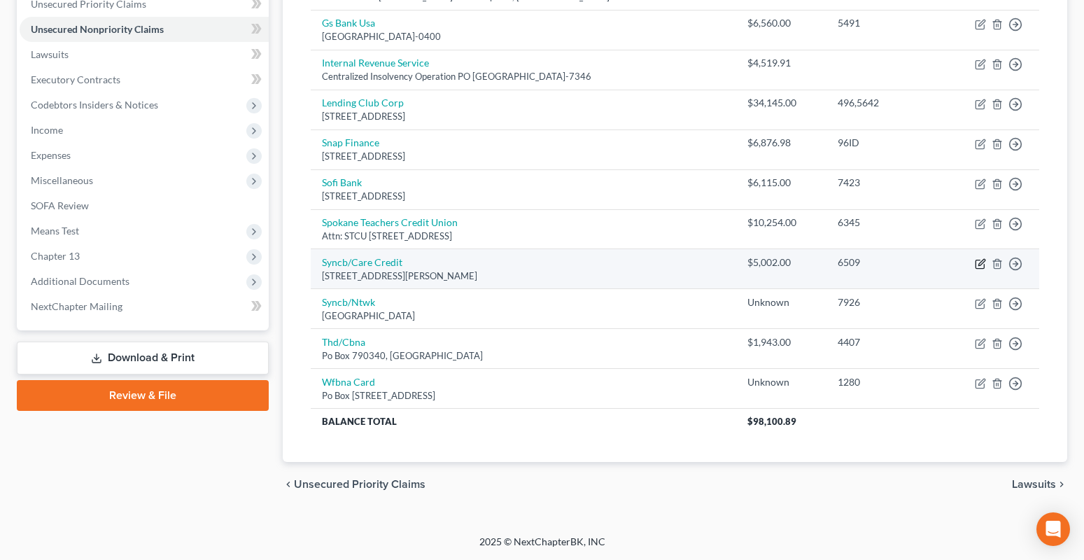
click at [980, 265] on icon "button" at bounding box center [981, 262] width 6 height 6
select select "36"
select select "2"
select select "0"
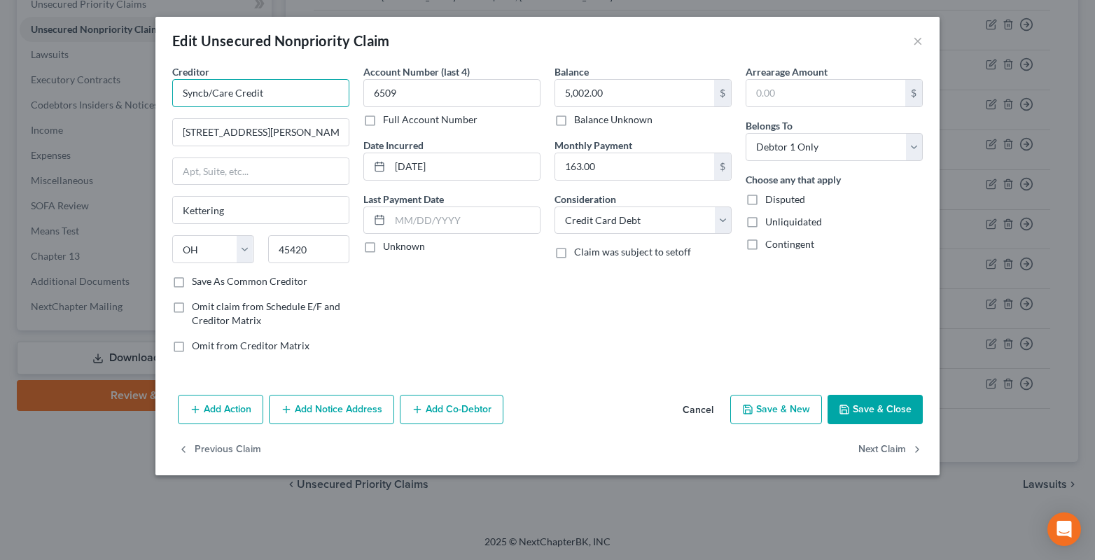
drag, startPoint x: 267, startPoint y: 94, endPoint x: 155, endPoint y: 92, distance: 111.3
click at [155, 92] on div "Creditor * Syncb/Care Credit [GEOGRAPHIC_DATA][PERSON_NAME][US_STATE] AZ CA CO …" at bounding box center [547, 226] width 784 height 325
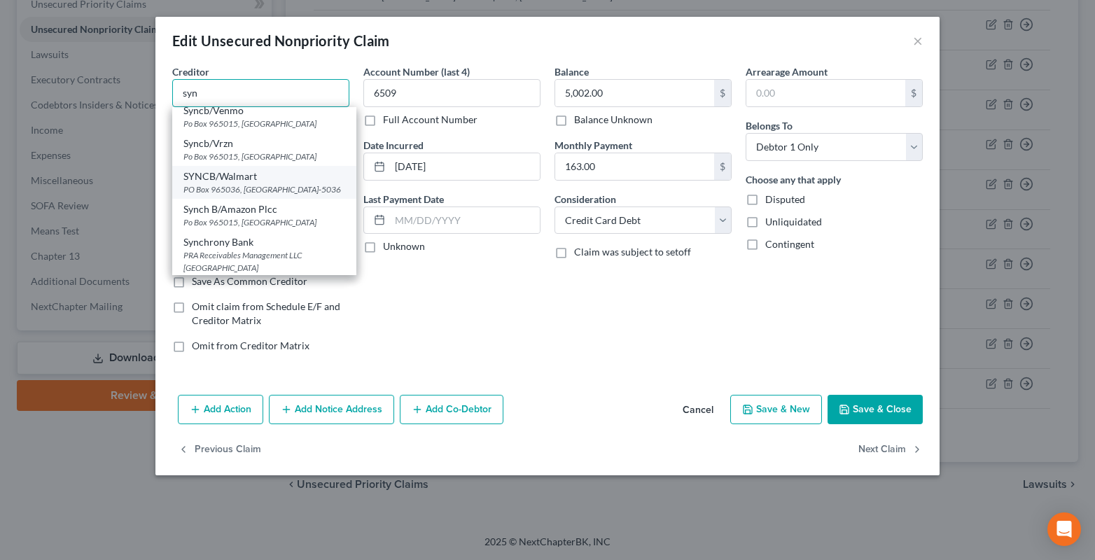
scroll to position [318, 0]
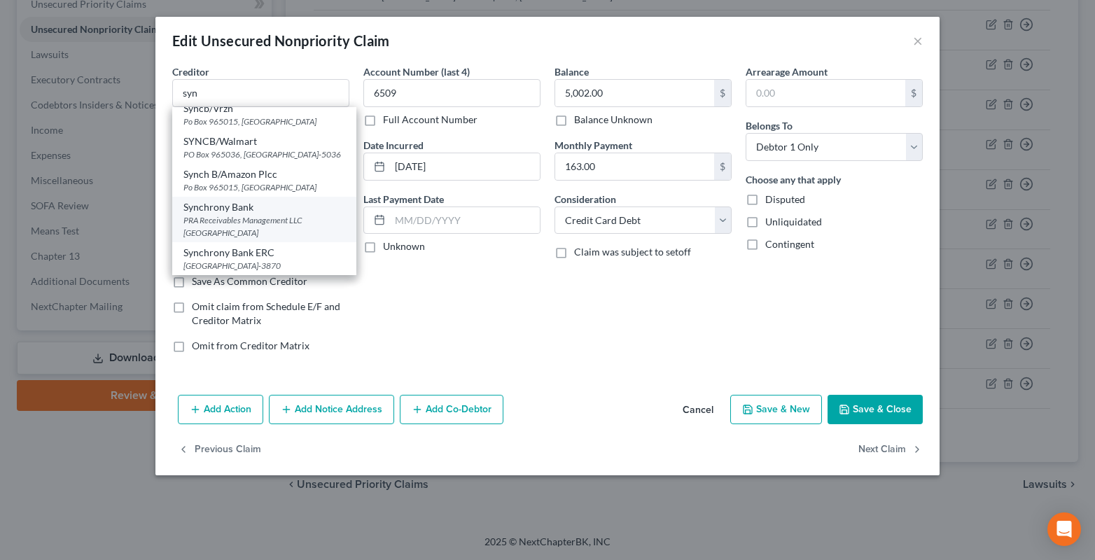
click at [223, 214] on div "PRA Receivables Management LLC [GEOGRAPHIC_DATA]" at bounding box center [264, 226] width 162 height 24
type input "Synchrony Bank"
type input "PRA Receivables Management LLC"
type input "PO Box 41021"
type input "[GEOGRAPHIC_DATA]"
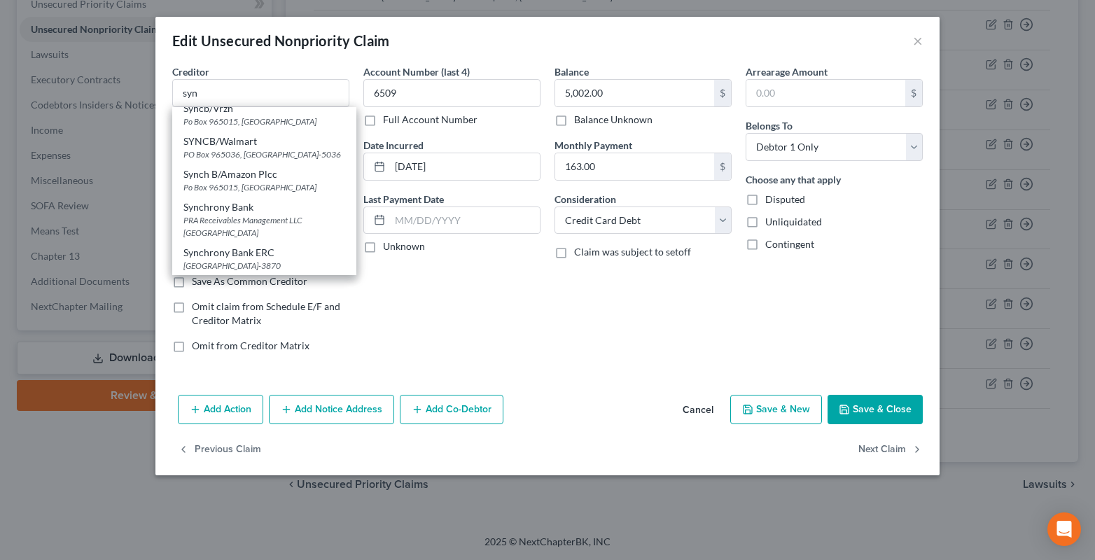
select select "48"
type input "23541"
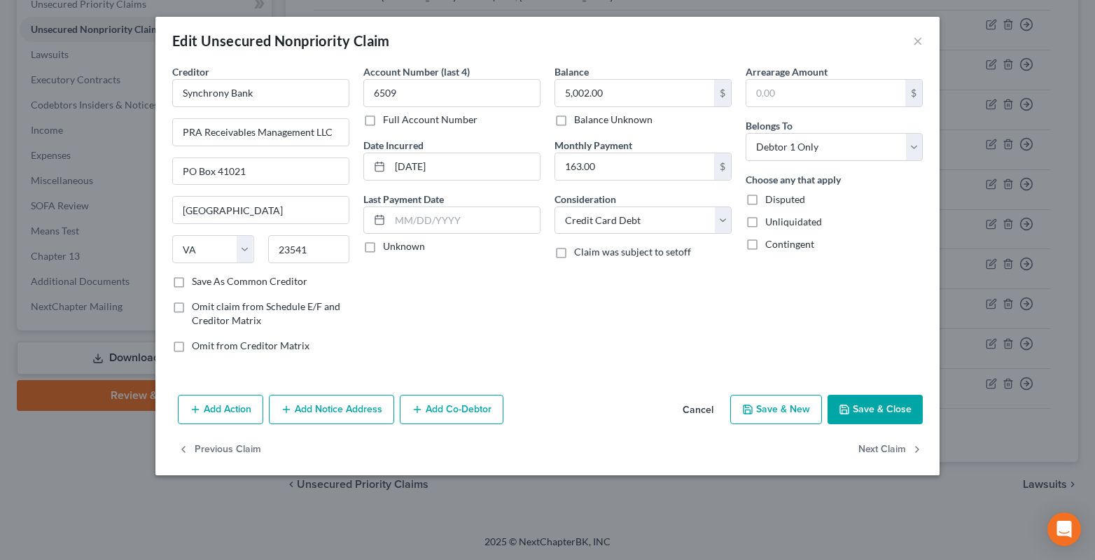
scroll to position [0, 0]
click at [277, 90] on input "Synchrony Bank" at bounding box center [260, 93] width 177 height 28
type input "Synchrony Bank Care Credit"
click at [383, 246] on label "Unknown" at bounding box center [404, 246] width 42 height 14
click at [388, 246] on input "Unknown" at bounding box center [392, 243] width 9 height 9
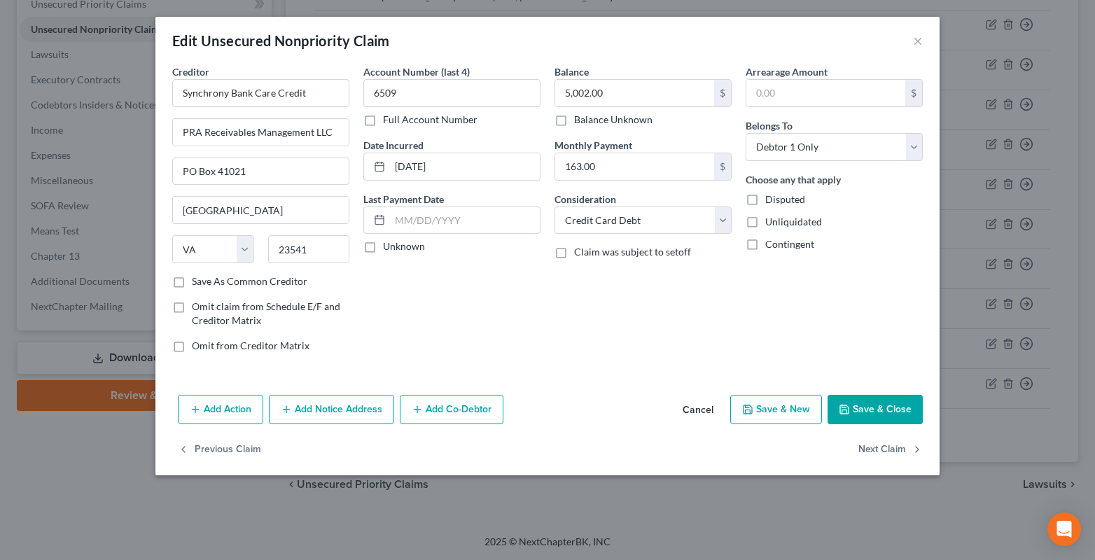
checkbox input "true"
drag, startPoint x: 857, startPoint y: 409, endPoint x: 850, endPoint y: 416, distance: 9.9
click at [856, 410] on button "Save & Close" at bounding box center [874, 409] width 95 height 29
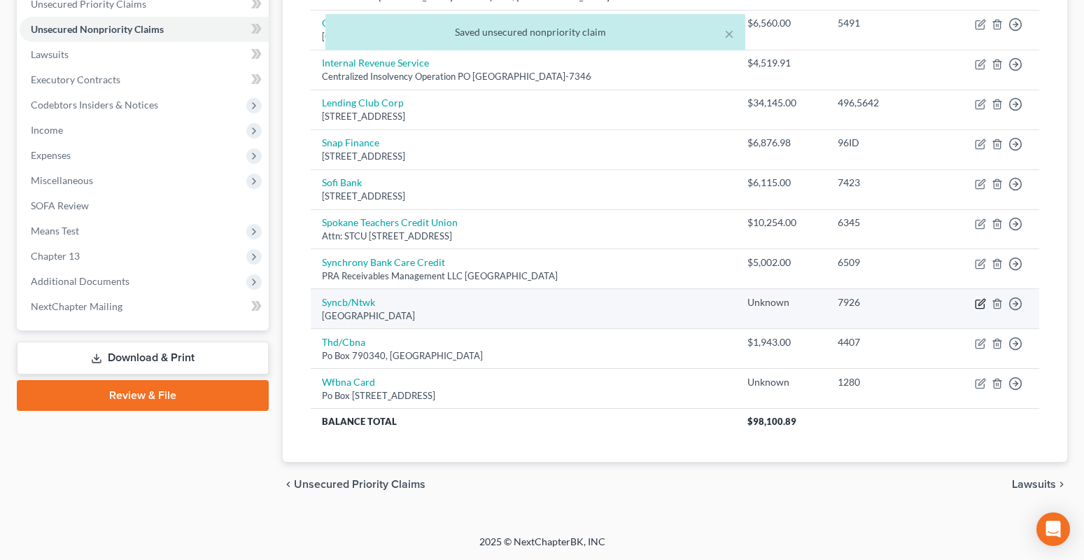
click at [981, 303] on icon "button" at bounding box center [980, 303] width 11 height 11
select select "36"
select select "2"
select select "0"
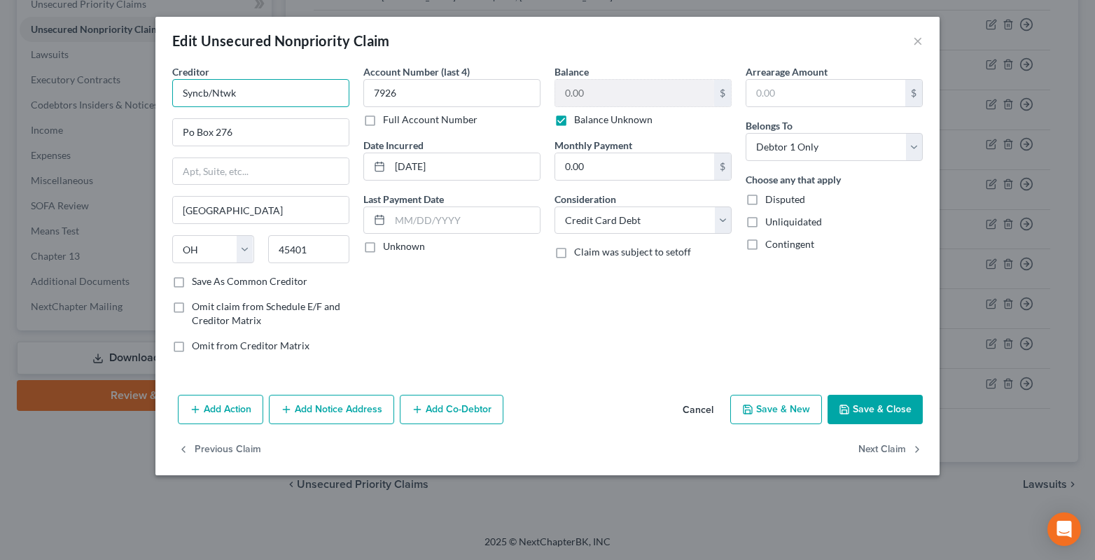
drag, startPoint x: 211, startPoint y: 92, endPoint x: 236, endPoint y: 94, distance: 24.5
click at [236, 94] on input "Syncb/Ntwk" at bounding box center [260, 93] width 177 height 28
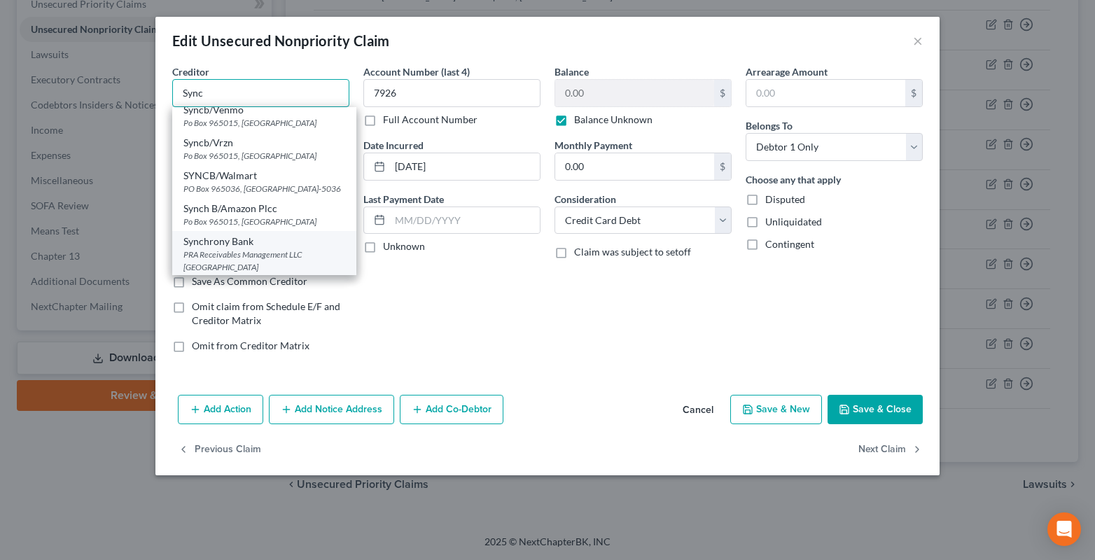
scroll to position [318, 0]
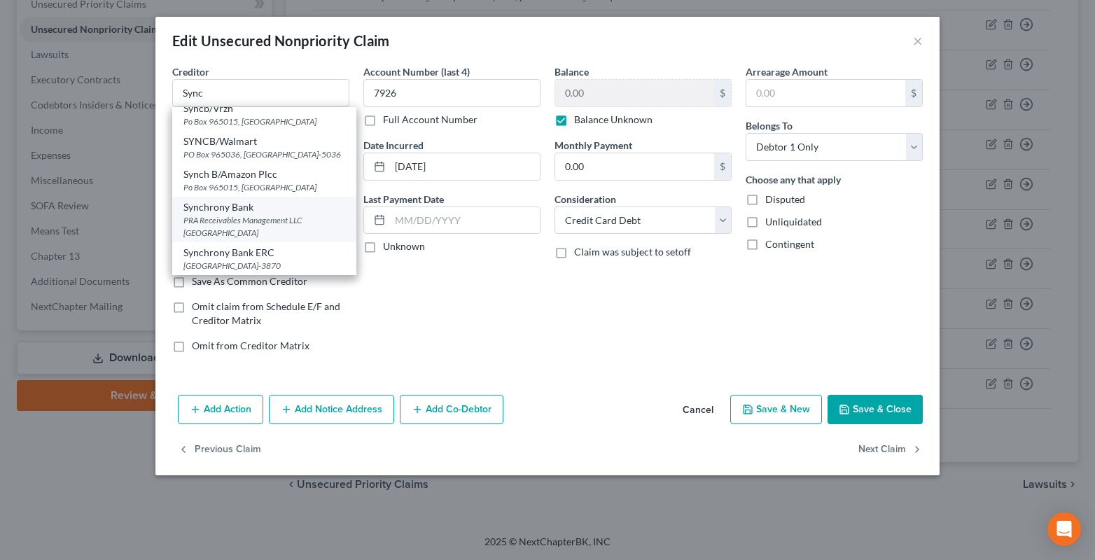
click at [221, 214] on div "PRA Receivables Management LLC [GEOGRAPHIC_DATA]" at bounding box center [264, 226] width 162 height 24
type input "Synchrony Bank"
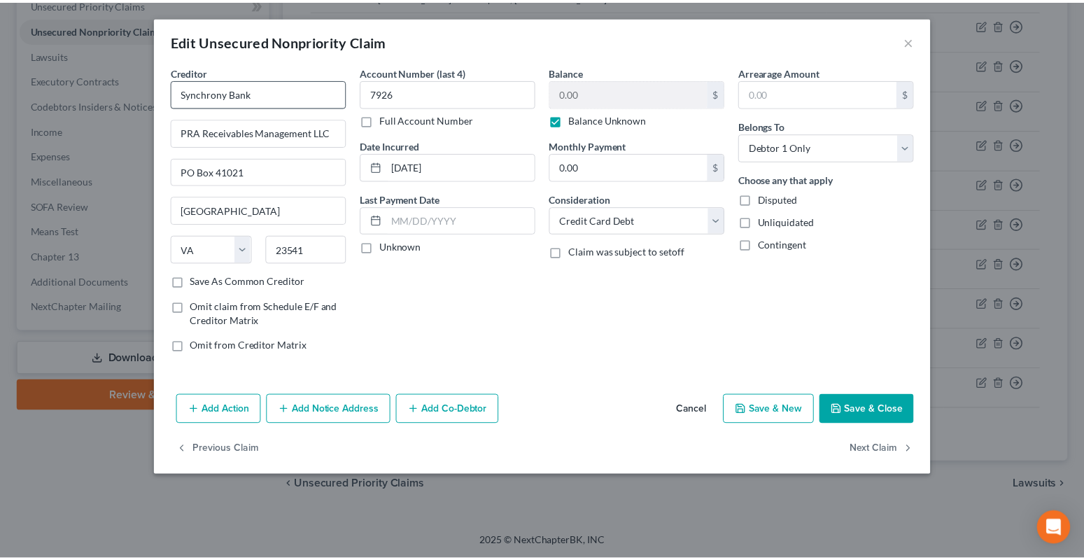
scroll to position [0, 0]
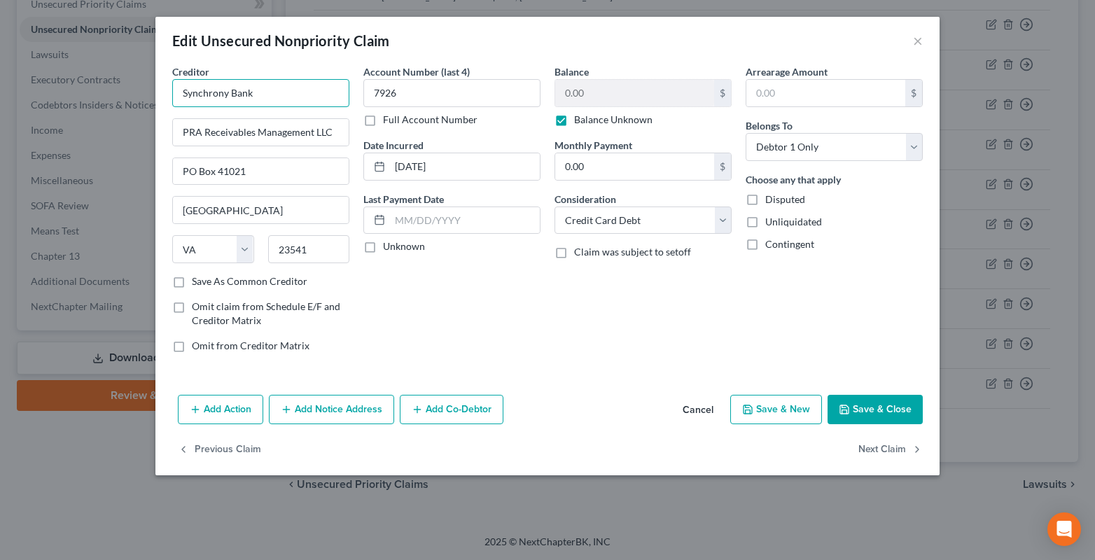
paste input "Ntwk"
click at [254, 90] on input "Synchrony BankNtwk" at bounding box center [260, 93] width 177 height 28
click at [383, 249] on label "Unknown" at bounding box center [404, 246] width 42 height 14
click at [388, 248] on input "Unknown" at bounding box center [392, 243] width 9 height 9
click at [861, 403] on button "Save & Close" at bounding box center [874, 409] width 95 height 29
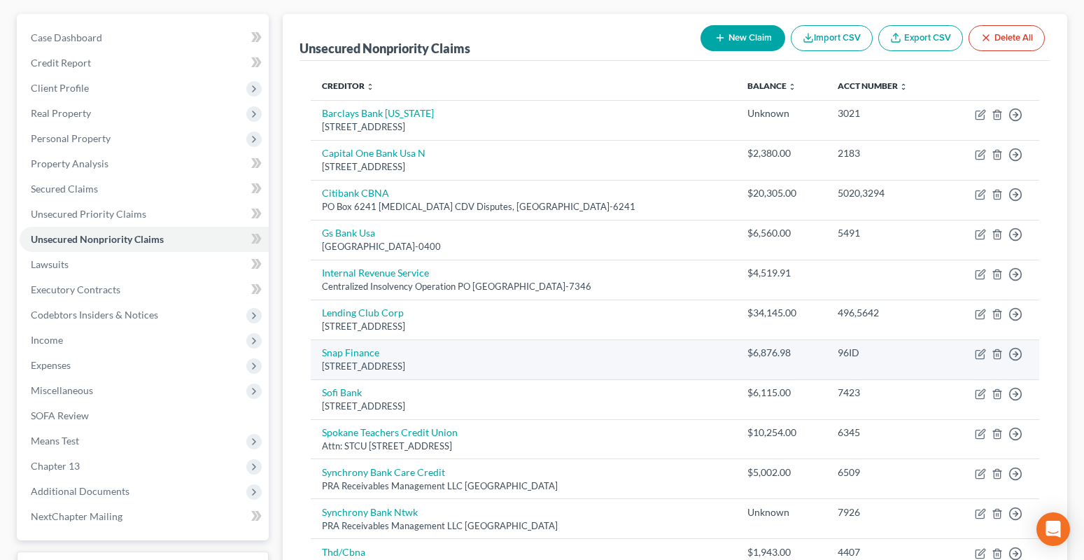
scroll to position [330, 0]
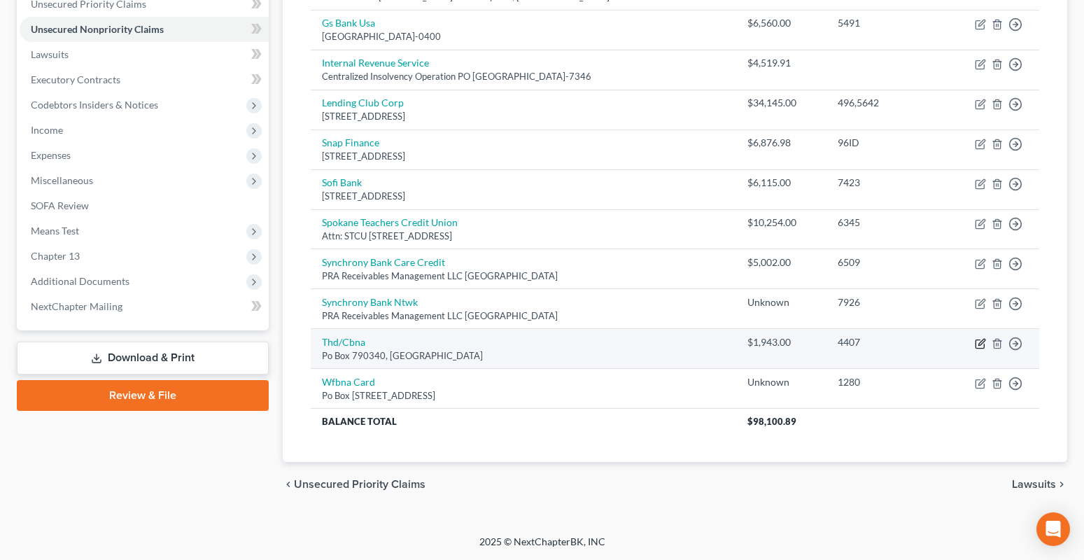
click at [983, 344] on icon "button" at bounding box center [980, 343] width 11 height 11
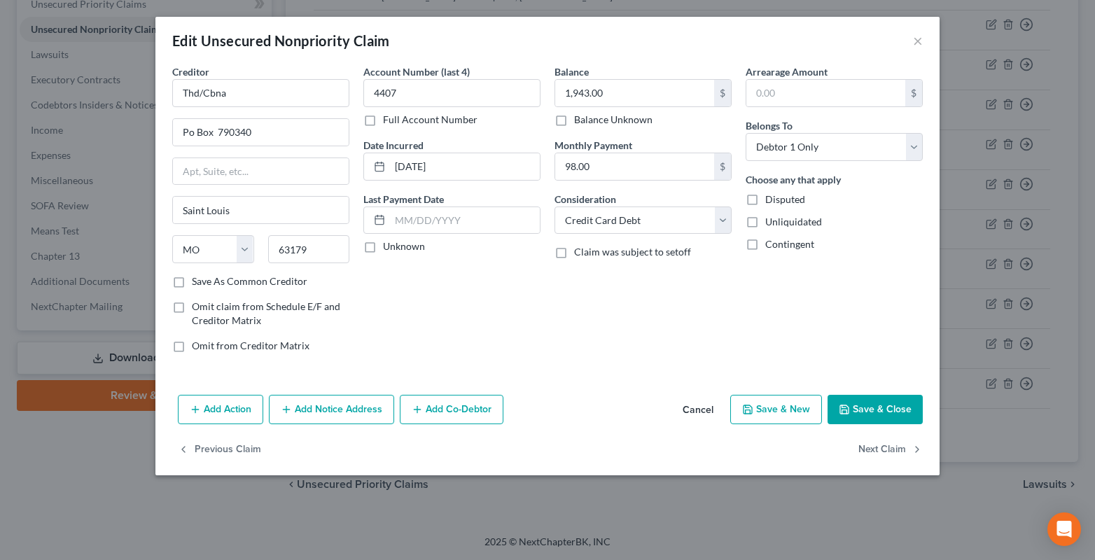
click at [383, 245] on label "Unknown" at bounding box center [404, 246] width 42 height 14
click at [388, 245] on input "Unknown" at bounding box center [392, 243] width 9 height 9
click at [862, 409] on button "Save & Close" at bounding box center [874, 409] width 95 height 29
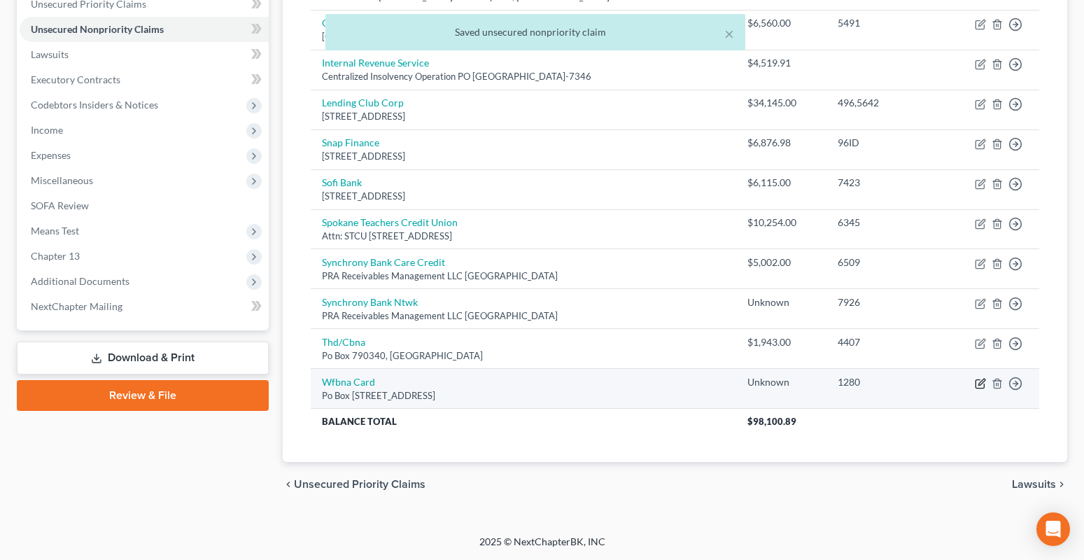
click at [982, 384] on icon "button" at bounding box center [980, 383] width 11 height 11
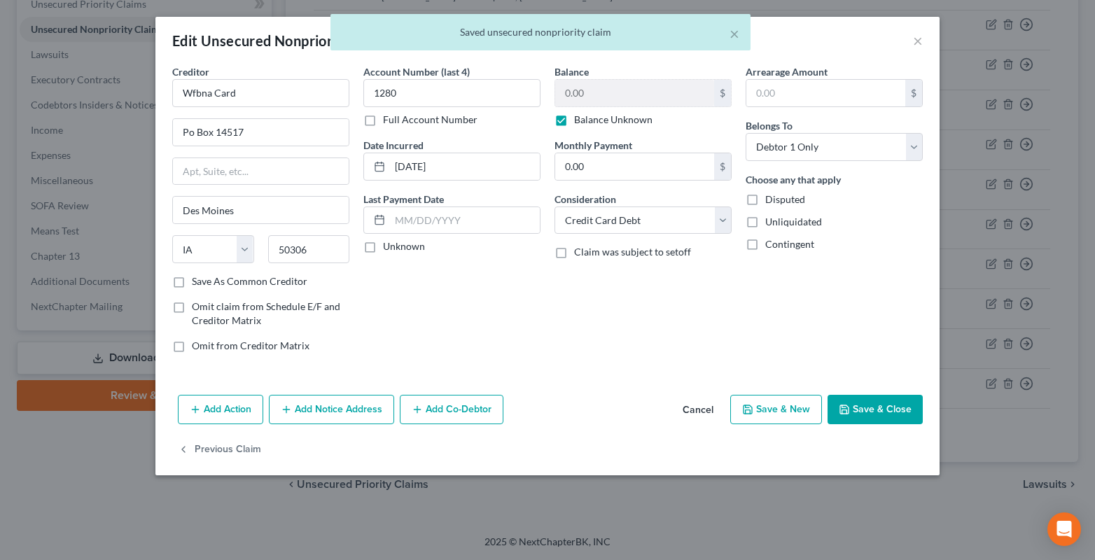
click at [383, 249] on label "Unknown" at bounding box center [404, 246] width 42 height 14
click at [388, 248] on input "Unknown" at bounding box center [392, 243] width 9 height 9
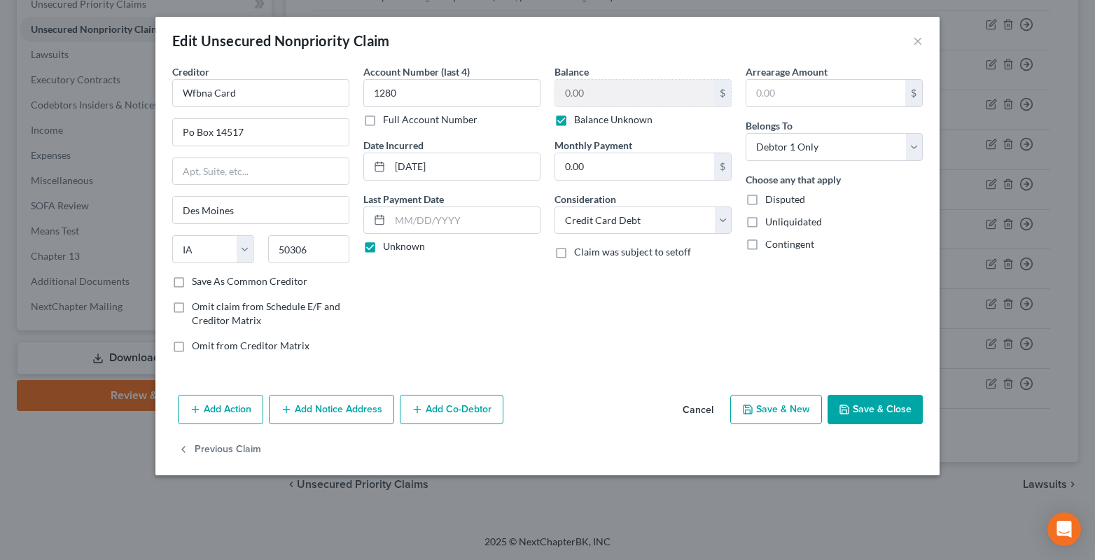
drag, startPoint x: 868, startPoint y: 409, endPoint x: 989, endPoint y: 443, distance: 125.6
click at [867, 409] on button "Save & Close" at bounding box center [874, 409] width 95 height 29
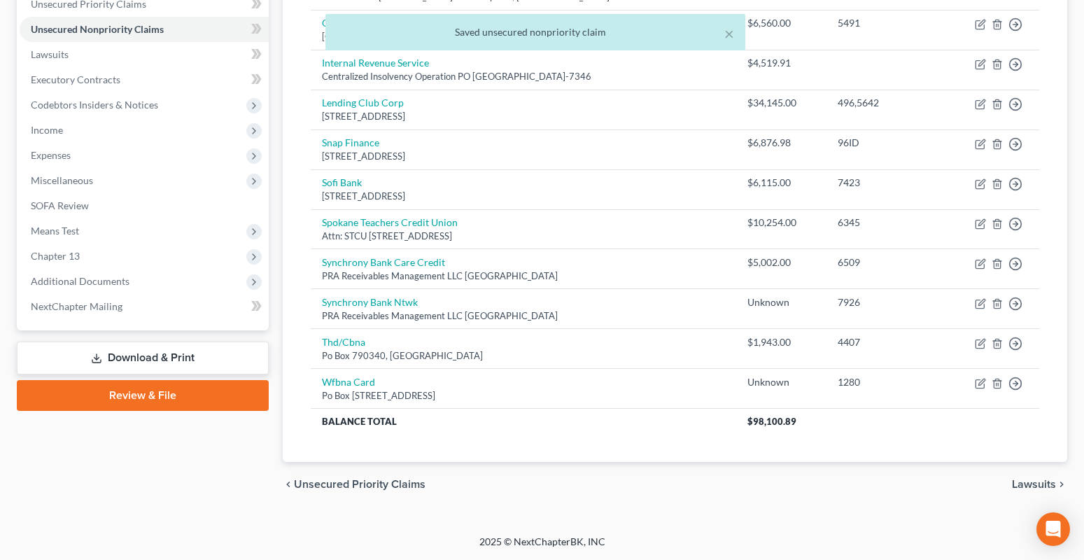
click at [1020, 483] on span "Lawsuits" at bounding box center [1034, 484] width 44 height 11
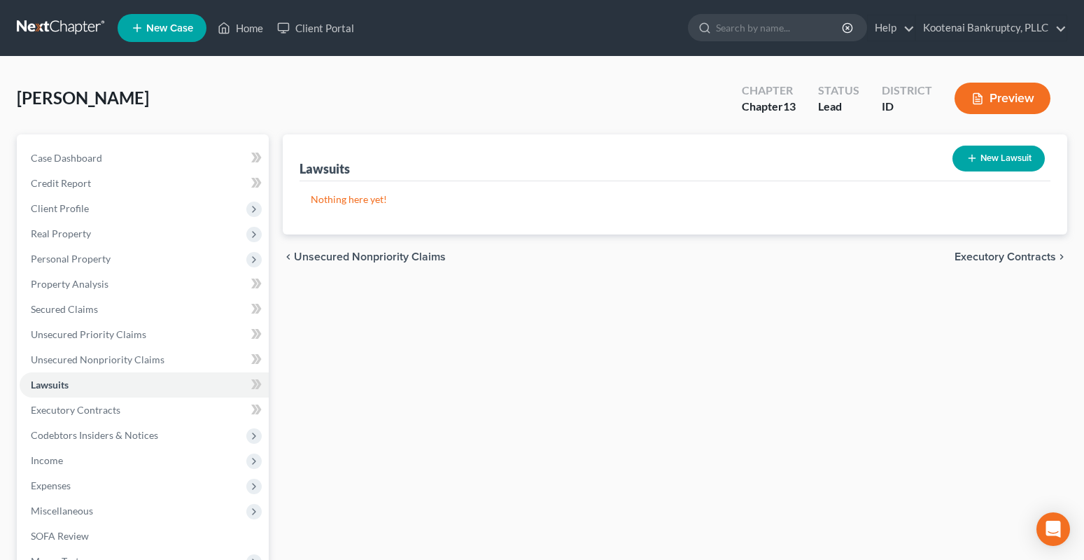
click at [1006, 258] on span "Executory Contracts" at bounding box center [1005, 256] width 101 height 11
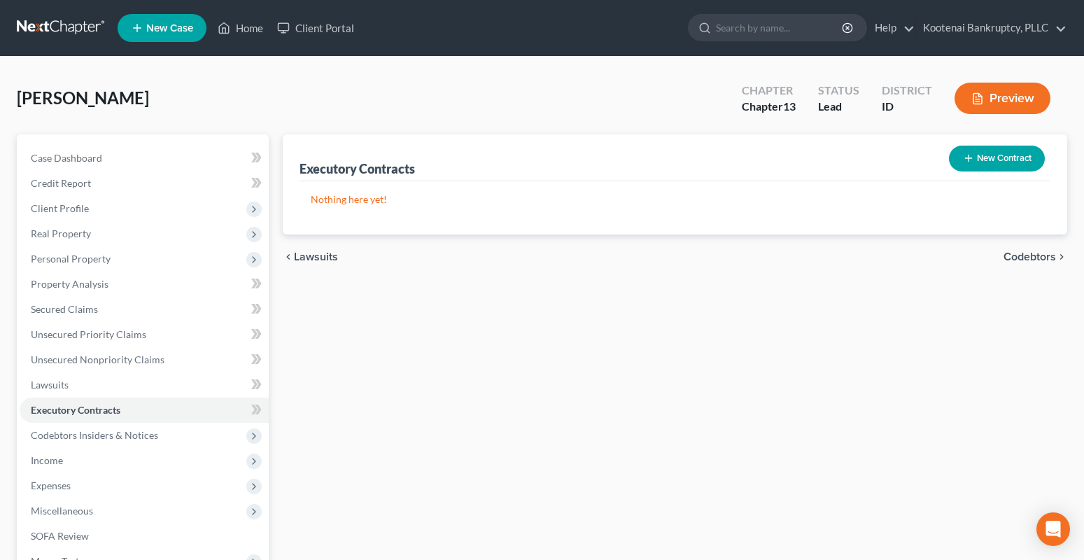
click at [1027, 259] on span "Codebtors" at bounding box center [1030, 256] width 52 height 11
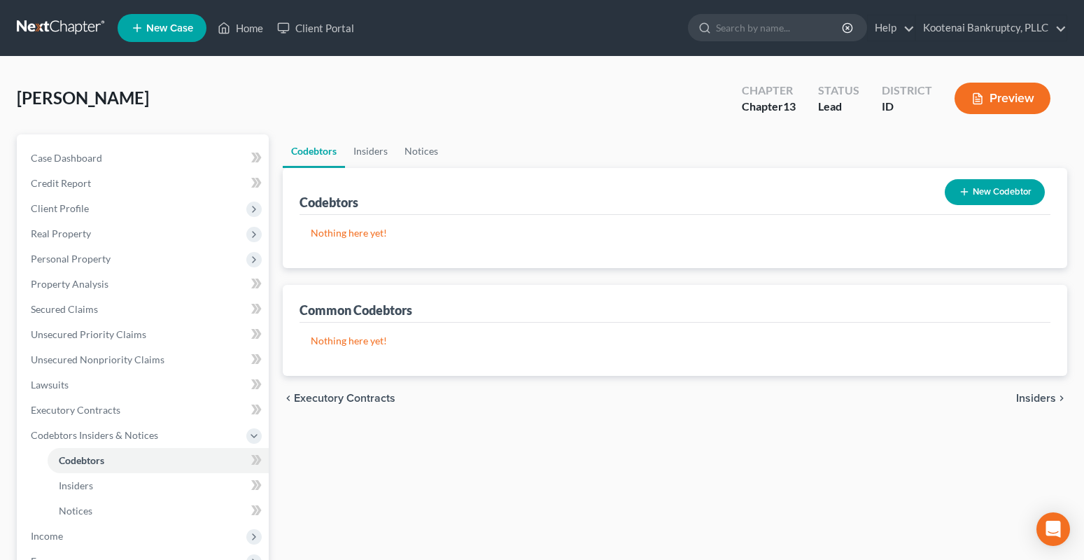
click at [1027, 395] on span "Insiders" at bounding box center [1036, 398] width 40 height 11
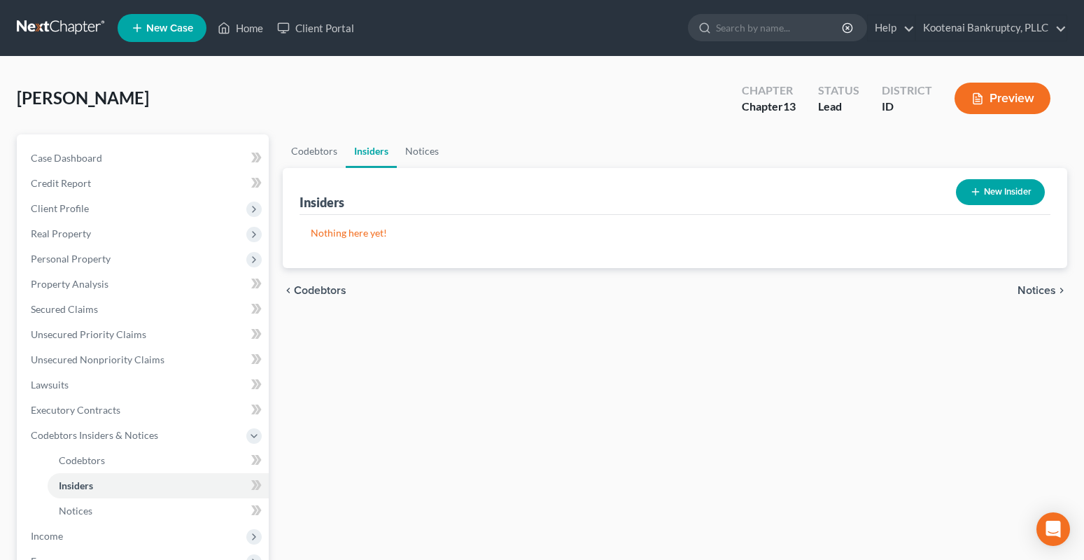
click at [1034, 290] on span "Notices" at bounding box center [1037, 290] width 38 height 11
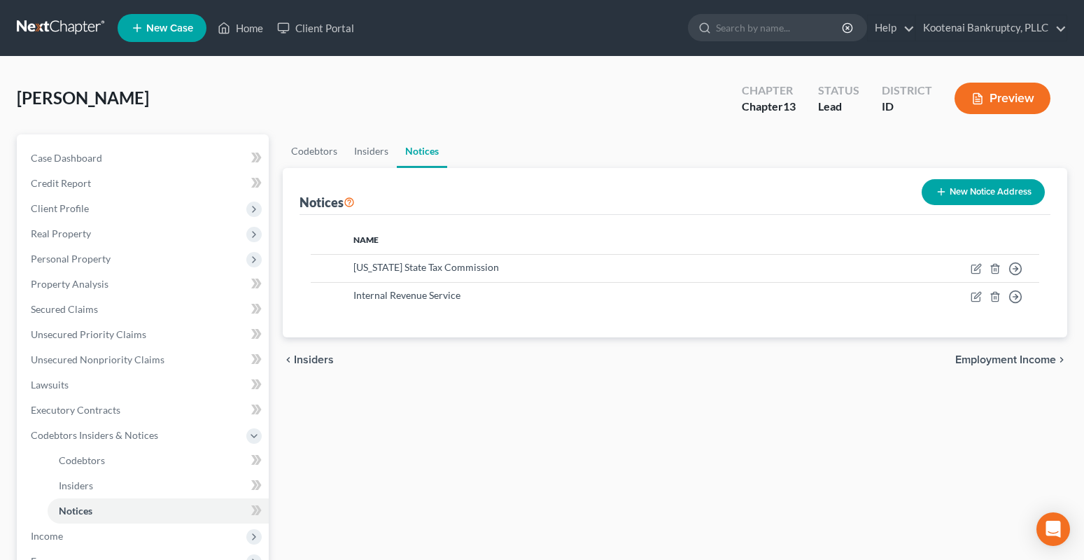
click at [1028, 360] on span "Employment Income" at bounding box center [1005, 359] width 101 height 11
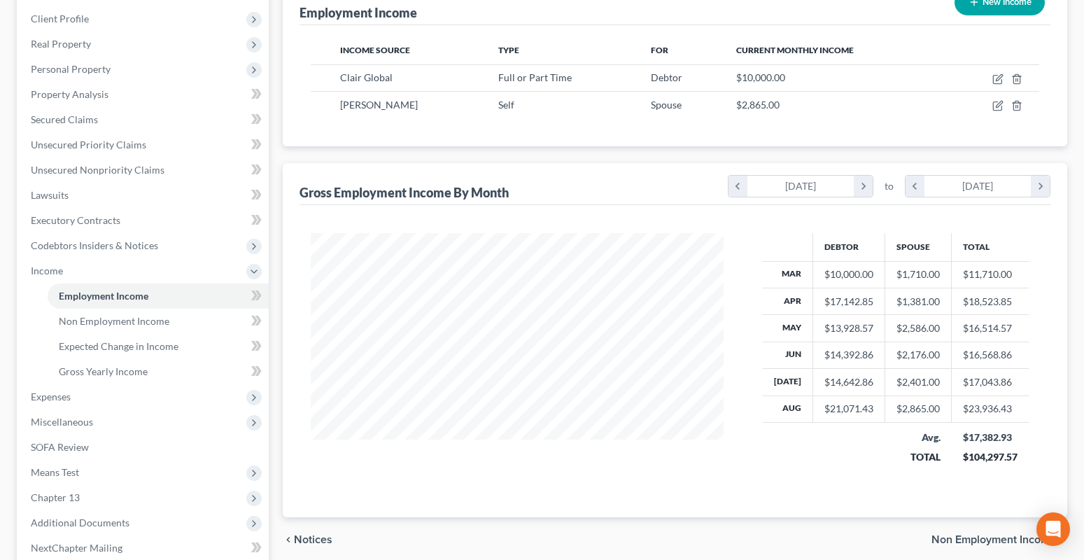
scroll to position [210, 0]
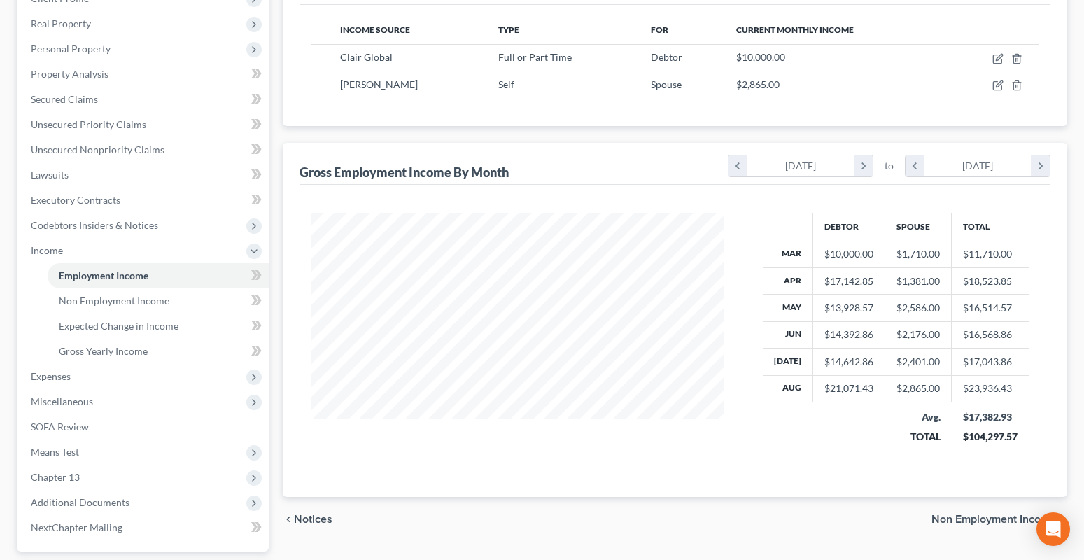
click at [964, 518] on span "Non Employment Income" at bounding box center [993, 519] width 125 height 11
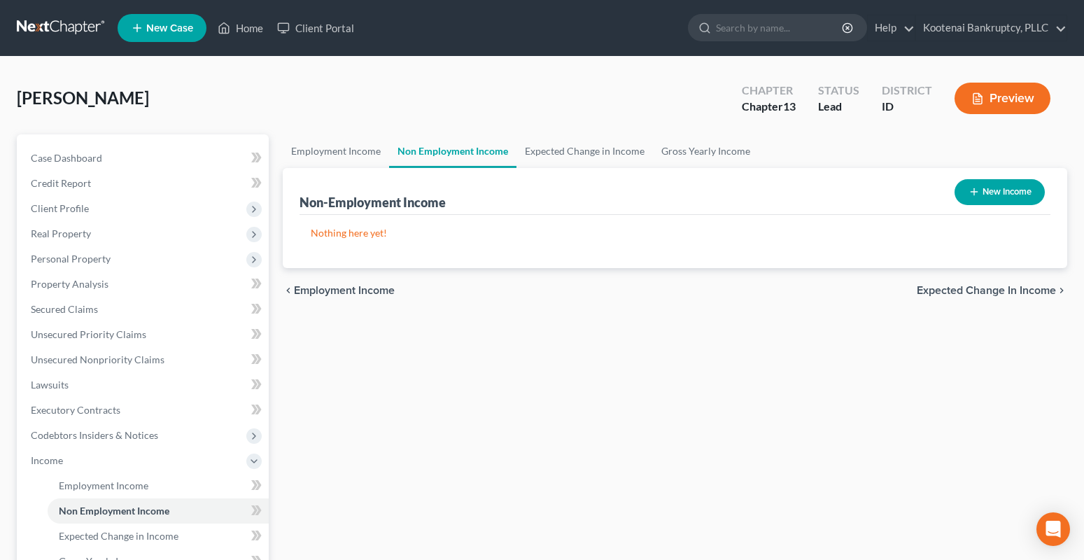
click at [981, 287] on span "Expected Change in Income" at bounding box center [986, 290] width 139 height 11
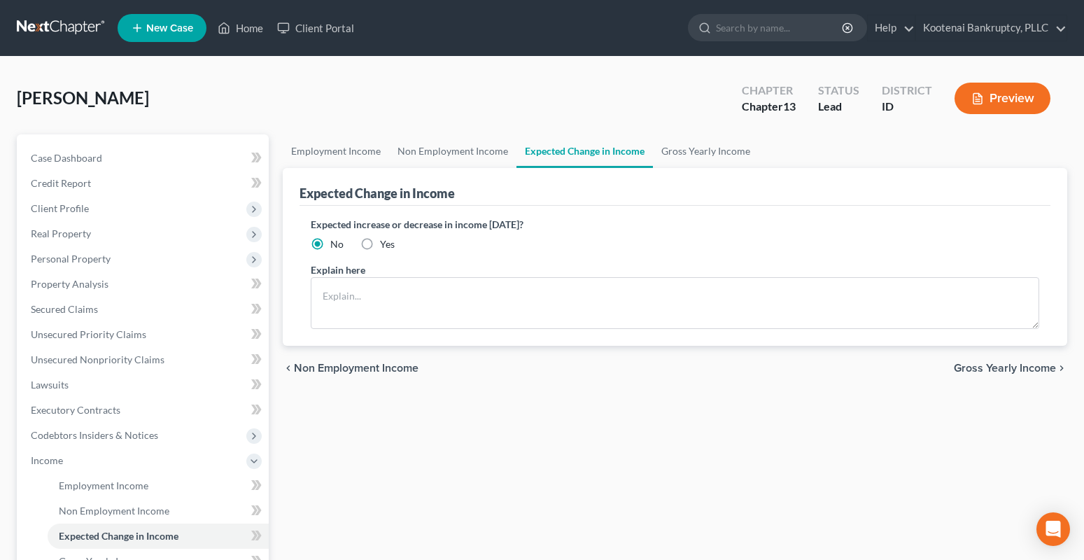
click at [1011, 370] on span "Gross Yearly Income" at bounding box center [1005, 368] width 102 height 11
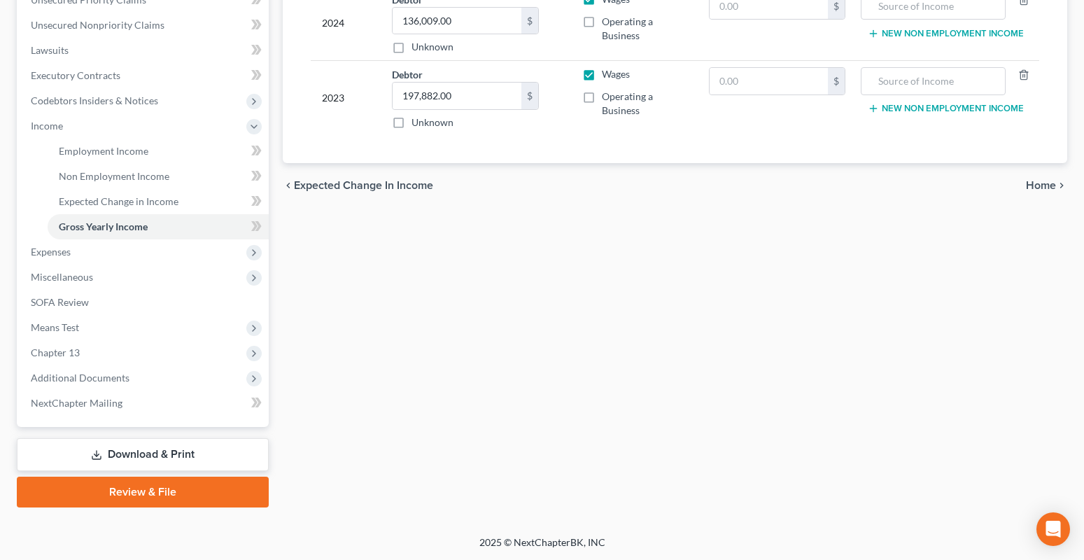
scroll to position [335, 0]
click at [1040, 188] on span "Home" at bounding box center [1041, 184] width 30 height 11
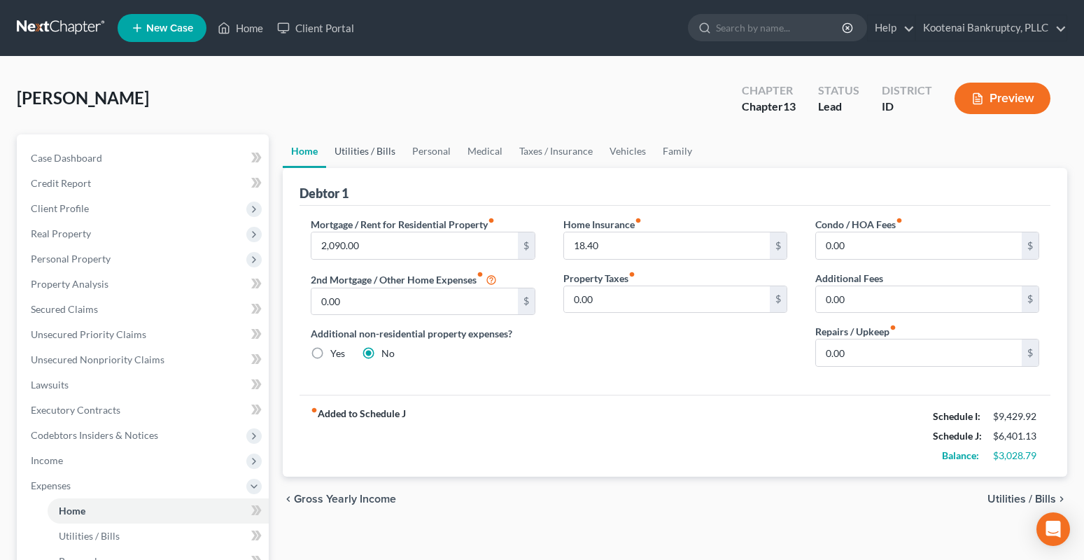
click at [369, 154] on link "Utilities / Bills" at bounding box center [365, 151] width 78 height 34
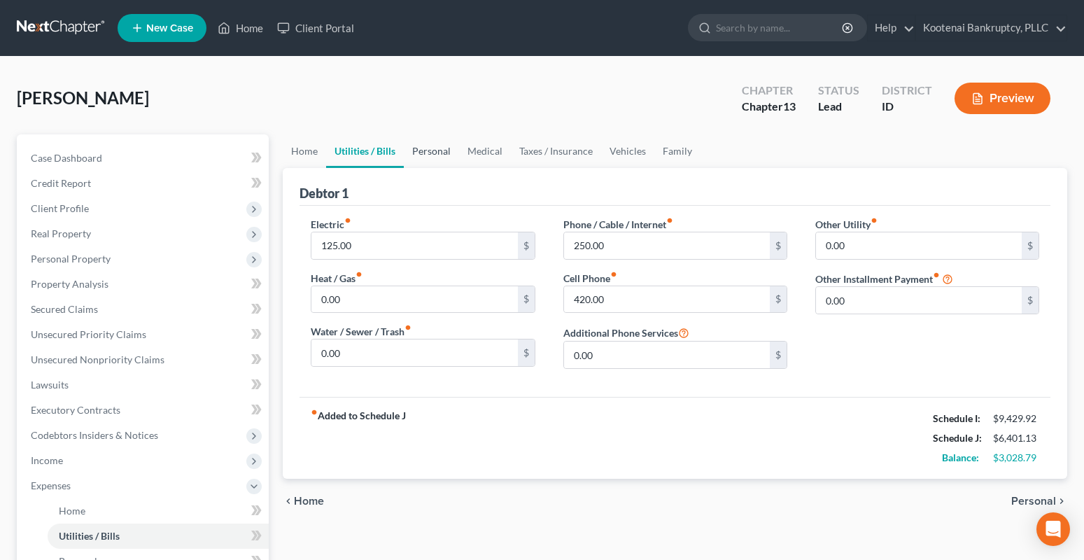
click at [431, 154] on link "Personal" at bounding box center [431, 151] width 55 height 34
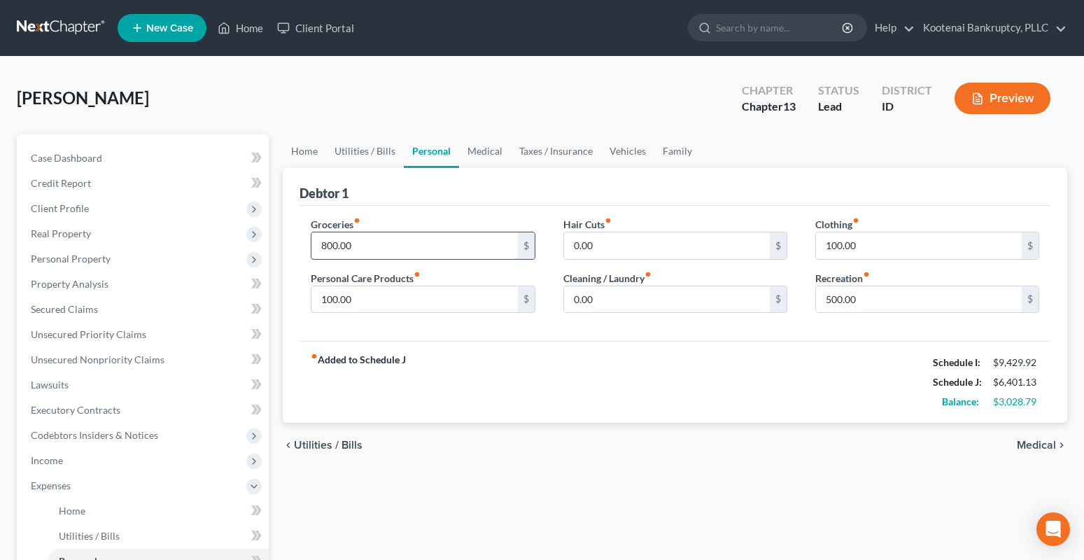
click at [368, 244] on input "800.00" at bounding box center [414, 245] width 206 height 27
click at [865, 303] on input "500.00" at bounding box center [919, 299] width 206 height 27
click at [483, 150] on link "Medical" at bounding box center [485, 151] width 52 height 34
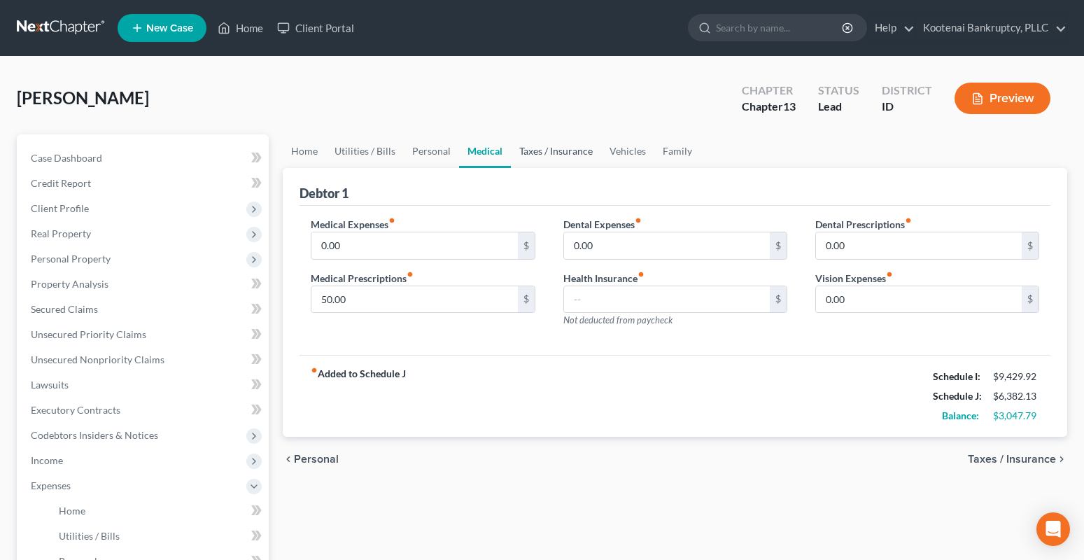
click at [536, 153] on link "Taxes / Insurance" at bounding box center [556, 151] width 90 height 34
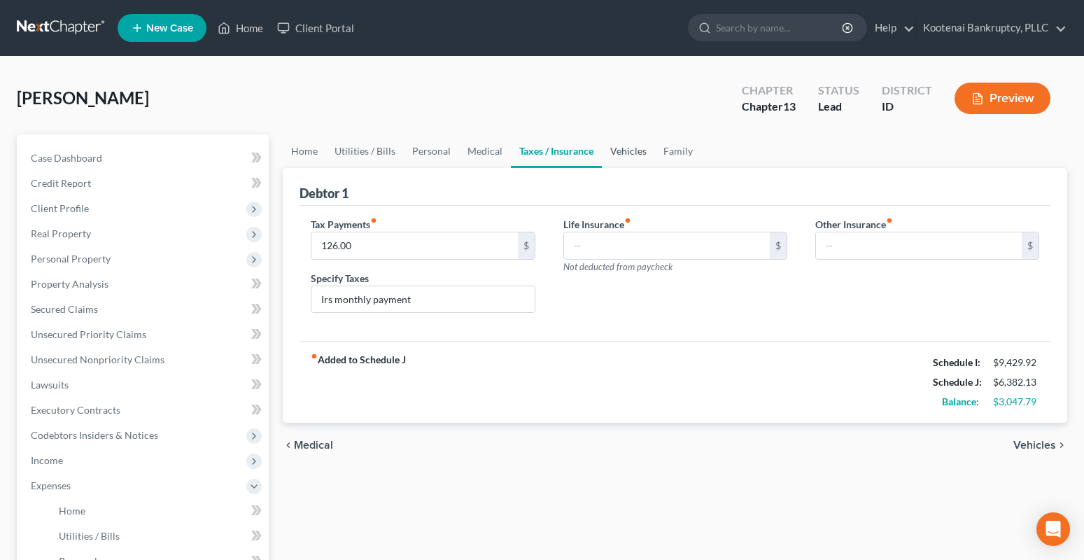
click at [628, 155] on link "Vehicles" at bounding box center [628, 151] width 53 height 34
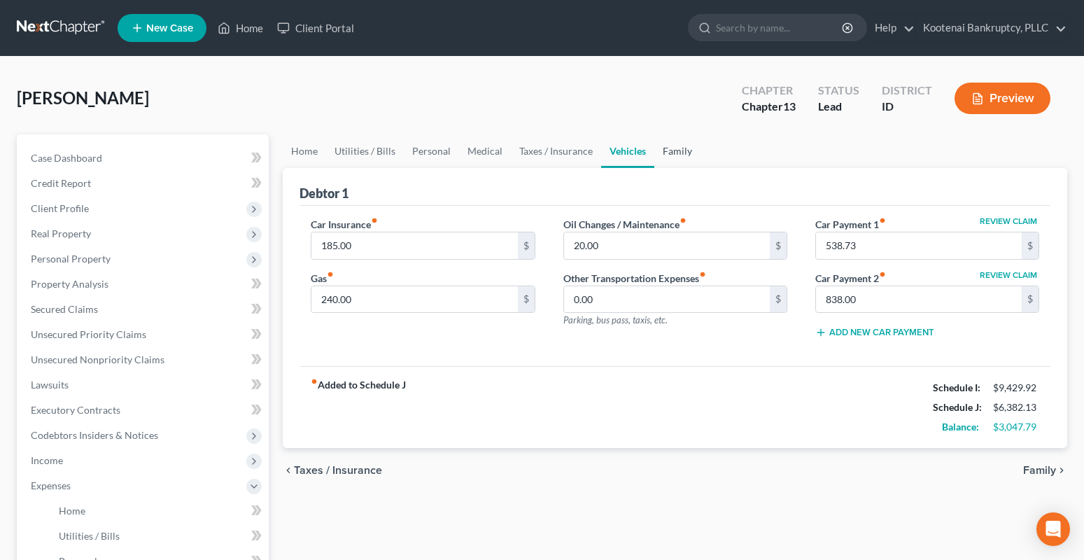
click at [676, 151] on link "Family" at bounding box center [677, 151] width 46 height 34
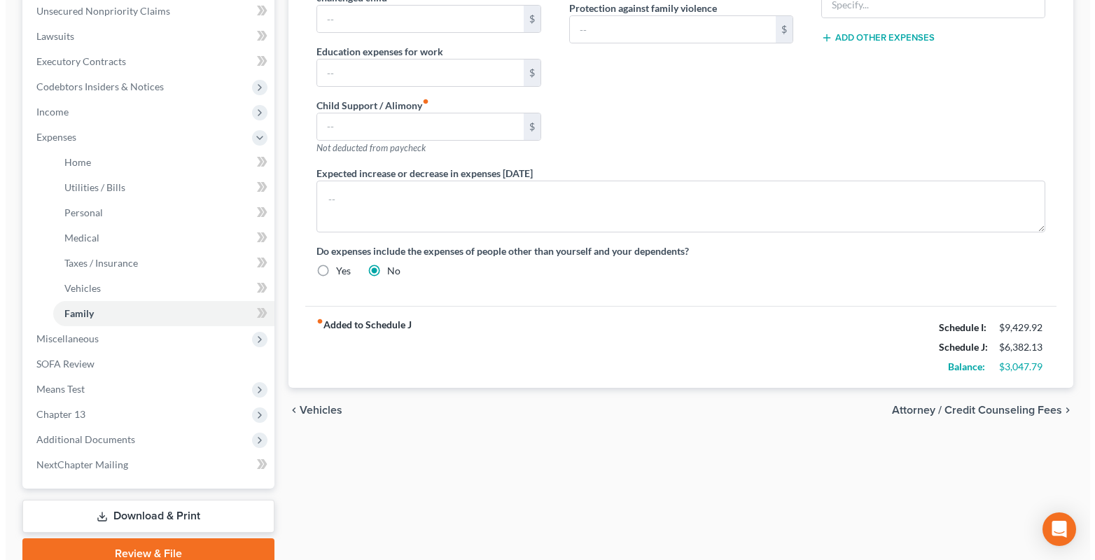
scroll to position [411, 0]
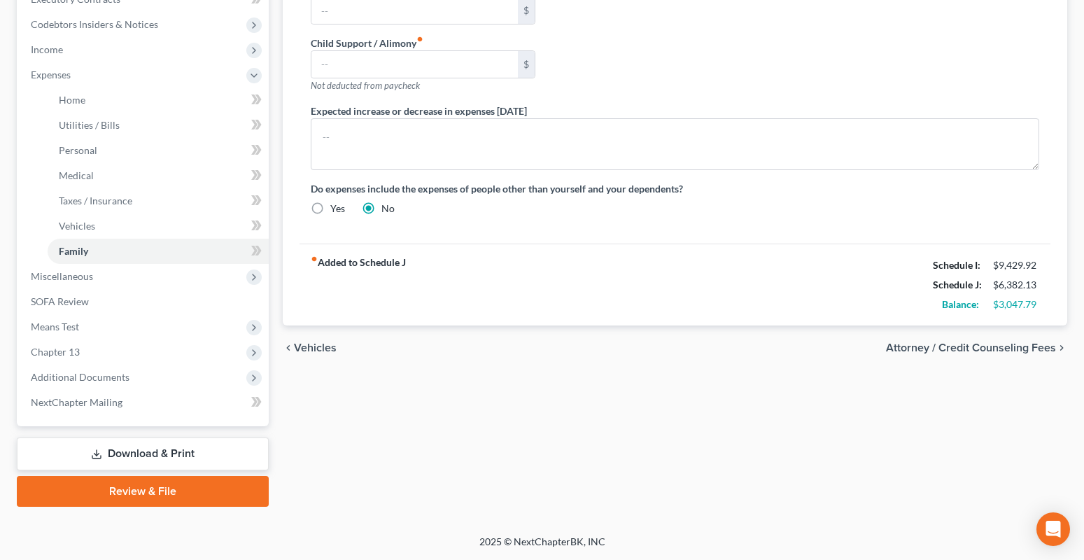
click at [950, 342] on span "Attorney / Credit Counseling Fees" at bounding box center [971, 347] width 170 height 11
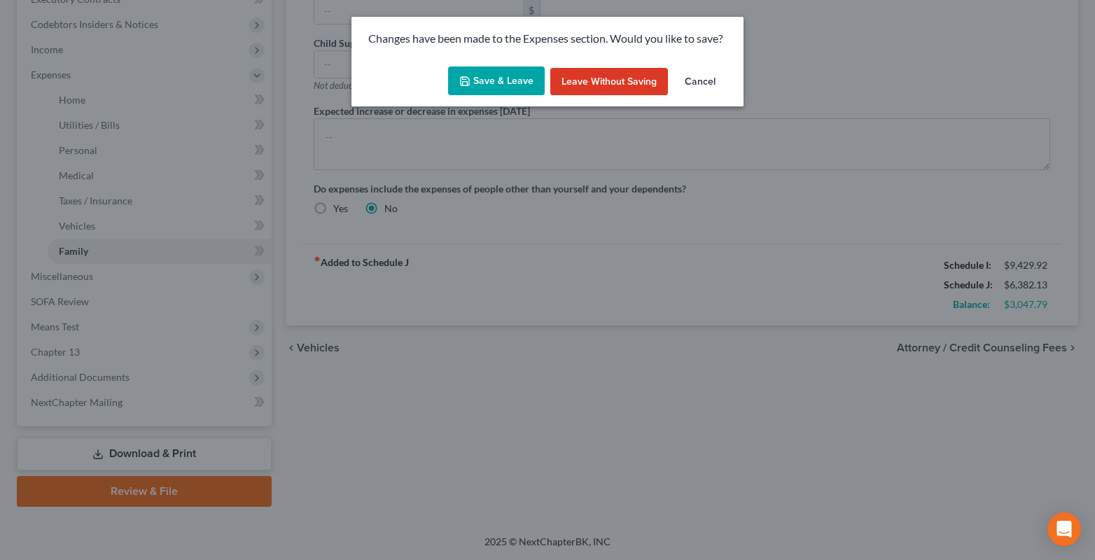
click at [499, 90] on button "Save & Leave" at bounding box center [496, 80] width 97 height 29
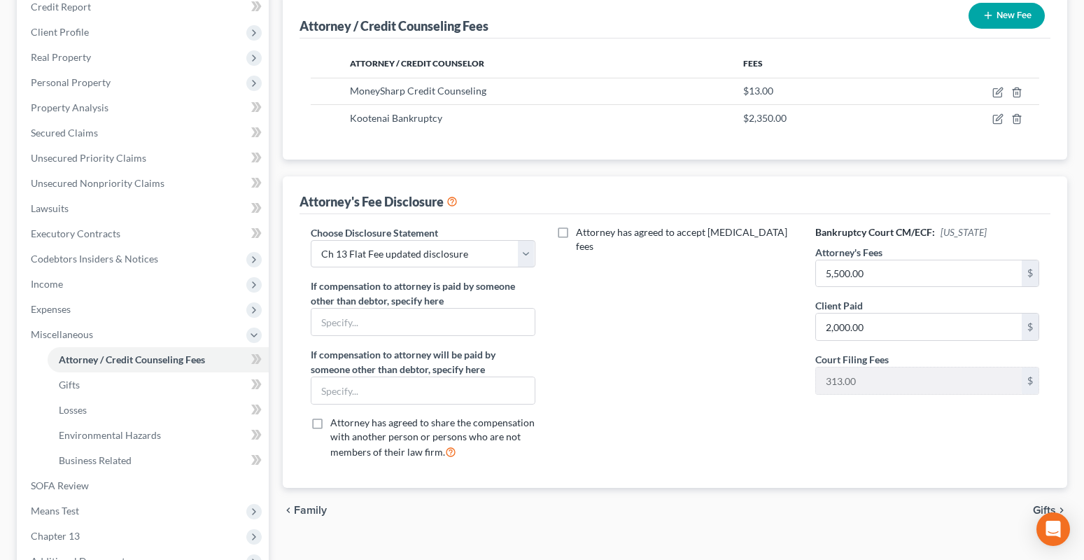
scroll to position [210, 0]
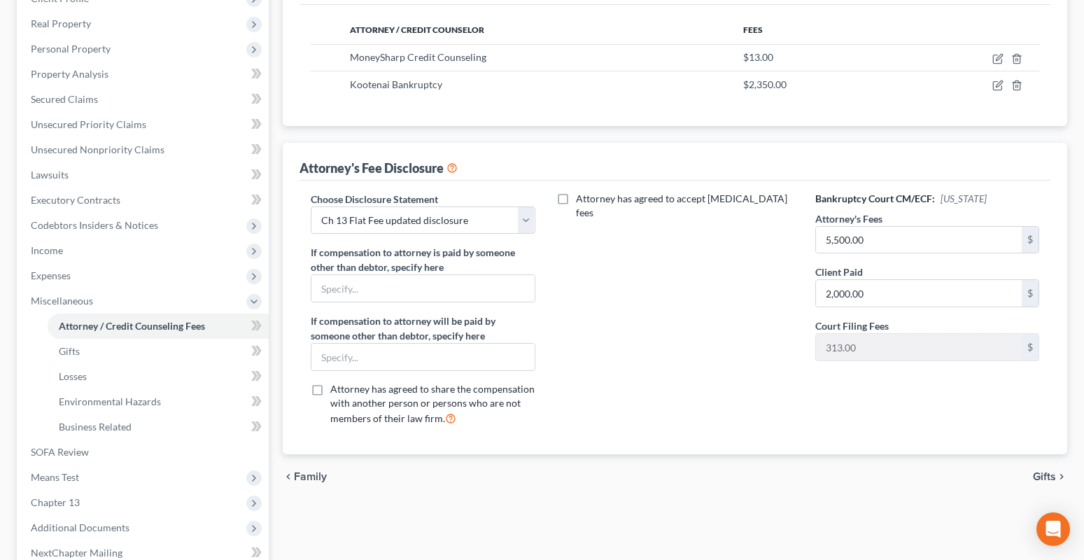
click at [1046, 474] on span "Gifts" at bounding box center [1044, 476] width 23 height 11
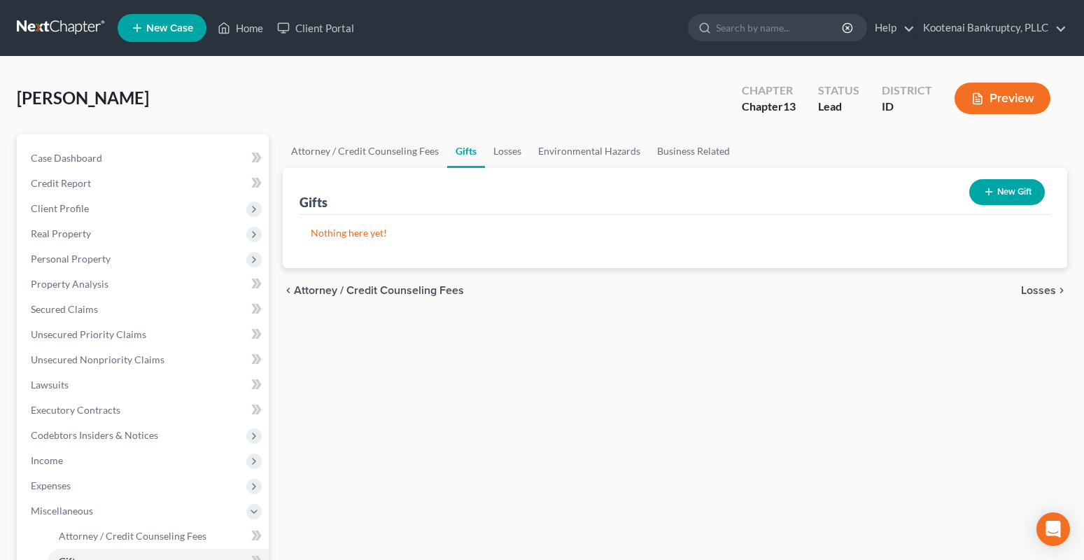
click at [1042, 285] on span "Losses" at bounding box center [1038, 290] width 35 height 11
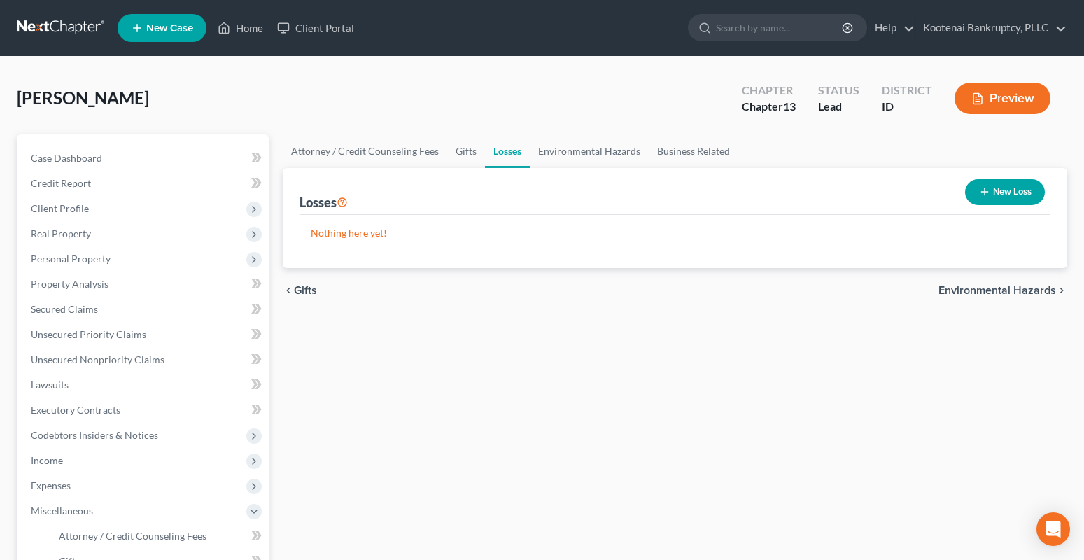
click at [987, 290] on span "Environmental Hazards" at bounding box center [997, 290] width 118 height 11
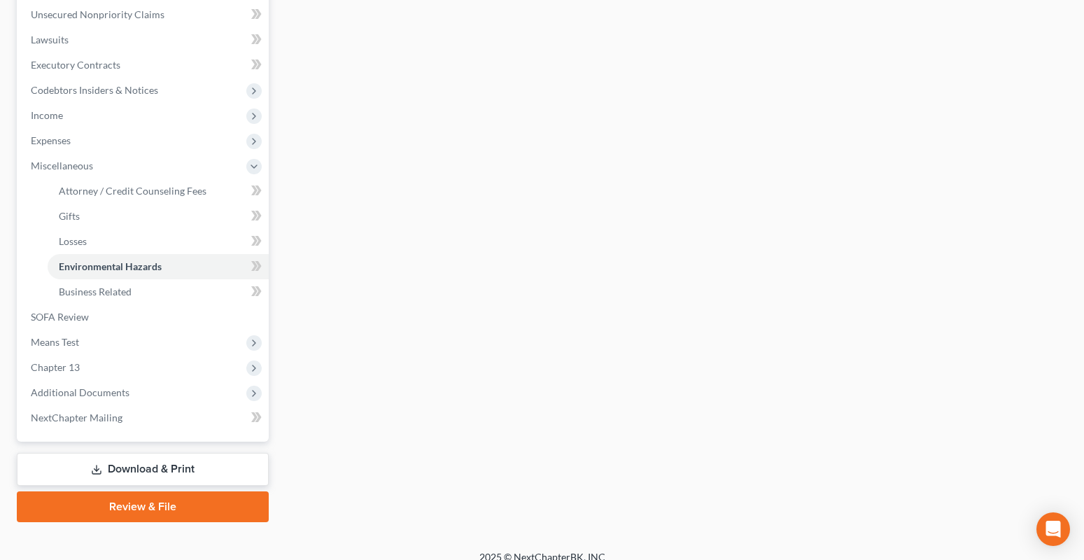
scroll to position [360, 0]
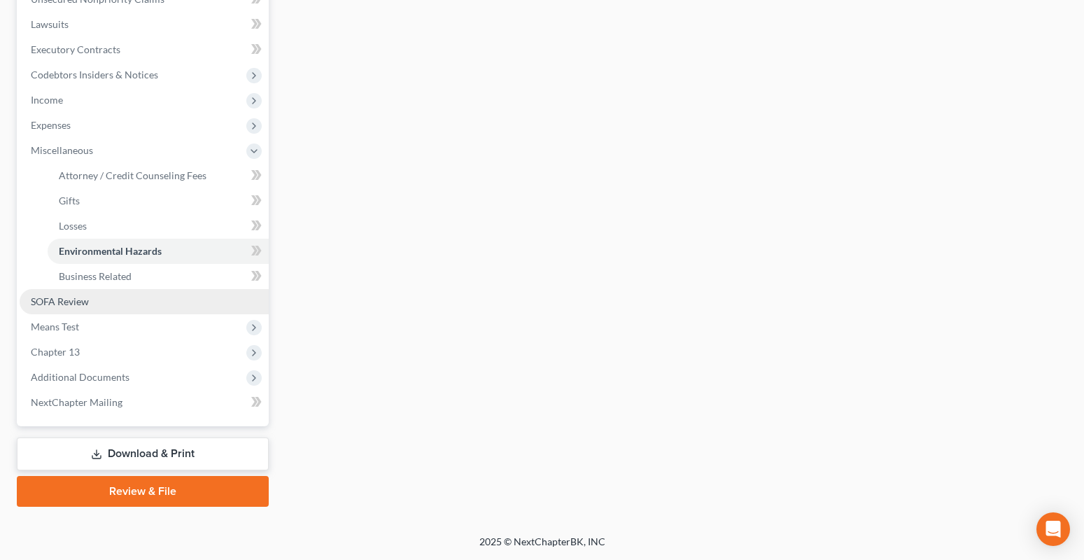
click at [75, 300] on span "SOFA Review" at bounding box center [60, 301] width 58 height 12
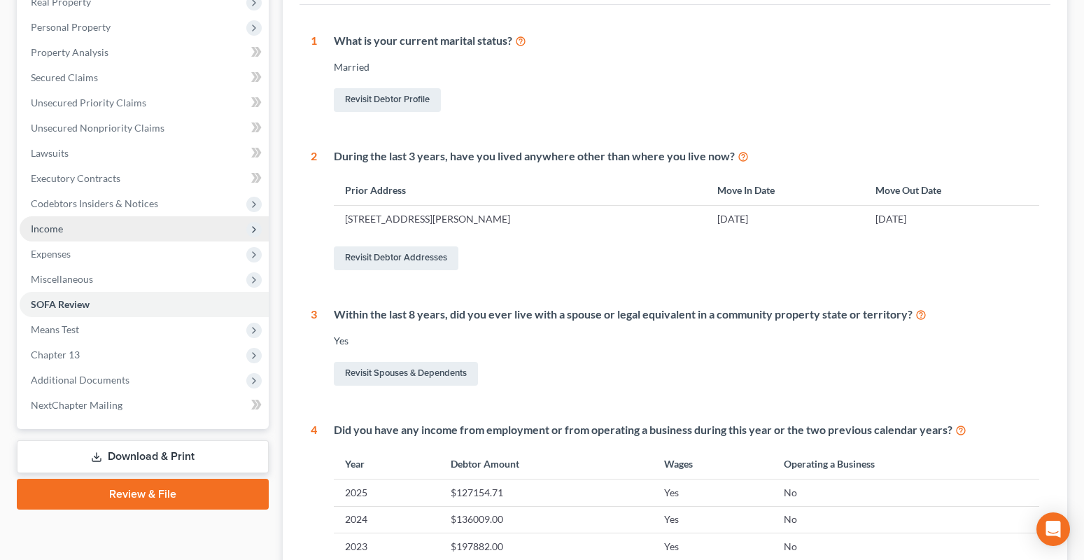
scroll to position [420, 0]
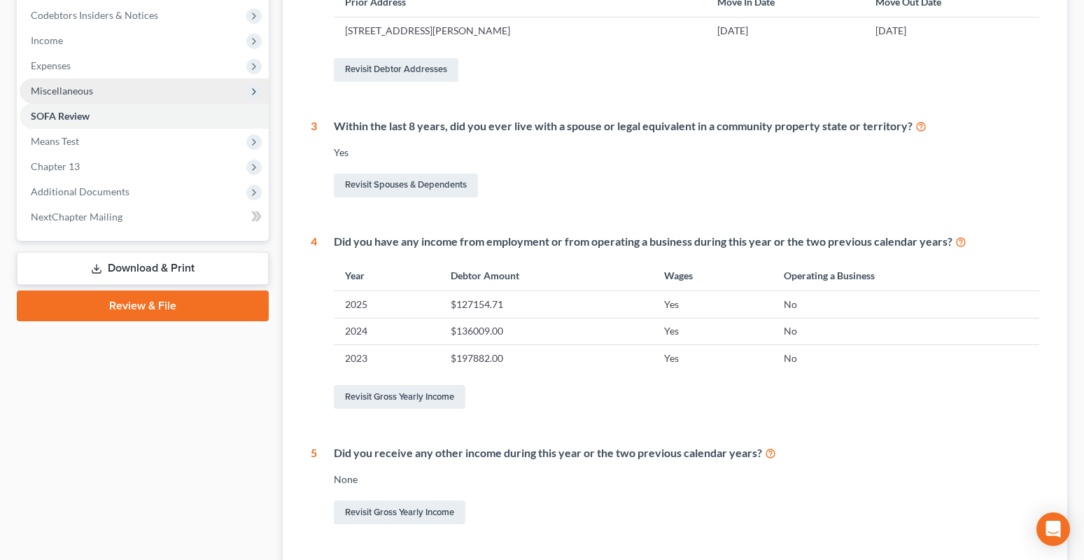
click at [65, 92] on span "Miscellaneous" at bounding box center [62, 91] width 62 height 12
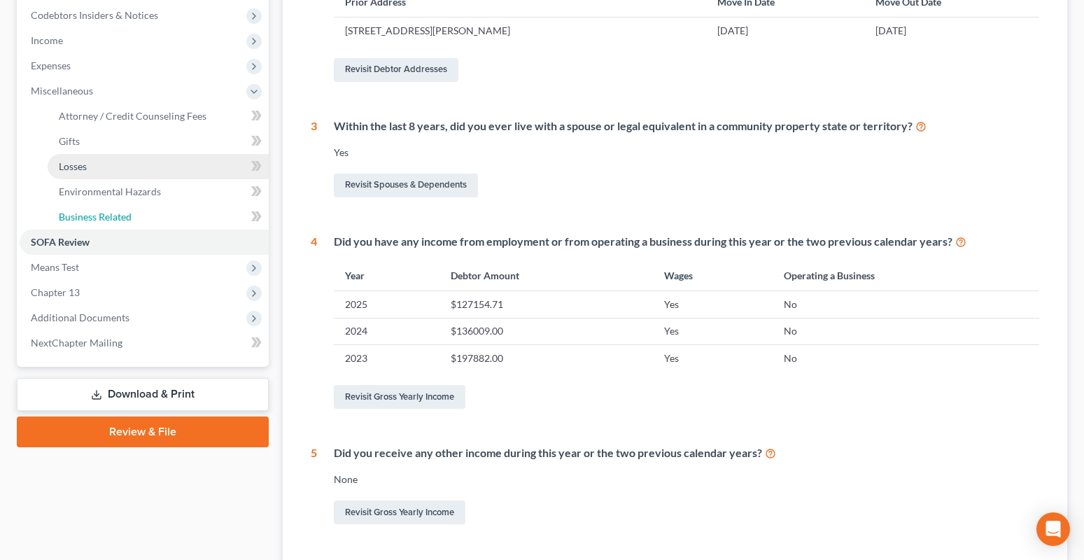
drag, startPoint x: 117, startPoint y: 211, endPoint x: 104, endPoint y: 153, distance: 59.6
click at [116, 212] on span "Business Related" at bounding box center [95, 217] width 73 height 12
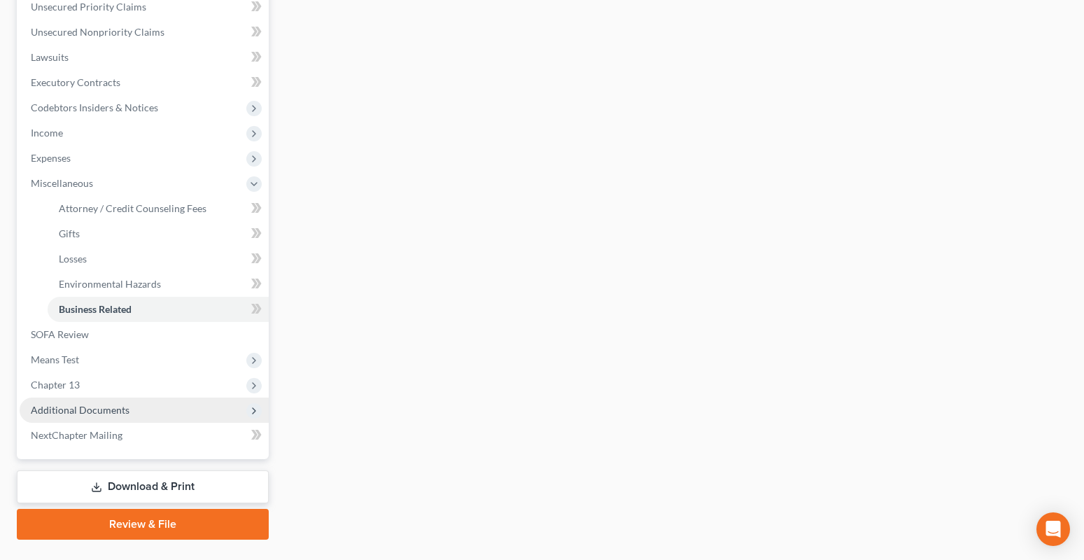
scroll to position [360, 0]
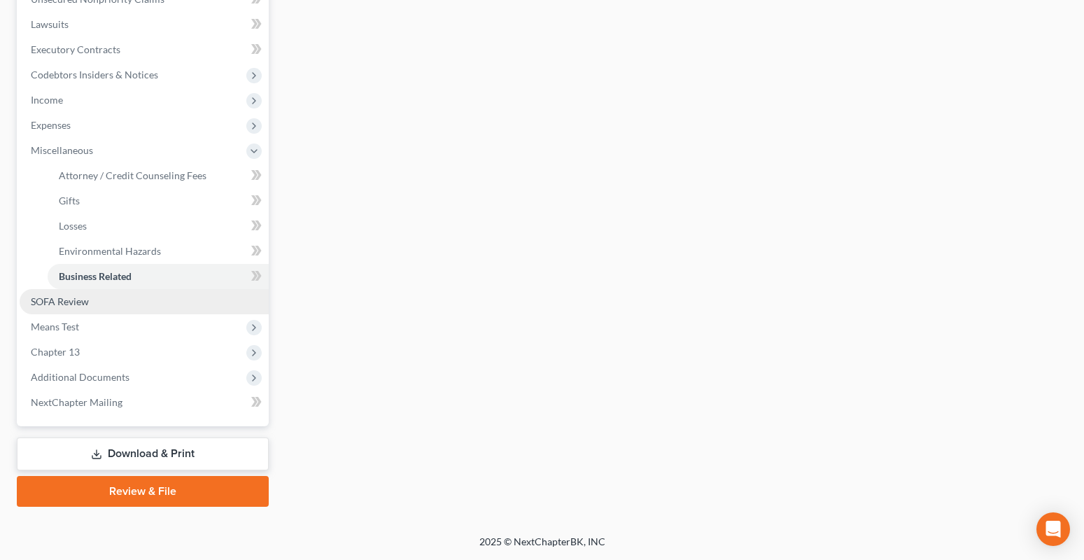
click at [54, 299] on span "SOFA Review" at bounding box center [60, 301] width 58 height 12
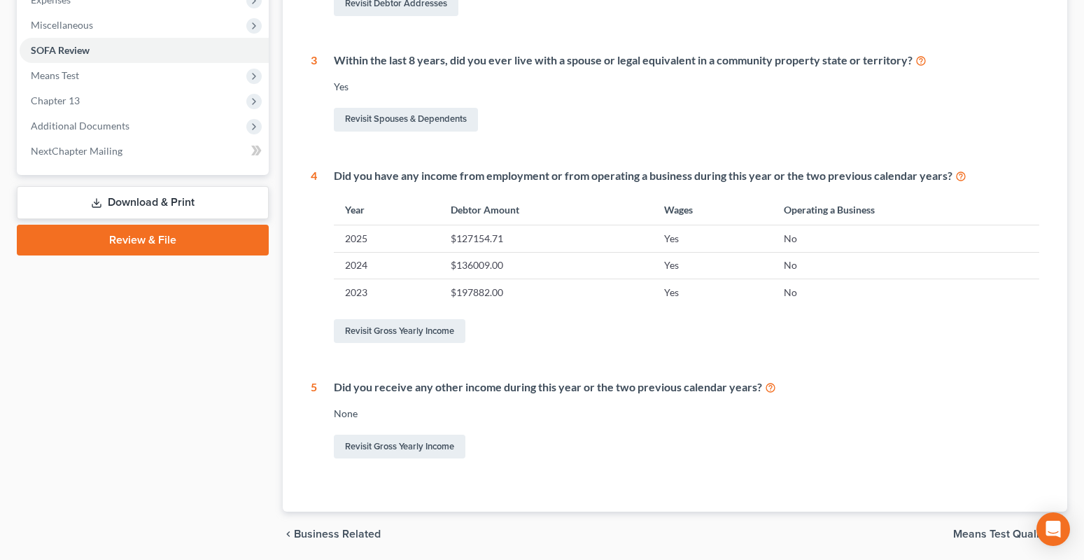
scroll to position [535, 0]
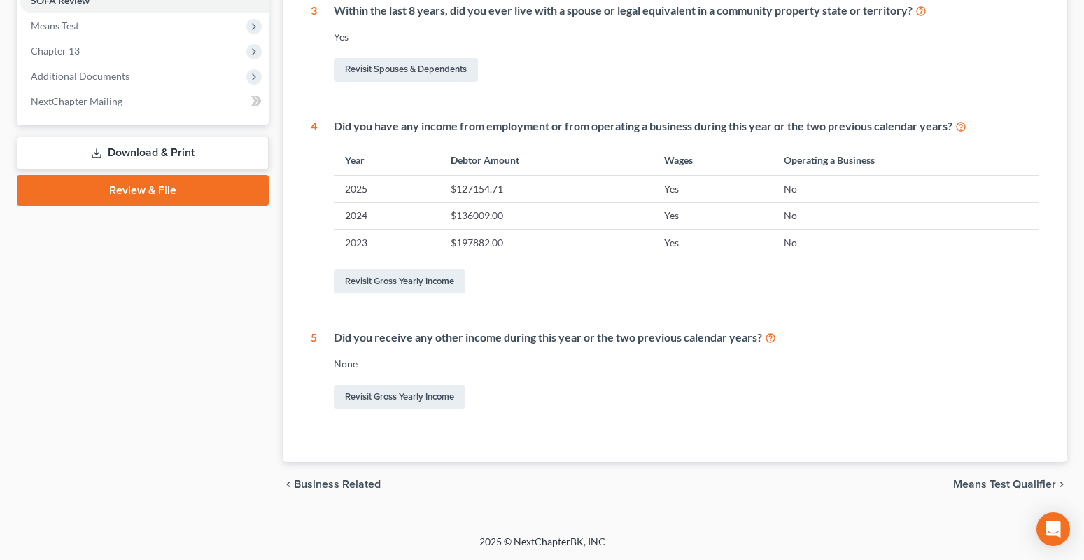
drag, startPoint x: 972, startPoint y: 484, endPoint x: 527, endPoint y: 351, distance: 464.7
click at [971, 484] on span "Means Test Qualifier" at bounding box center [1004, 484] width 103 height 11
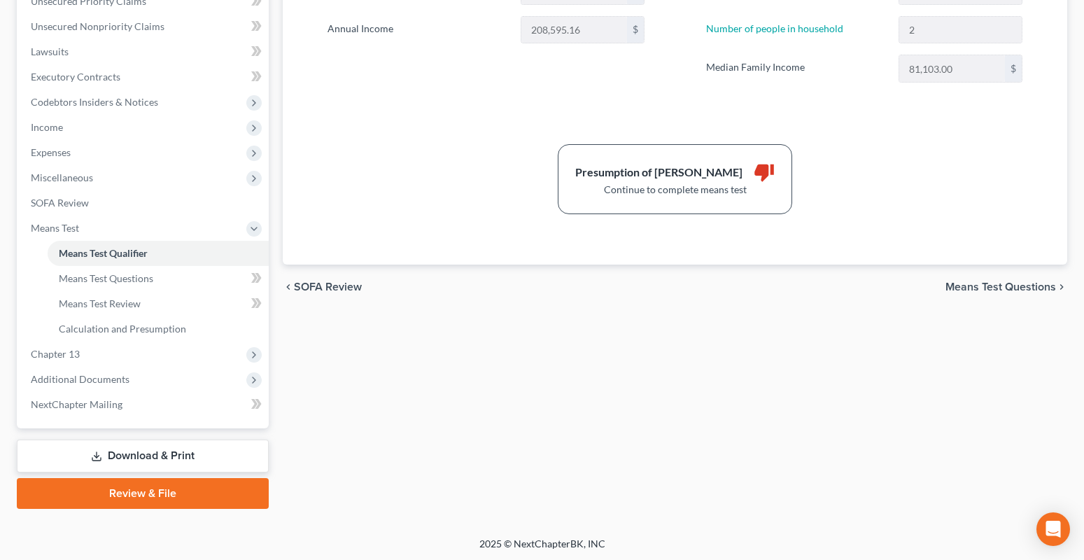
scroll to position [335, 0]
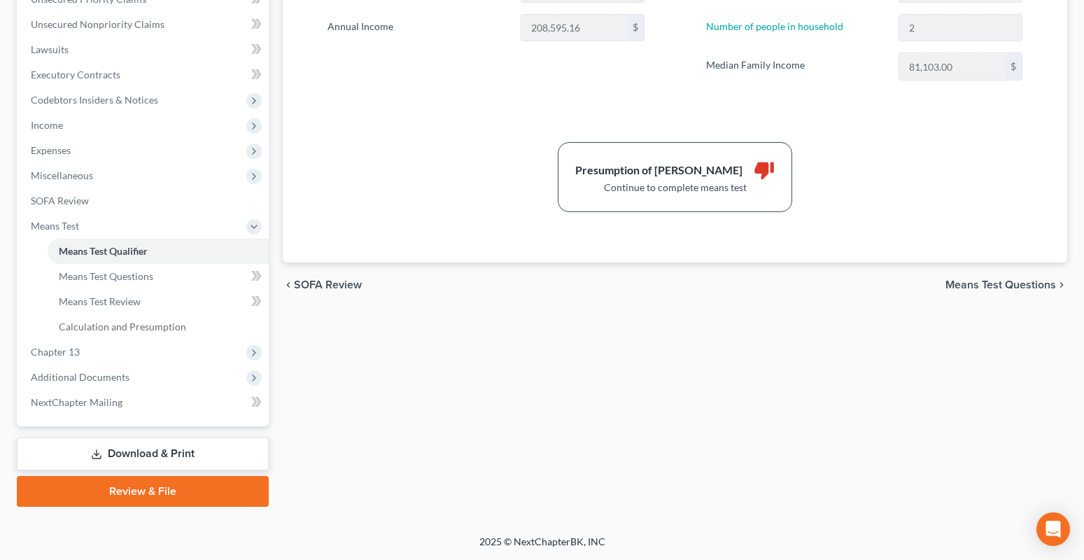
click at [994, 286] on span "Means Test Questions" at bounding box center [1000, 284] width 111 height 11
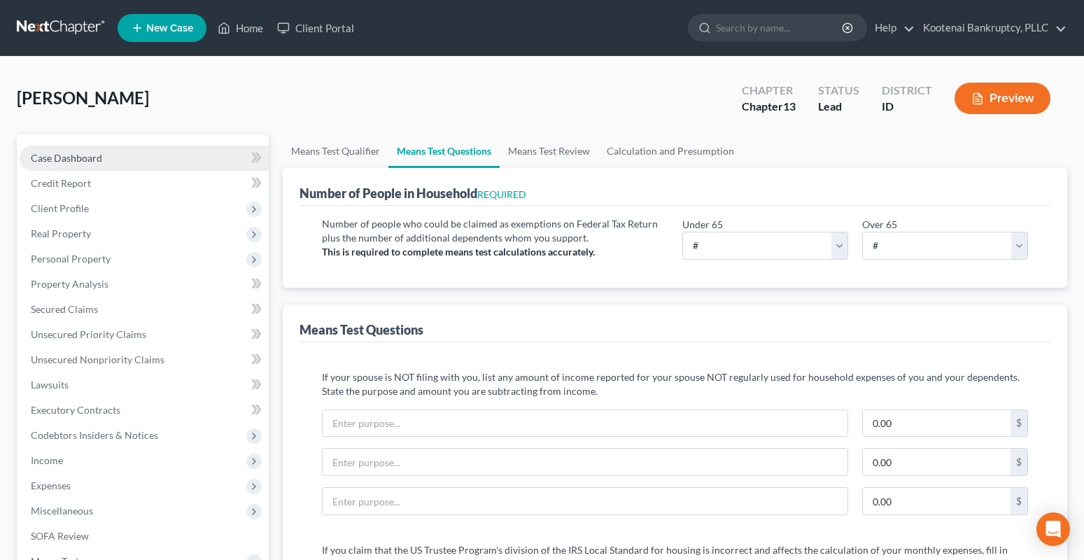
click at [61, 163] on span "Case Dashboard" at bounding box center [66, 158] width 71 height 12
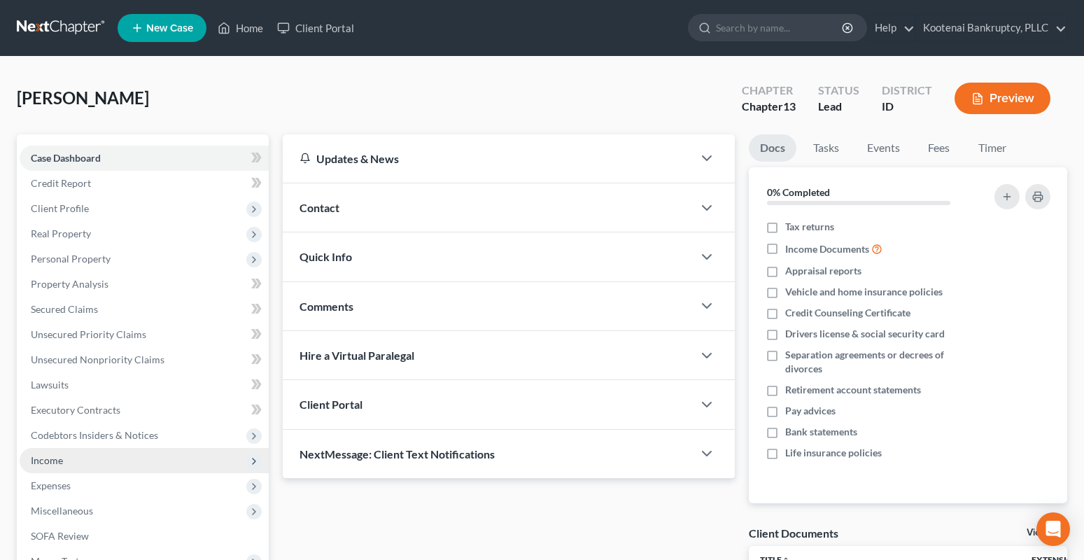
click at [56, 462] on span "Income" at bounding box center [47, 460] width 32 height 12
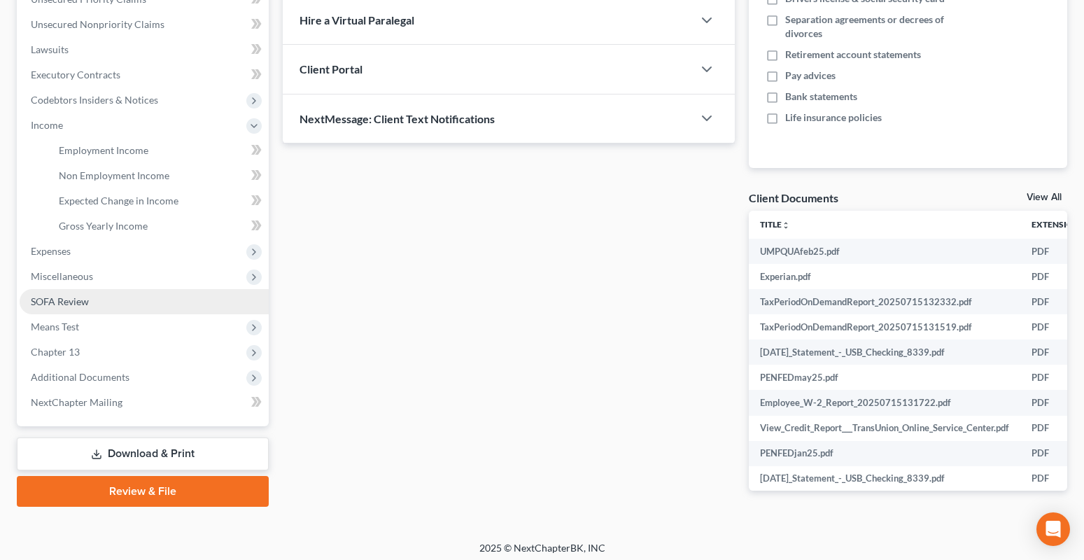
scroll to position [342, 0]
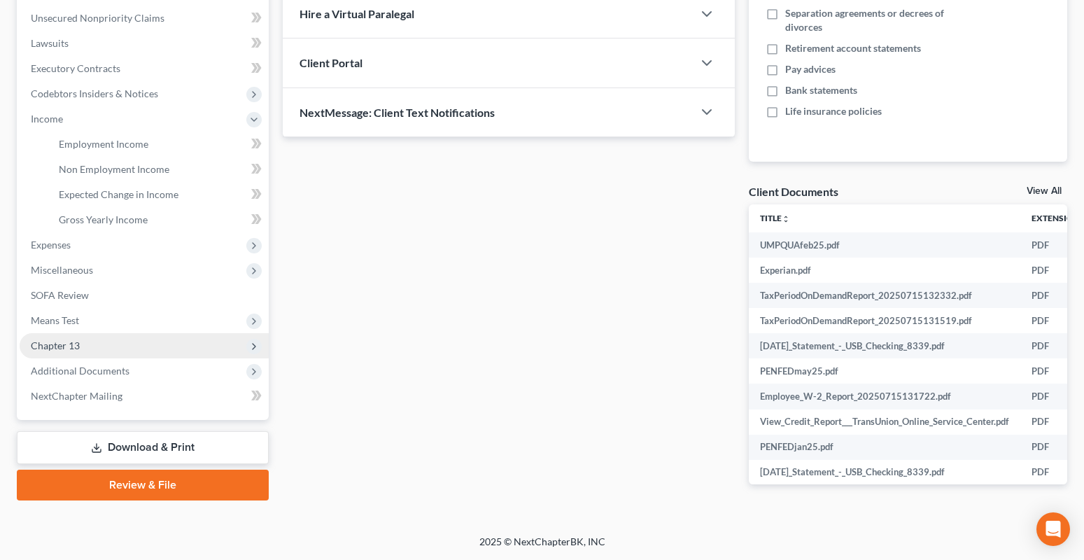
drag, startPoint x: 63, startPoint y: 262, endPoint x: 74, endPoint y: 342, distance: 80.6
click at [63, 262] on span "Miscellaneous" at bounding box center [144, 270] width 249 height 25
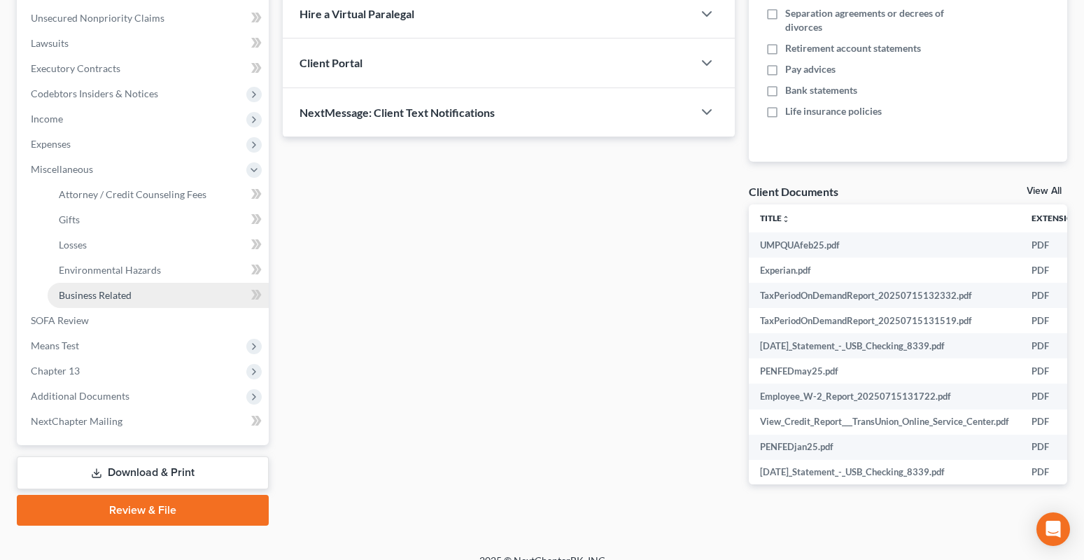
click at [87, 296] on span "Business Related" at bounding box center [95, 295] width 73 height 12
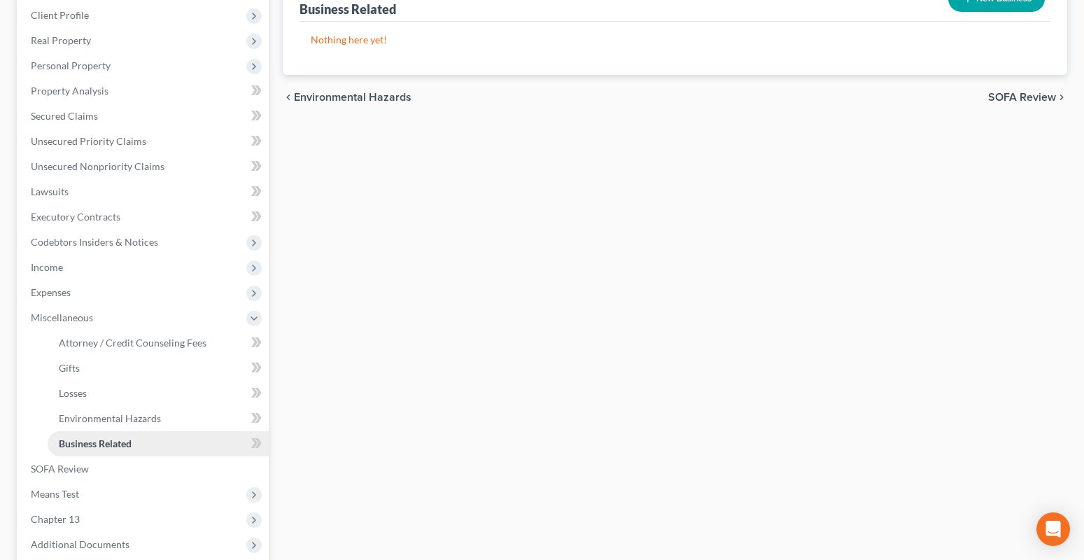
scroll to position [150, 0]
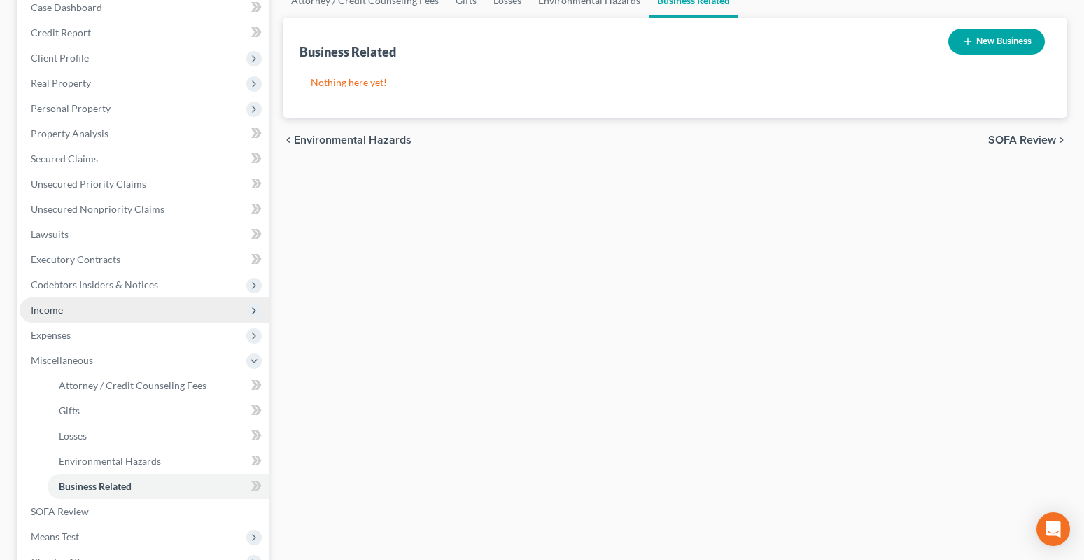
click at [57, 311] on span "Income" at bounding box center [47, 310] width 32 height 12
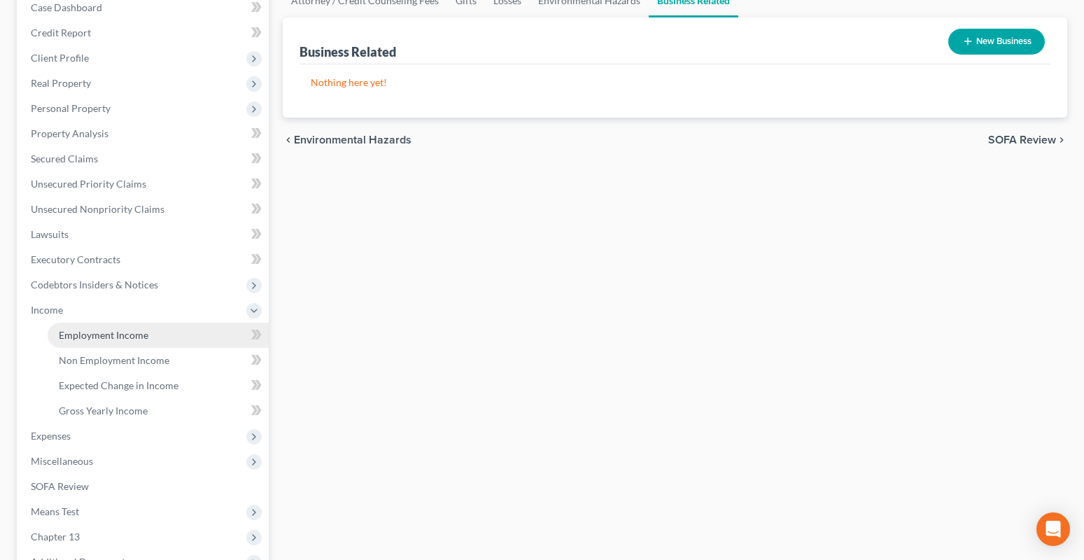
click at [93, 329] on span "Employment Income" at bounding box center [104, 335] width 90 height 12
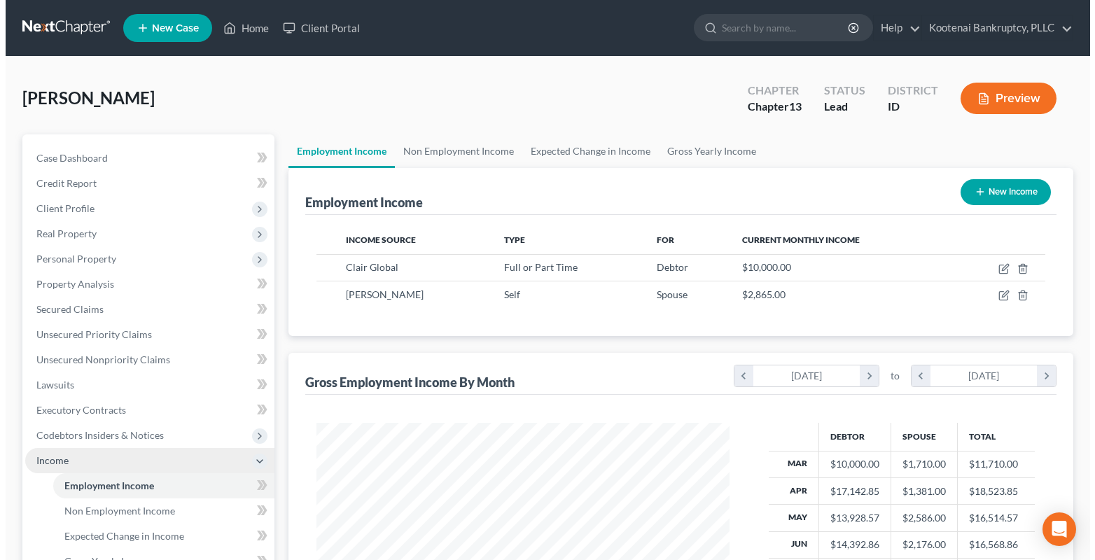
scroll to position [251, 442]
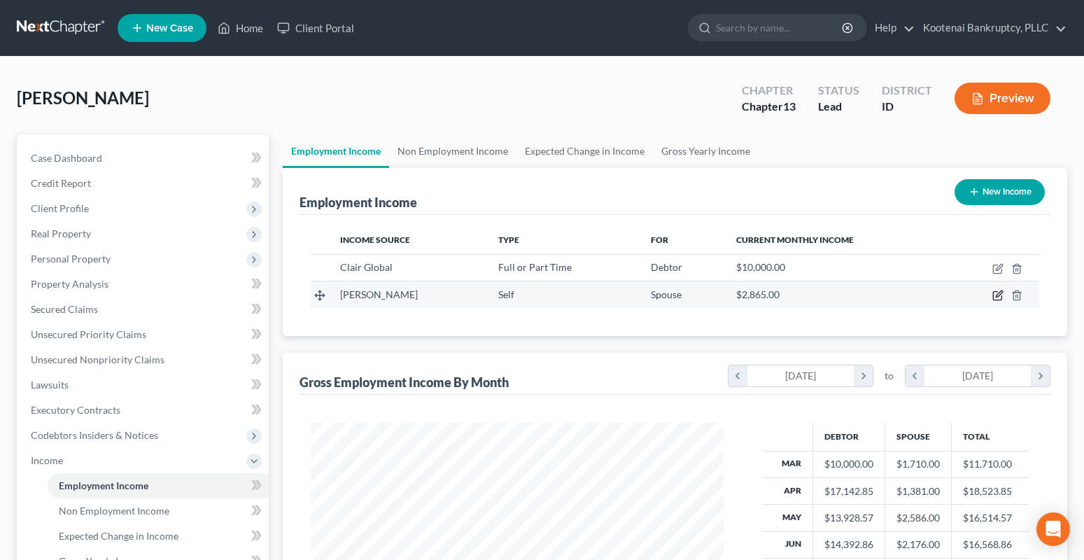
click at [998, 296] on icon "button" at bounding box center [997, 295] width 11 height 11
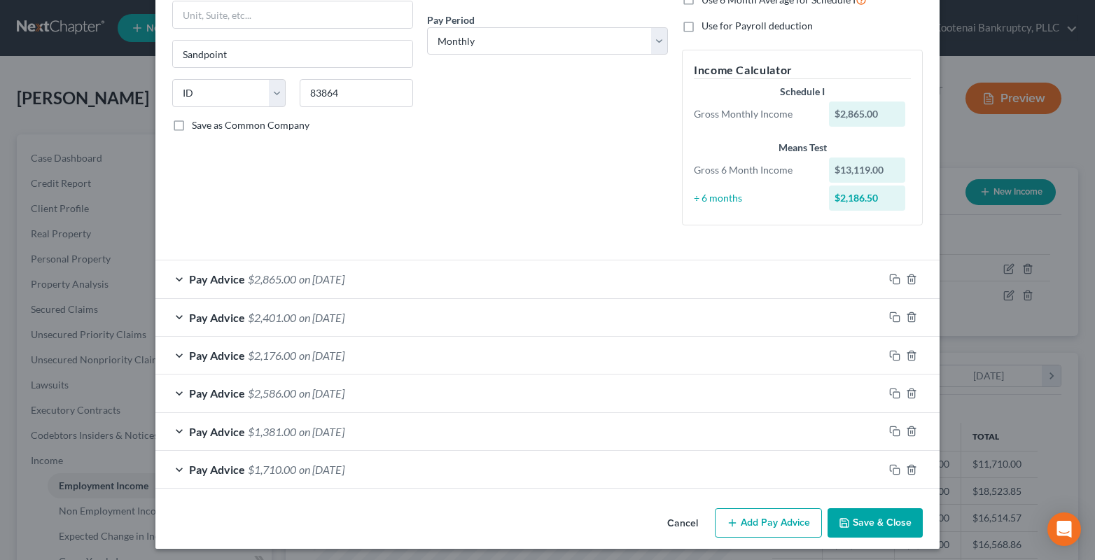
scroll to position [0, 0]
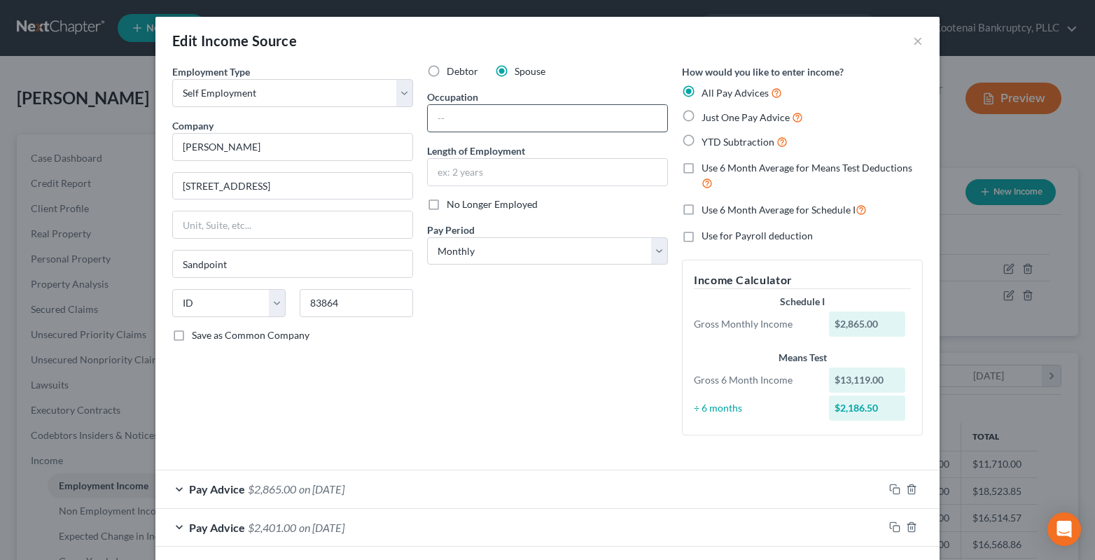
click at [438, 120] on input "text" at bounding box center [547, 118] width 239 height 27
drag, startPoint x: 456, startPoint y: 172, endPoint x: 479, endPoint y: 169, distance: 24.1
click at [456, 172] on input "text" at bounding box center [547, 172] width 239 height 27
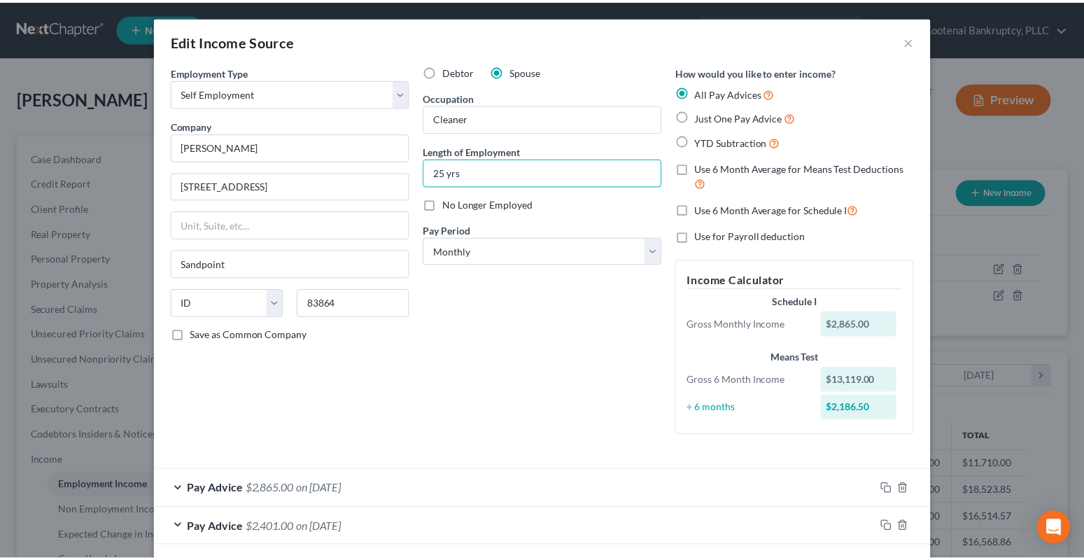
scroll to position [216, 0]
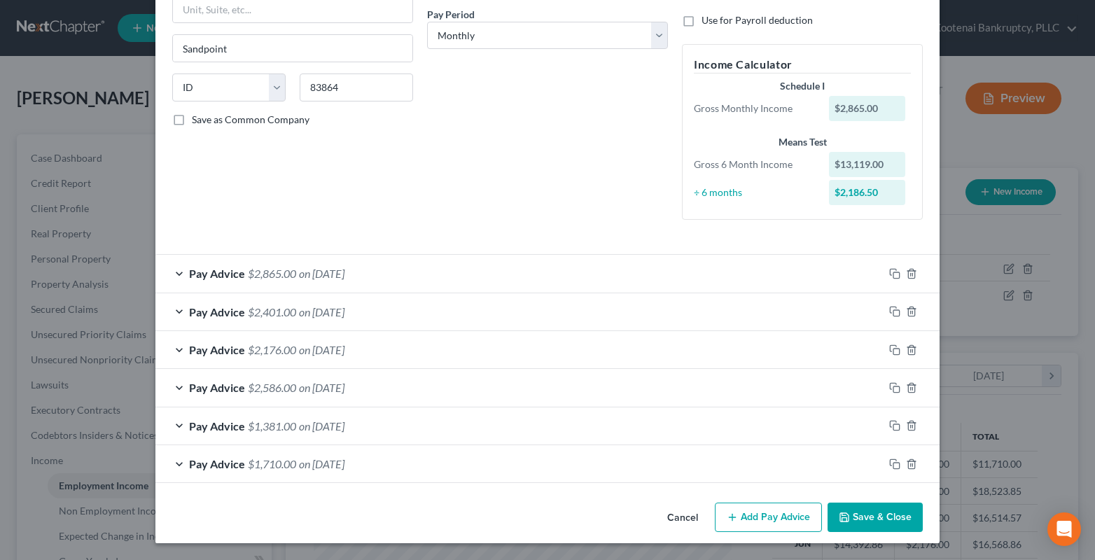
click at [909, 515] on button "Save & Close" at bounding box center [874, 516] width 95 height 29
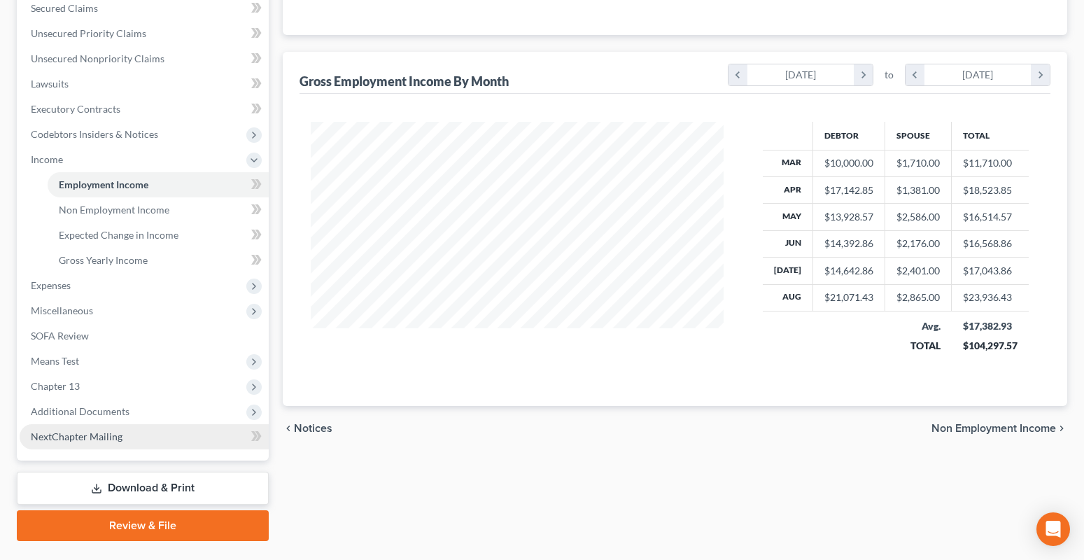
scroll to position [335, 0]
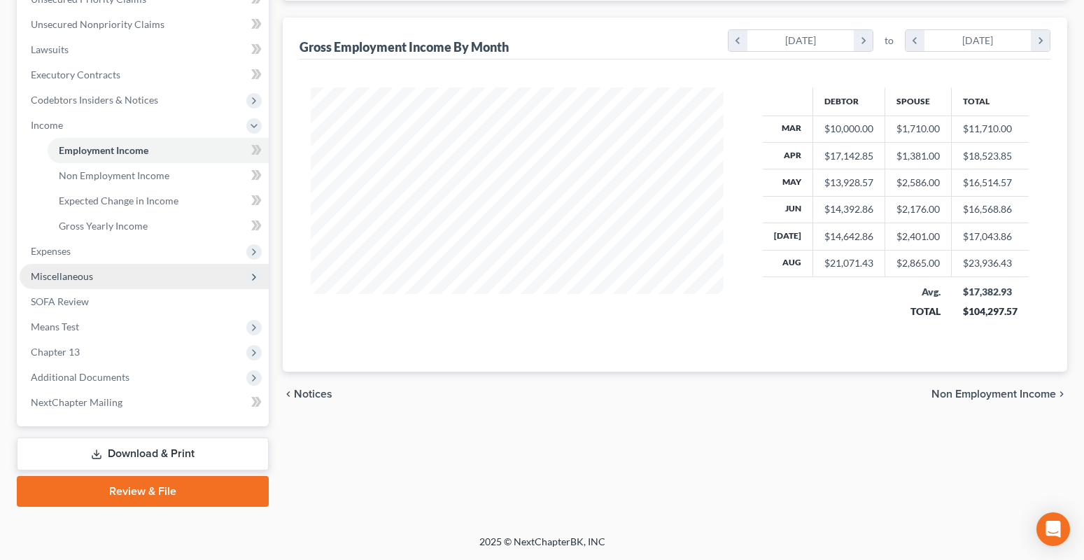
click at [52, 281] on span "Miscellaneous" at bounding box center [62, 276] width 62 height 12
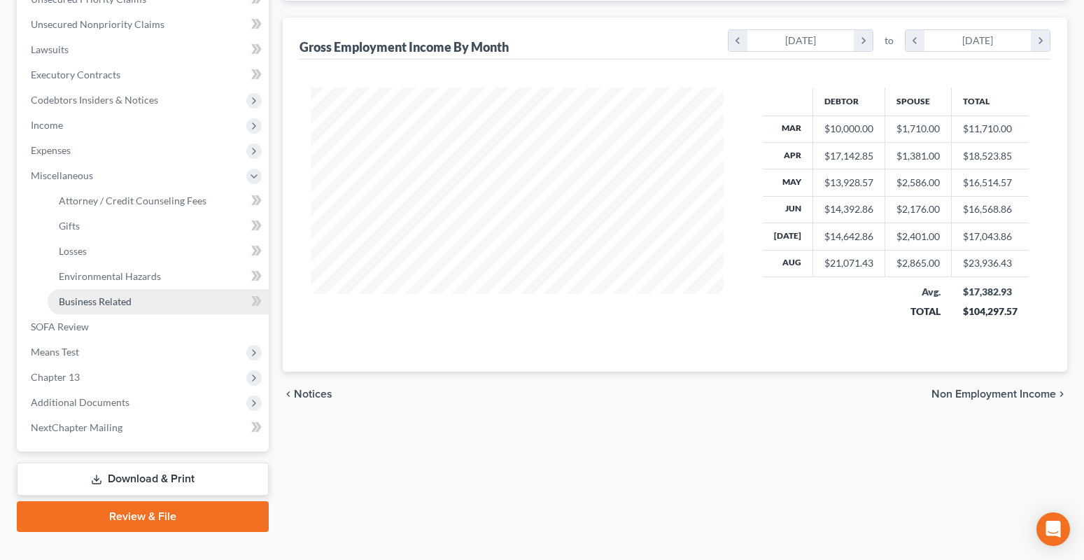
click at [91, 307] on link "Business Related" at bounding box center [158, 301] width 221 height 25
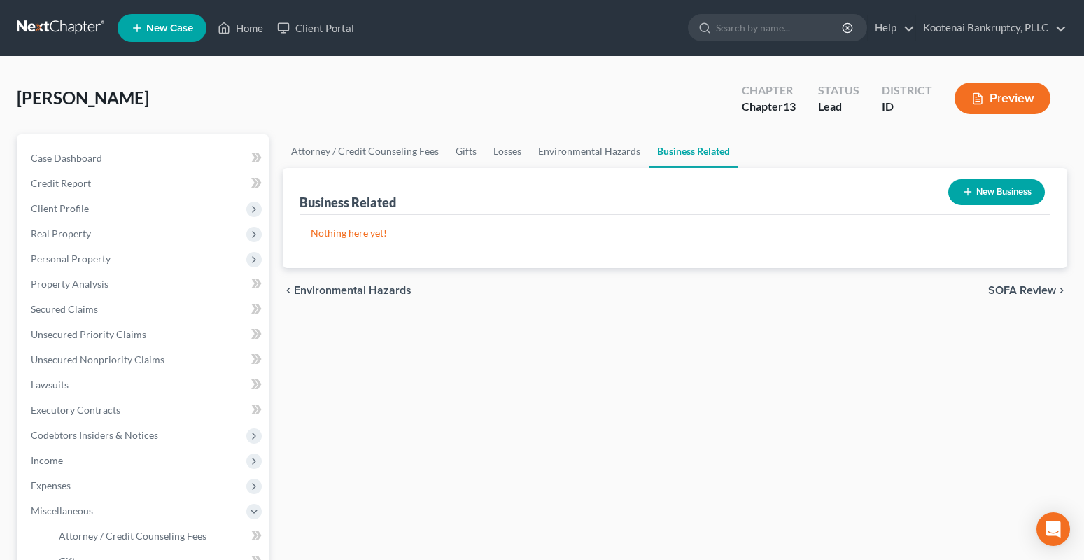
click at [998, 190] on button "New Business" at bounding box center [996, 192] width 97 height 26
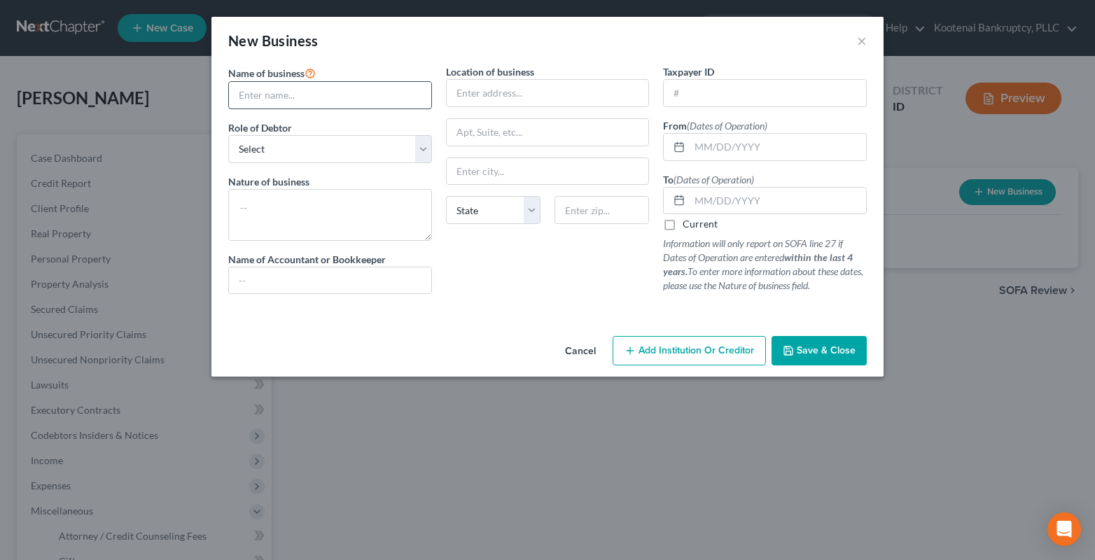
drag, startPoint x: 244, startPoint y: 92, endPoint x: 251, endPoint y: 95, distance: 7.8
click at [244, 92] on input "text" at bounding box center [330, 95] width 202 height 27
click at [258, 154] on select "Select A member of a limited liability company (LLC) or limited liability partn…" at bounding box center [330, 149] width 204 height 28
click at [228, 135] on select "Select A member of a limited liability company (LLC) or limited liability partn…" at bounding box center [330, 149] width 204 height 28
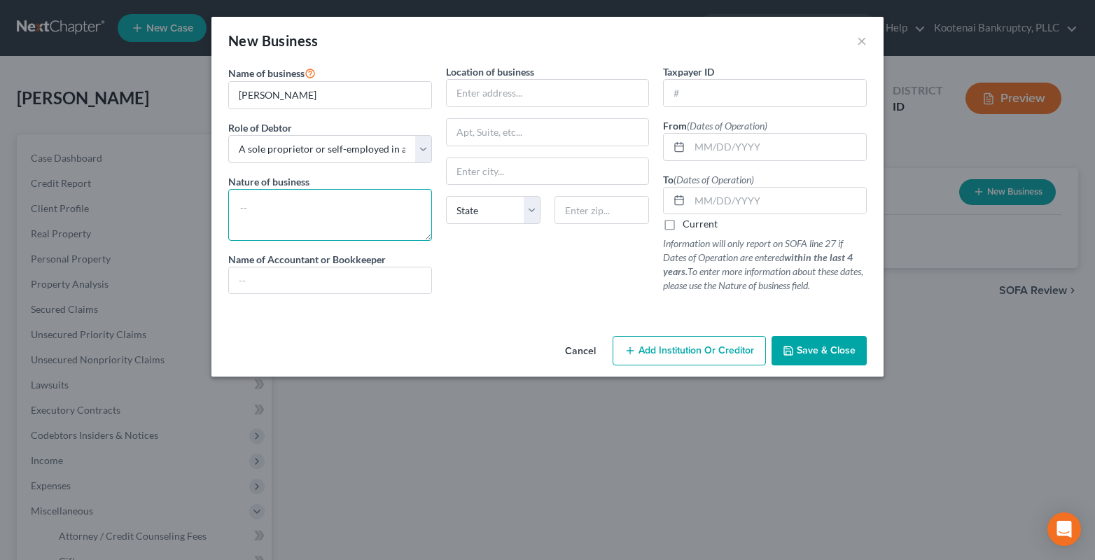
click at [262, 201] on textarea at bounding box center [330, 215] width 204 height 52
click at [253, 208] on textarea "Claening" at bounding box center [330, 215] width 204 height 52
drag, startPoint x: 493, startPoint y: 95, endPoint x: 487, endPoint y: 100, distance: 8.0
click at [493, 95] on input "text" at bounding box center [547, 93] width 202 height 27
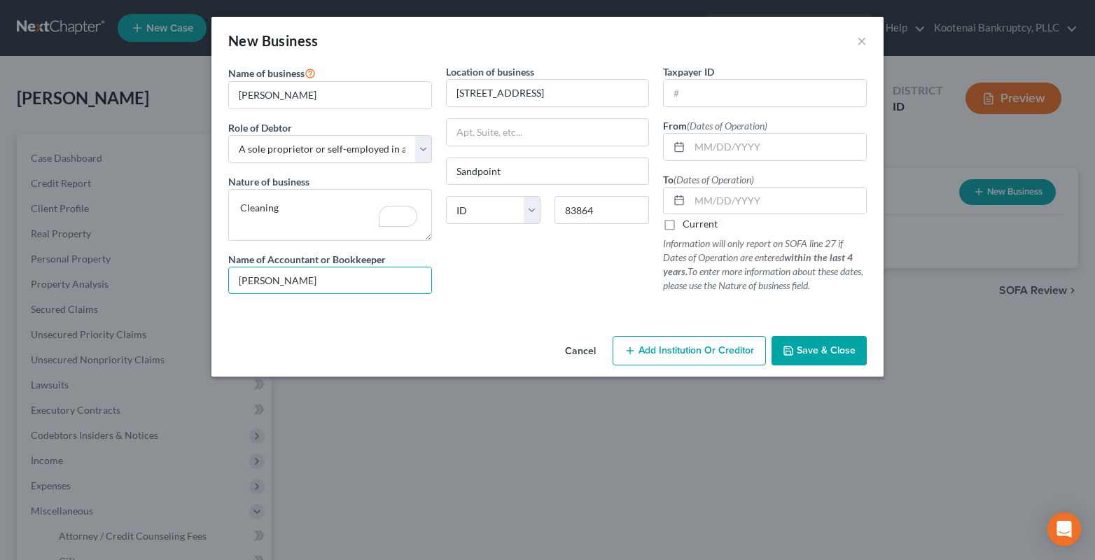
drag, startPoint x: 328, startPoint y: 286, endPoint x: 219, endPoint y: 292, distance: 108.7
click at [219, 292] on div "Name of business * [PERSON_NAME] Role of Debtor * Select A member of a limited …" at bounding box center [547, 197] width 672 height 266
click at [682, 225] on label "Current" at bounding box center [699, 224] width 35 height 14
click at [688, 225] on input "Current" at bounding box center [692, 221] width 9 height 9
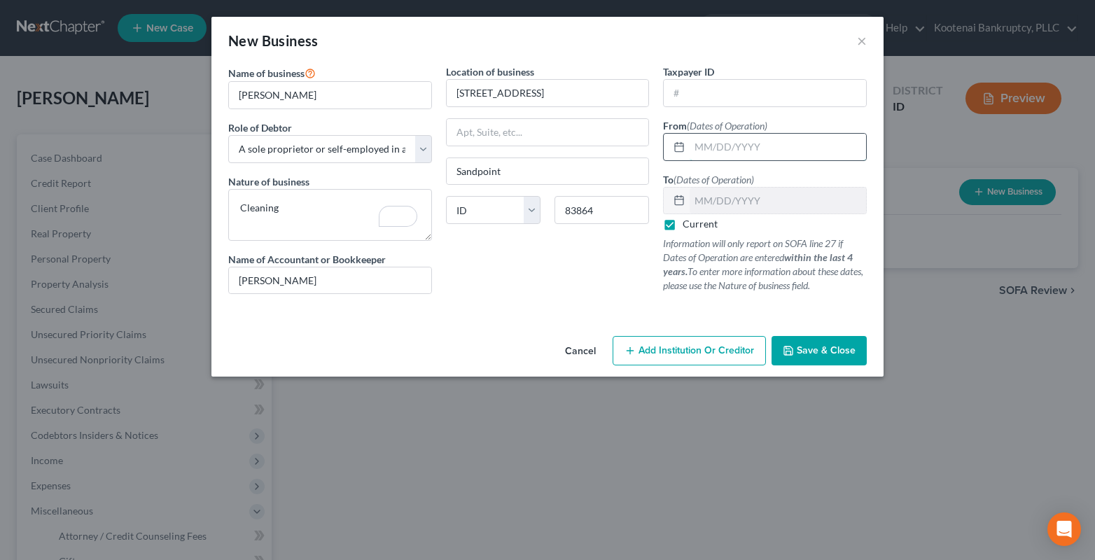
click at [714, 149] on input "text" at bounding box center [777, 147] width 176 height 27
click at [736, 155] on input "01/01/" at bounding box center [777, 147] width 176 height 27
click at [815, 341] on button "Save & Close" at bounding box center [818, 350] width 95 height 29
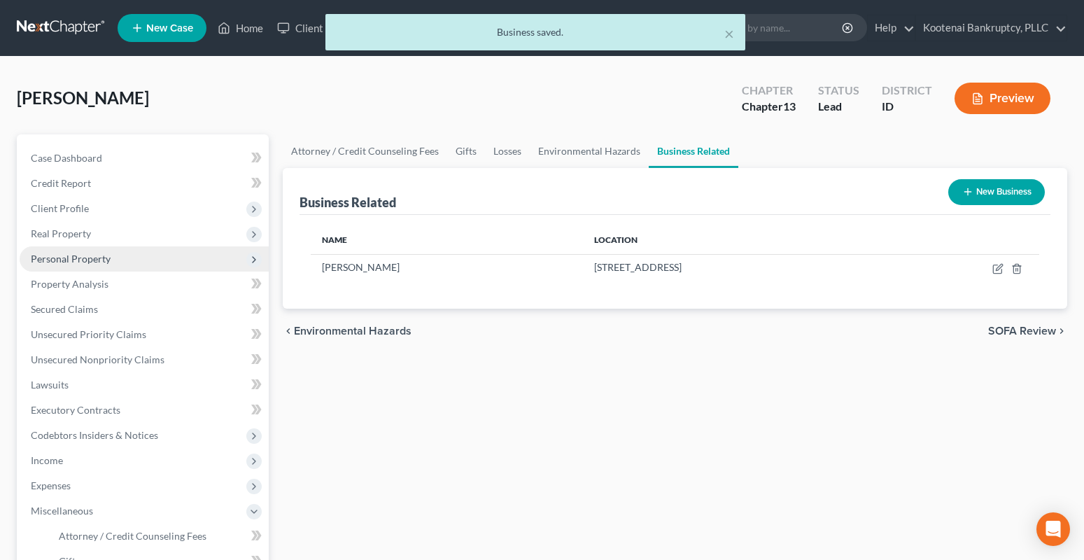
click at [63, 262] on span "Personal Property" at bounding box center [71, 259] width 80 height 12
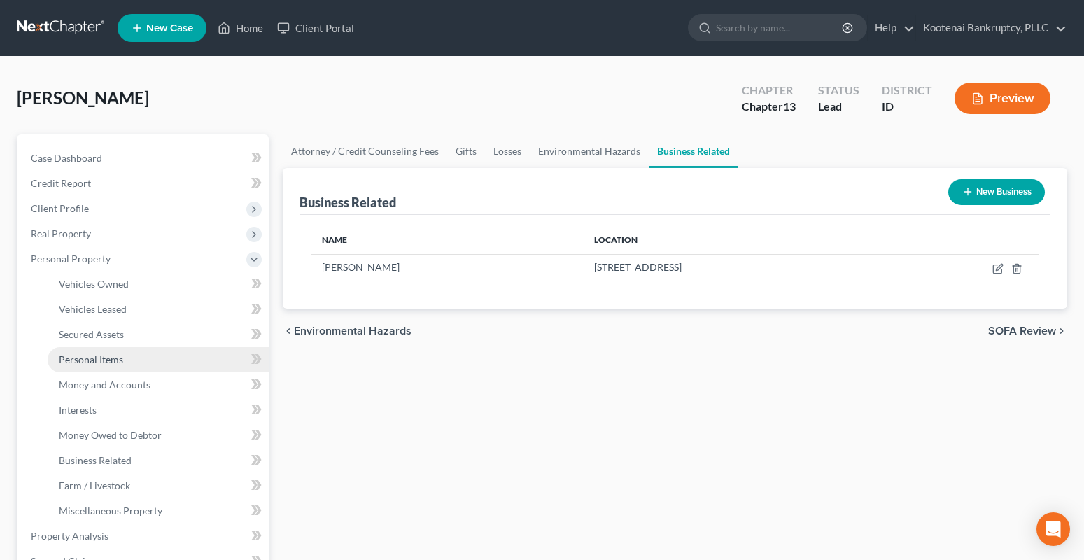
click at [77, 360] on span "Personal Items" at bounding box center [91, 359] width 64 height 12
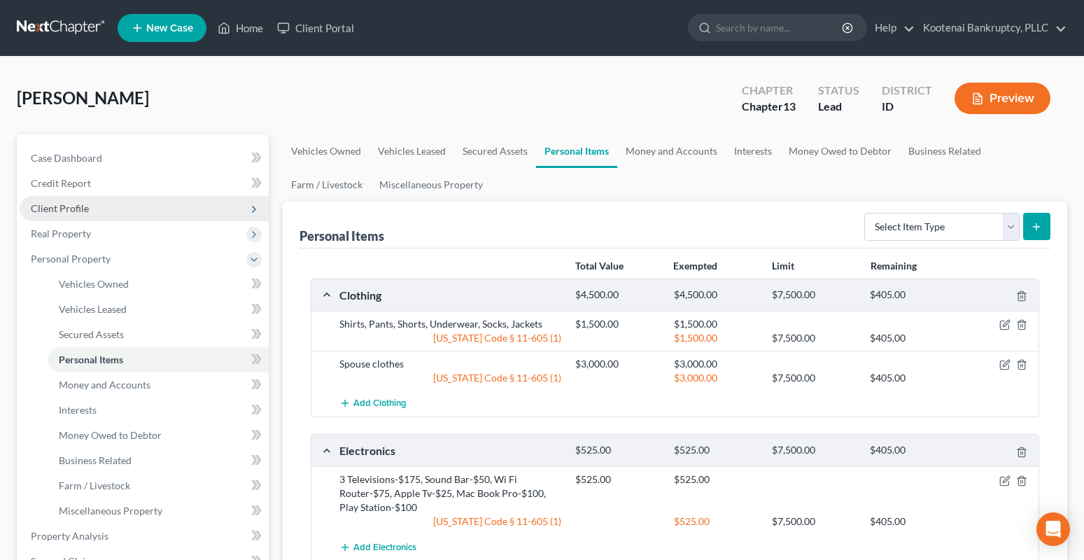
drag, startPoint x: 51, startPoint y: 201, endPoint x: 48, endPoint y: 213, distance: 12.9
click at [51, 202] on span "Client Profile" at bounding box center [144, 208] width 249 height 25
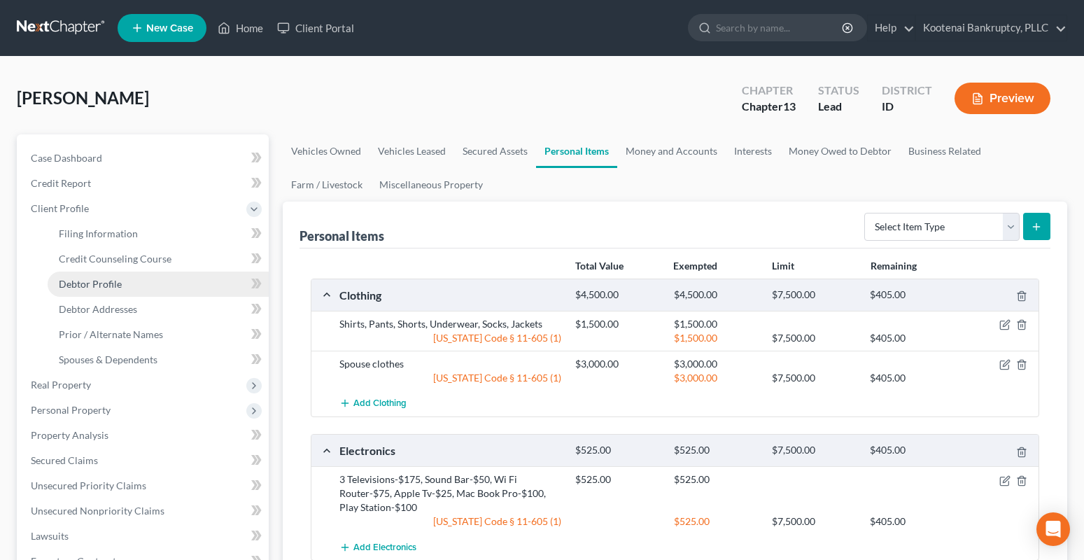
click at [96, 287] on span "Debtor Profile" at bounding box center [90, 284] width 63 height 12
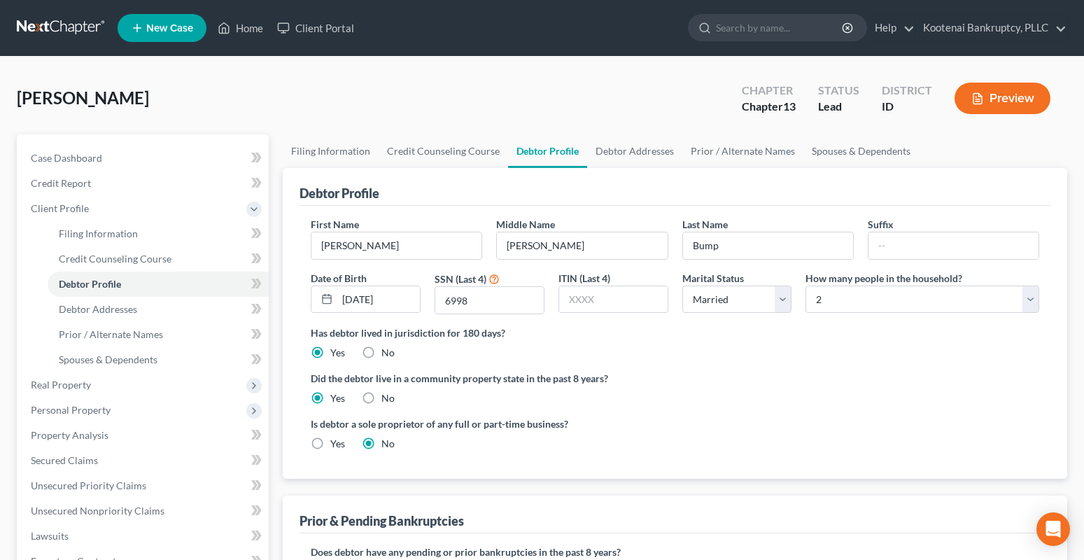
click at [243, 42] on ul "New Case Home Client Portal - No Result - See all results Or Press Enter... Hel…" at bounding box center [593, 28] width 950 height 36
click at [248, 31] on link "Home" at bounding box center [240, 27] width 59 height 25
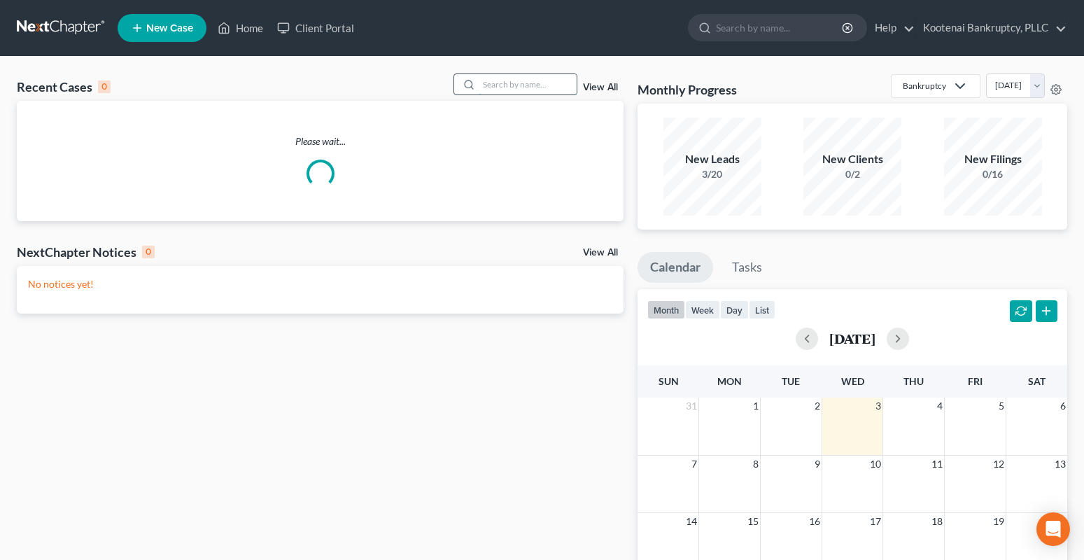
click at [504, 84] on input "search" at bounding box center [528, 84] width 98 height 20
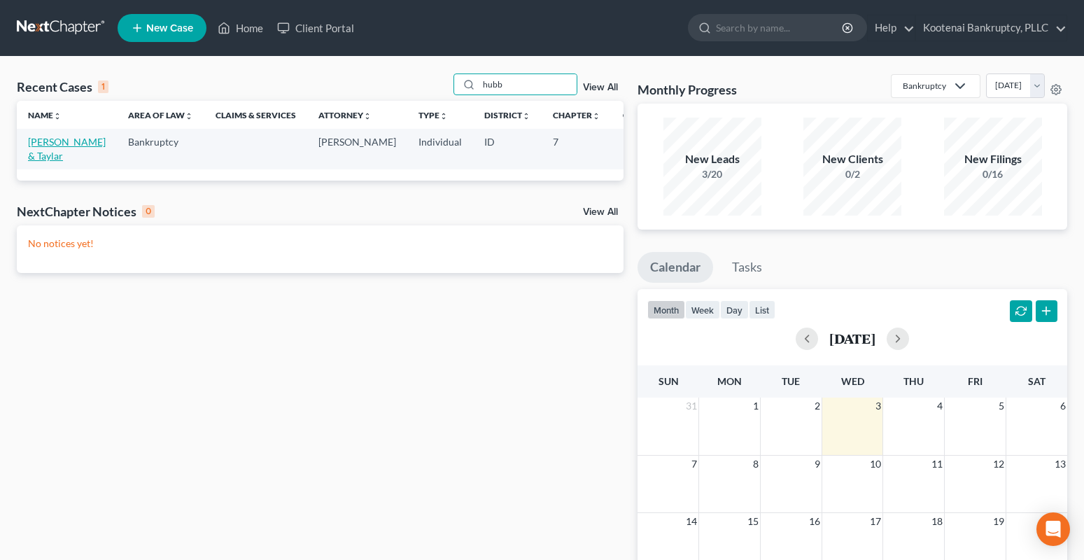
click at [48, 141] on link "[PERSON_NAME] & Taylar" at bounding box center [67, 149] width 78 height 26
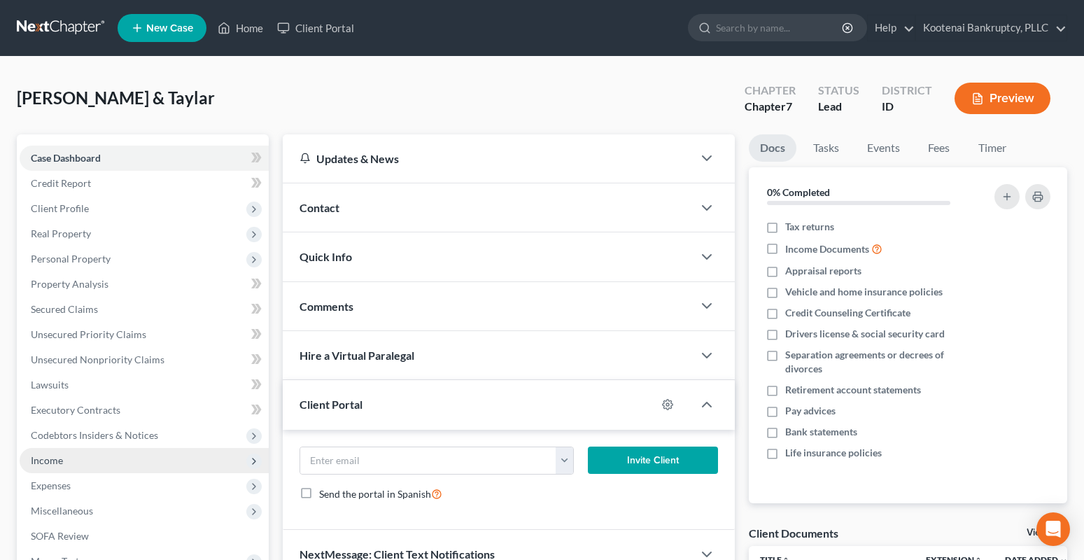
click at [51, 456] on span "Income" at bounding box center [47, 460] width 32 height 12
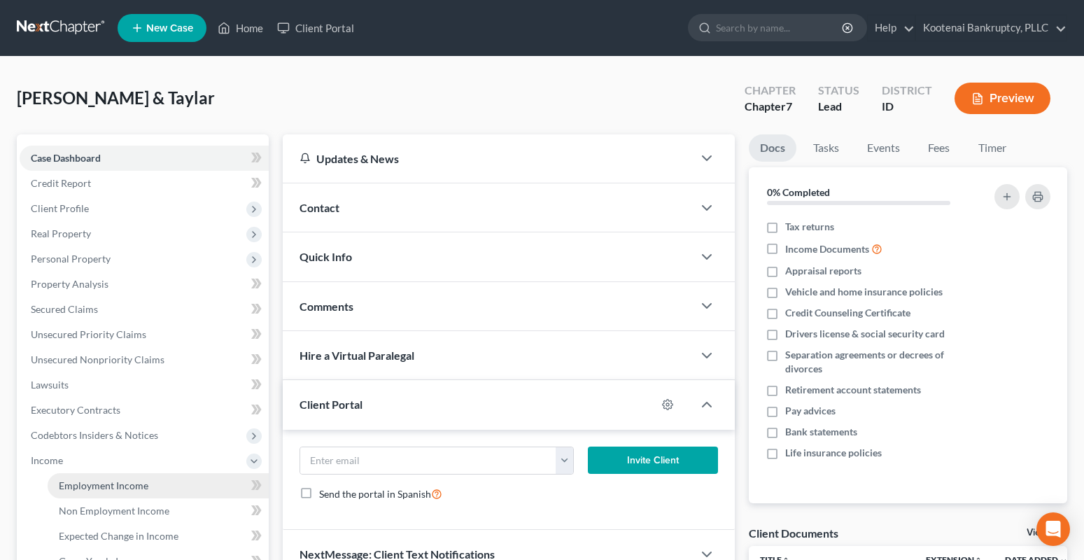
click at [97, 483] on span "Employment Income" at bounding box center [104, 485] width 90 height 12
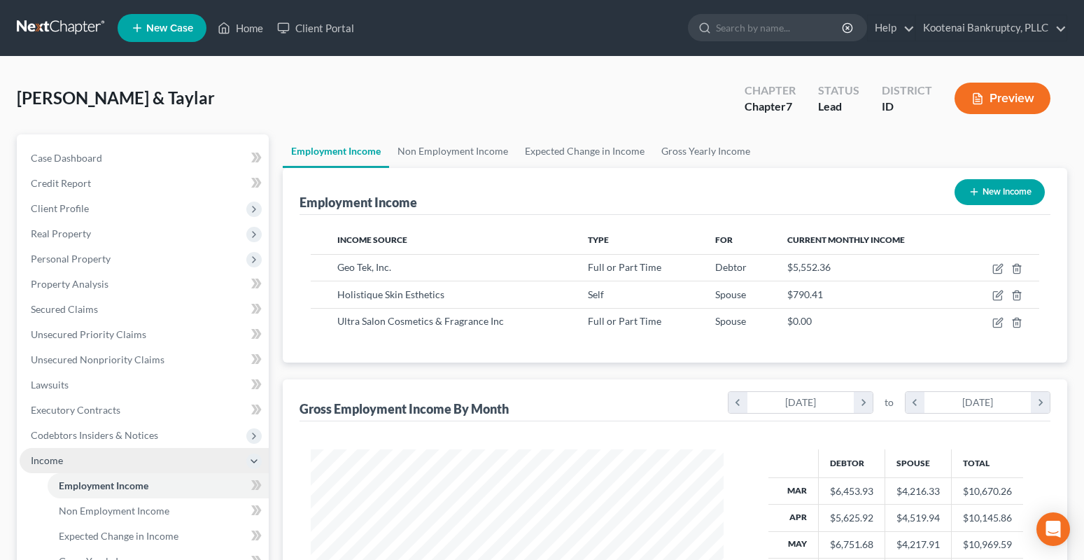
scroll to position [251, 442]
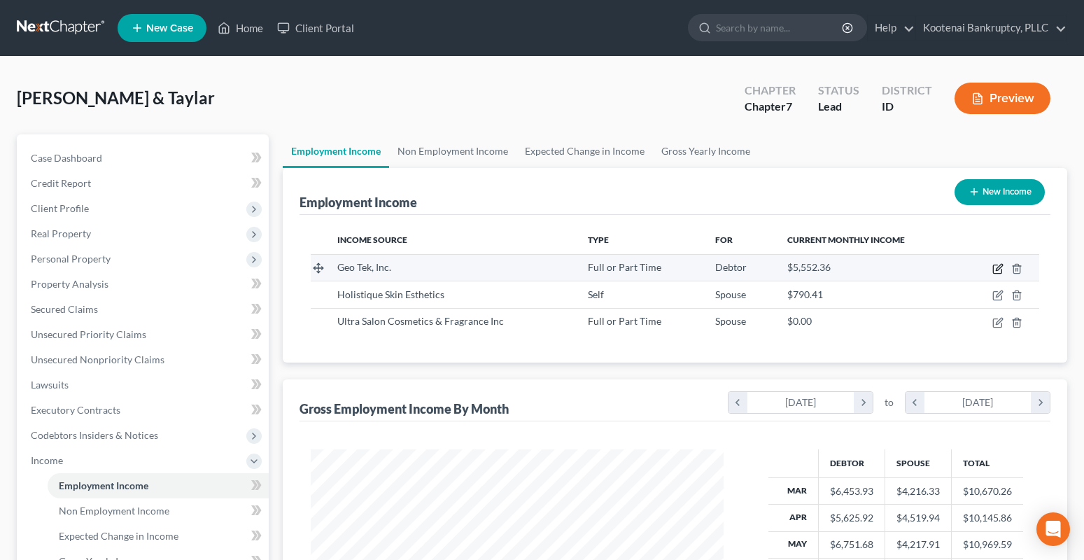
click at [994, 267] on icon "button" at bounding box center [997, 269] width 8 height 8
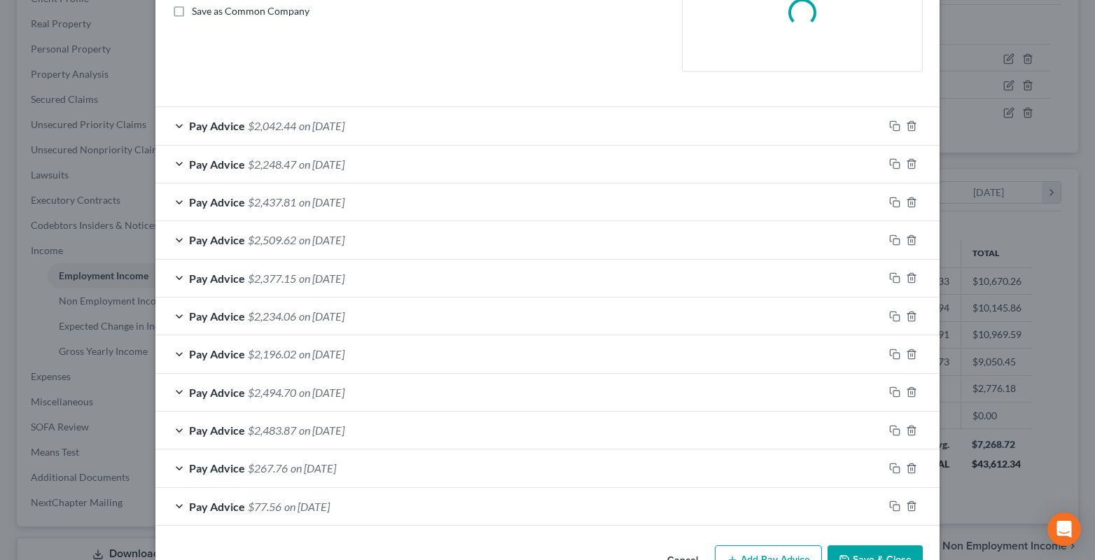
scroll to position [366, 0]
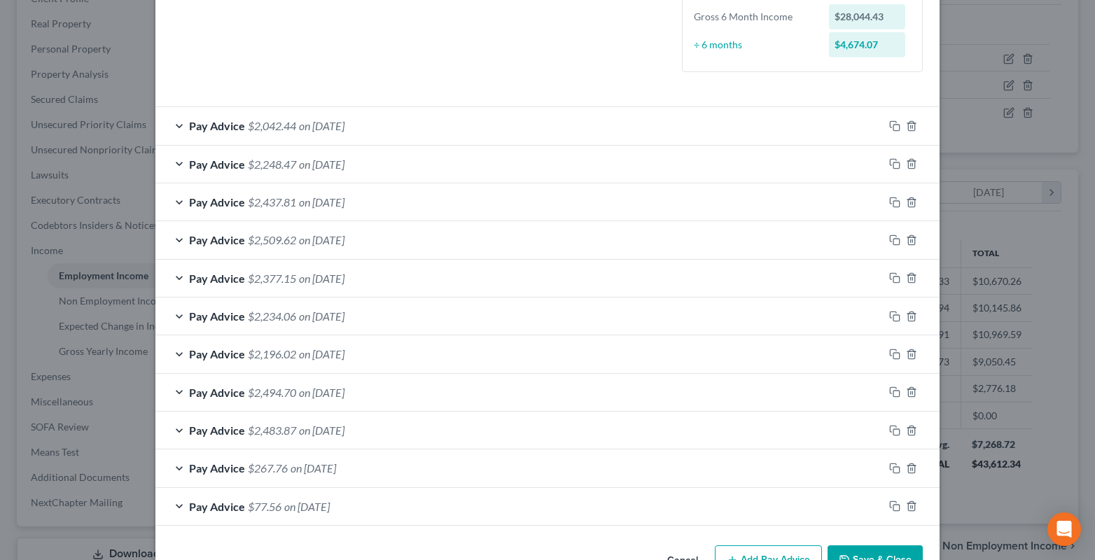
click at [895, 125] on div at bounding box center [911, 126] width 56 height 22
click at [889, 125] on icon "button" at bounding box center [894, 125] width 11 height 11
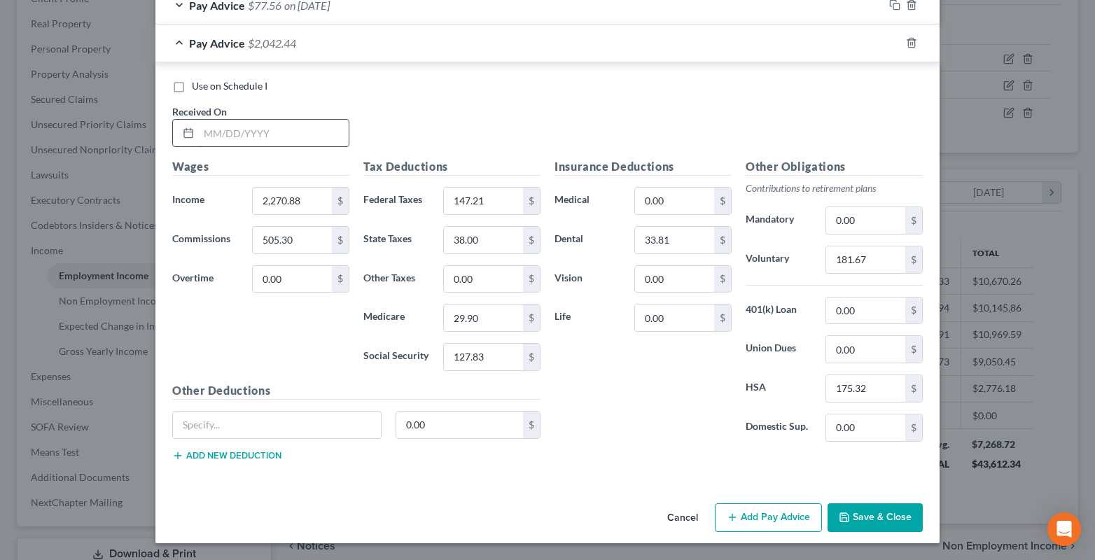
drag, startPoint x: 213, startPoint y: 139, endPoint x: 209, endPoint y: 129, distance: 11.0
click at [213, 140] on input "text" at bounding box center [274, 133] width 150 height 27
click at [297, 197] on input "2,270.88" at bounding box center [292, 201] width 79 height 27
drag, startPoint x: 878, startPoint y: 256, endPoint x: 839, endPoint y: 221, distance: 52.5
click at [876, 256] on input "181.67" at bounding box center [865, 259] width 79 height 27
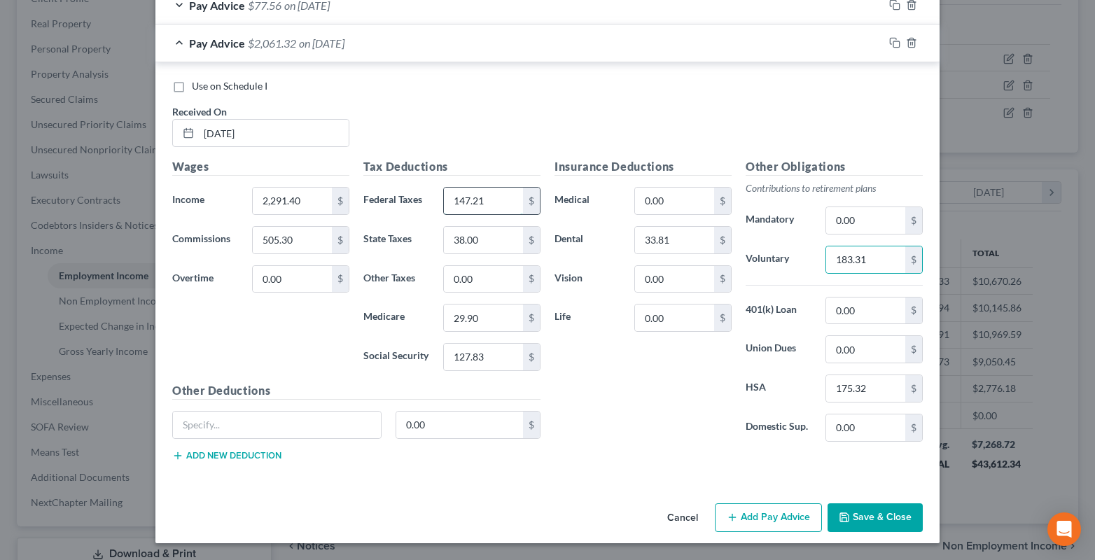
click at [495, 205] on input "147.21" at bounding box center [483, 201] width 79 height 27
click at [480, 241] on input "38.00" at bounding box center [483, 240] width 79 height 27
click at [501, 316] on input "29.90" at bounding box center [483, 317] width 79 height 27
click at [892, 43] on icon "button" at bounding box center [894, 42] width 11 height 11
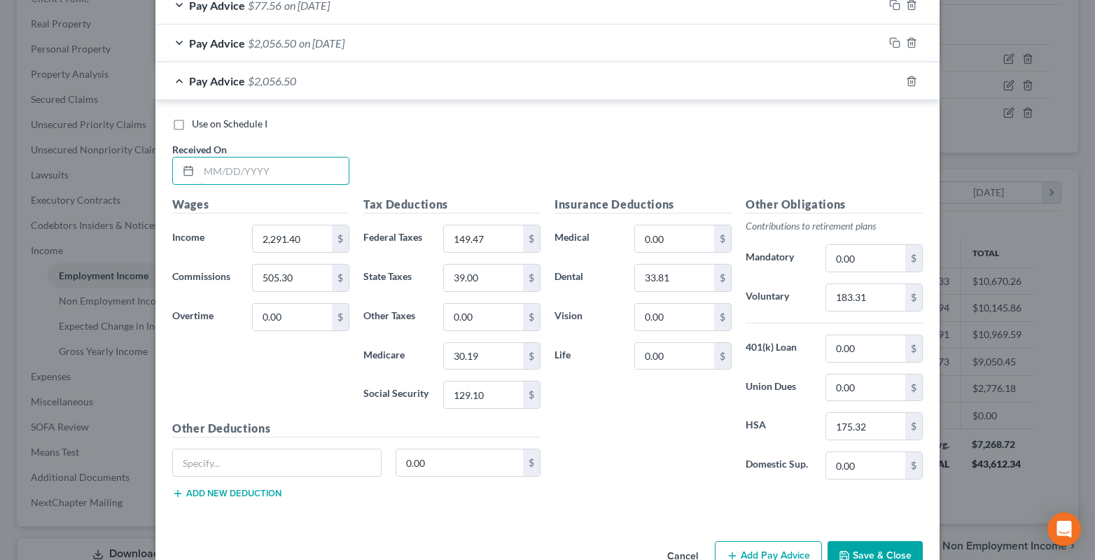
drag, startPoint x: 232, startPoint y: 178, endPoint x: 178, endPoint y: 197, distance: 57.1
click at [229, 180] on input "text" at bounding box center [274, 170] width 150 height 27
drag, startPoint x: 268, startPoint y: 247, endPoint x: 181, endPoint y: 239, distance: 87.2
click at [267, 247] on input "2,291.40" at bounding box center [292, 238] width 79 height 27
click at [456, 286] on input "39.00" at bounding box center [483, 278] width 79 height 27
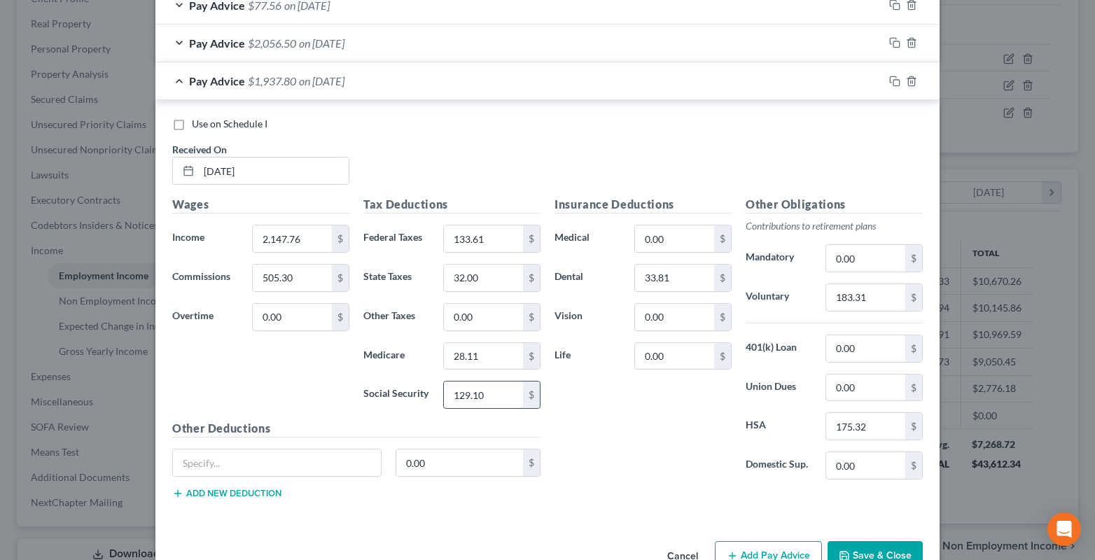
click at [478, 399] on input "129.10" at bounding box center [483, 394] width 79 height 27
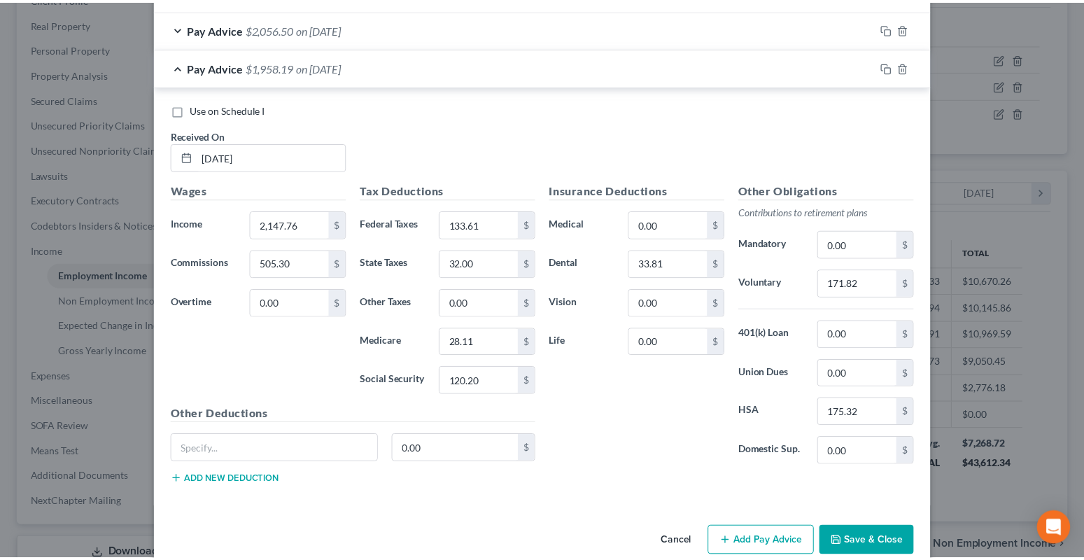
scroll to position [906, 0]
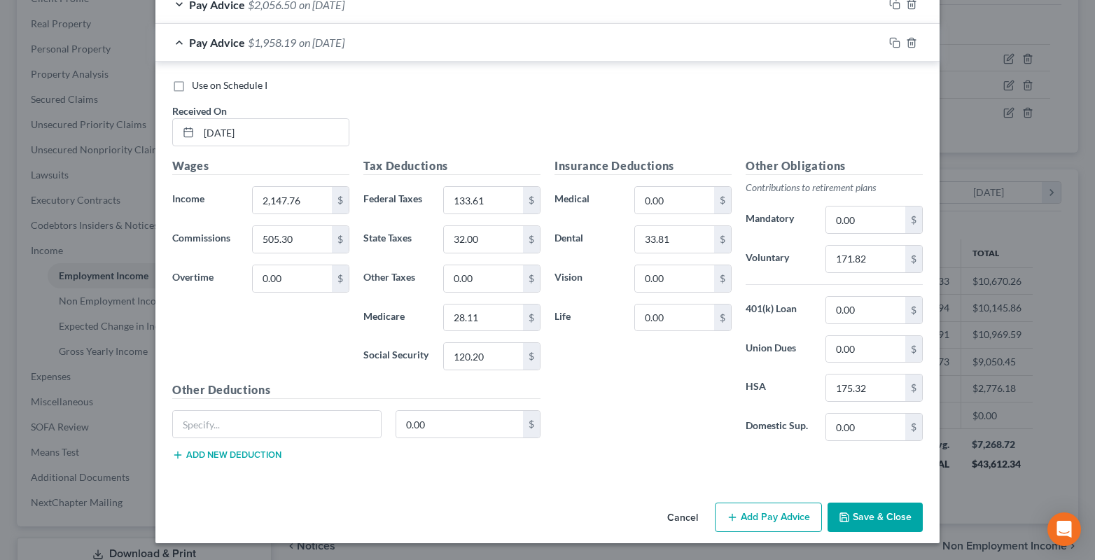
drag, startPoint x: 879, startPoint y: 518, endPoint x: 353, endPoint y: 232, distance: 598.5
click at [879, 518] on button "Save & Close" at bounding box center [874, 516] width 95 height 29
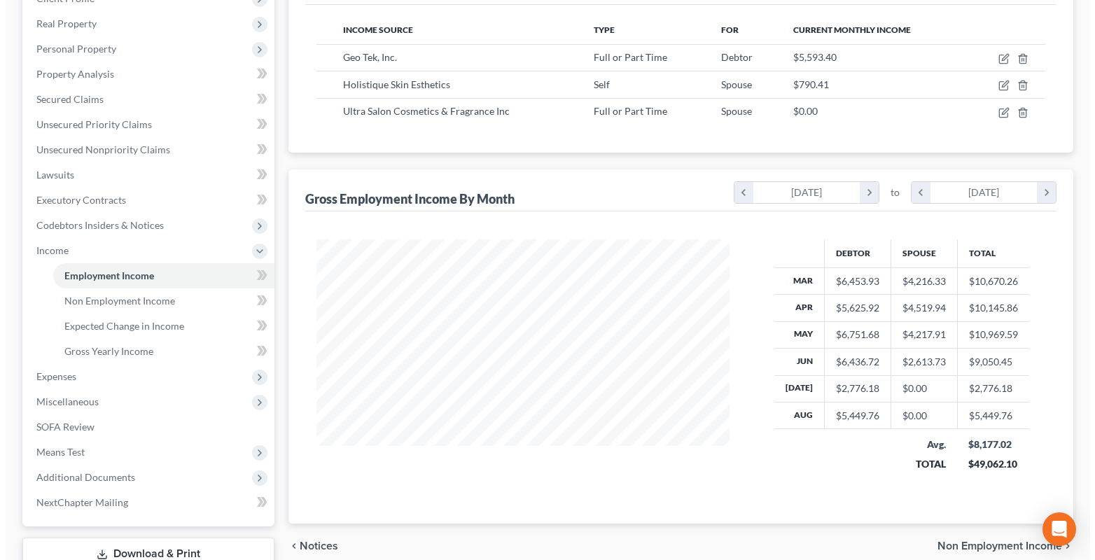
scroll to position [699579, 699389]
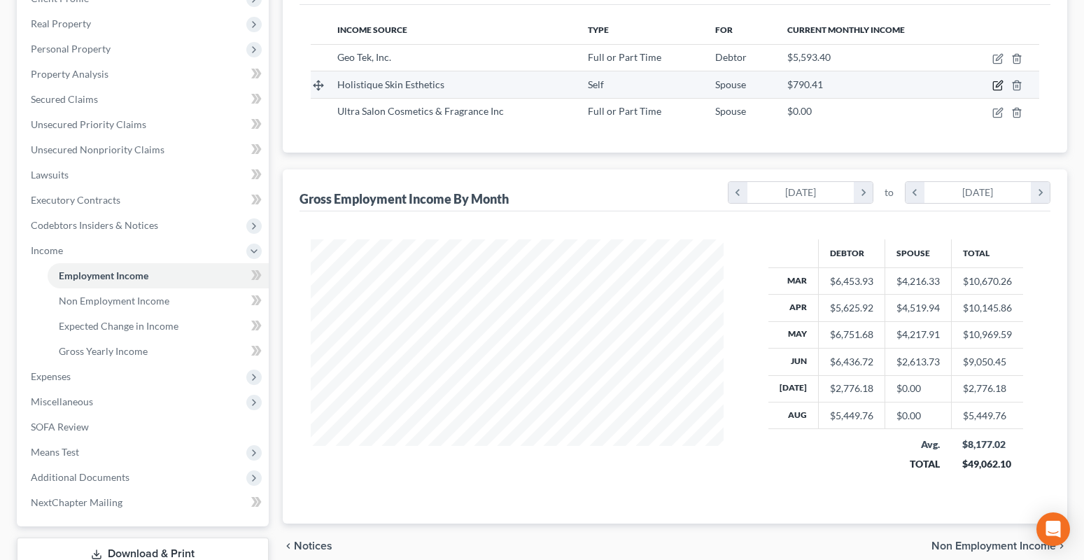
click at [999, 83] on icon "button" at bounding box center [999, 84] width 6 height 6
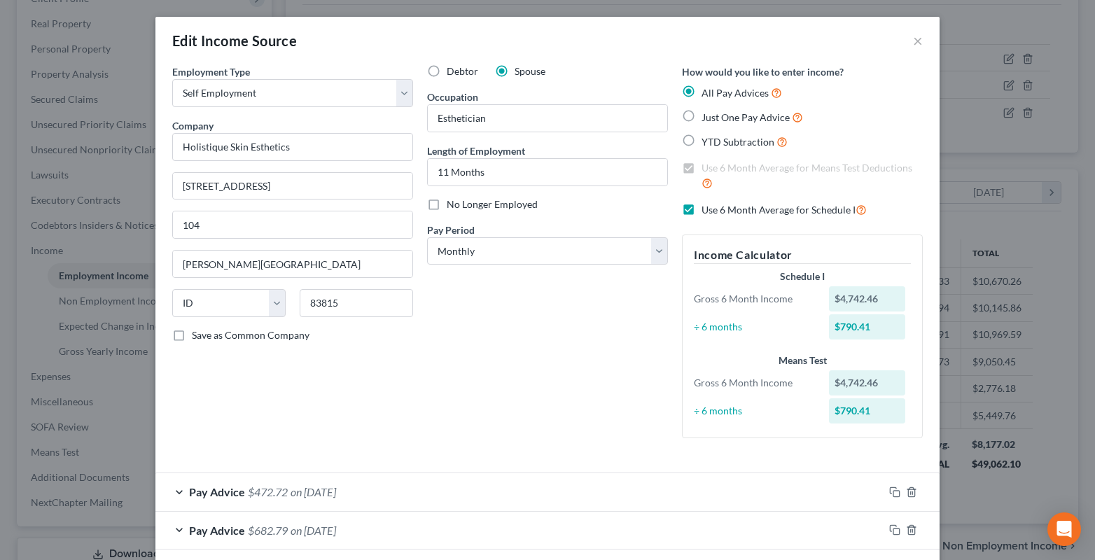
scroll to position [210, 0]
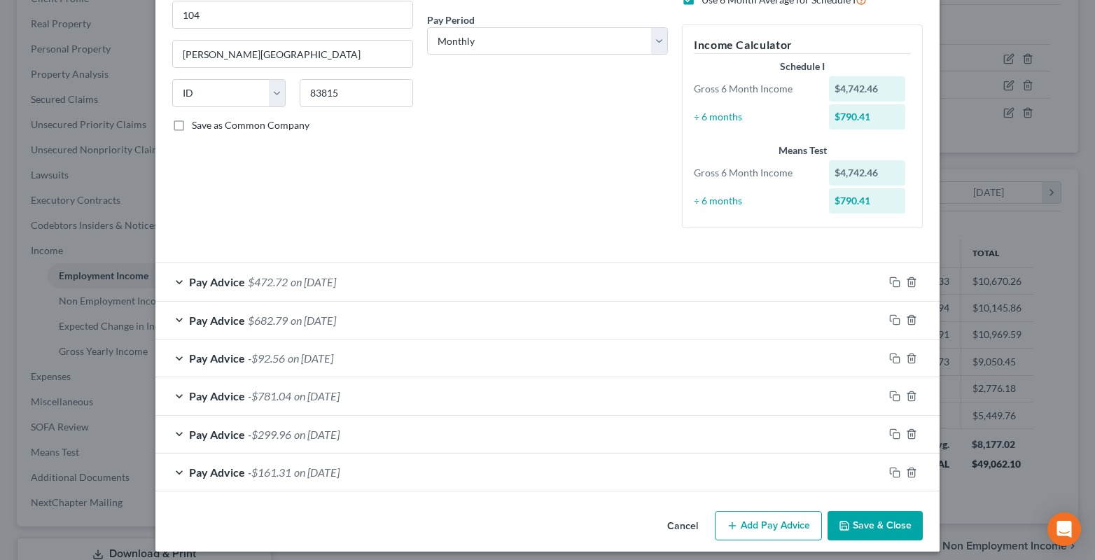
click at [768, 528] on button "Add Pay Advice" at bounding box center [768, 525] width 107 height 29
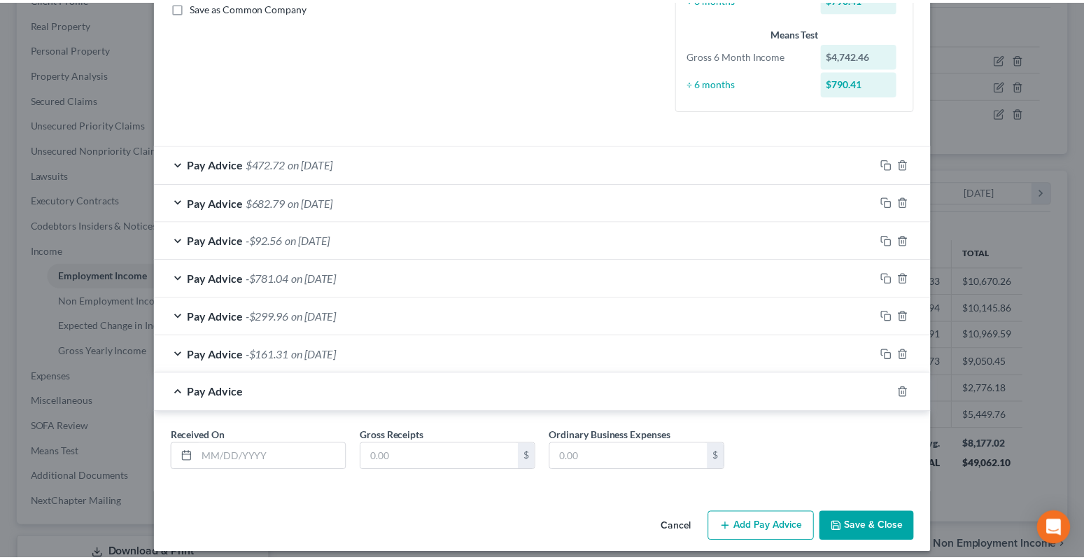
scroll to position [338, 0]
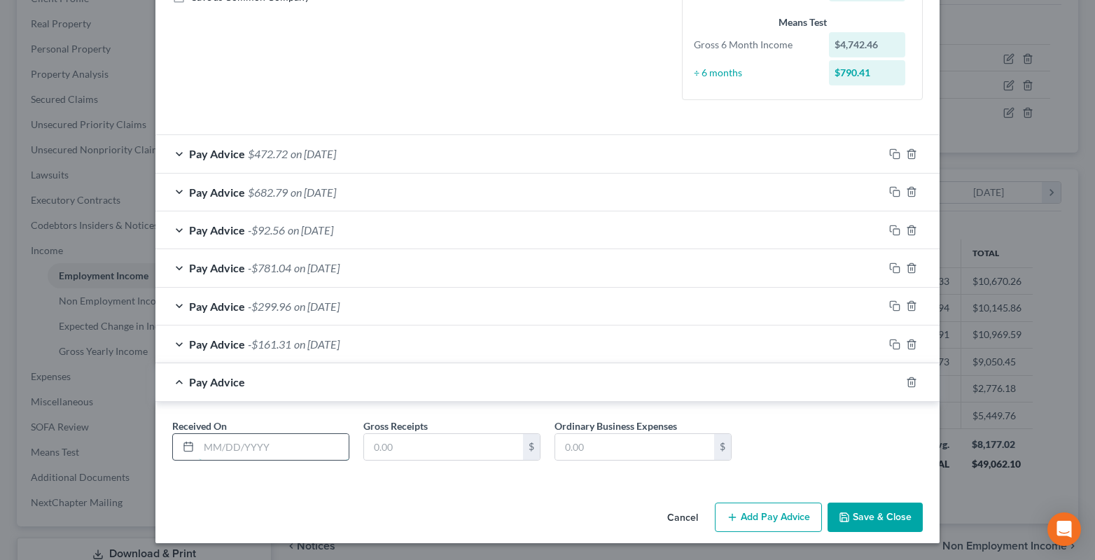
click at [221, 452] on input "text" at bounding box center [274, 447] width 150 height 27
drag, startPoint x: 432, startPoint y: 454, endPoint x: 394, endPoint y: 449, distance: 38.2
click at [428, 454] on input "text" at bounding box center [443, 447] width 159 height 27
drag, startPoint x: 581, startPoint y: 441, endPoint x: 568, endPoint y: 437, distance: 13.7
click at [581, 441] on input "text" at bounding box center [634, 447] width 159 height 27
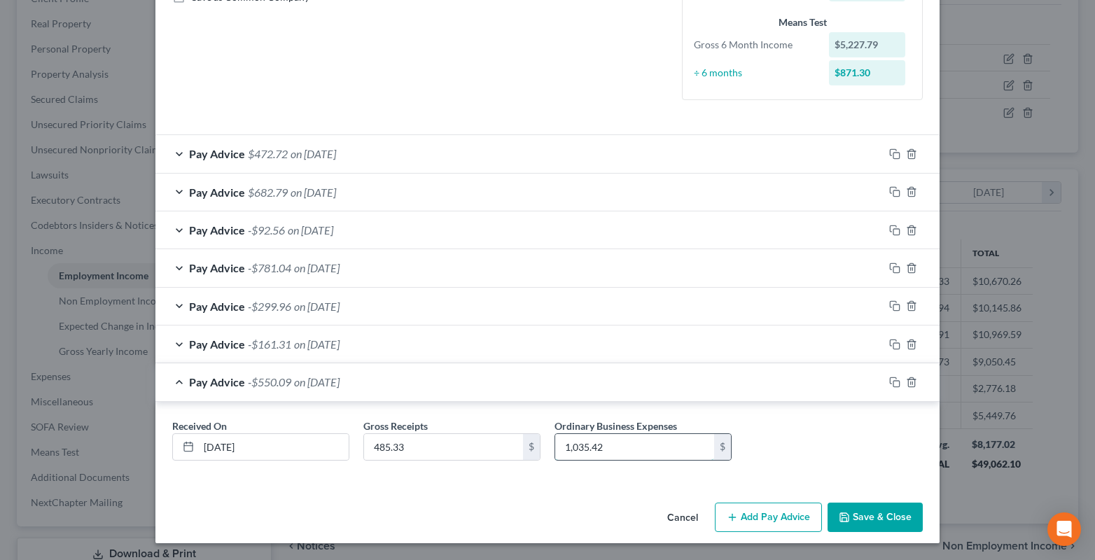
click at [607, 446] on input "1,035.42" at bounding box center [634, 447] width 159 height 27
click at [599, 454] on input "842.73" at bounding box center [634, 447] width 159 height 27
drag, startPoint x: 617, startPoint y: 442, endPoint x: 593, endPoint y: 414, distance: 37.7
click at [616, 444] on input "842.73" at bounding box center [634, 447] width 159 height 27
click at [873, 512] on button "Save & Close" at bounding box center [874, 516] width 95 height 29
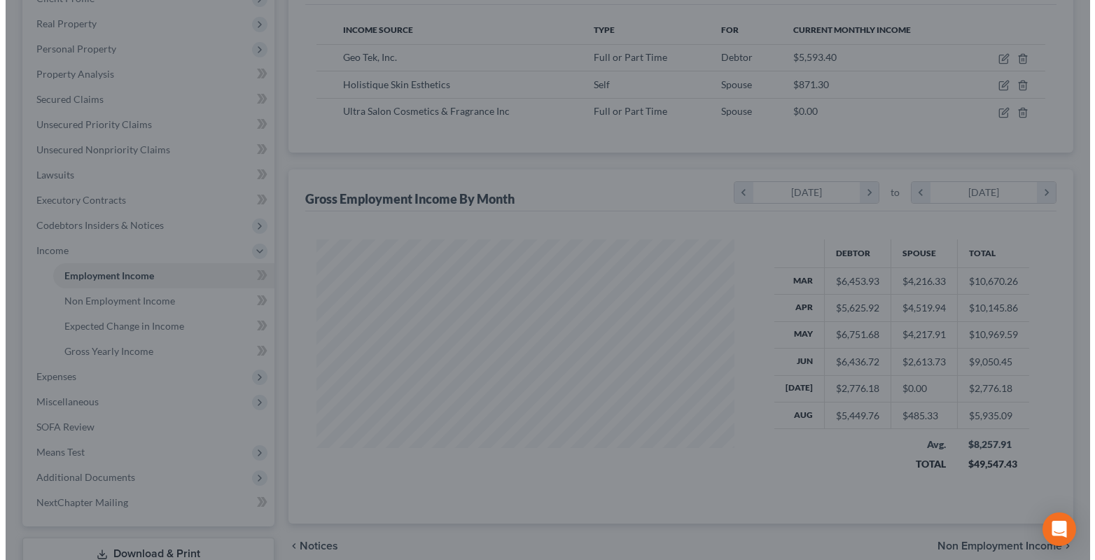
scroll to position [699579, 699389]
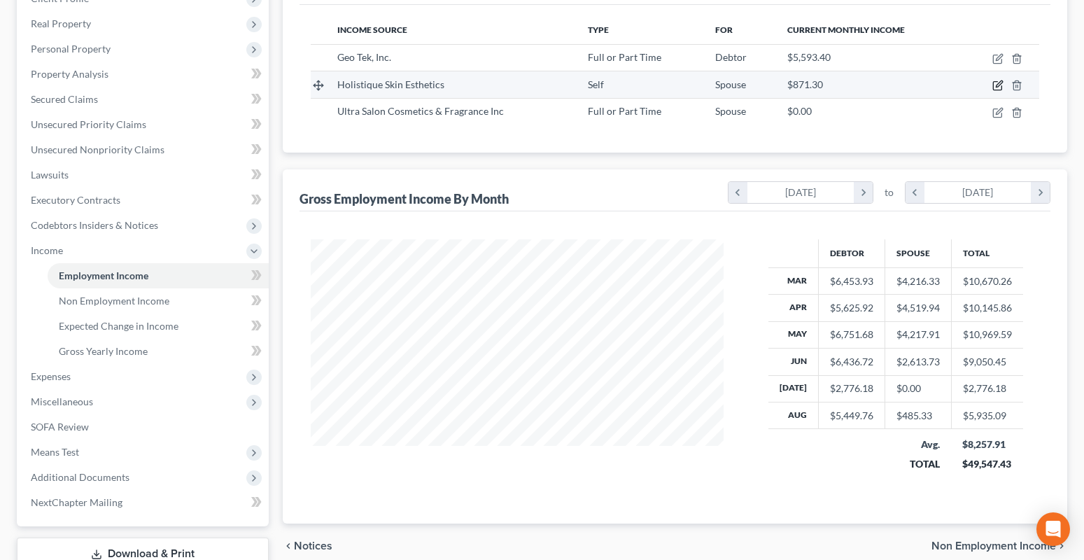
click at [1000, 87] on icon "button" at bounding box center [997, 85] width 11 height 11
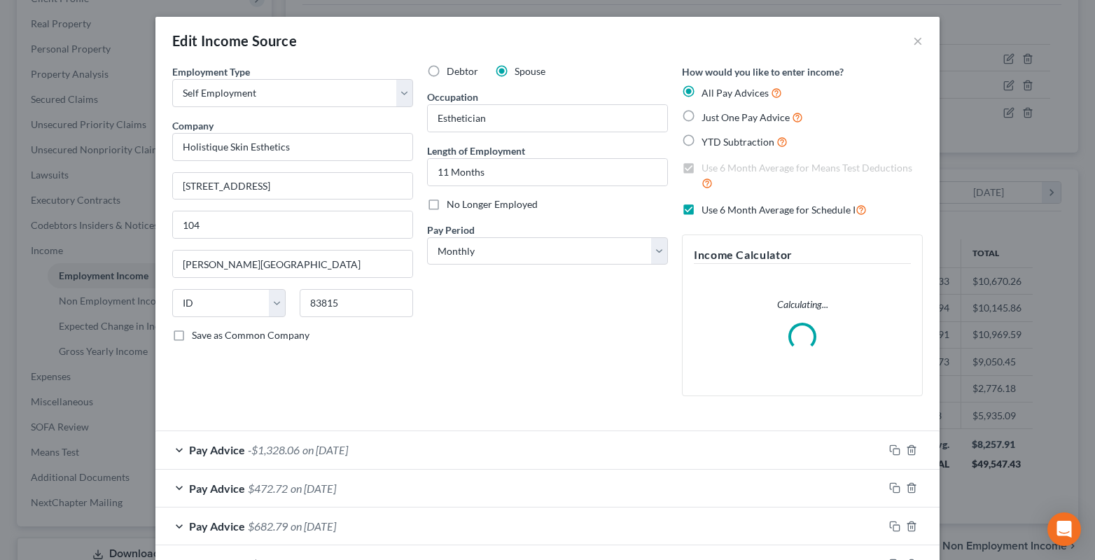
scroll to position [214, 0]
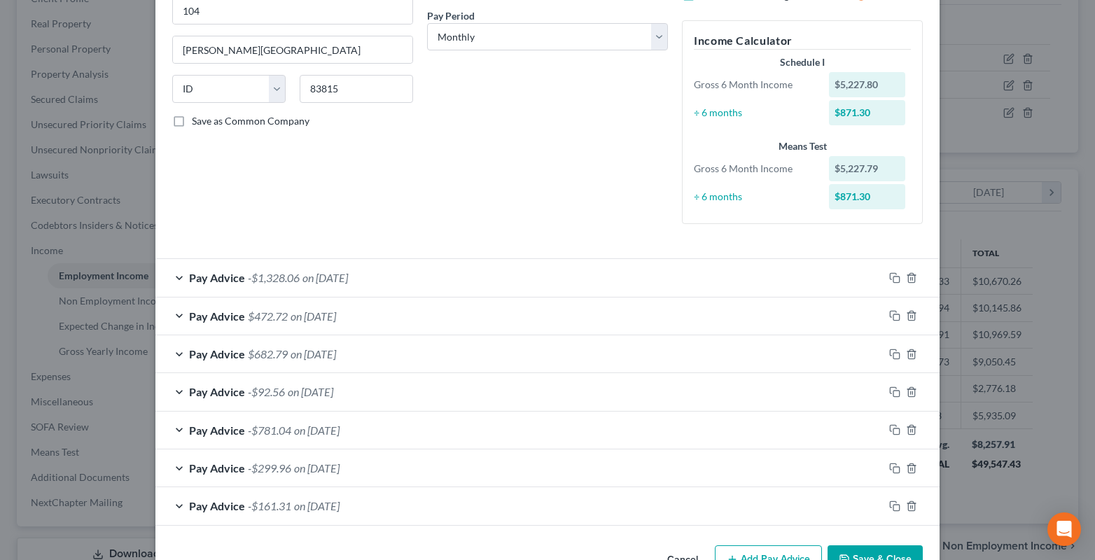
click at [766, 521] on div "Pay Advice -$161.31 on [DATE]" at bounding box center [519, 505] width 728 height 37
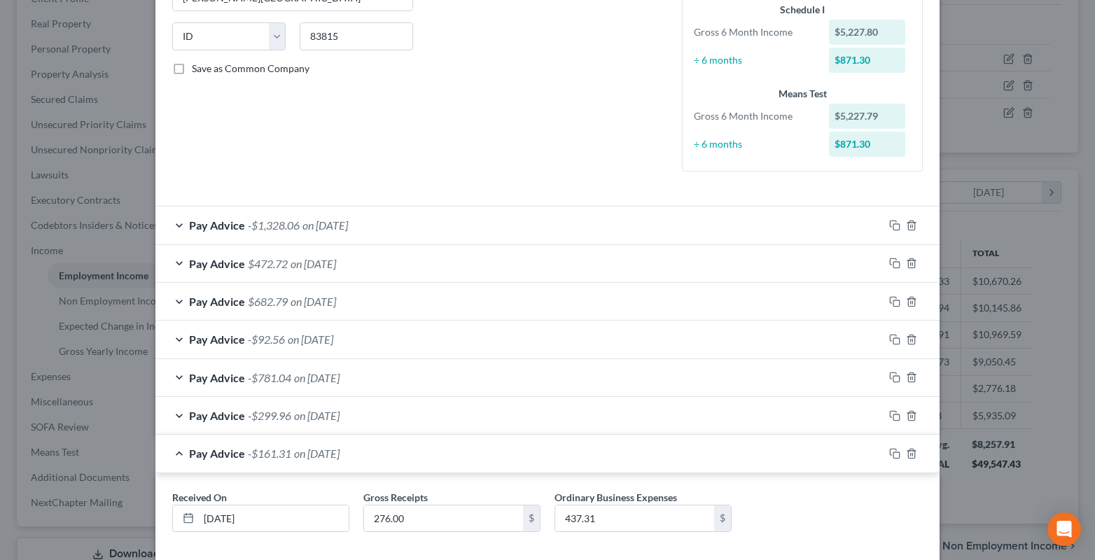
scroll to position [338, 0]
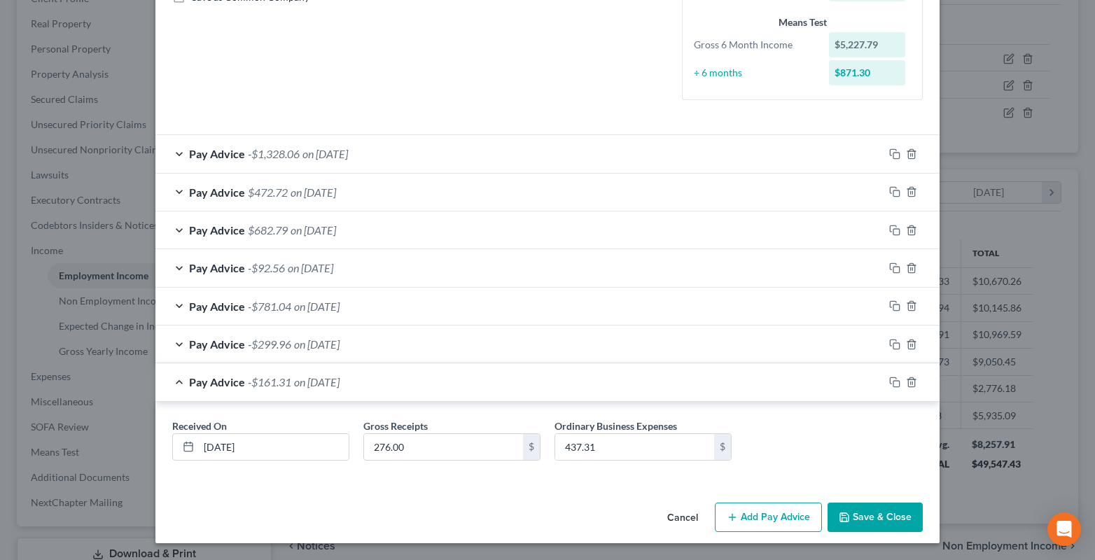
click at [787, 516] on button "Add Pay Advice" at bounding box center [768, 516] width 107 height 29
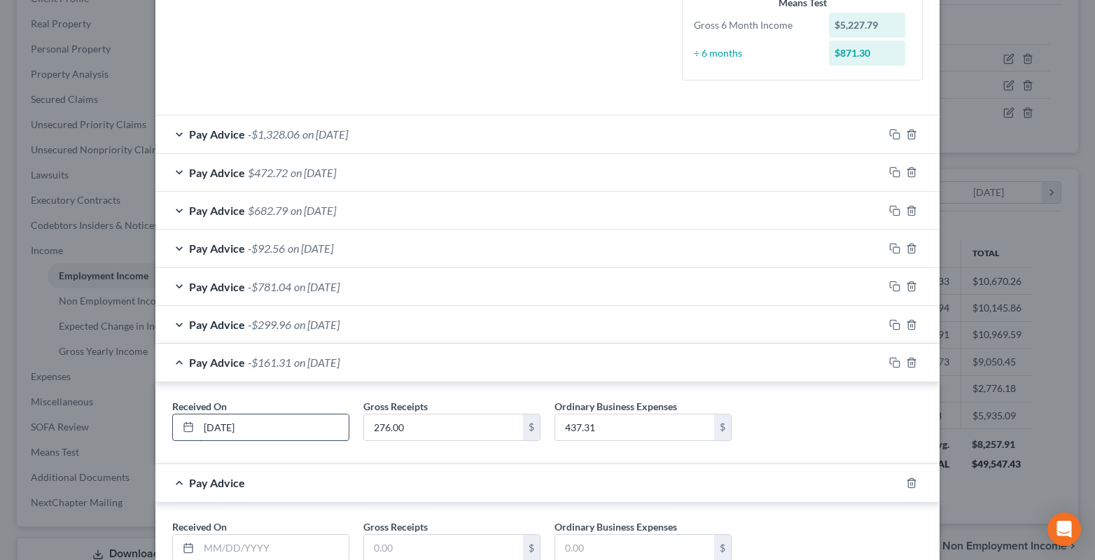
scroll to position [377, 0]
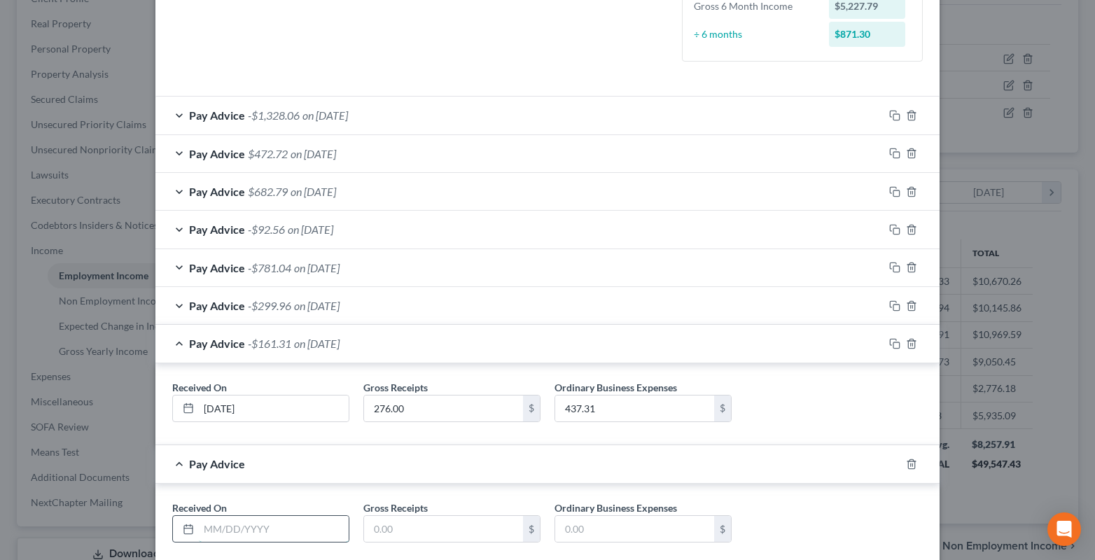
click at [234, 531] on input "text" at bounding box center [274, 529] width 150 height 27
drag, startPoint x: 416, startPoint y: 535, endPoint x: 379, endPoint y: 505, distance: 47.3
click at [412, 535] on input "text" at bounding box center [443, 529] width 159 height 27
drag, startPoint x: 630, startPoint y: 528, endPoint x: 612, endPoint y: 533, distance: 19.0
click at [624, 530] on input "text" at bounding box center [634, 529] width 159 height 27
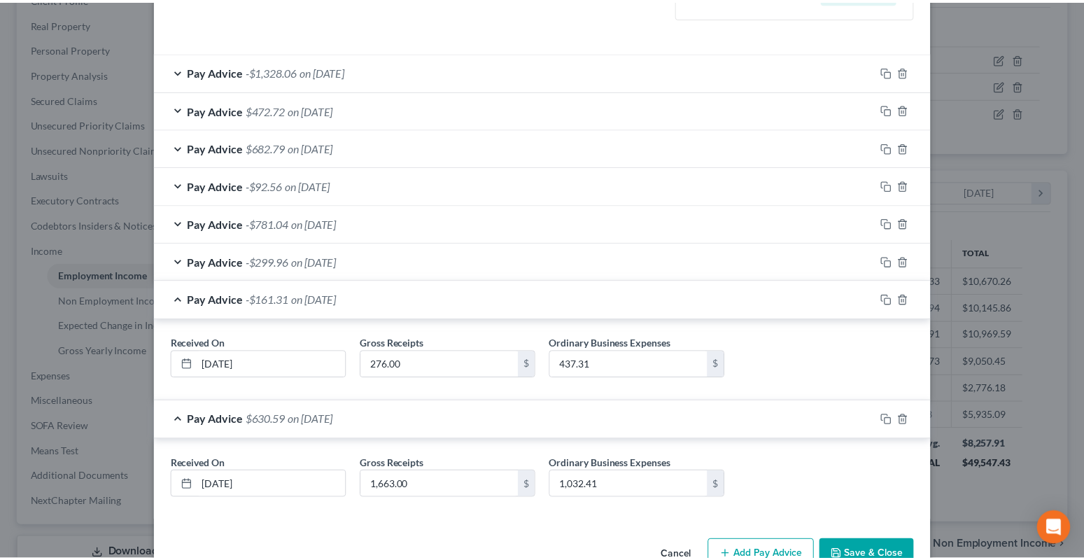
scroll to position [458, 0]
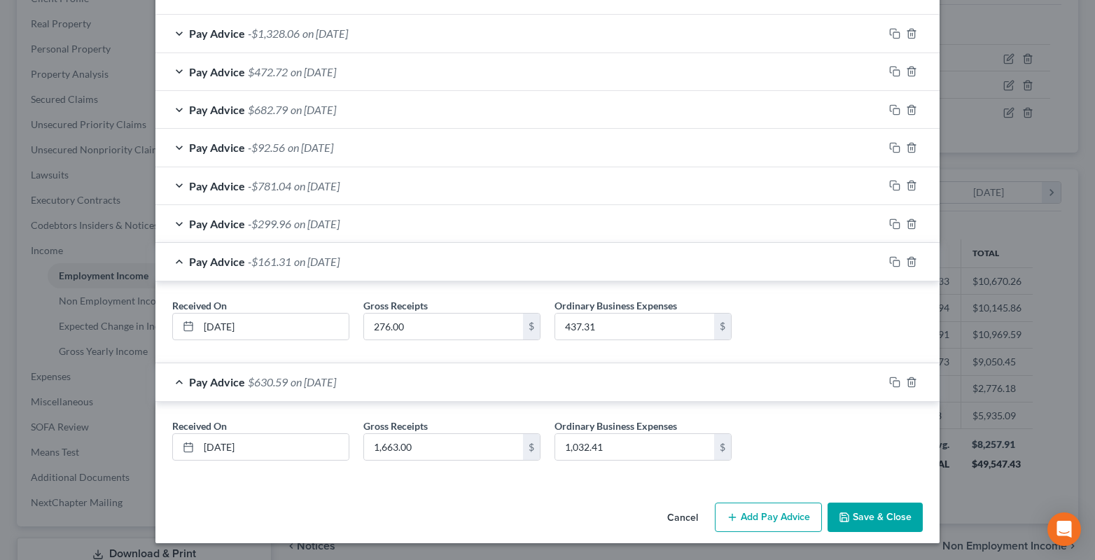
click at [859, 525] on button "Save & Close" at bounding box center [874, 516] width 95 height 29
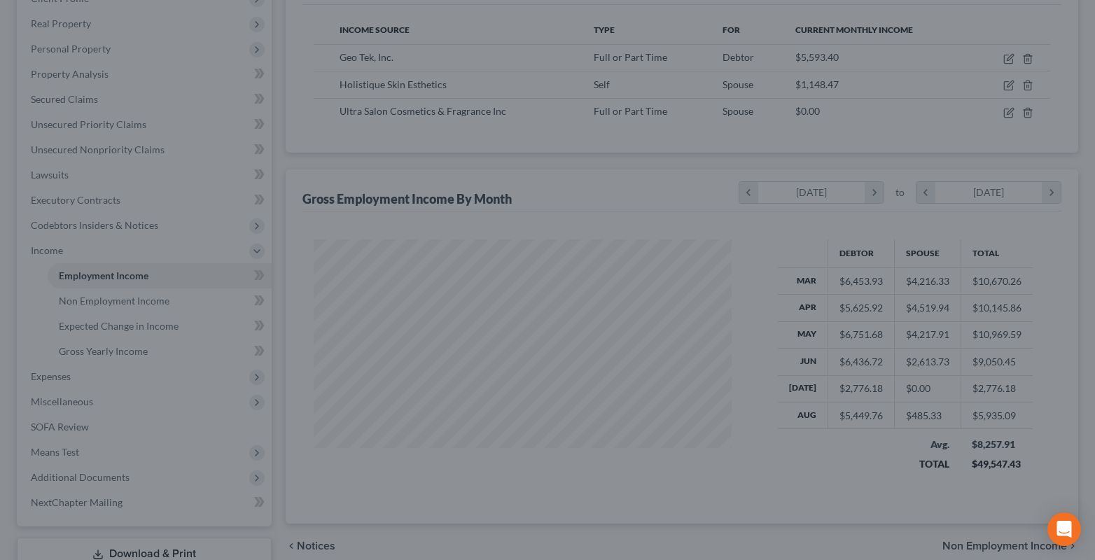
scroll to position [699579, 699389]
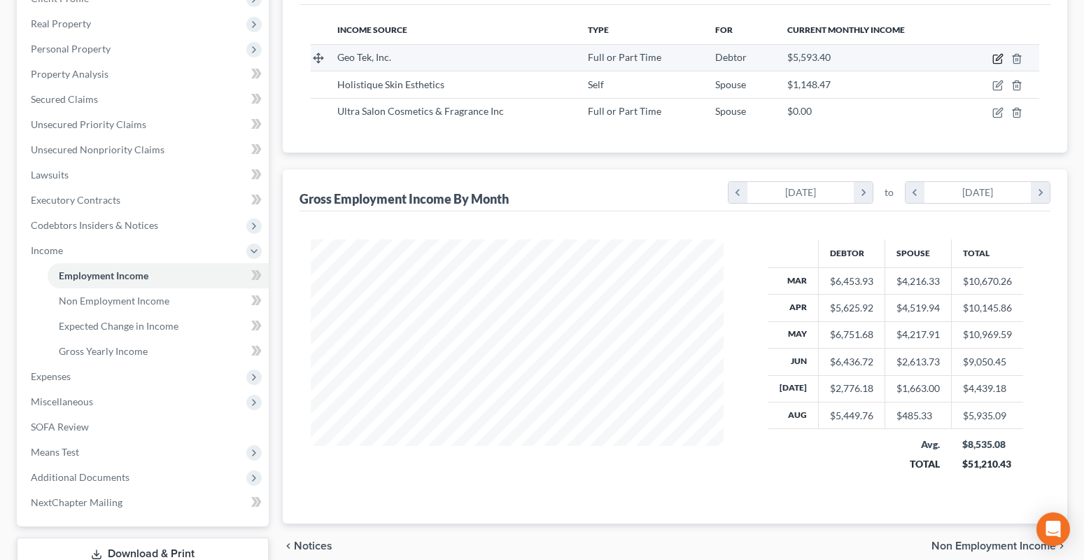
click at [999, 61] on icon "button" at bounding box center [997, 58] width 11 height 11
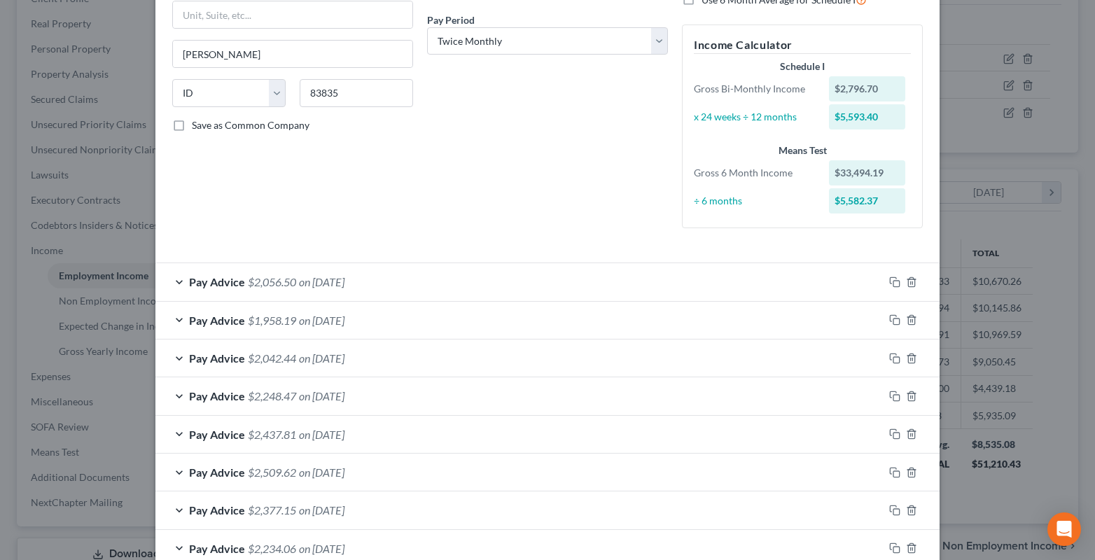
scroll to position [420, 0]
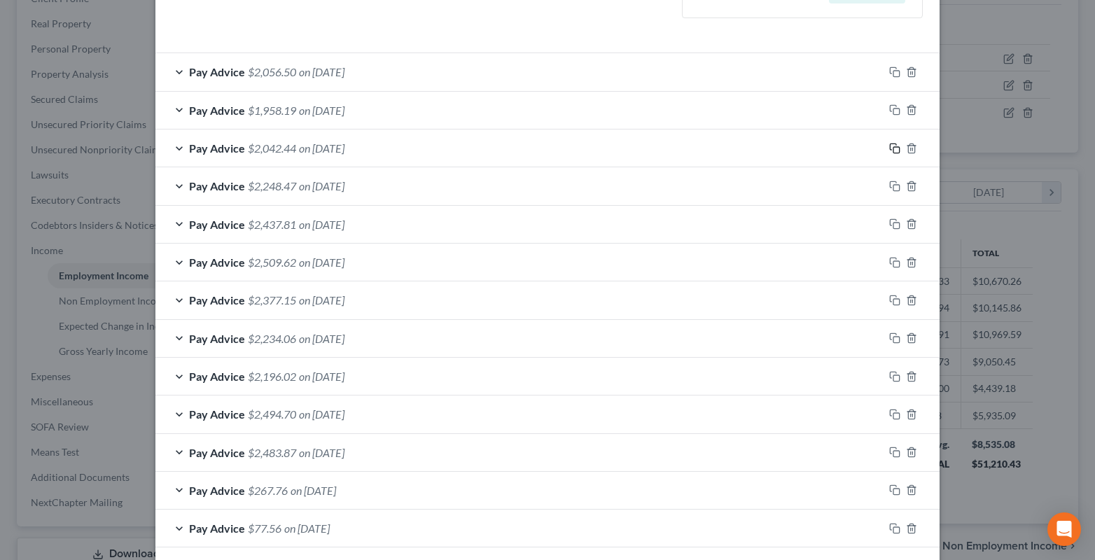
drag, startPoint x: 892, startPoint y: 150, endPoint x: 599, endPoint y: 183, distance: 294.5
click at [892, 150] on icon "button" at bounding box center [894, 148] width 11 height 11
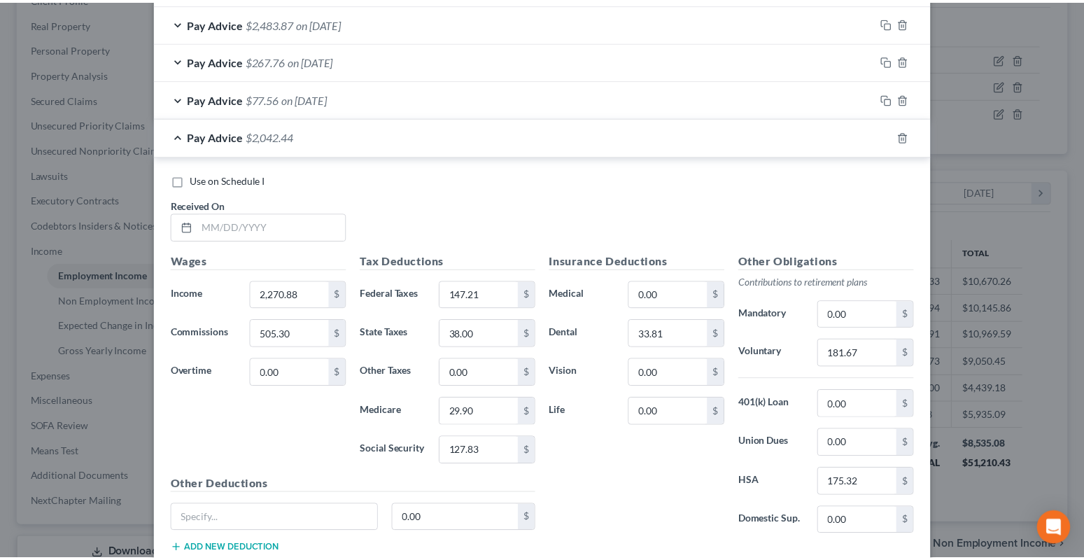
scroll to position [943, 0]
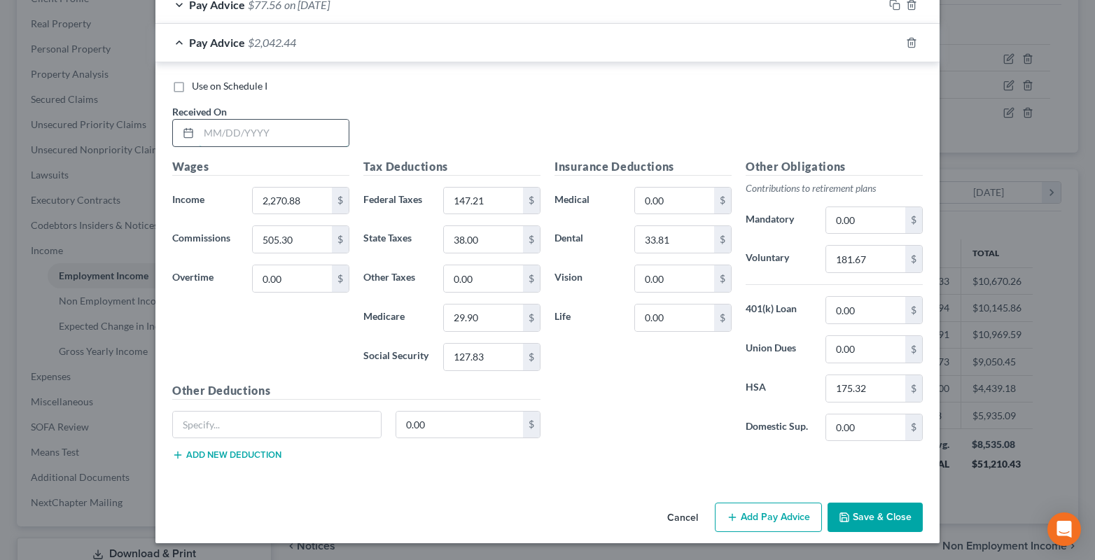
drag, startPoint x: 232, startPoint y: 141, endPoint x: 218, endPoint y: 129, distance: 18.9
click at [232, 141] on input "text" at bounding box center [274, 133] width 150 height 27
drag, startPoint x: 300, startPoint y: 193, endPoint x: 276, endPoint y: 188, distance: 24.3
click at [300, 193] on input "2,270.88" at bounding box center [292, 201] width 79 height 27
drag, startPoint x: 847, startPoint y: 258, endPoint x: 811, endPoint y: 255, distance: 35.8
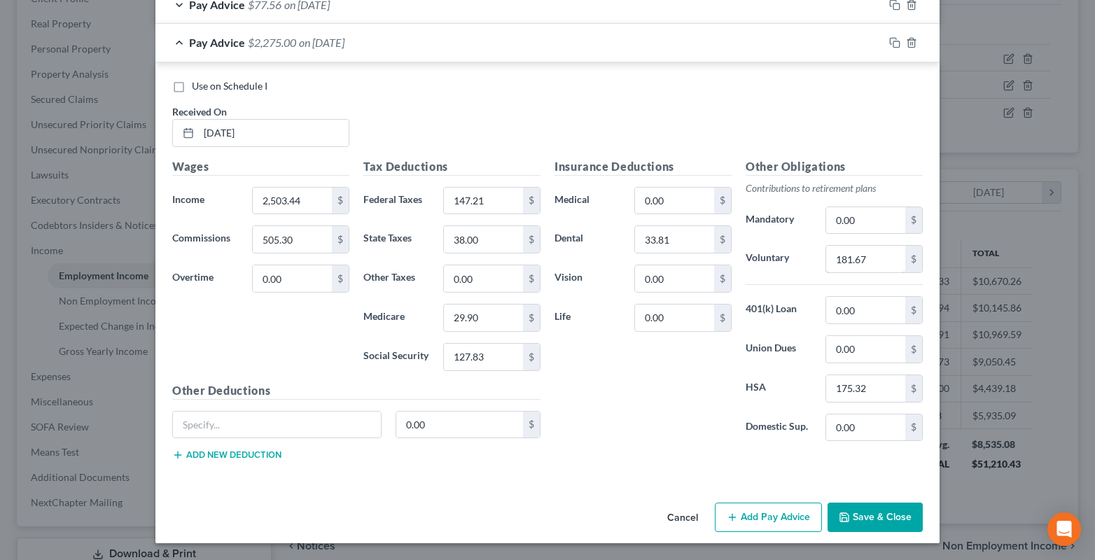
click at [847, 258] on input "181.67" at bounding box center [865, 259] width 79 height 27
click at [487, 207] on input "147.21" at bounding box center [483, 201] width 79 height 27
click at [502, 246] on input "38.00" at bounding box center [483, 239] width 79 height 27
click at [474, 355] on input "127.83" at bounding box center [483, 357] width 79 height 27
click at [889, 39] on icon "button" at bounding box center [894, 42] width 11 height 11
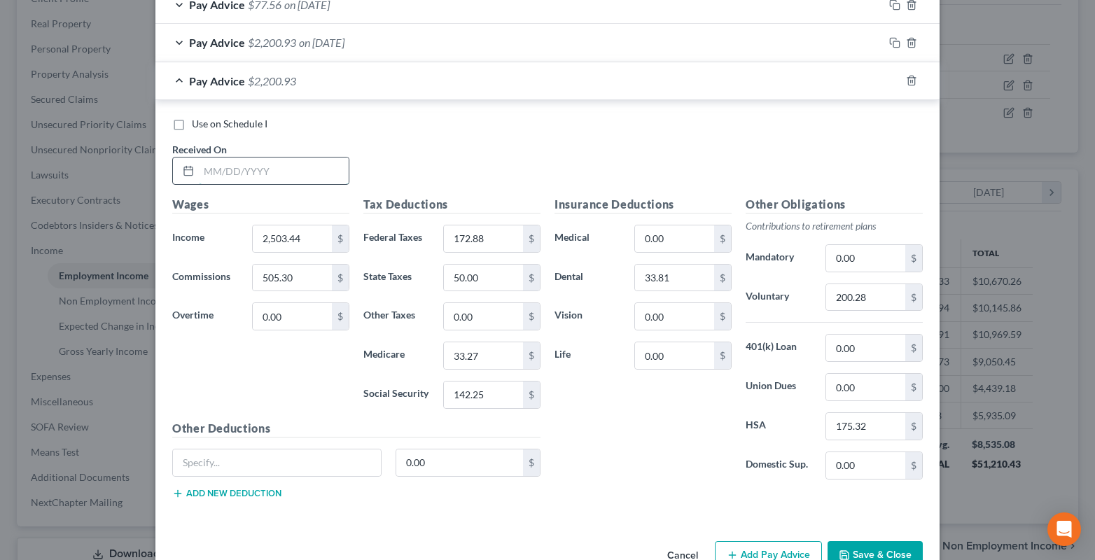
drag, startPoint x: 210, startPoint y: 178, endPoint x: 199, endPoint y: 178, distance: 11.2
click at [210, 178] on input "text" at bounding box center [274, 170] width 150 height 27
click at [818, 287] on div "200.28 $" at bounding box center [873, 297] width 111 height 28
click at [486, 290] on input "50.00" at bounding box center [483, 278] width 79 height 27
click at [473, 391] on input "142.25" at bounding box center [483, 394] width 79 height 27
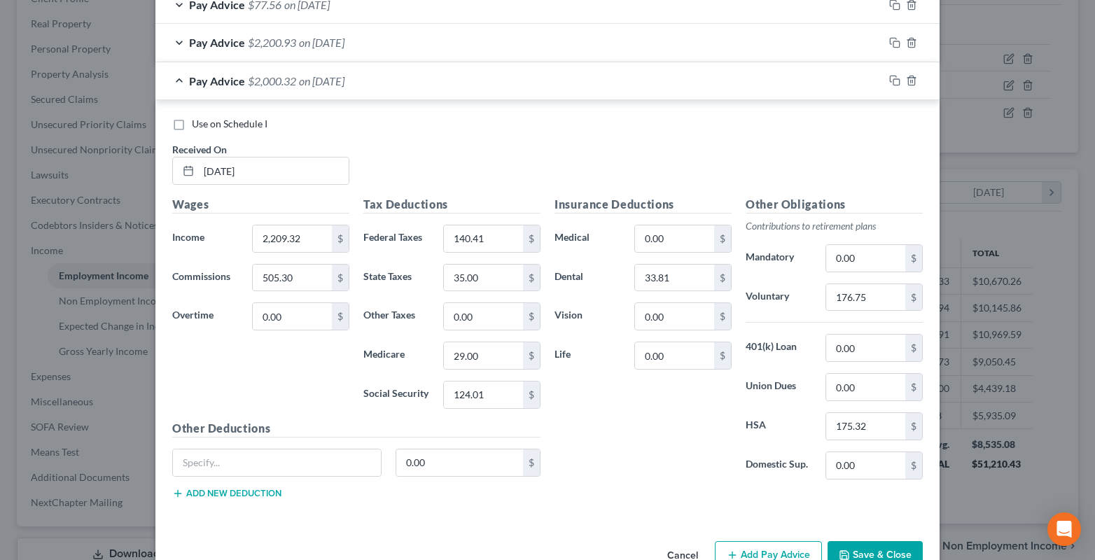
drag, startPoint x: 871, startPoint y: 549, endPoint x: 736, endPoint y: 358, distance: 234.5
click at [871, 547] on button "Save & Close" at bounding box center [874, 555] width 95 height 29
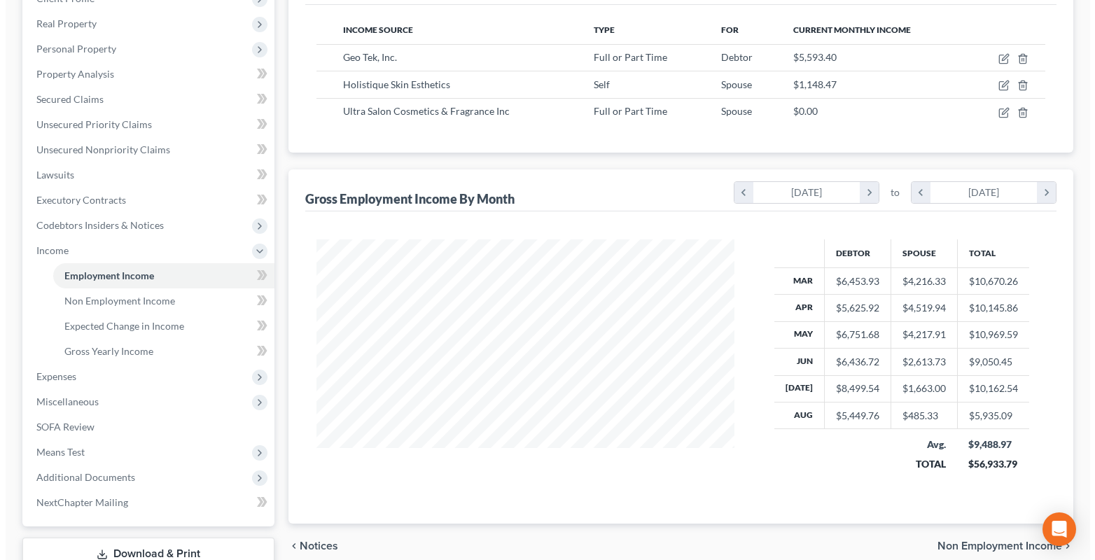
scroll to position [699579, 699389]
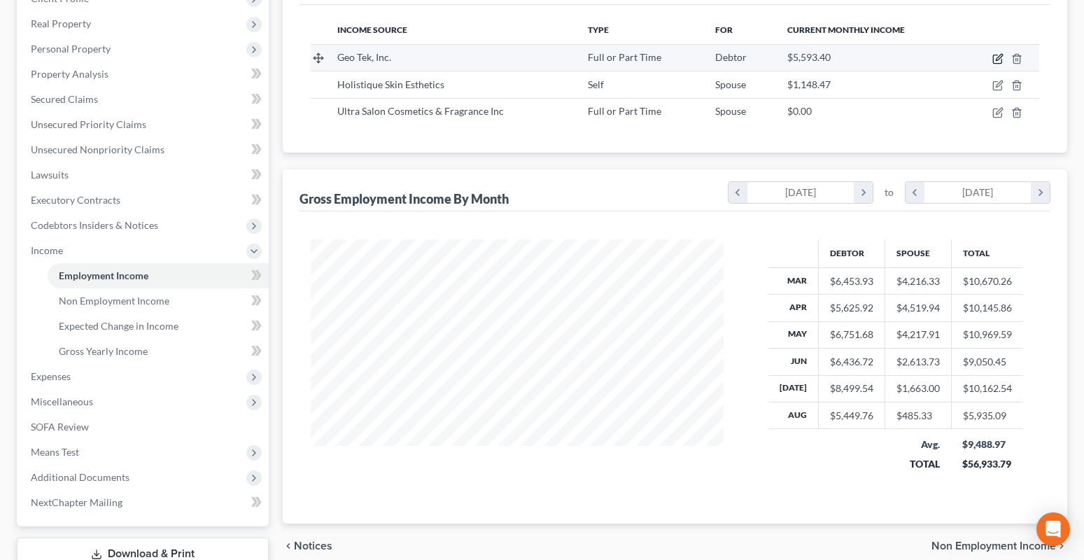
click at [998, 59] on icon "button" at bounding box center [997, 58] width 11 height 11
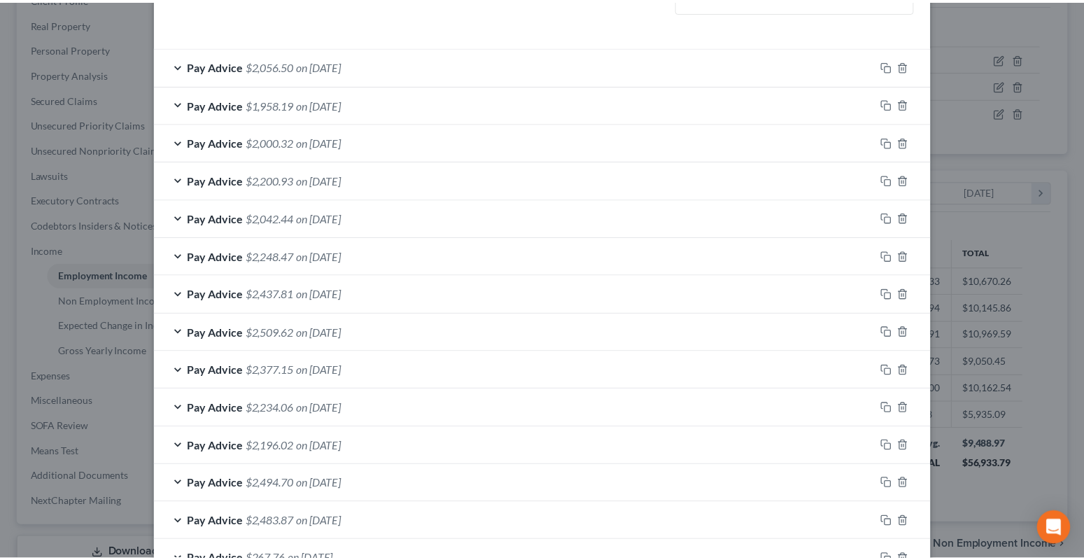
scroll to position [561, 0]
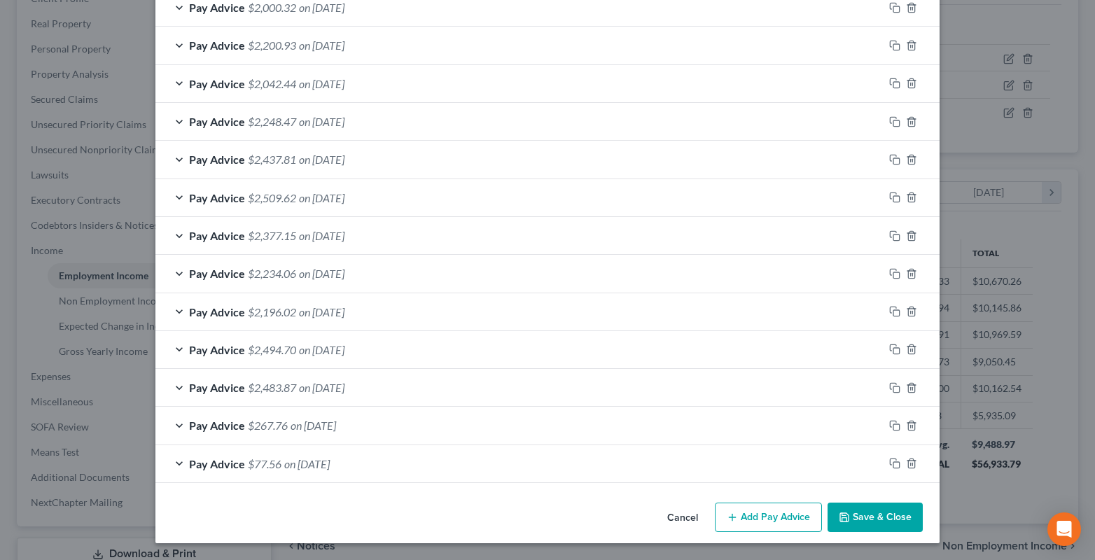
drag, startPoint x: 903, startPoint y: 509, endPoint x: 43, endPoint y: 427, distance: 864.0
click at [903, 509] on button "Save & Close" at bounding box center [874, 516] width 95 height 29
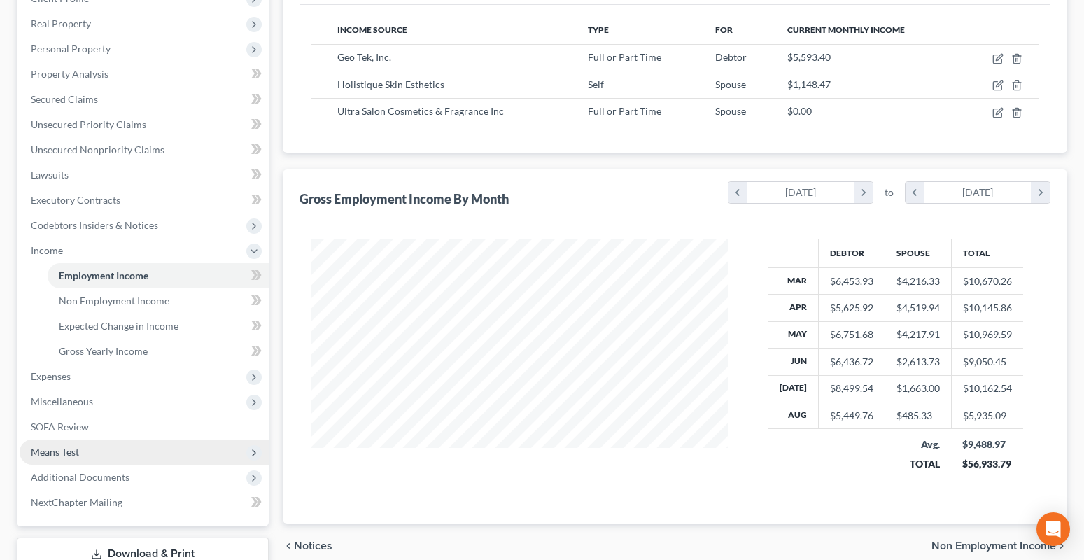
scroll to position [699579, 699389]
click at [55, 448] on span "Means Test" at bounding box center [55, 452] width 48 height 12
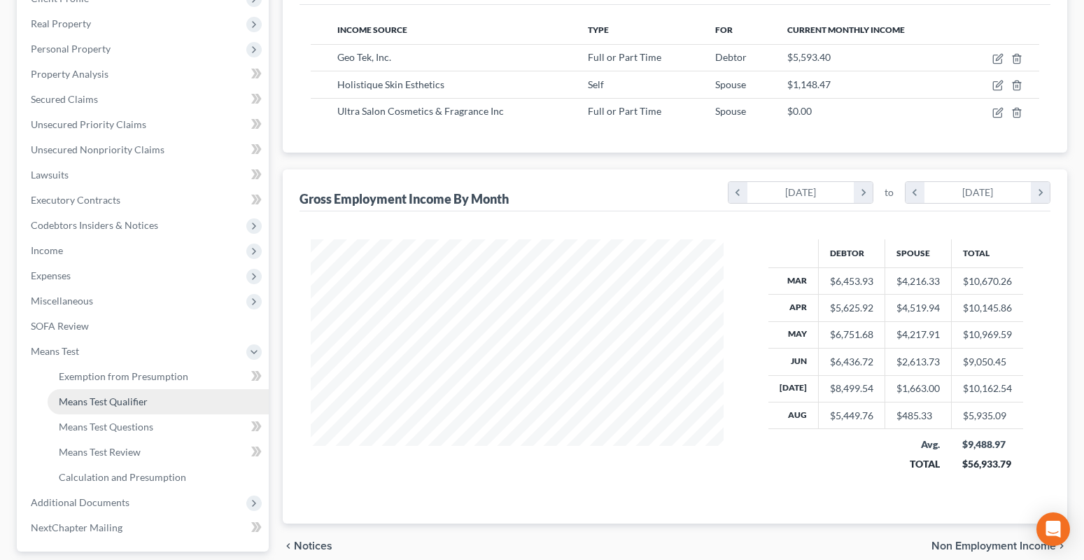
click at [93, 404] on span "Means Test Qualifier" at bounding box center [103, 401] width 89 height 12
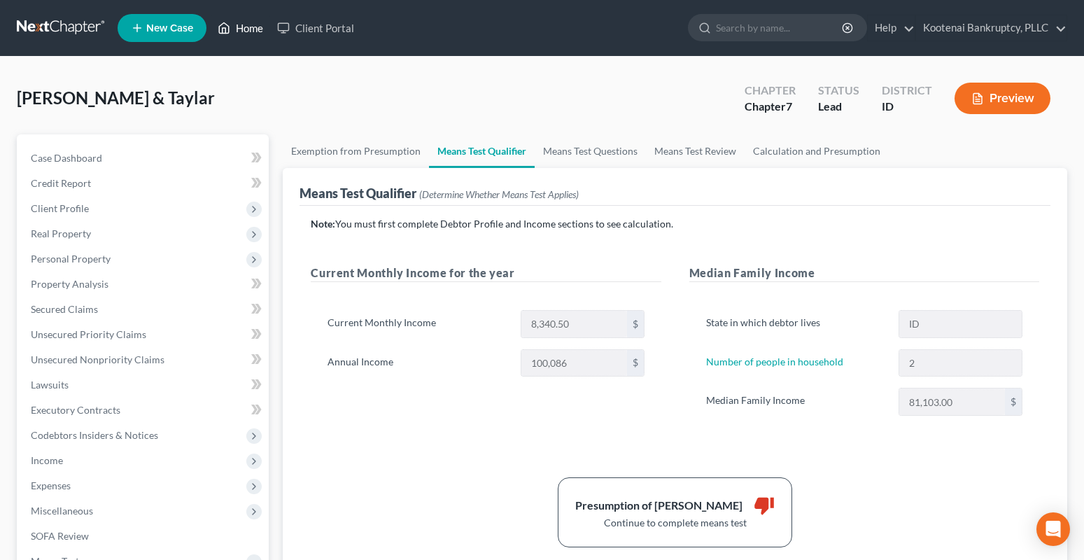
click at [240, 31] on link "Home" at bounding box center [240, 27] width 59 height 25
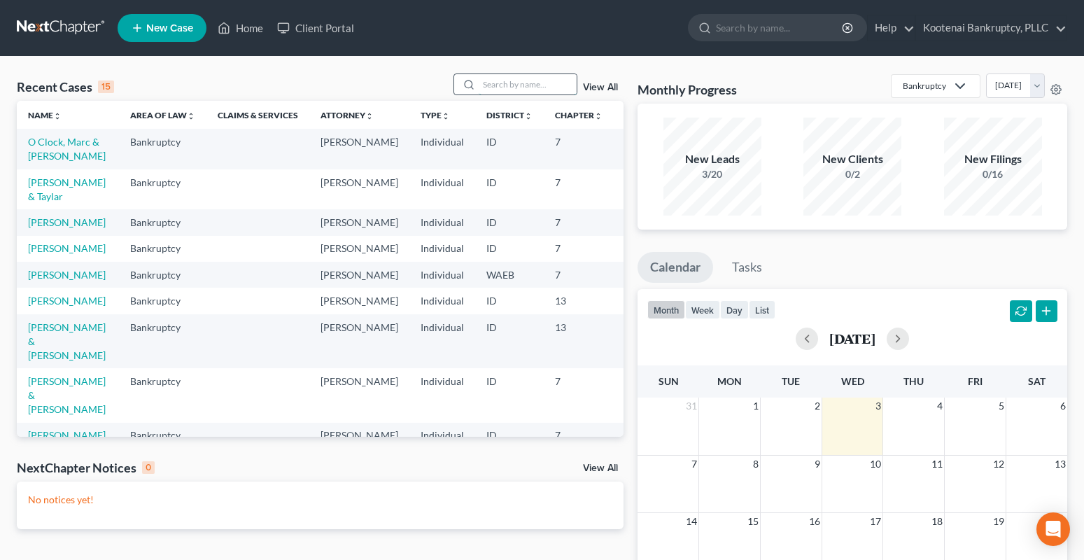
click at [497, 85] on input "search" at bounding box center [528, 84] width 98 height 20
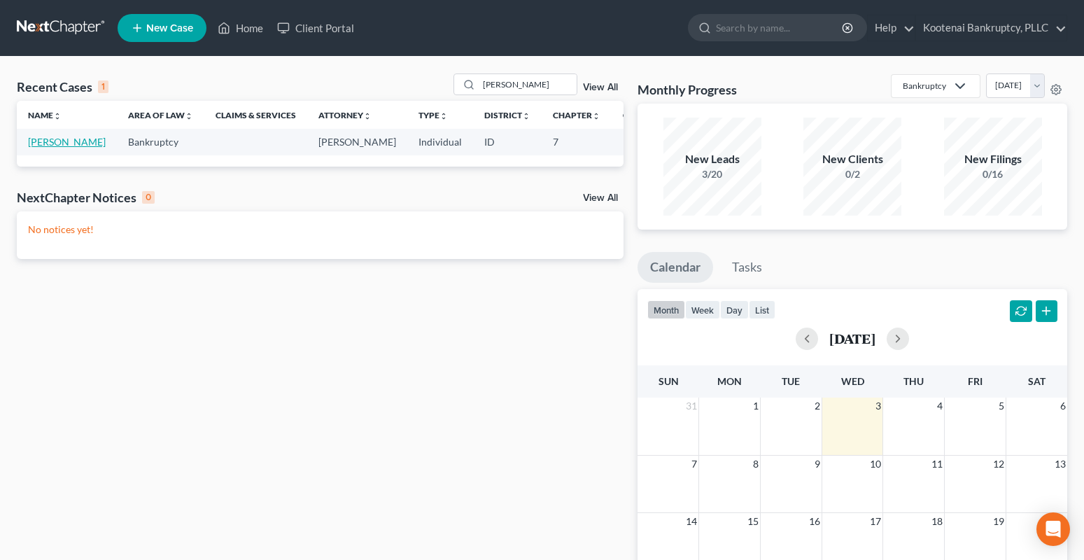
click at [33, 146] on link "[PERSON_NAME]" at bounding box center [67, 142] width 78 height 12
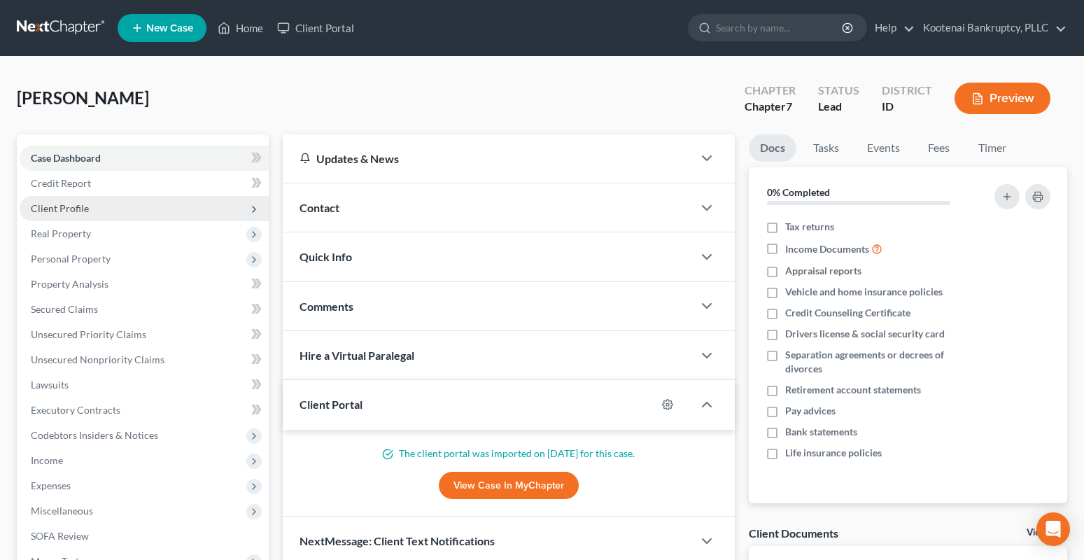
click at [64, 212] on span "Client Profile" at bounding box center [60, 208] width 58 height 12
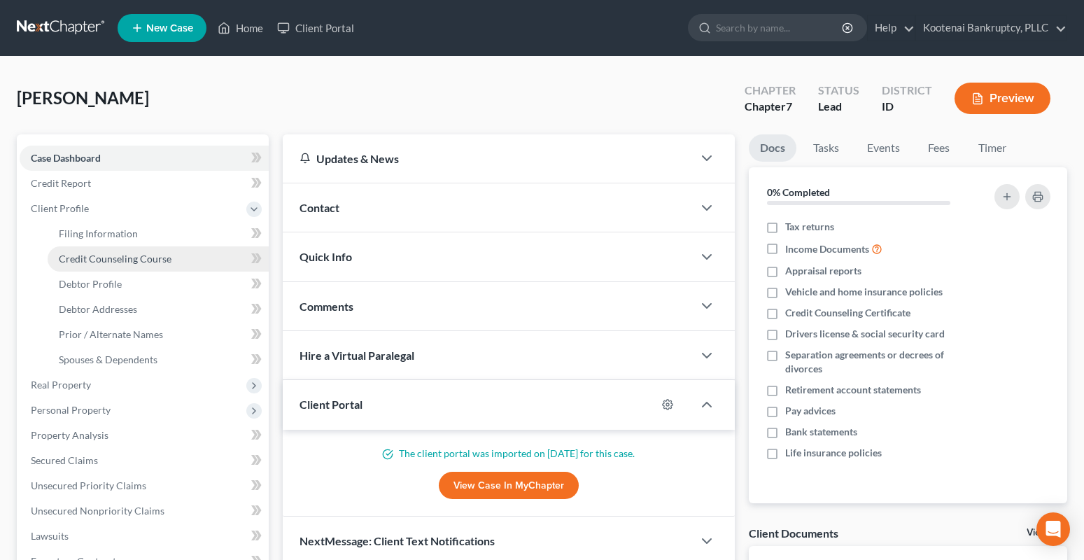
click at [96, 258] on span "Credit Counseling Course" at bounding box center [115, 259] width 113 height 12
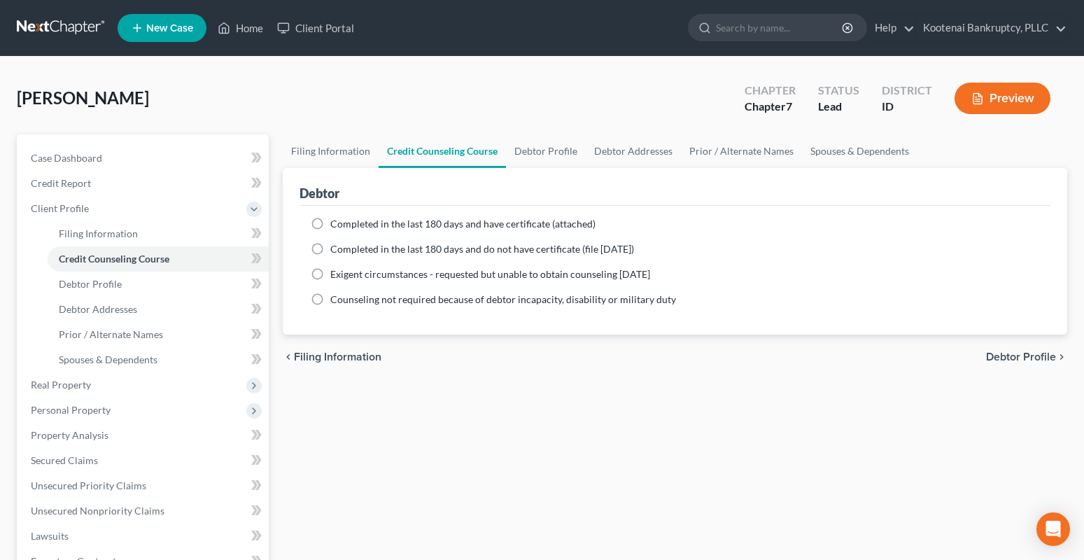
click at [330, 221] on label "Completed in the last 180 days and have certificate (attached)" at bounding box center [462, 224] width 265 height 14
click at [336, 221] on input "Completed in the last 180 days and have certificate (attached)" at bounding box center [340, 221] width 9 height 9
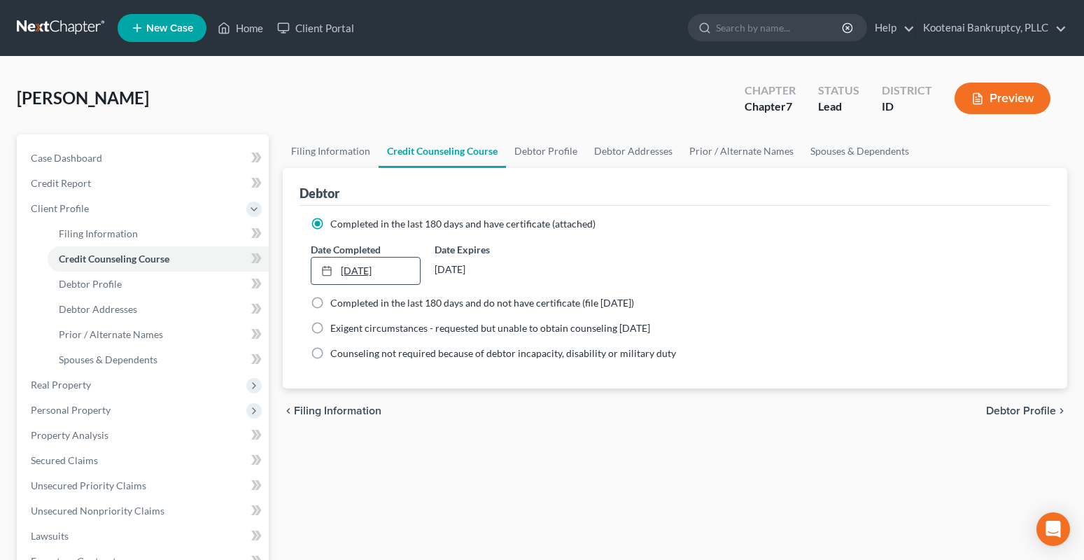
click at [356, 272] on link "[DATE]" at bounding box center [365, 271] width 108 height 27
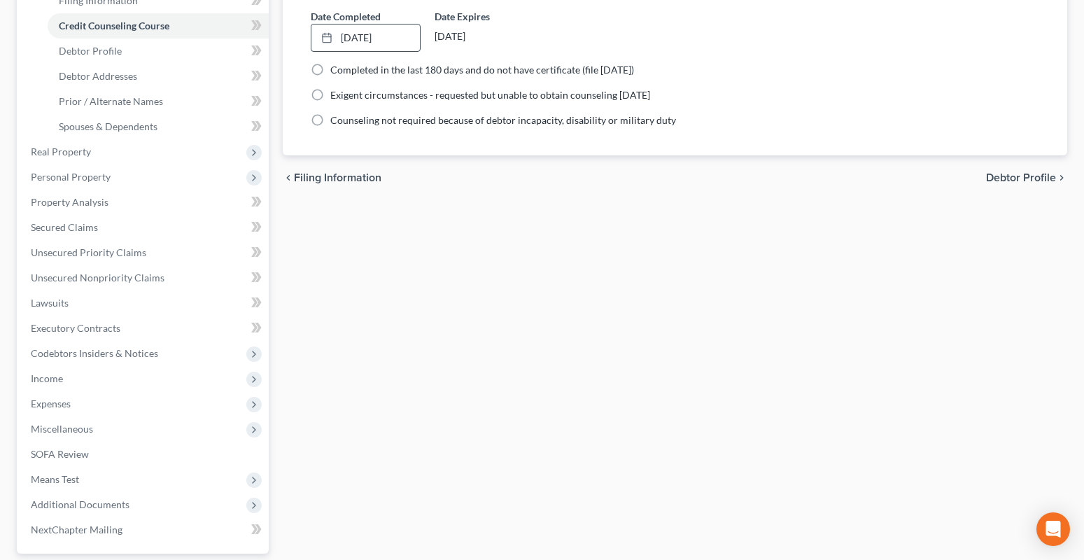
scroll to position [360, 0]
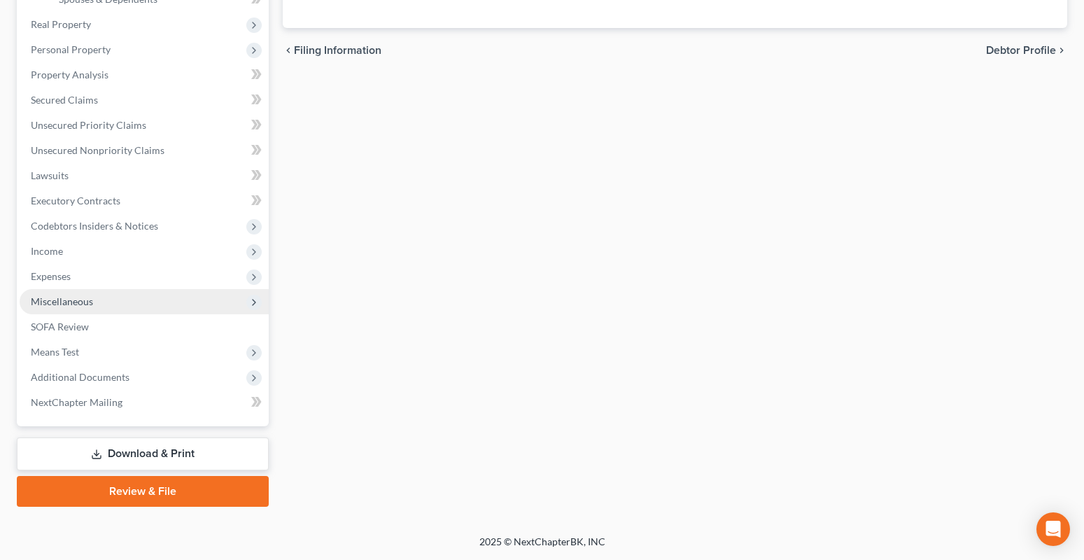
click at [57, 301] on span "Miscellaneous" at bounding box center [62, 301] width 62 height 12
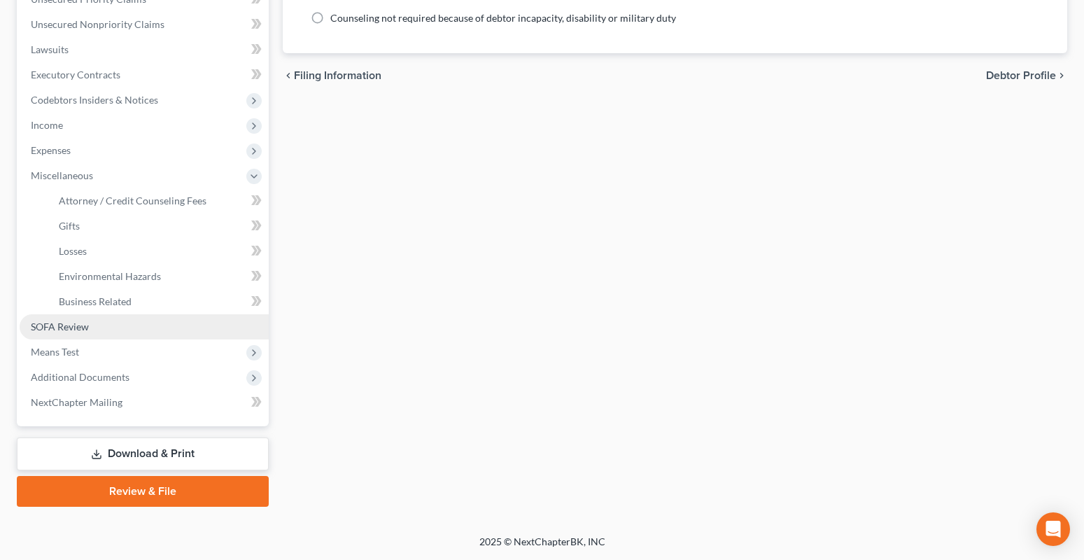
scroll to position [335, 0]
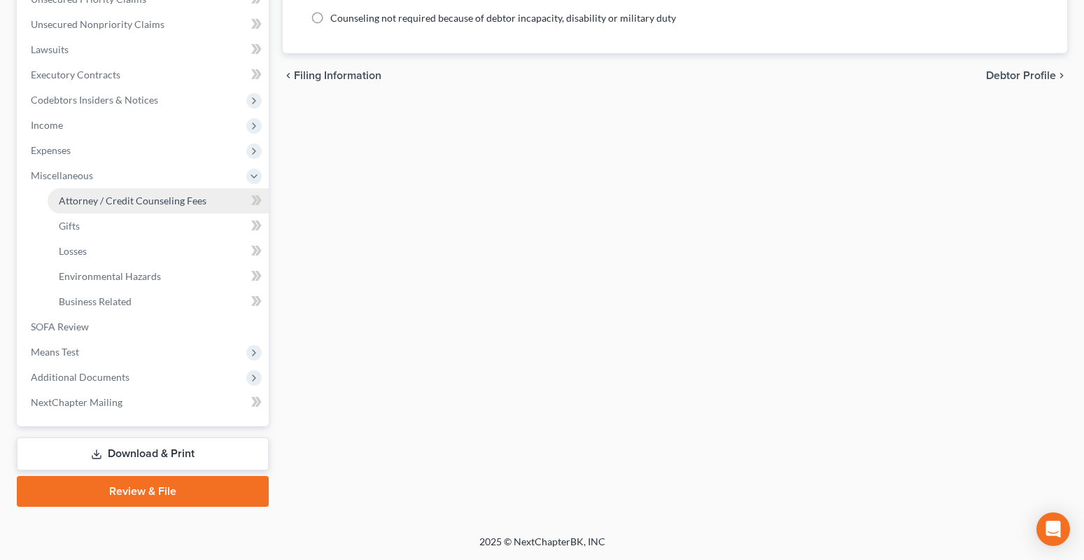
click at [100, 200] on span "Attorney / Credit Counseling Fees" at bounding box center [133, 201] width 148 height 12
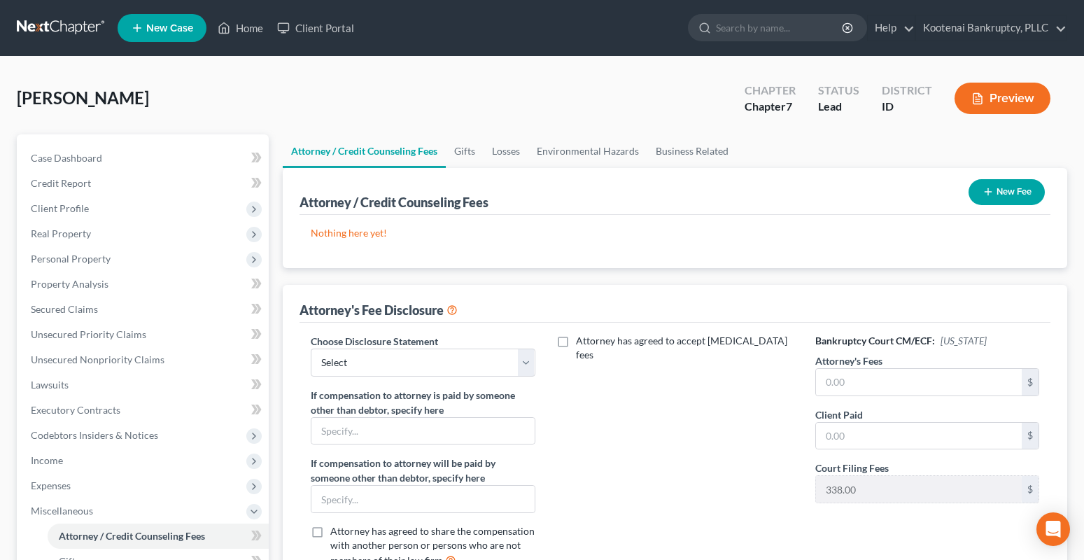
click at [995, 190] on button "New Fee" at bounding box center [1007, 192] width 76 height 26
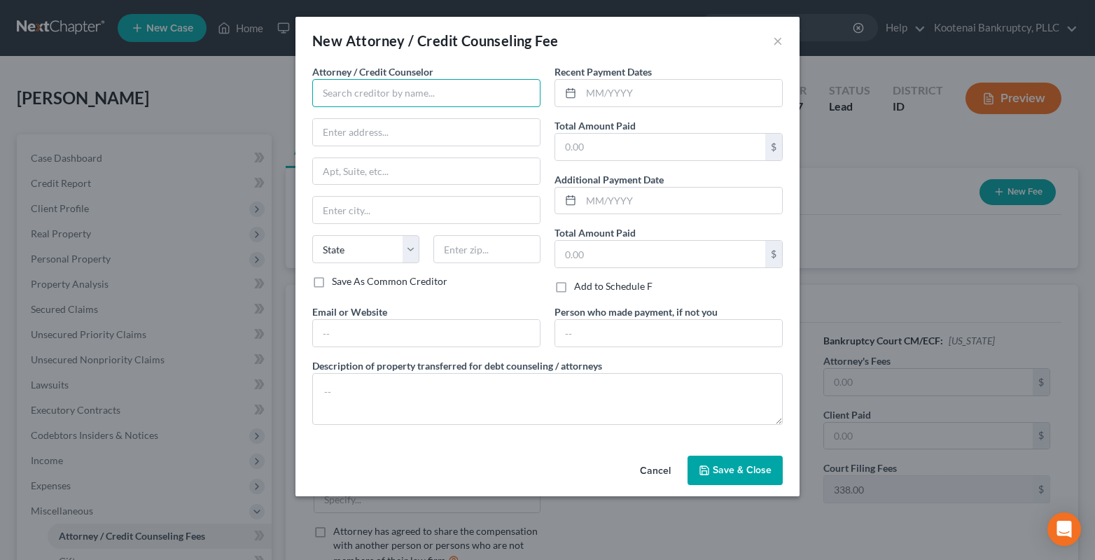
drag, startPoint x: 328, startPoint y: 99, endPoint x: 322, endPoint y: 93, distance: 8.9
click at [323, 100] on input "text" at bounding box center [426, 93] width 228 height 28
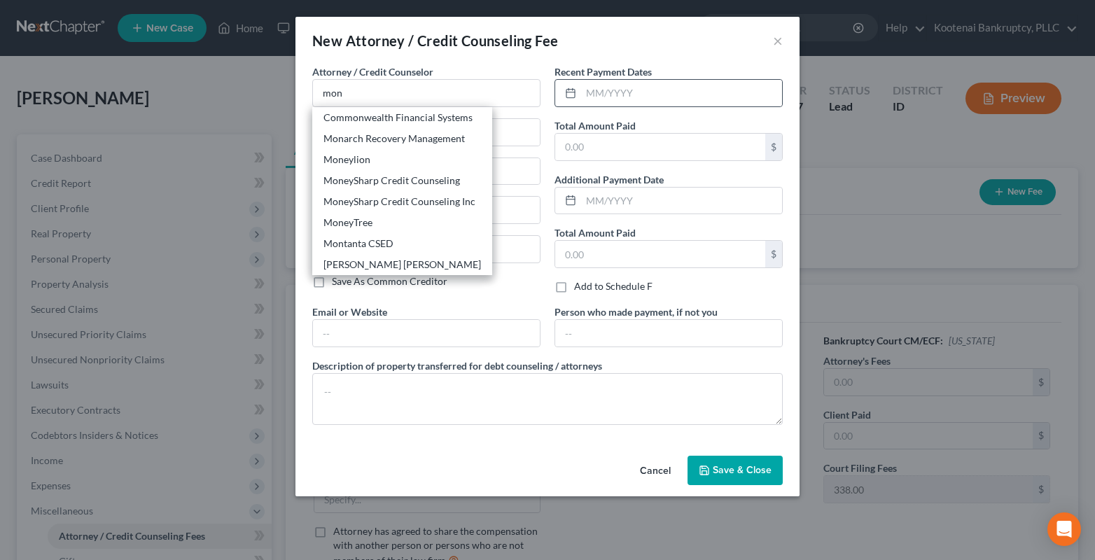
drag, startPoint x: 421, startPoint y: 181, endPoint x: 610, endPoint y: 106, distance: 203.0
click at [421, 178] on div "MoneySharp Credit Counseling" at bounding box center [401, 181] width 157 height 14
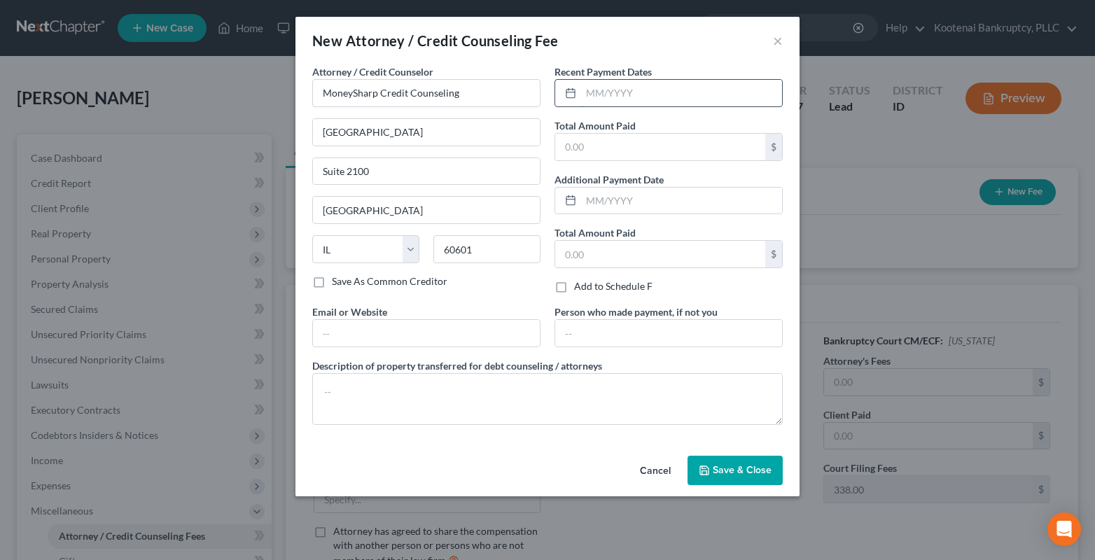
drag, startPoint x: 600, startPoint y: 95, endPoint x: 586, endPoint y: 83, distance: 18.4
click at [600, 95] on input "text" at bounding box center [681, 93] width 201 height 27
click at [580, 145] on input "text" at bounding box center [660, 147] width 210 height 27
drag, startPoint x: 737, startPoint y: 462, endPoint x: 52, endPoint y: 394, distance: 687.8
click at [736, 462] on button "Save & Close" at bounding box center [734, 470] width 95 height 29
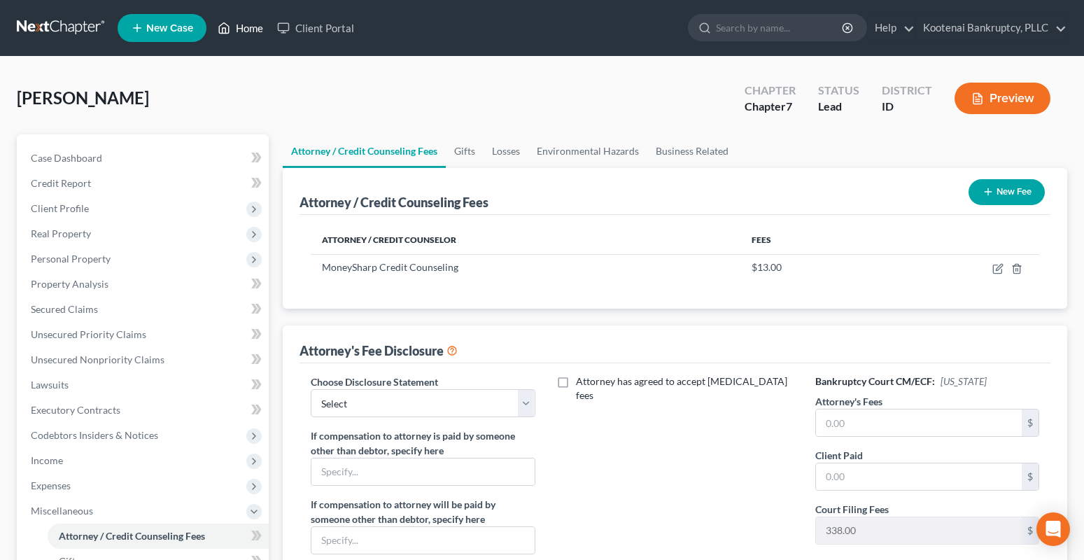
click at [246, 30] on link "Home" at bounding box center [240, 27] width 59 height 25
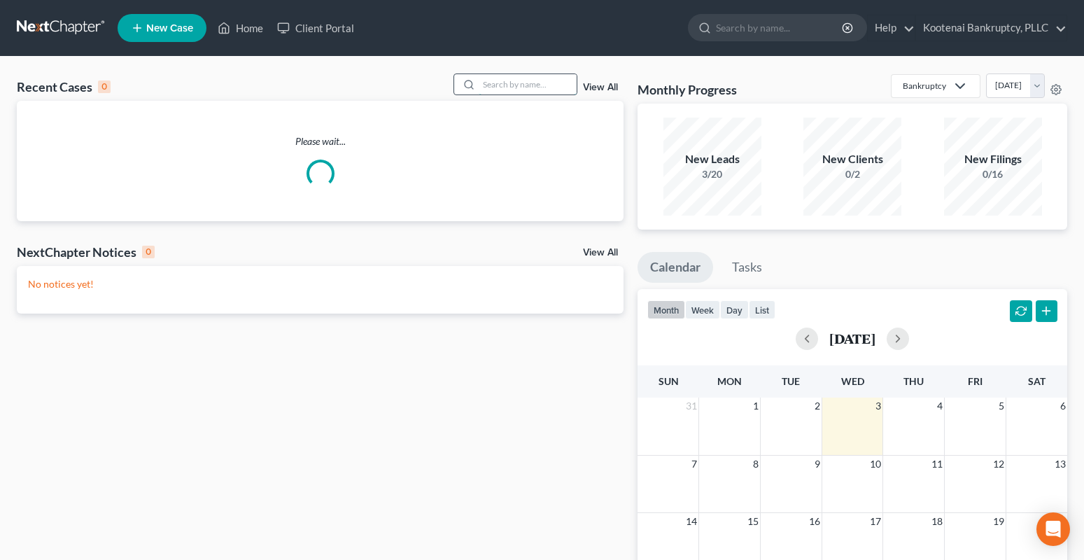
drag, startPoint x: 486, startPoint y: 85, endPoint x: 472, endPoint y: 88, distance: 14.4
click at [484, 85] on input "search" at bounding box center [528, 84] width 98 height 20
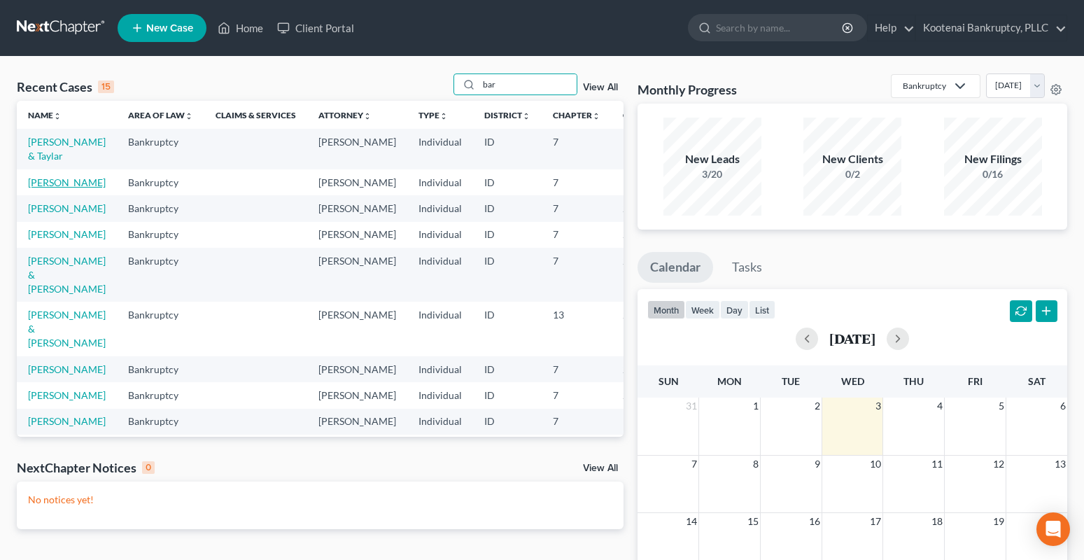
click at [36, 188] on link "[PERSON_NAME]" at bounding box center [67, 182] width 78 height 12
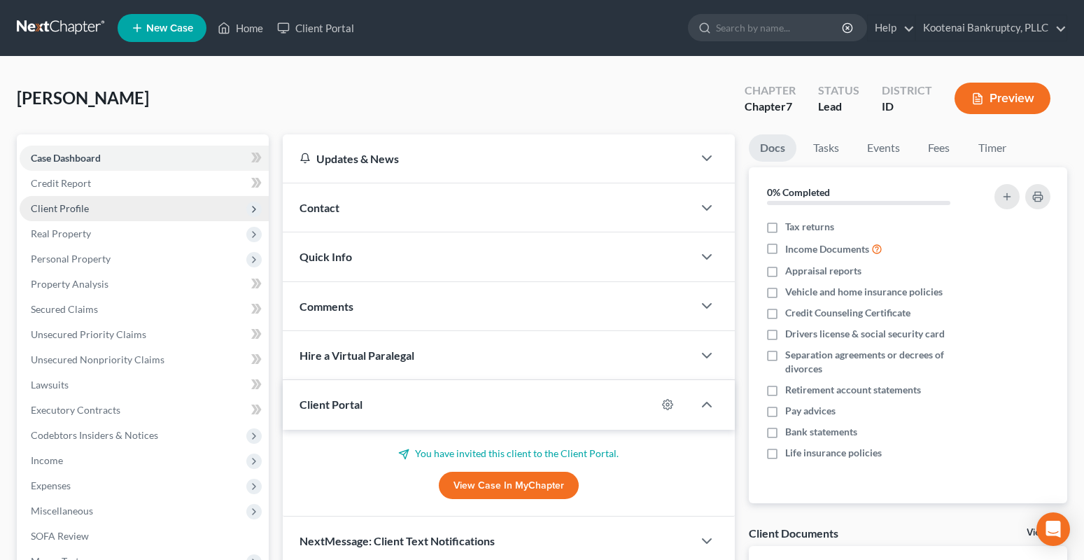
click at [46, 209] on span "Client Profile" at bounding box center [60, 208] width 58 height 12
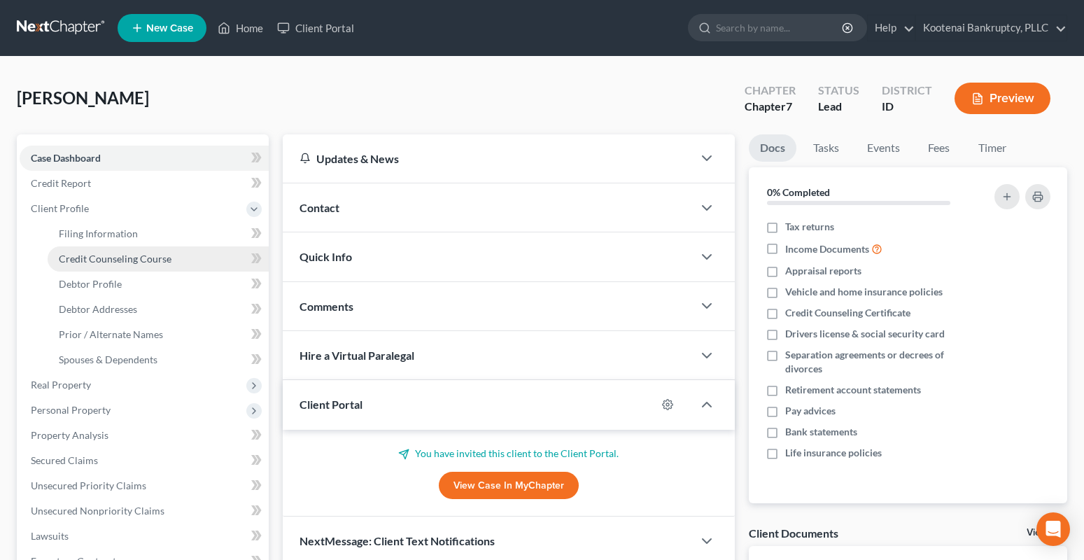
click at [91, 258] on span "Credit Counseling Course" at bounding box center [115, 259] width 113 height 12
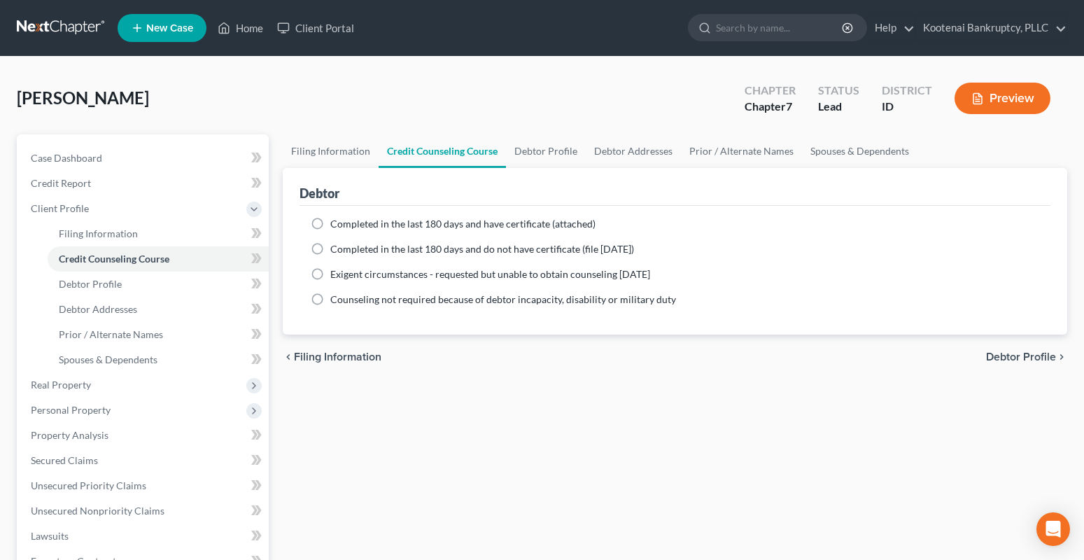
click at [330, 223] on label "Completed in the last 180 days and have certificate (attached)" at bounding box center [462, 224] width 265 height 14
click at [336, 223] on input "Completed in the last 180 days and have certificate (attached)" at bounding box center [340, 221] width 9 height 9
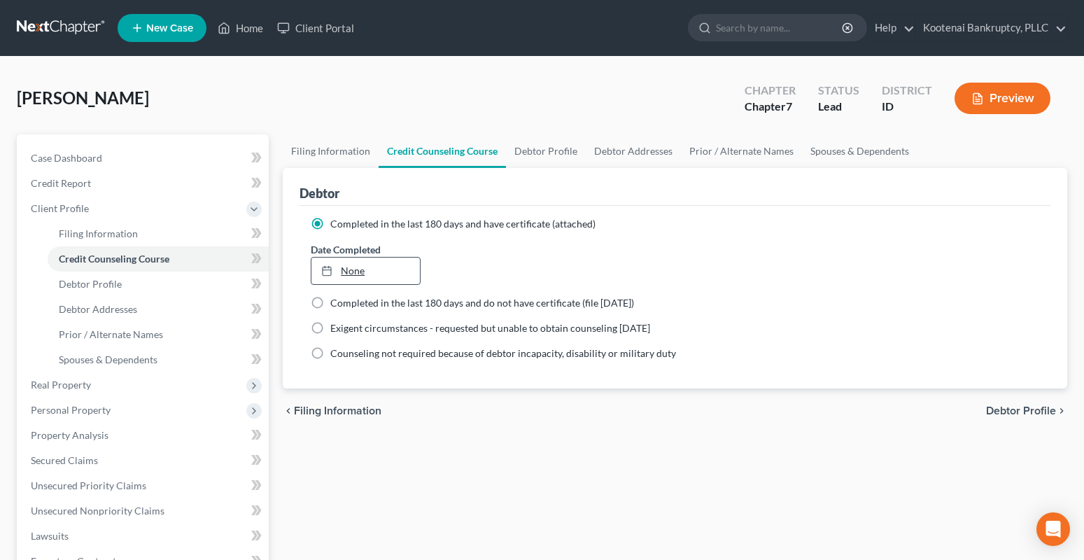
click at [362, 275] on link "None" at bounding box center [365, 271] width 108 height 27
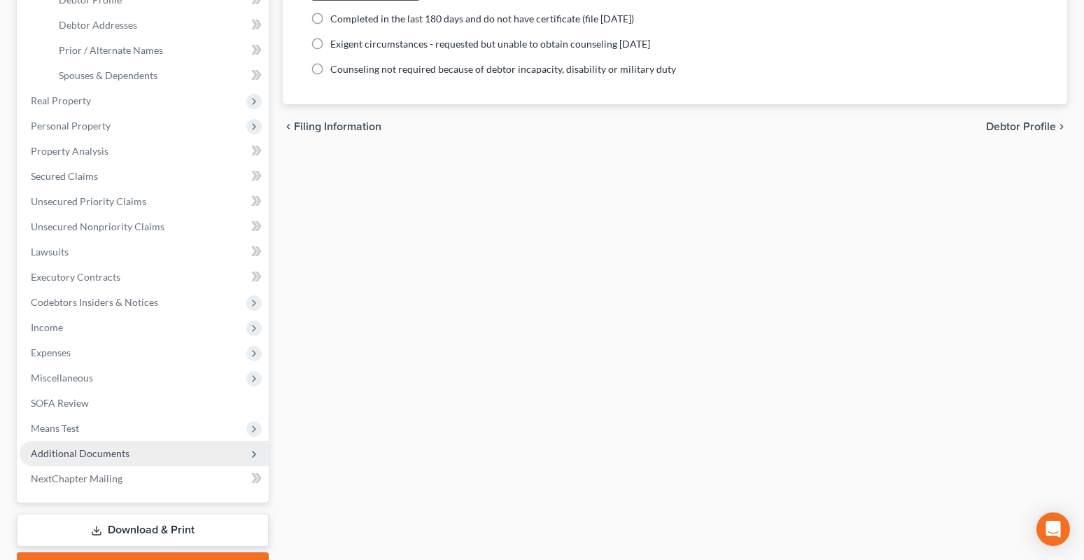
scroll to position [360, 0]
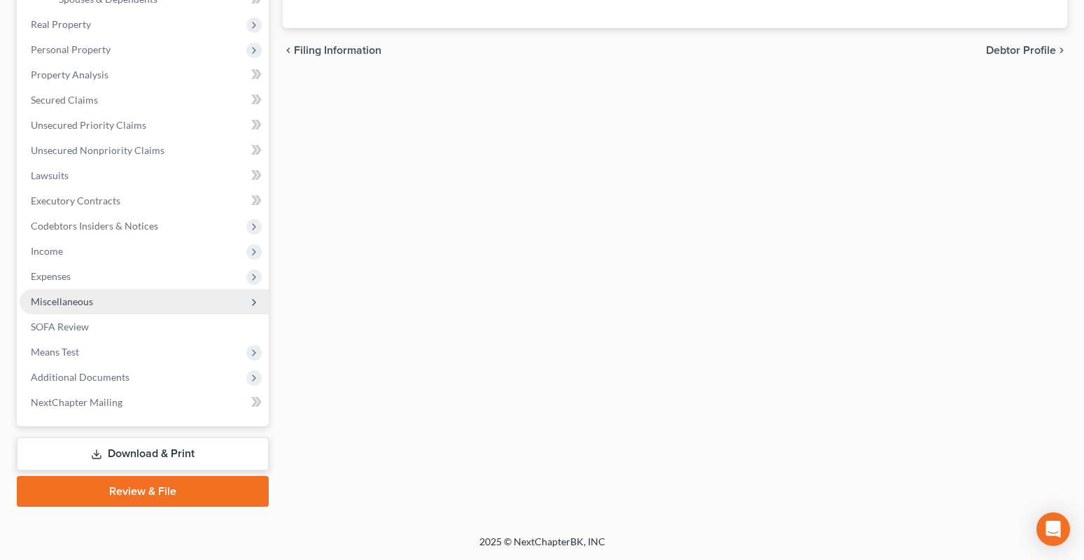
click at [76, 302] on span "Miscellaneous" at bounding box center [62, 301] width 62 height 12
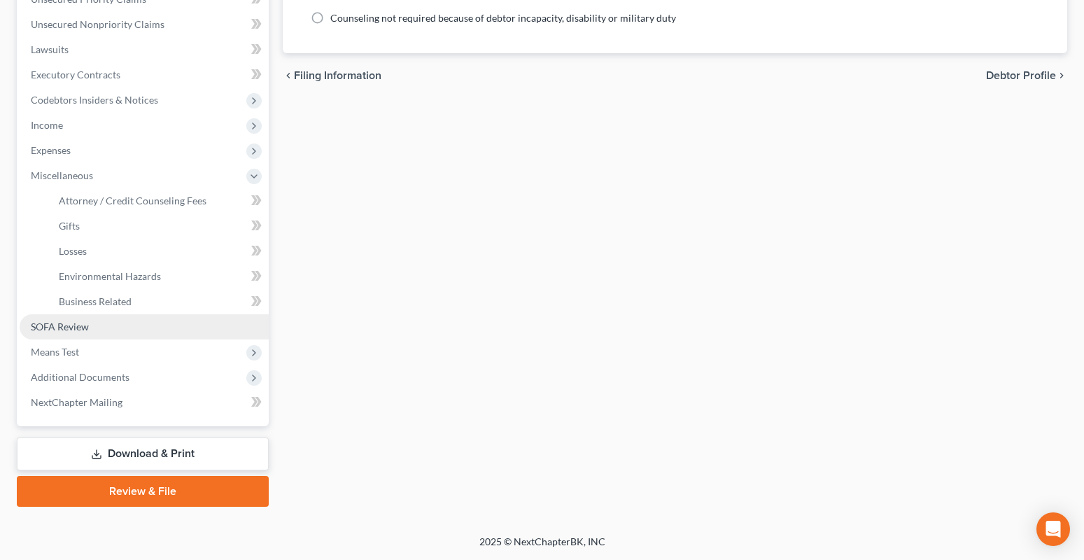
scroll to position [335, 0]
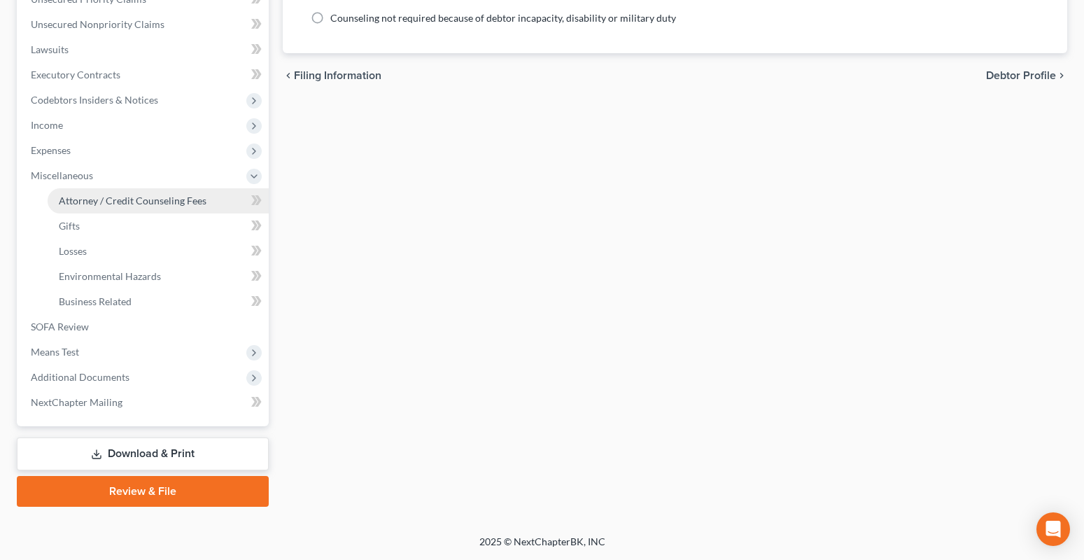
click at [118, 205] on span "Attorney / Credit Counseling Fees" at bounding box center [133, 201] width 148 height 12
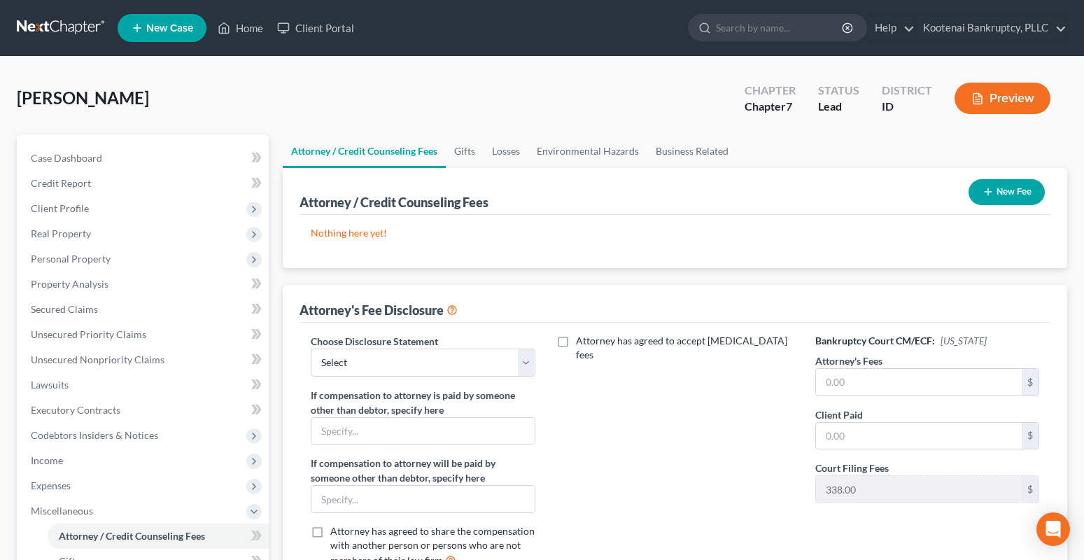
click at [1013, 181] on button "New Fee" at bounding box center [1007, 192] width 76 height 26
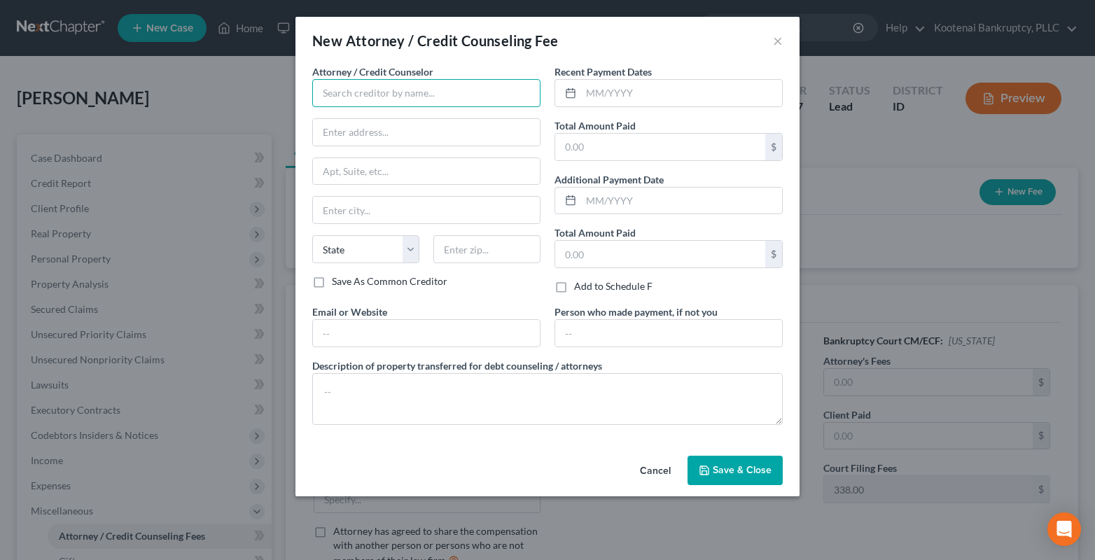
click at [339, 97] on input "text" at bounding box center [426, 93] width 228 height 28
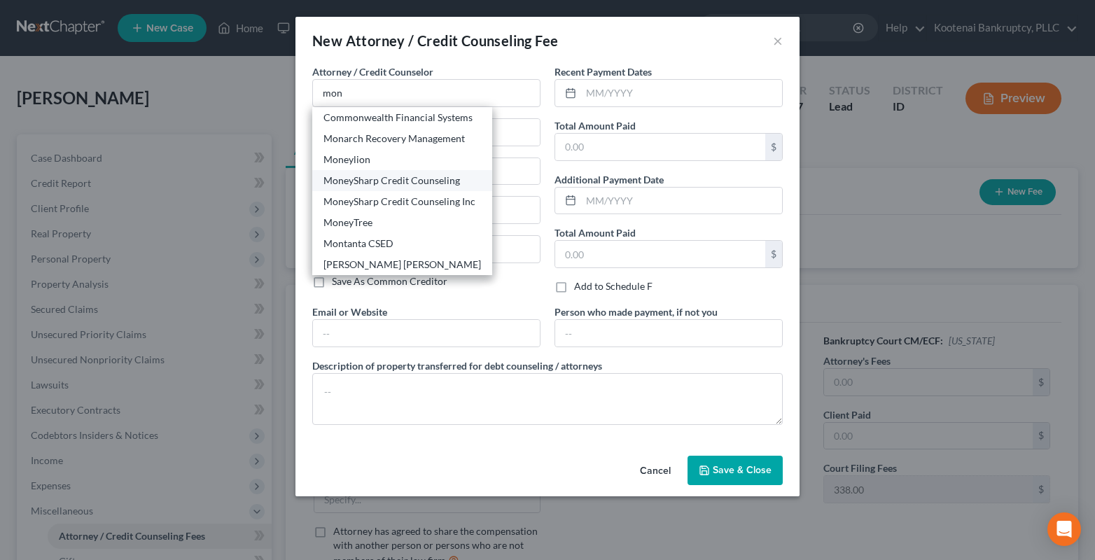
drag, startPoint x: 356, startPoint y: 178, endPoint x: 601, endPoint y: 98, distance: 257.8
click at [357, 178] on div "MoneySharp Credit Counseling" at bounding box center [401, 181] width 157 height 14
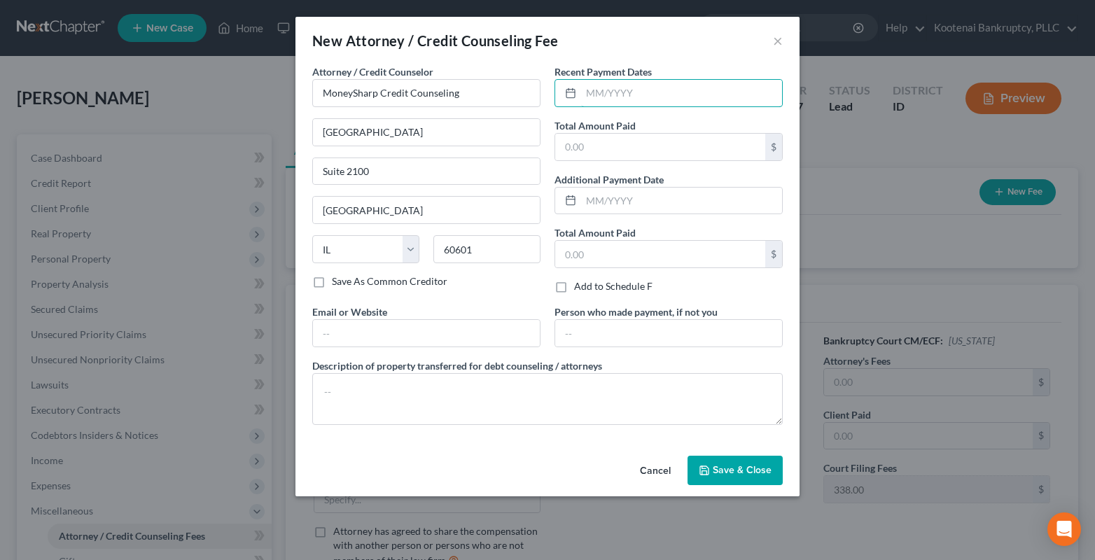
drag, startPoint x: 602, startPoint y: 95, endPoint x: 548, endPoint y: 54, distance: 67.9
click at [602, 95] on input "text" at bounding box center [681, 93] width 201 height 27
drag, startPoint x: 560, startPoint y: 145, endPoint x: 535, endPoint y: 125, distance: 31.8
click at [564, 144] on input "text" at bounding box center [660, 147] width 210 height 27
click at [773, 480] on button "Save & Close" at bounding box center [734, 470] width 95 height 29
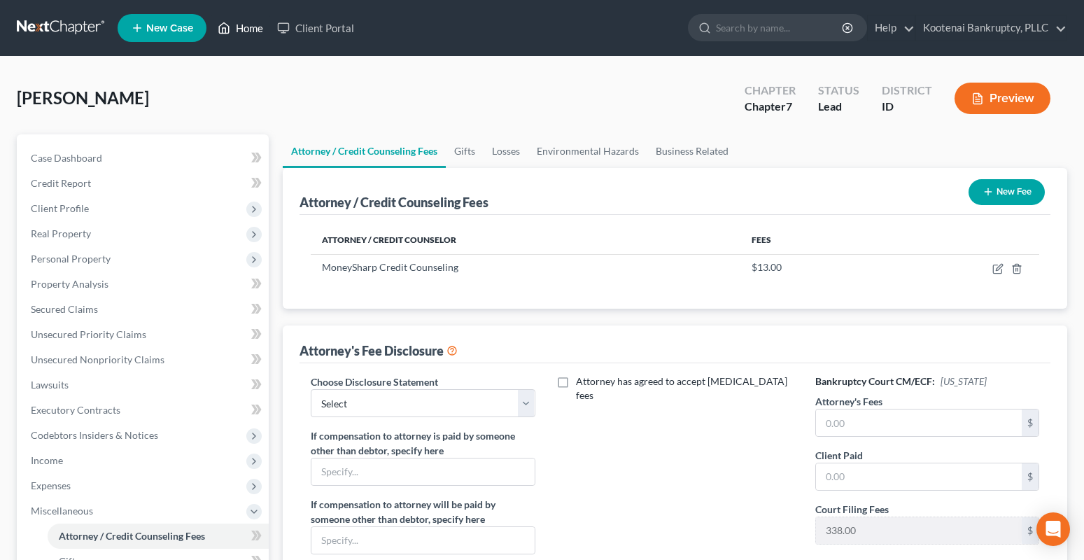
click at [251, 21] on link "Home" at bounding box center [240, 27] width 59 height 25
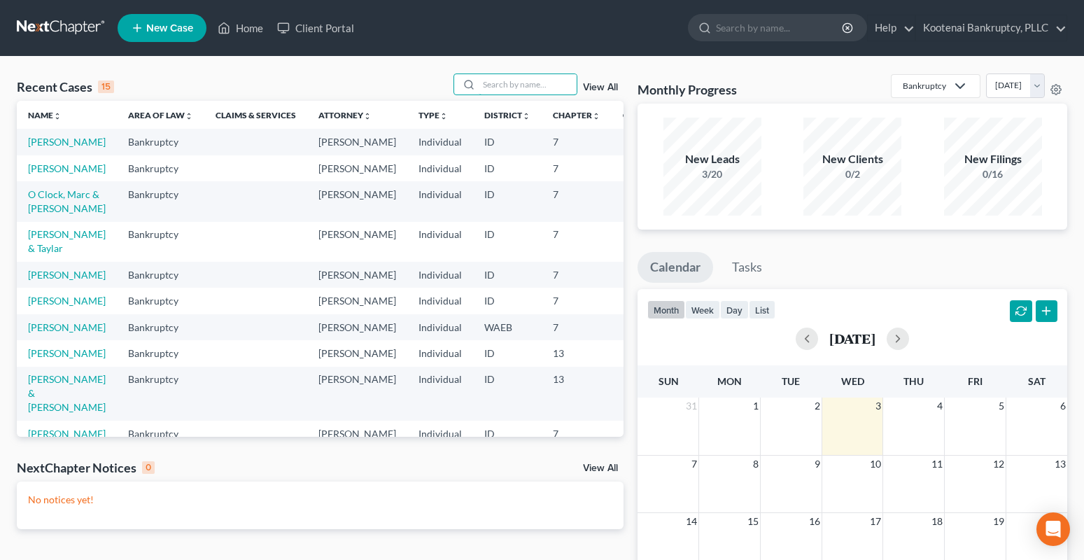
drag, startPoint x: 498, startPoint y: 85, endPoint x: 446, endPoint y: 92, distance: 52.3
click at [497, 86] on input "search" at bounding box center [528, 84] width 98 height 20
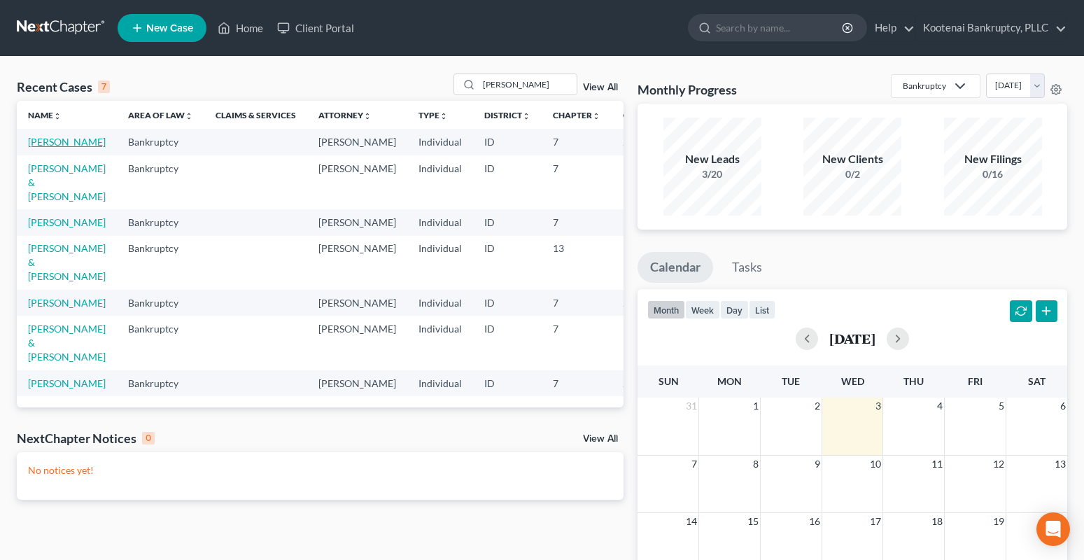
click at [43, 141] on link "[PERSON_NAME]" at bounding box center [67, 142] width 78 height 12
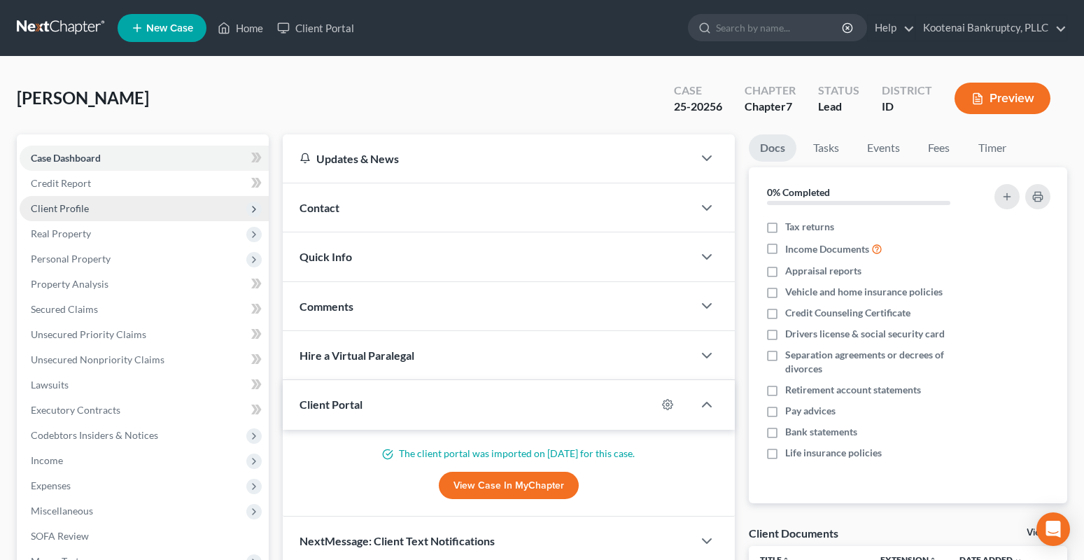
click at [54, 213] on span "Client Profile" at bounding box center [60, 208] width 58 height 12
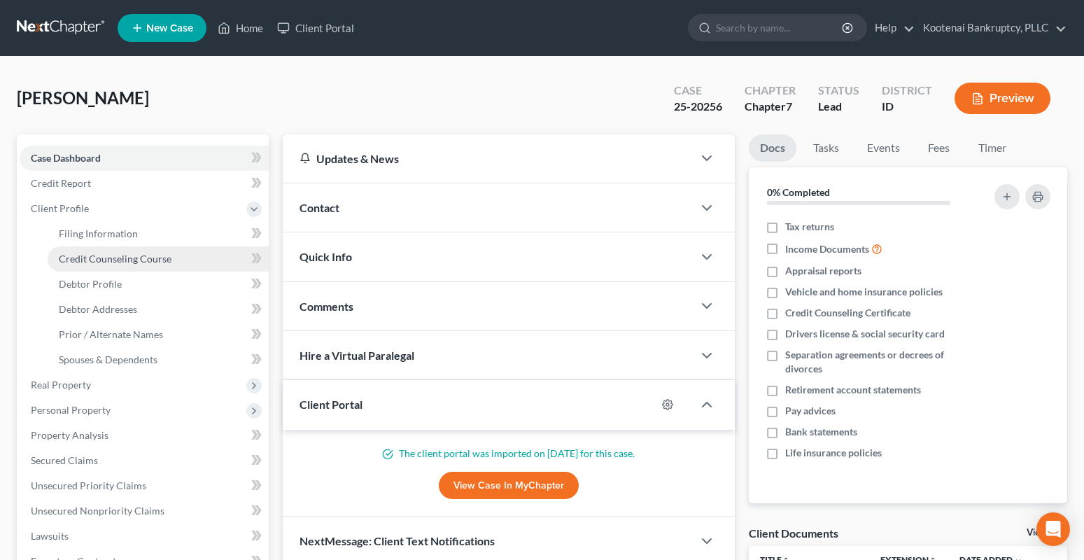
click at [80, 262] on span "Credit Counseling Course" at bounding box center [115, 259] width 113 height 12
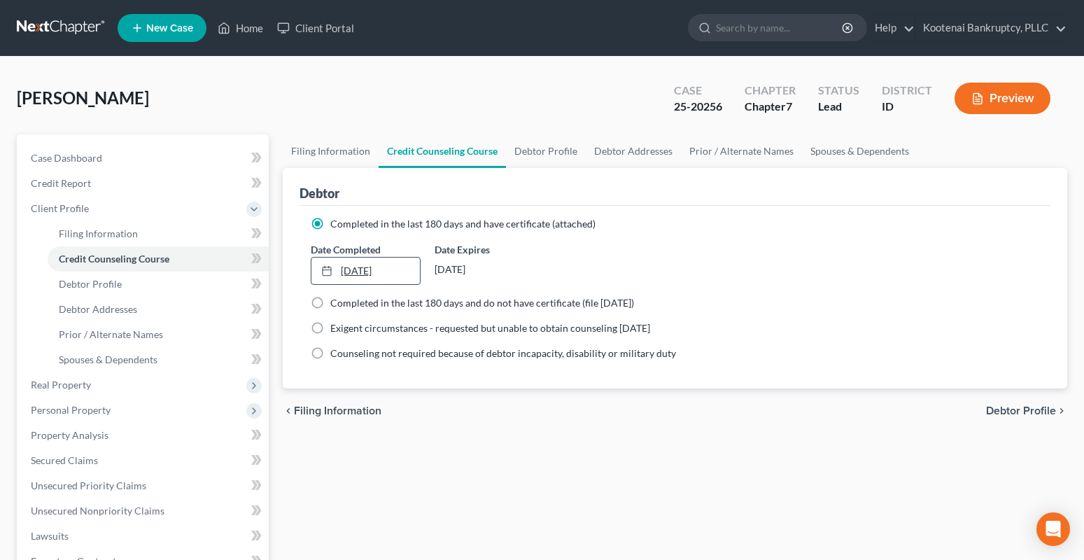
click at [398, 268] on link "[DATE]" at bounding box center [365, 271] width 108 height 27
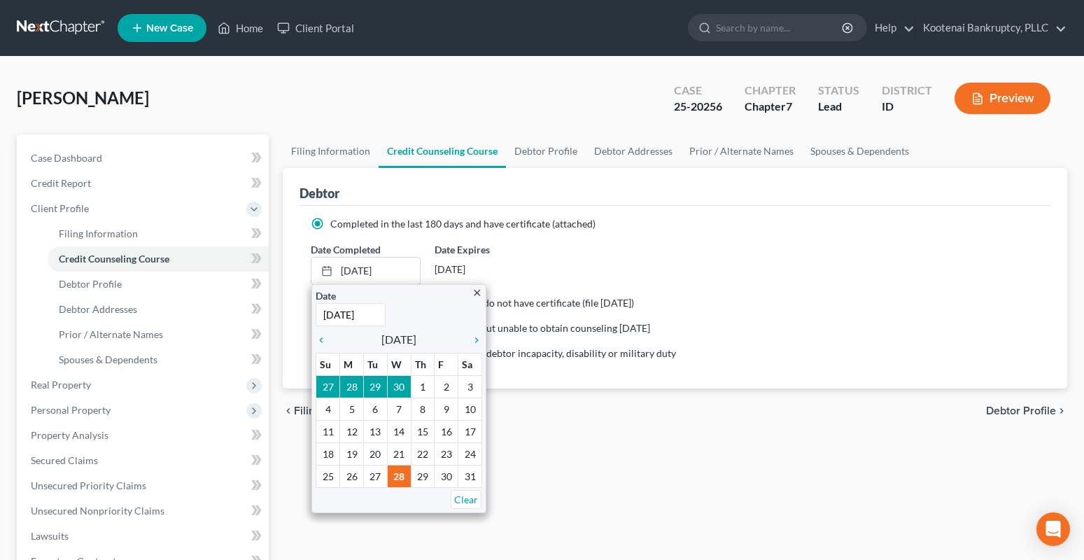
click at [631, 223] on div "Completed in the last 180 days and have certificate (attached)" at bounding box center [675, 224] width 729 height 14
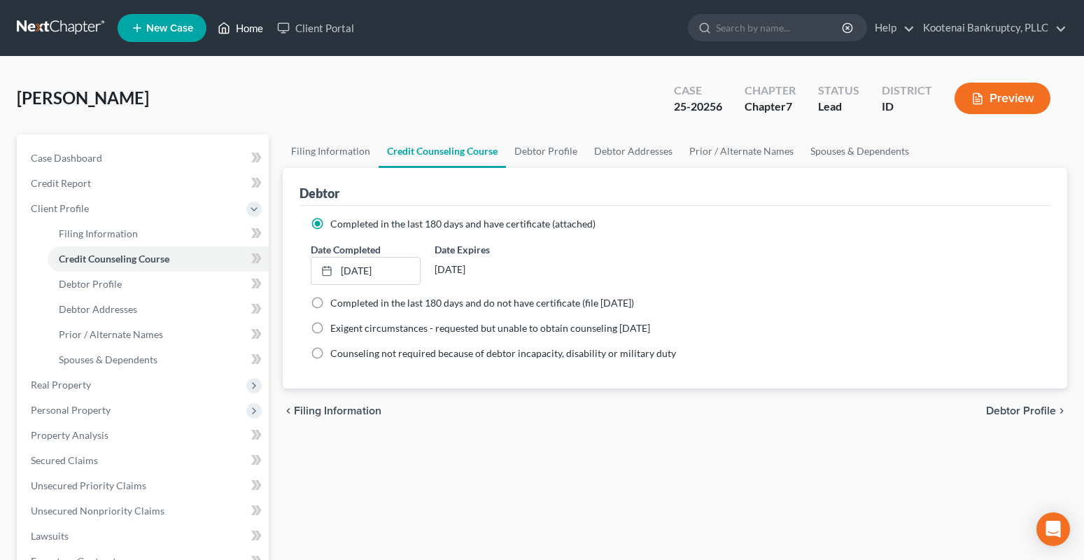
click at [240, 28] on link "Home" at bounding box center [240, 27] width 59 height 25
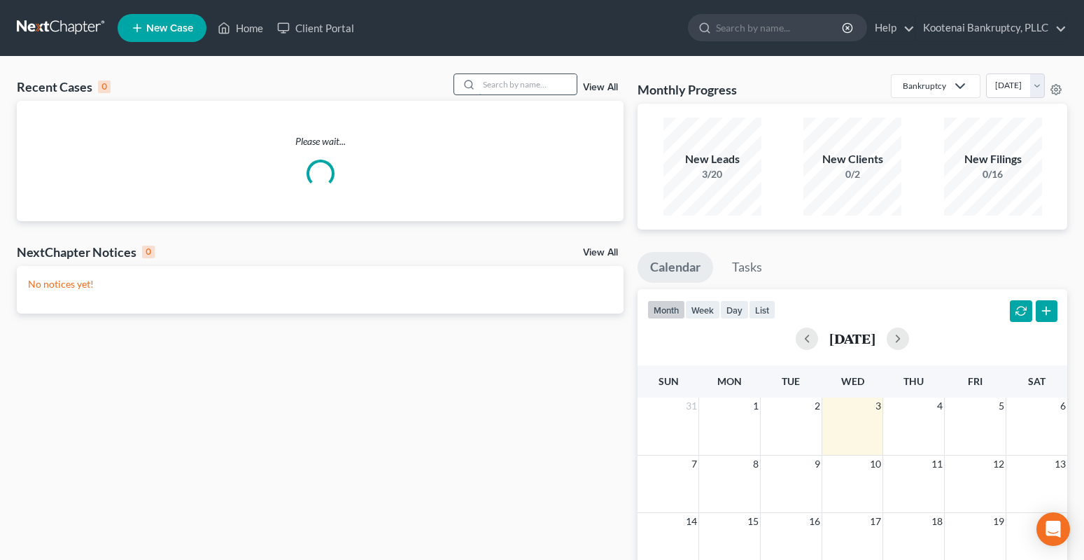
drag, startPoint x: 512, startPoint y: 86, endPoint x: 488, endPoint y: 91, distance: 23.6
click at [510, 87] on input "search" at bounding box center [528, 84] width 98 height 20
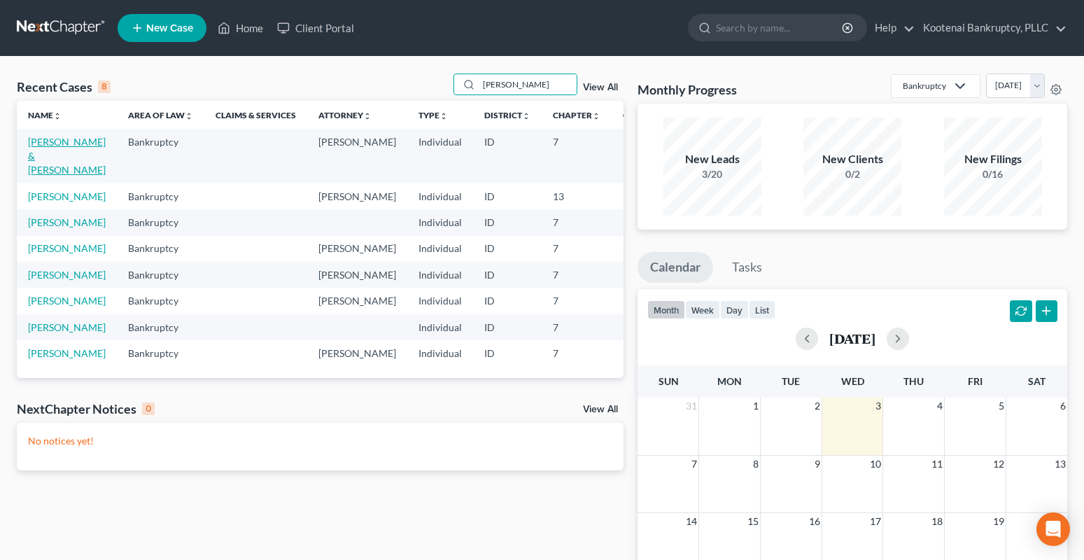
click at [41, 141] on link "[PERSON_NAME] & [PERSON_NAME]" at bounding box center [67, 156] width 78 height 40
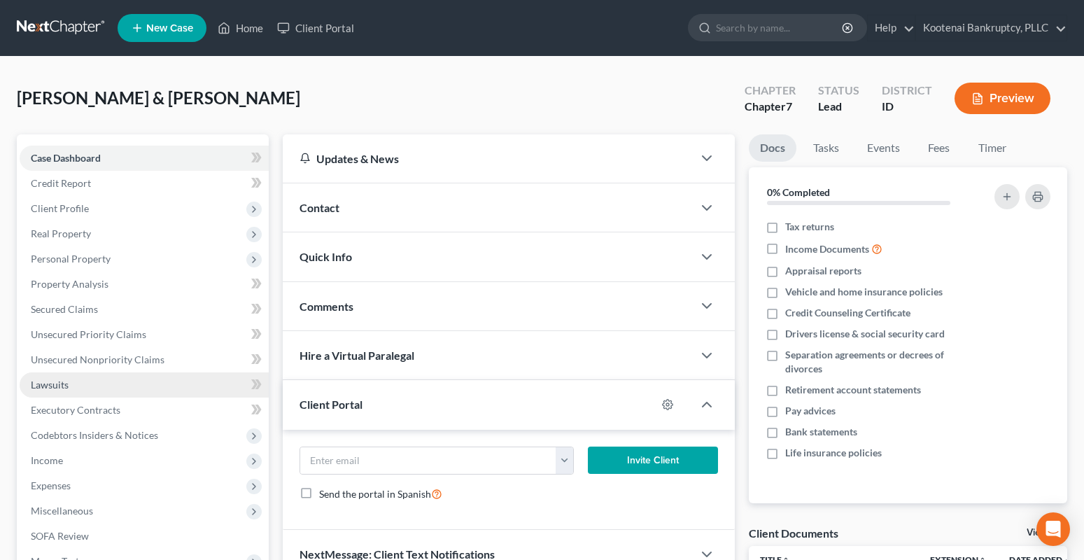
click at [52, 390] on span "Lawsuits" at bounding box center [50, 385] width 38 height 12
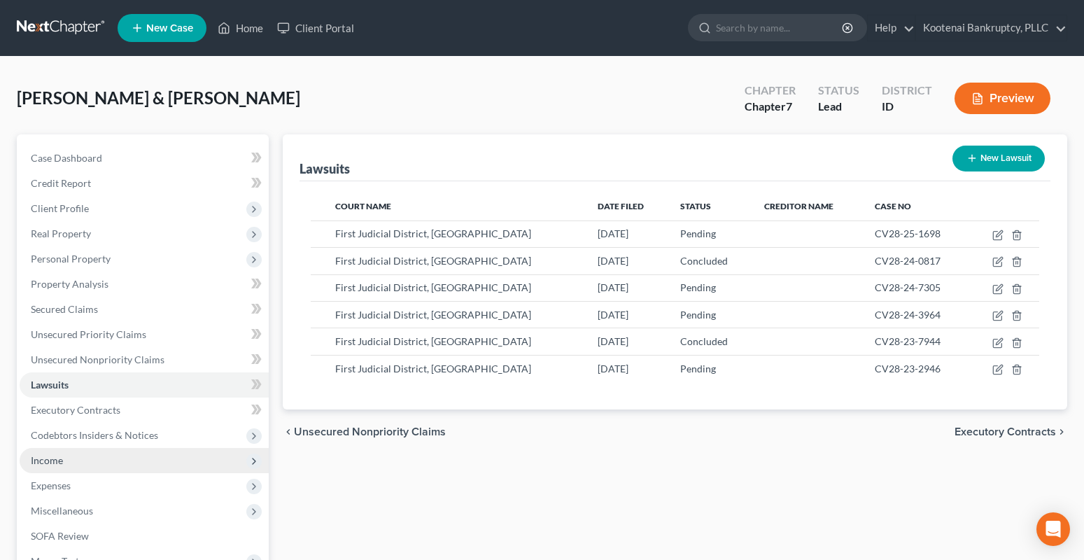
click at [29, 463] on span "Income" at bounding box center [144, 460] width 249 height 25
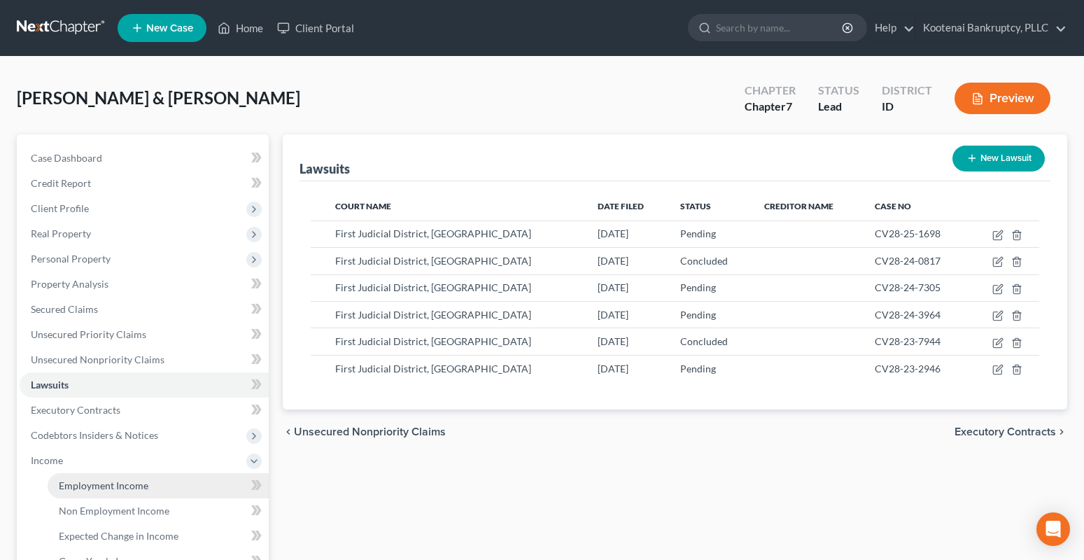
click at [72, 487] on span "Employment Income" at bounding box center [104, 485] width 90 height 12
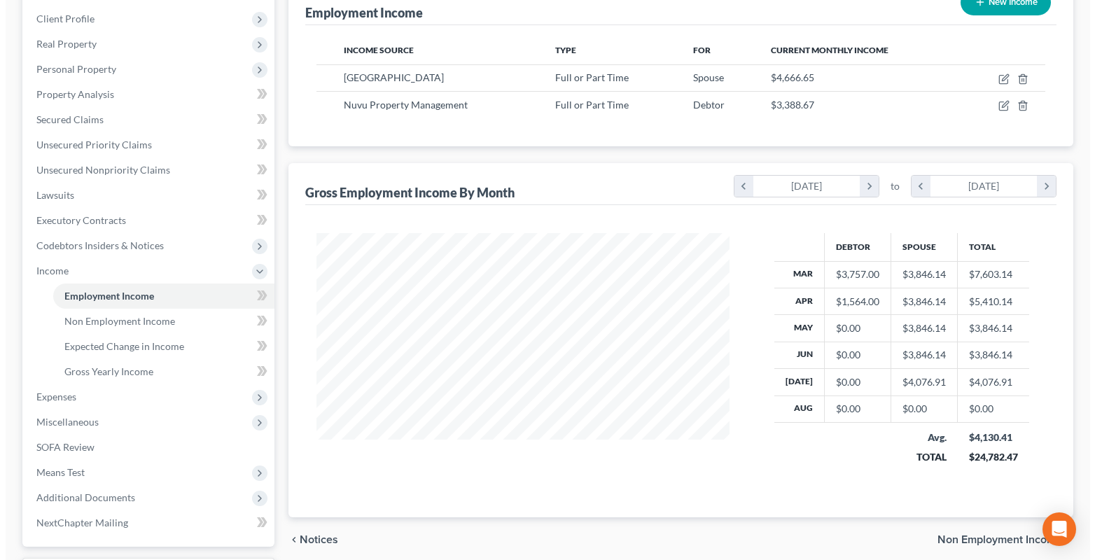
scroll to position [210, 0]
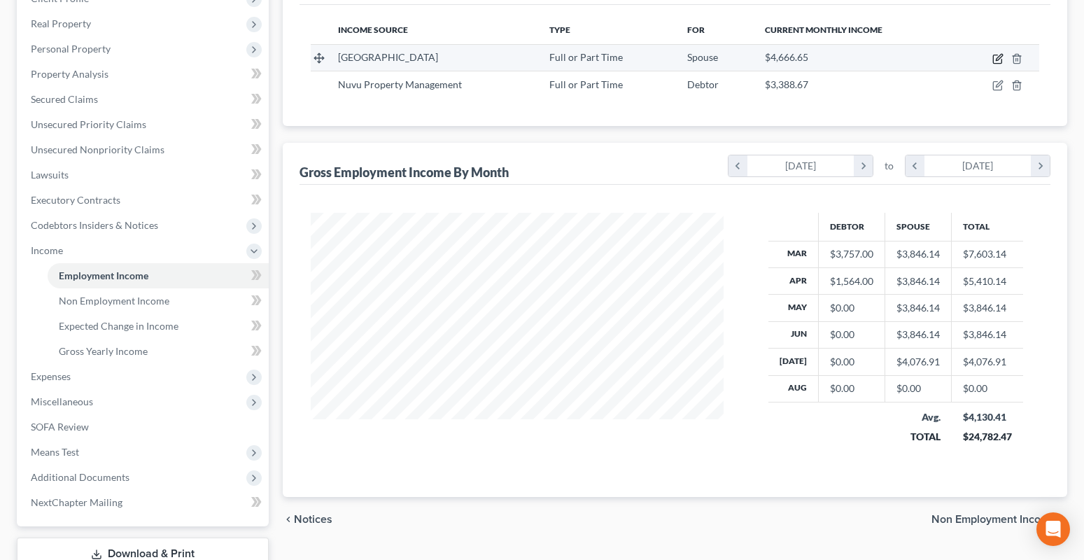
click at [998, 60] on icon "button" at bounding box center [997, 58] width 11 height 11
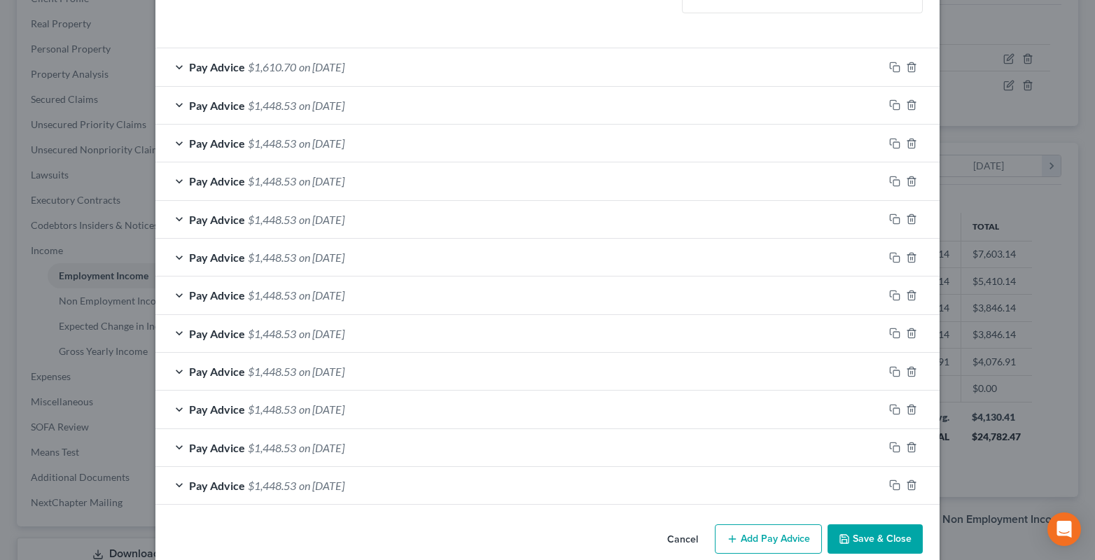
scroll to position [449, 0]
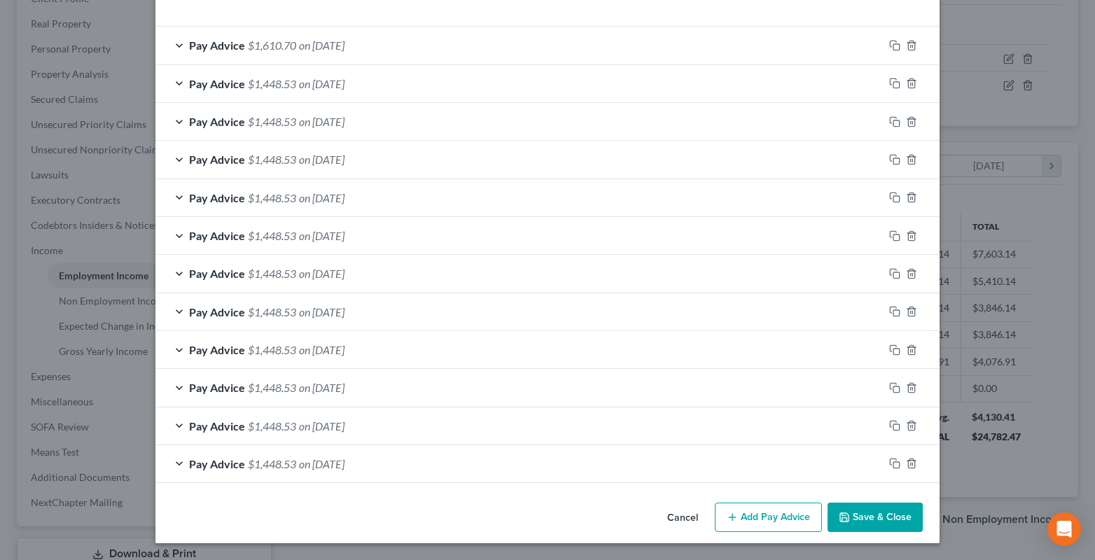
click at [864, 510] on button "Save & Close" at bounding box center [874, 516] width 95 height 29
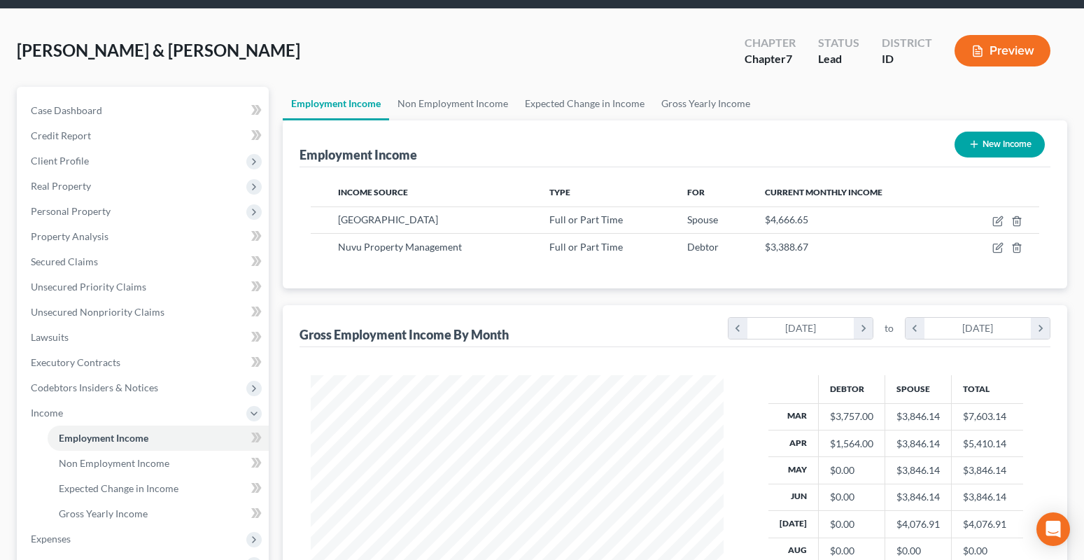
scroll to position [0, 0]
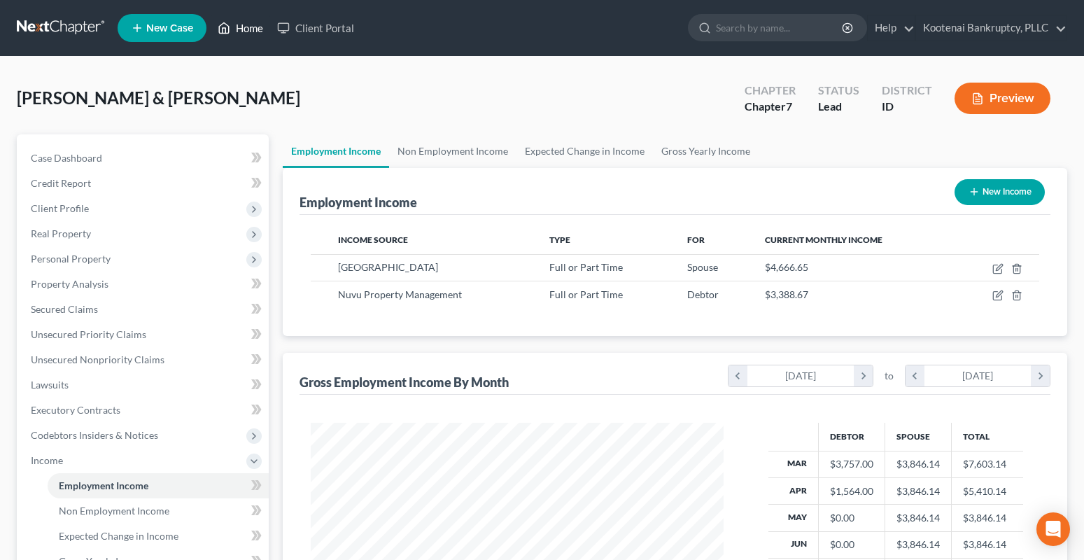
click at [242, 27] on link "Home" at bounding box center [240, 27] width 59 height 25
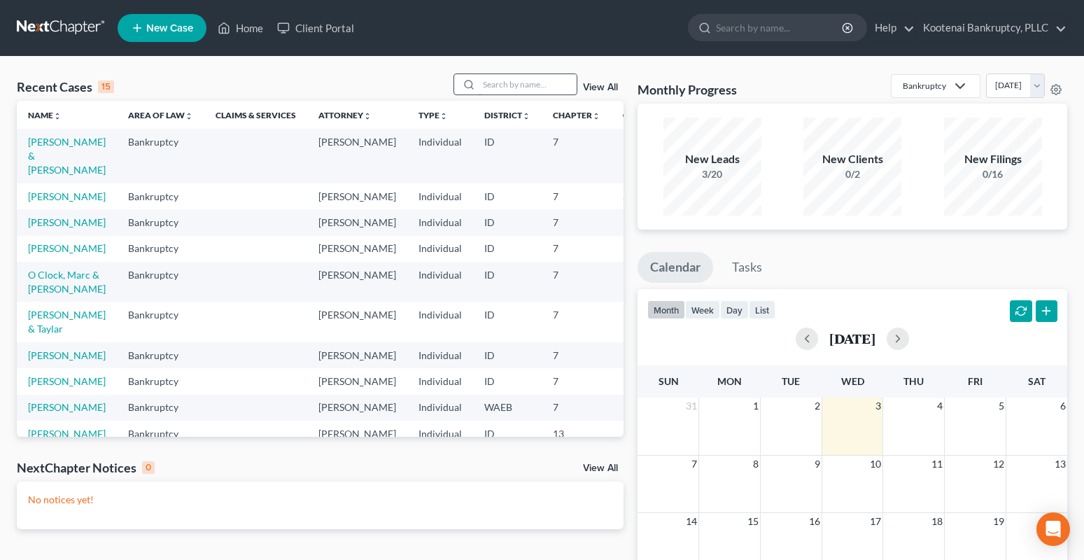
drag, startPoint x: 526, startPoint y: 81, endPoint x: 495, endPoint y: 80, distance: 31.5
click at [519, 85] on input "search" at bounding box center [528, 84] width 98 height 20
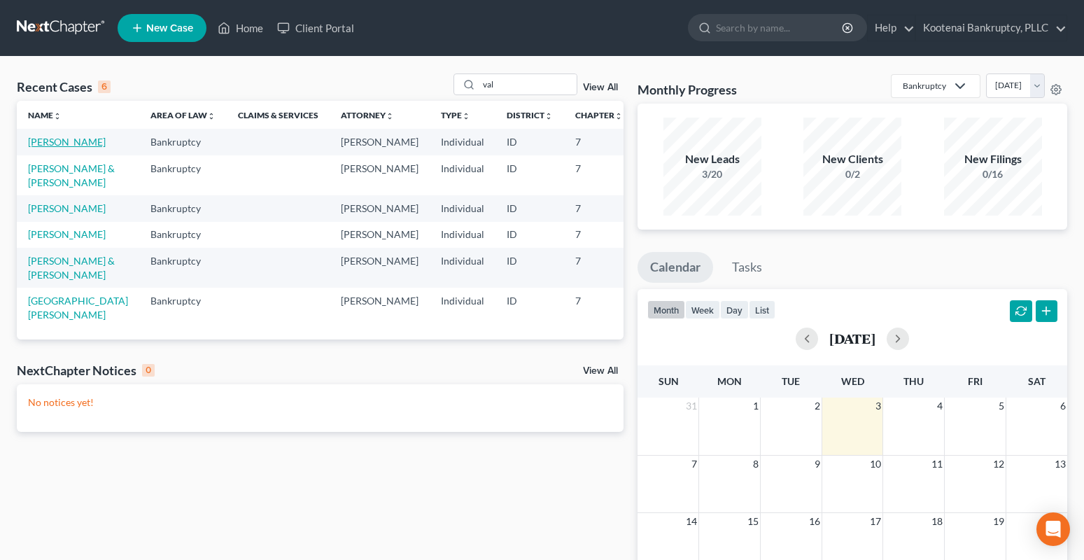
click at [46, 146] on link "[PERSON_NAME]" at bounding box center [67, 142] width 78 height 12
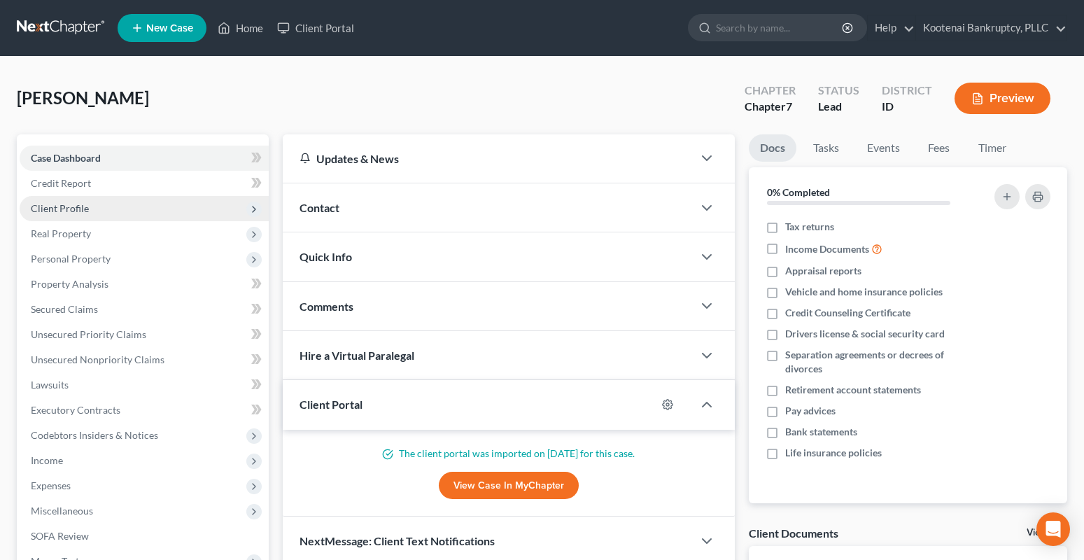
click at [49, 212] on span "Client Profile" at bounding box center [60, 208] width 58 height 12
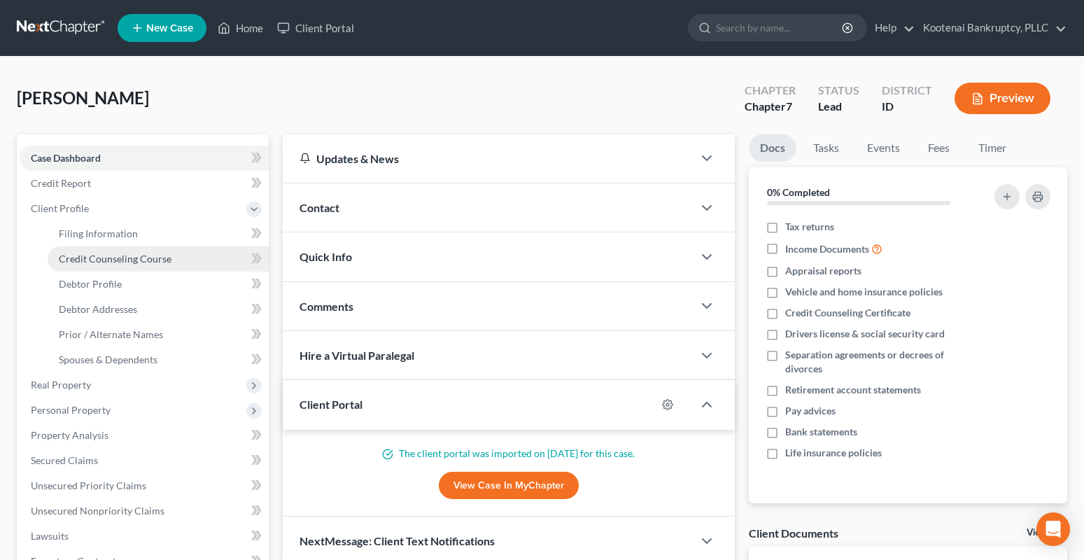
click at [93, 259] on span "Credit Counseling Course" at bounding box center [115, 259] width 113 height 12
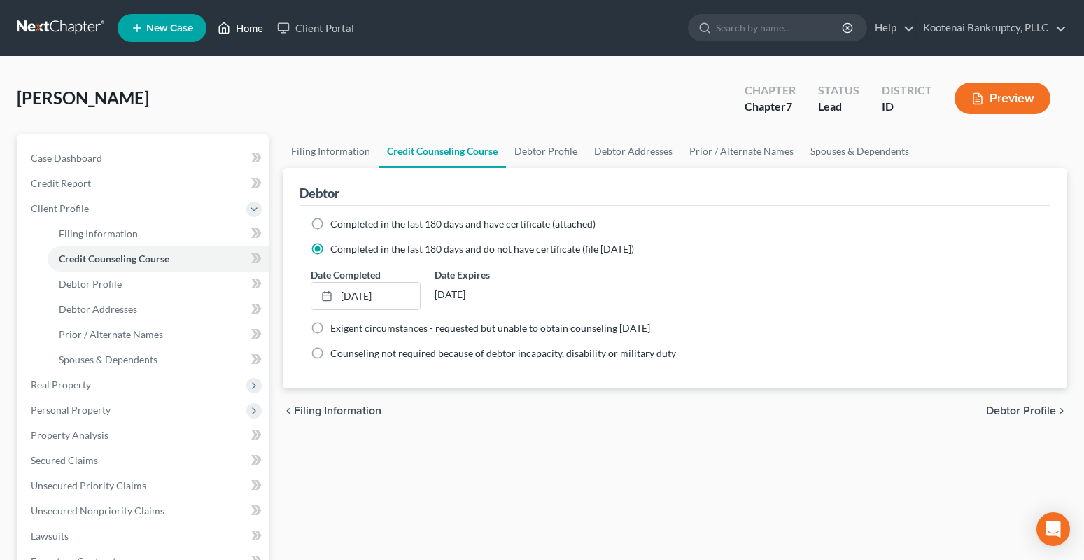
click at [262, 28] on link "Home" at bounding box center [240, 27] width 59 height 25
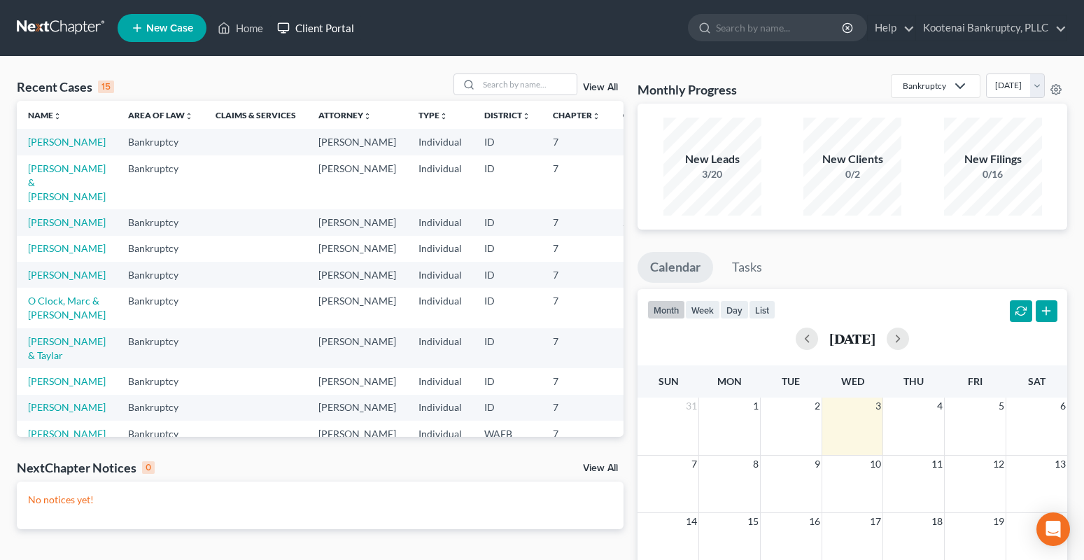
click at [308, 29] on link "Client Portal" at bounding box center [315, 27] width 91 height 25
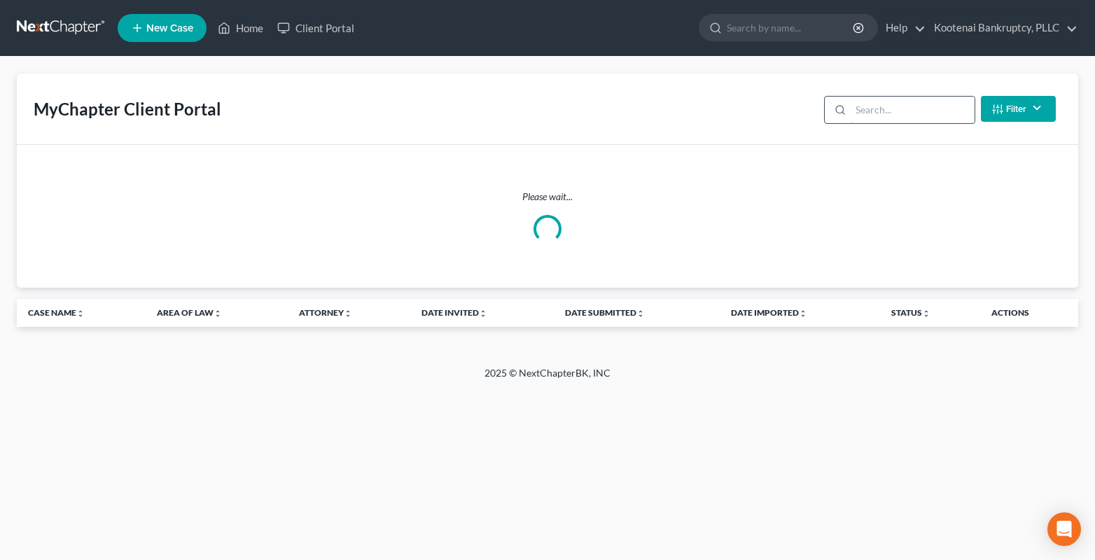
drag, startPoint x: 874, startPoint y: 118, endPoint x: 799, endPoint y: 117, distance: 74.9
click at [872, 118] on input "search" at bounding box center [912, 110] width 124 height 27
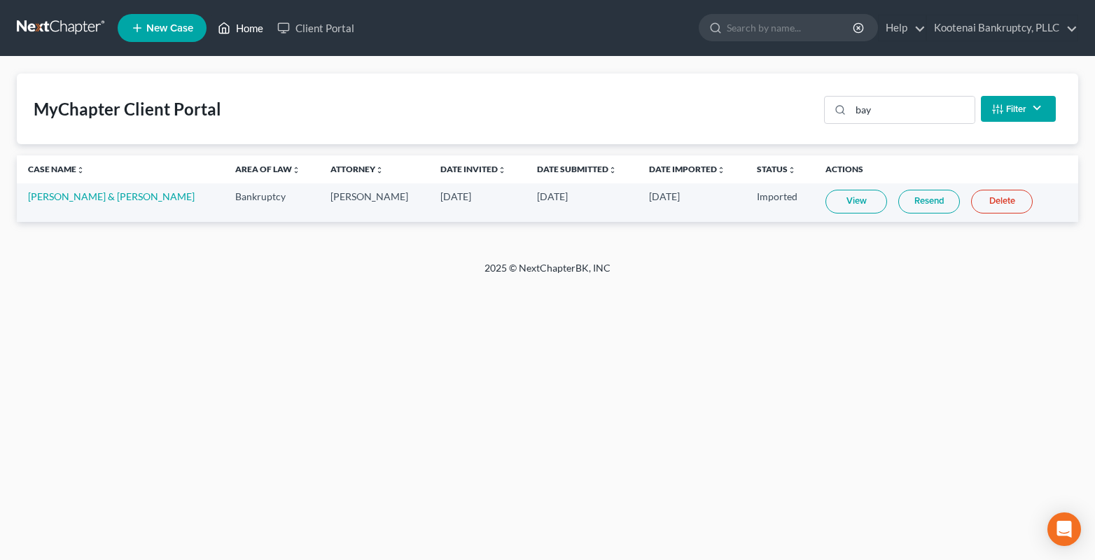
click at [253, 28] on link "Home" at bounding box center [240, 27] width 59 height 25
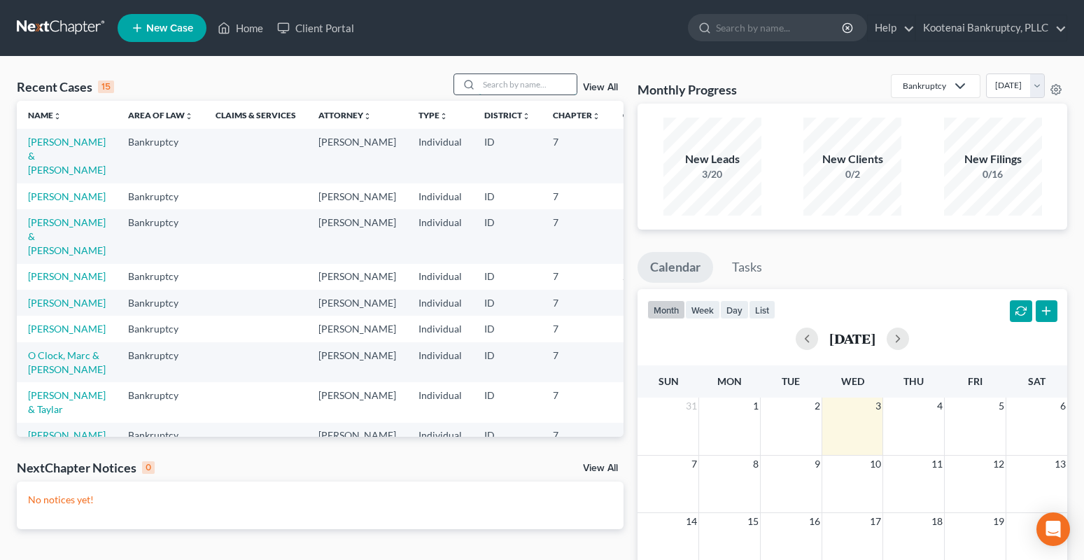
click at [488, 82] on input "search" at bounding box center [528, 84] width 98 height 20
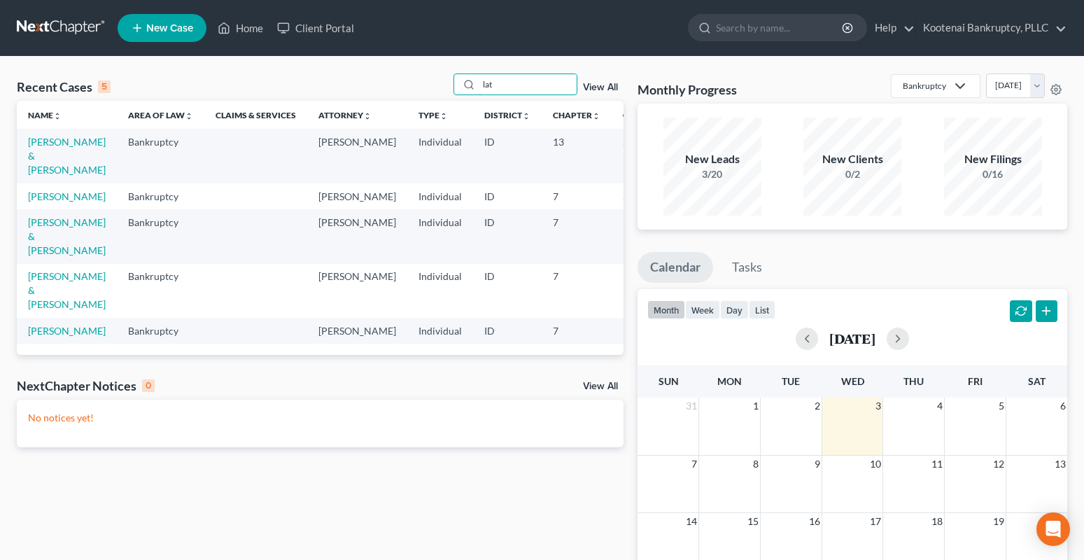
drag, startPoint x: 492, startPoint y: 85, endPoint x: 453, endPoint y: 79, distance: 39.6
click at [479, 87] on div "lat" at bounding box center [515, 84] width 125 height 22
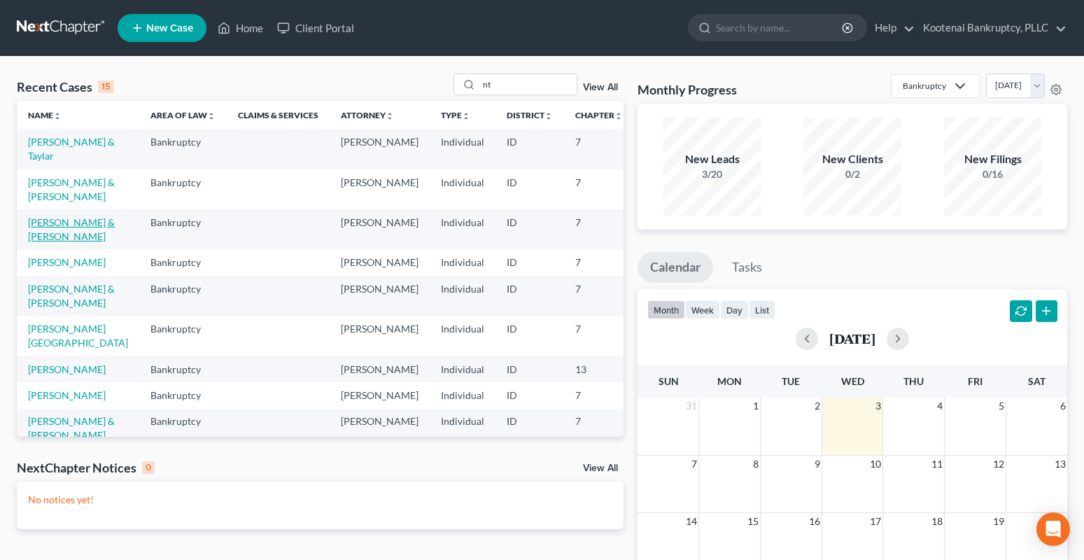
click at [41, 242] on link "[PERSON_NAME] & [PERSON_NAME]" at bounding box center [71, 229] width 87 height 26
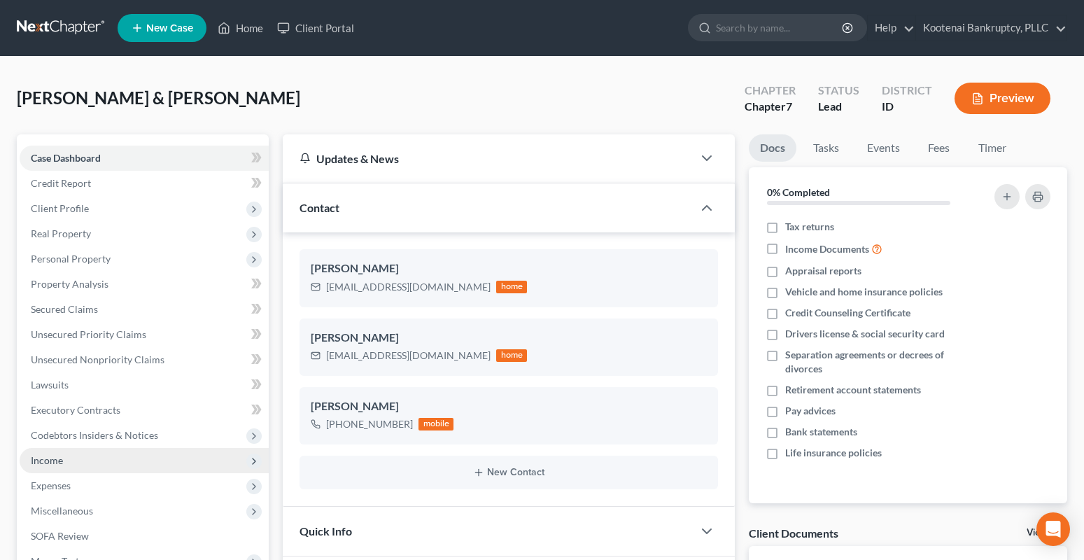
click at [59, 461] on span "Income" at bounding box center [47, 460] width 32 height 12
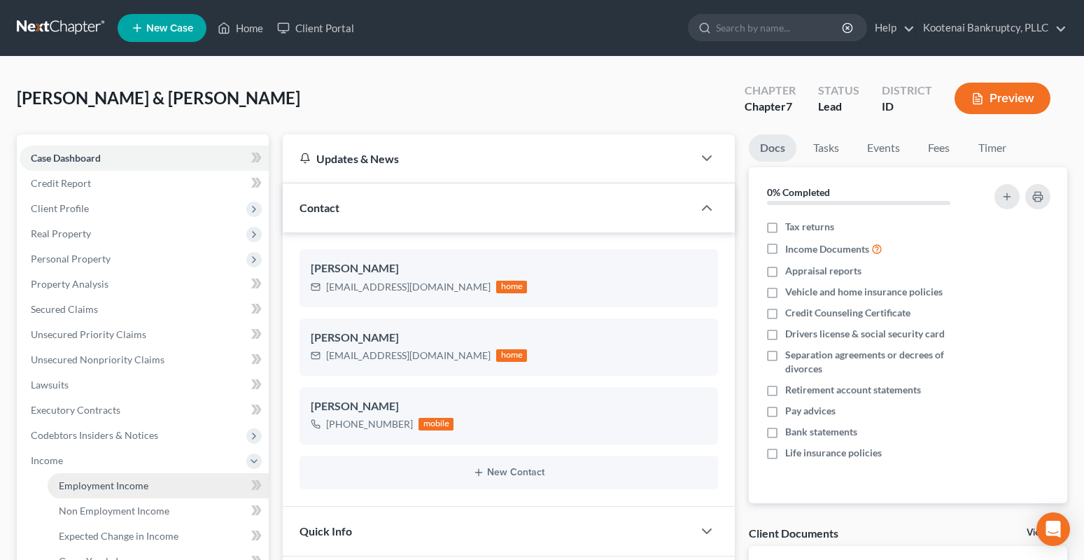
click at [91, 486] on span "Employment Income" at bounding box center [104, 485] width 90 height 12
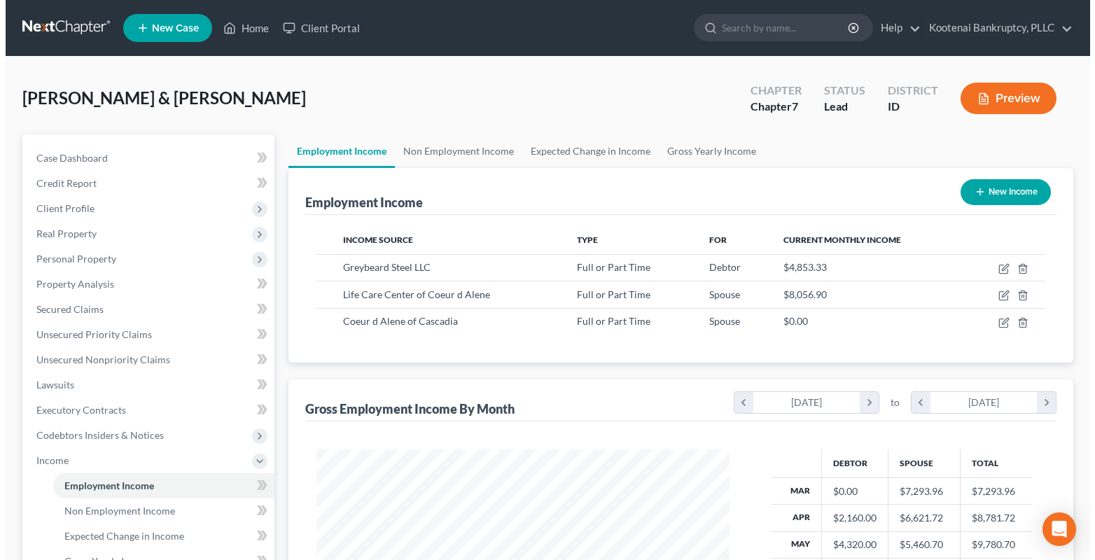
scroll to position [251, 442]
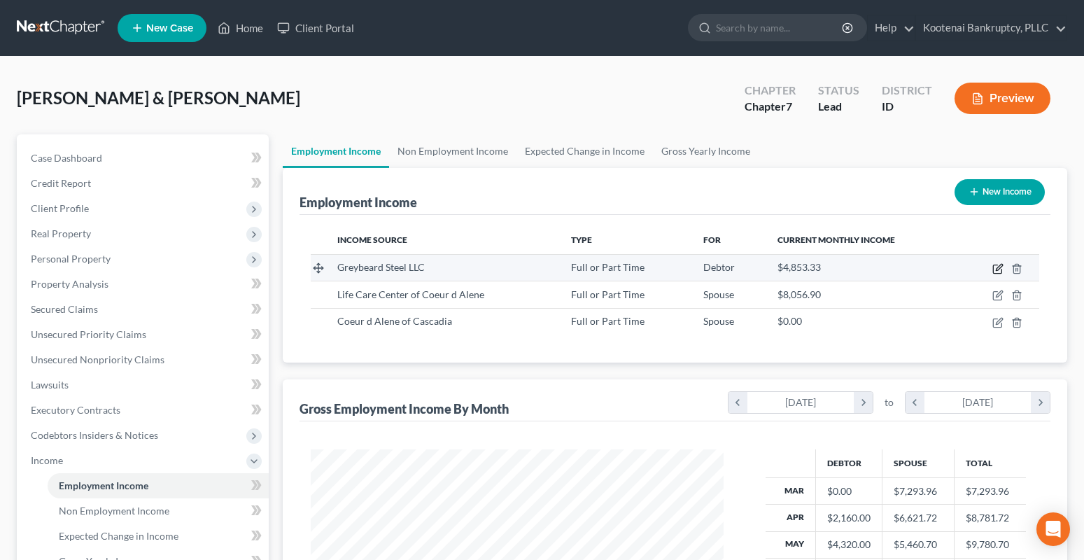
click at [999, 269] on icon "button" at bounding box center [997, 268] width 11 height 11
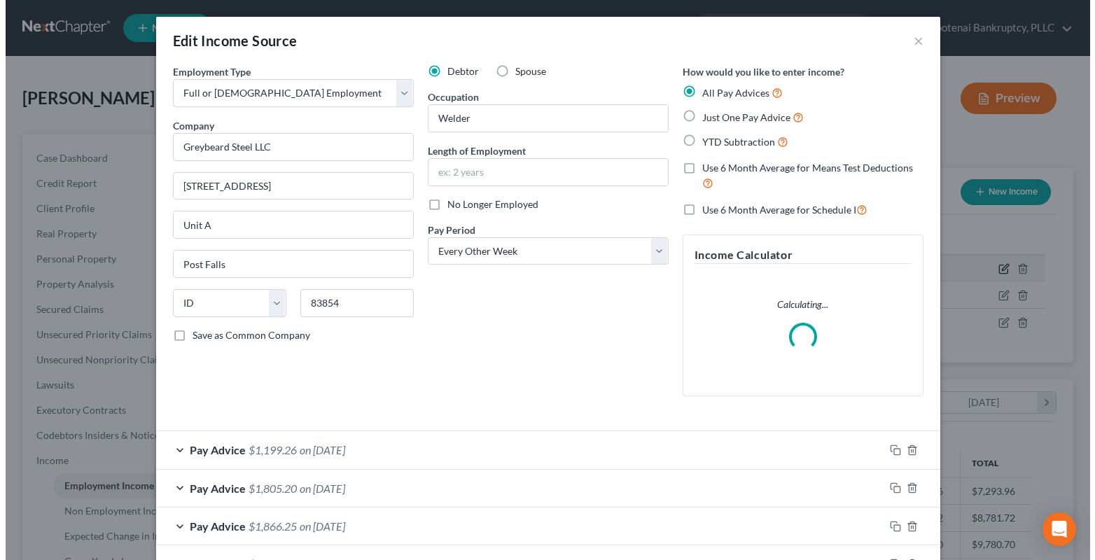
scroll to position [251, 446]
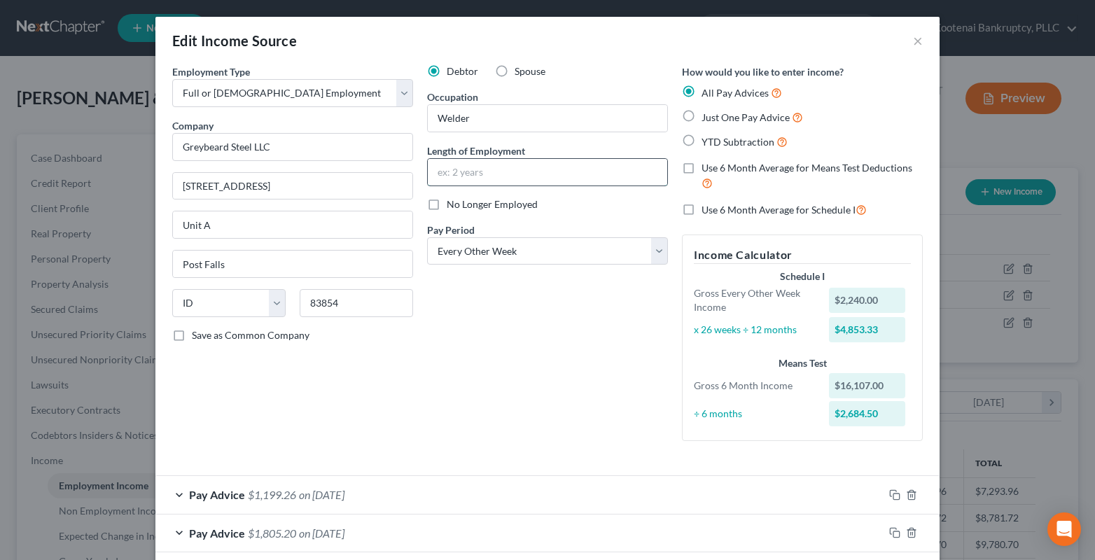
click at [463, 180] on input "text" at bounding box center [547, 172] width 239 height 27
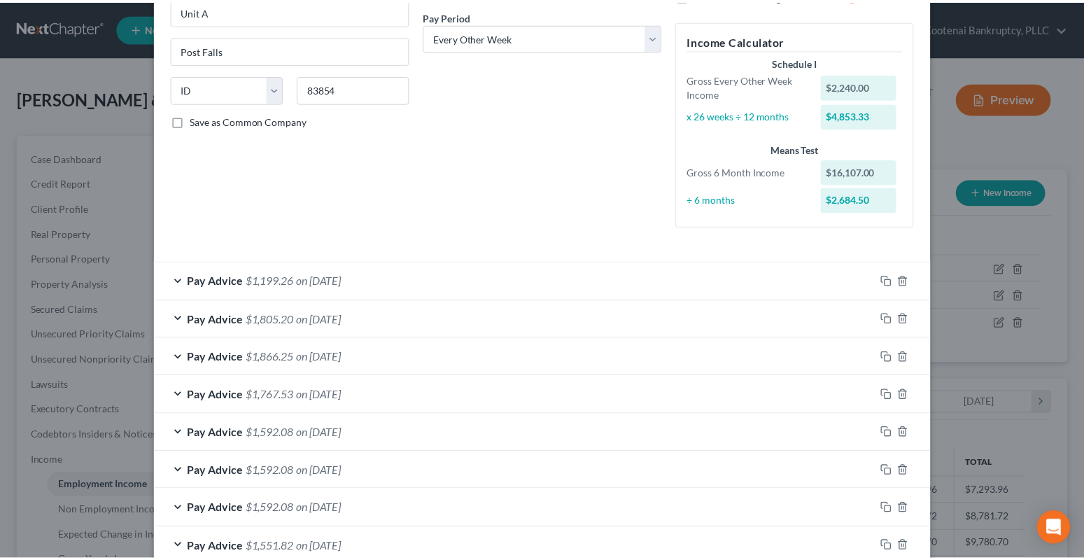
scroll to position [335, 0]
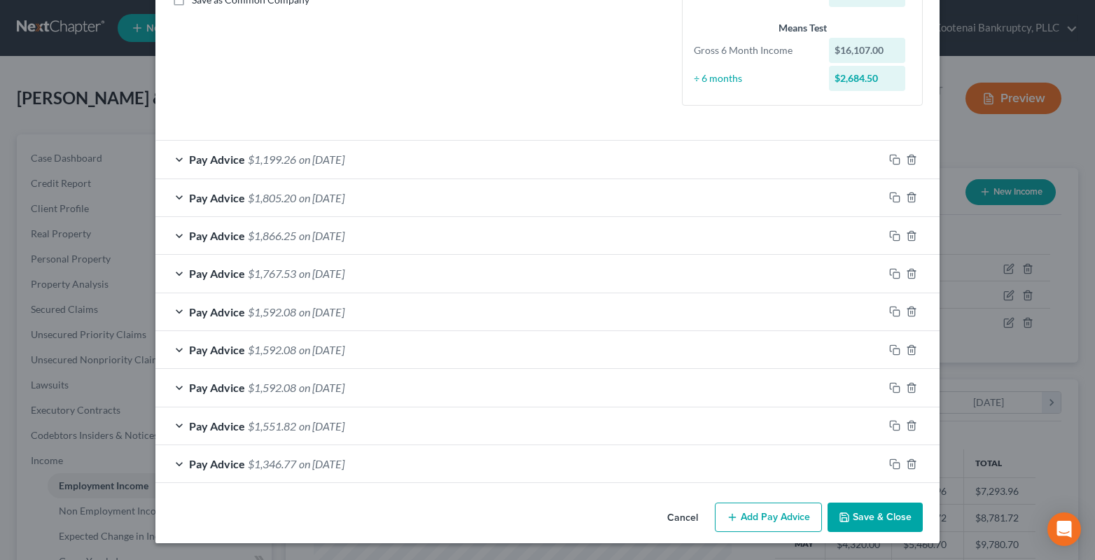
click at [889, 523] on button "Save & Close" at bounding box center [874, 516] width 95 height 29
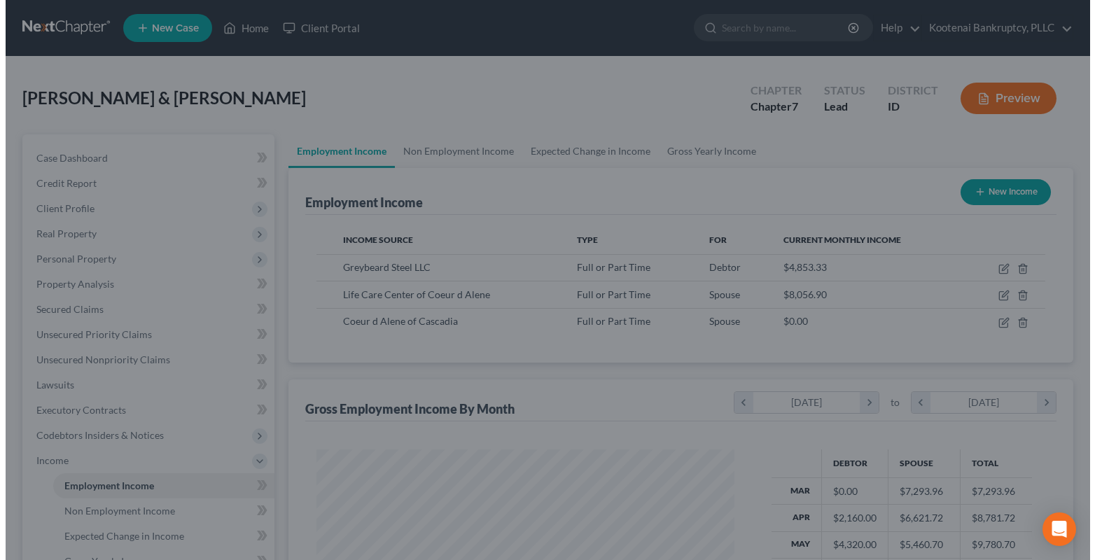
scroll to position [699579, 699389]
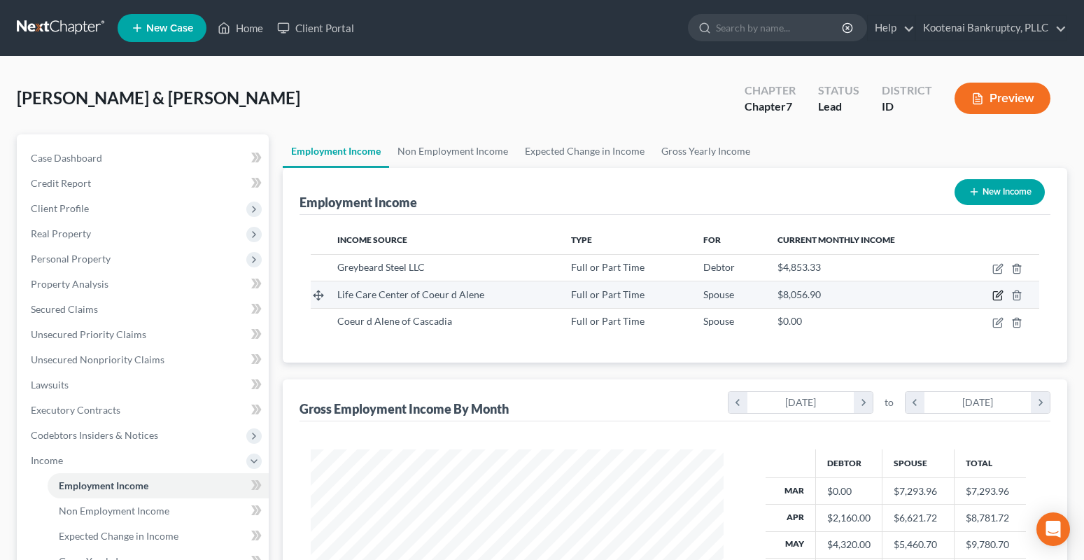
click at [994, 293] on icon "button" at bounding box center [997, 295] width 11 height 11
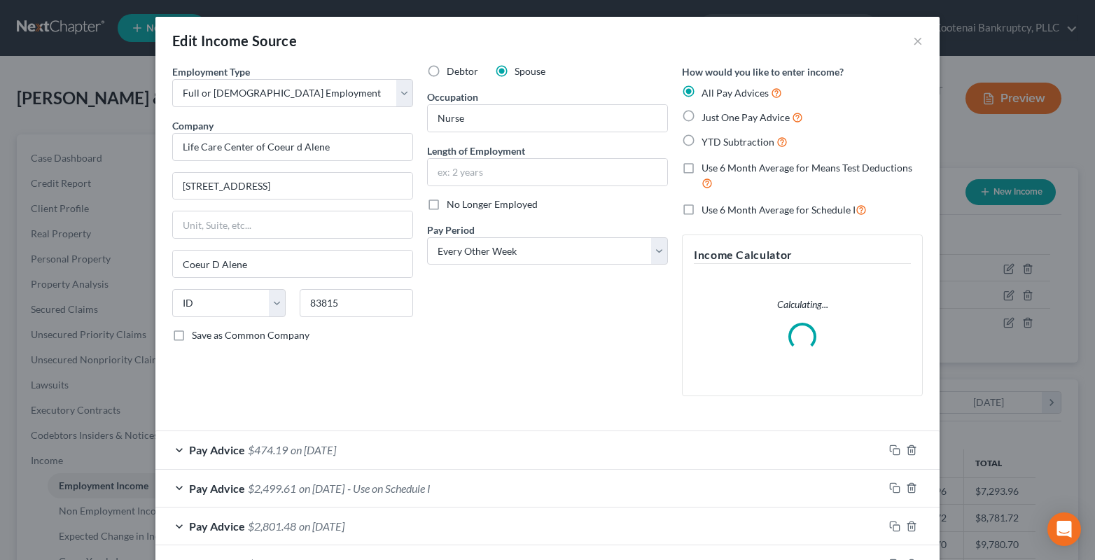
scroll to position [251, 446]
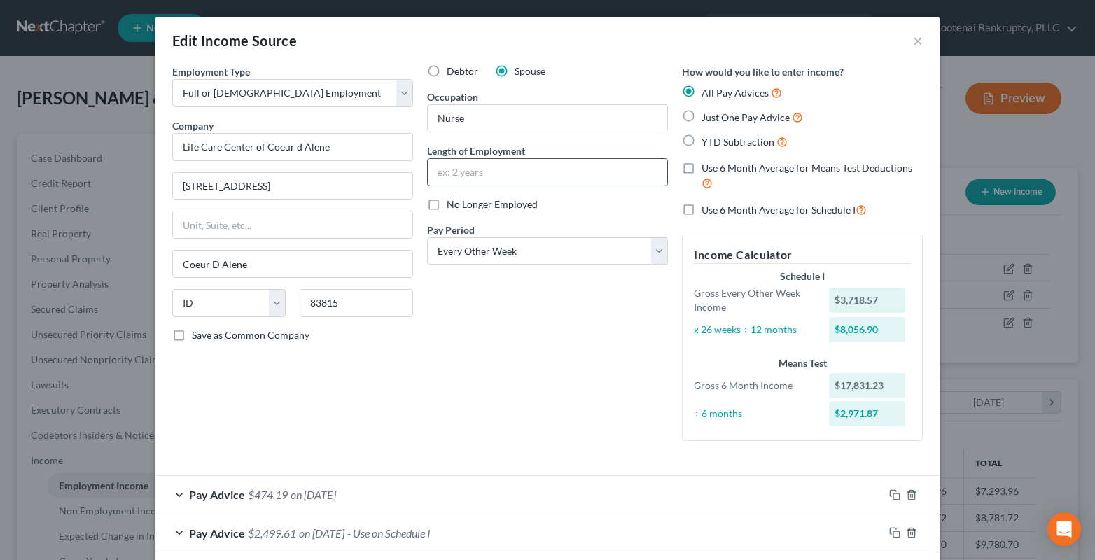
click at [495, 178] on input "text" at bounding box center [547, 172] width 239 height 27
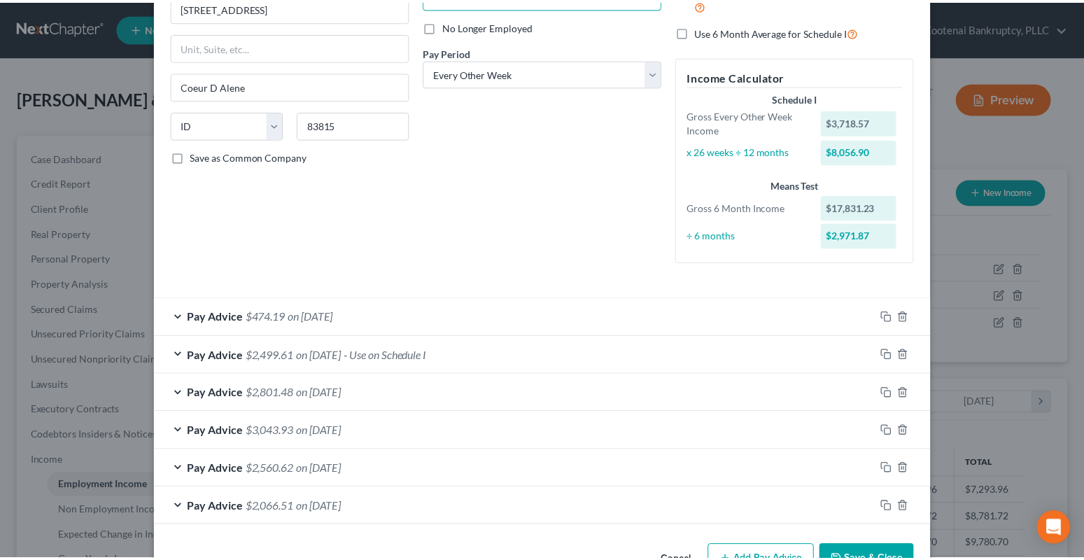
scroll to position [210, 0]
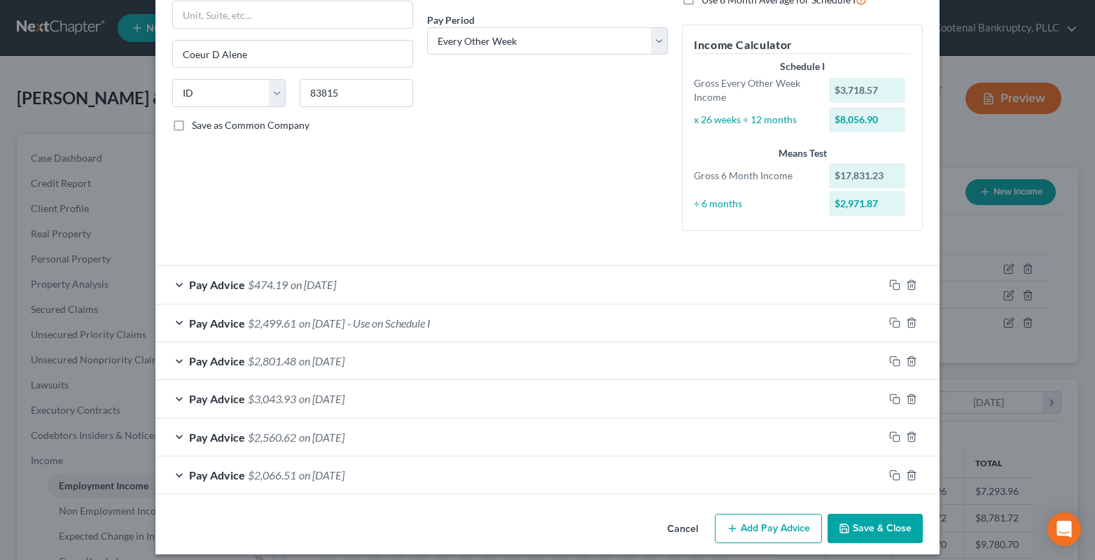
click at [889, 534] on button "Save & Close" at bounding box center [874, 528] width 95 height 29
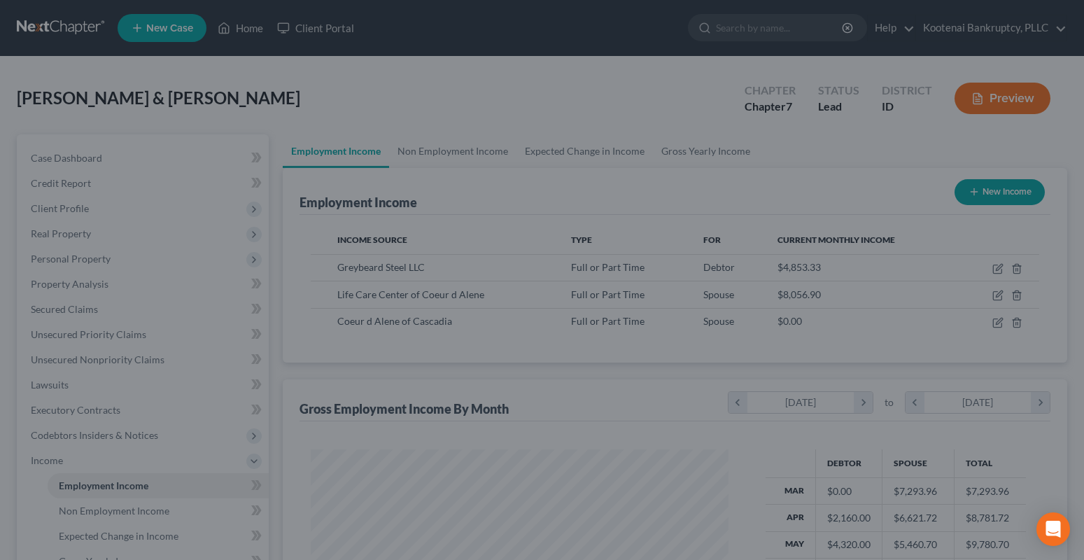
scroll to position [699579, 699389]
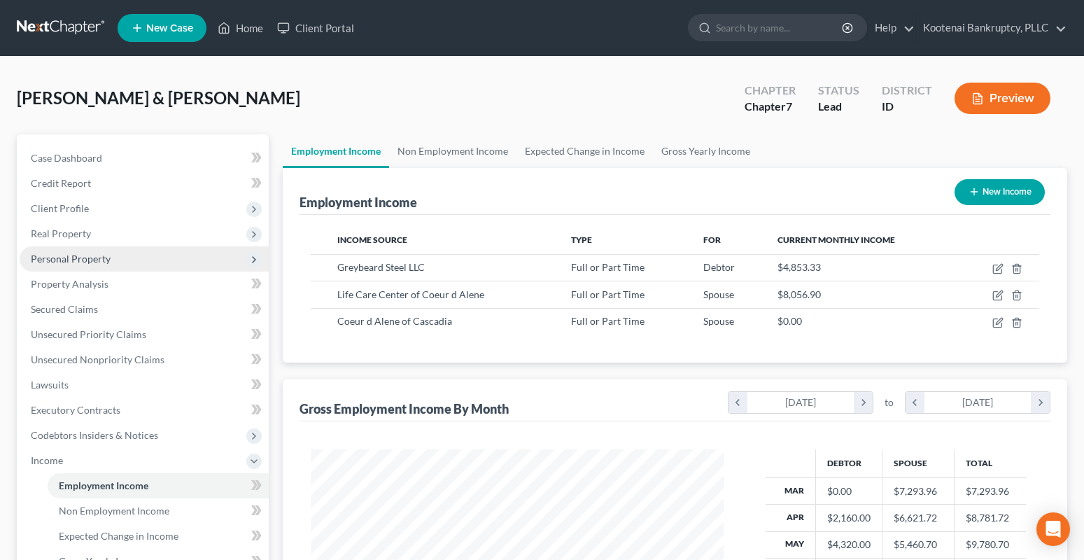
click at [41, 255] on span "Personal Property" at bounding box center [71, 259] width 80 height 12
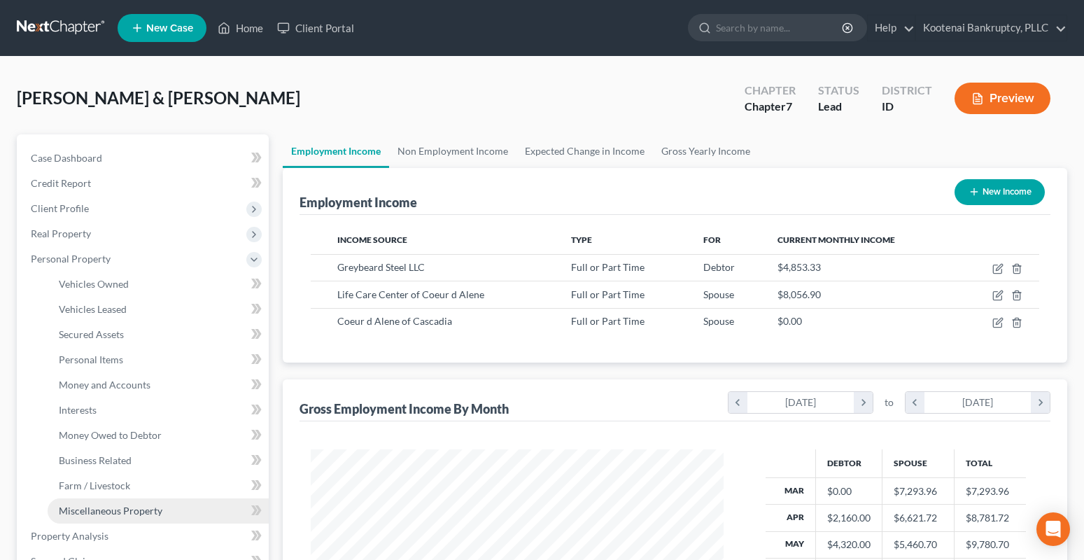
click at [103, 507] on span "Miscellaneous Property" at bounding box center [111, 511] width 104 height 12
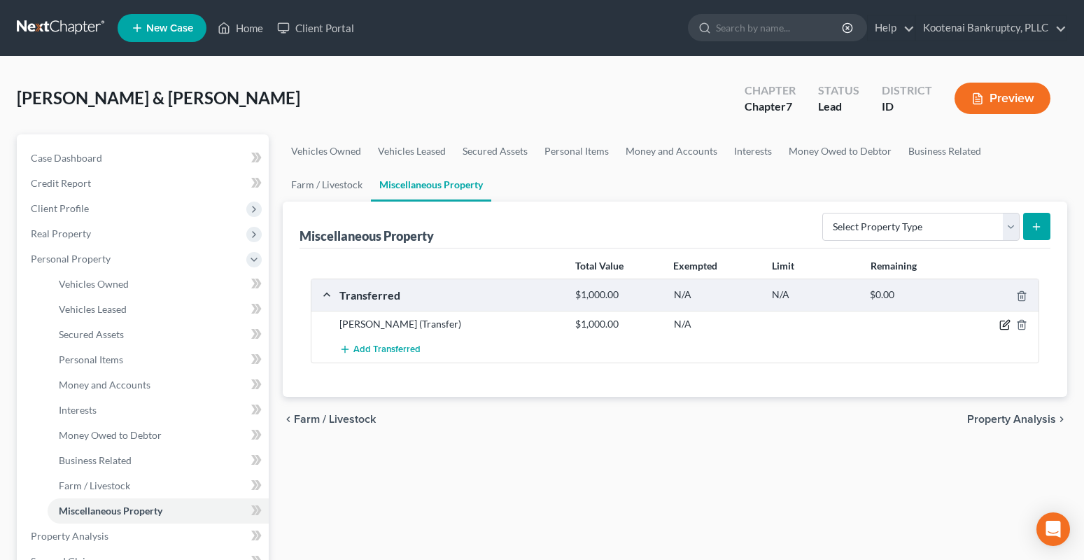
click at [1006, 324] on icon "button" at bounding box center [1004, 324] width 11 height 11
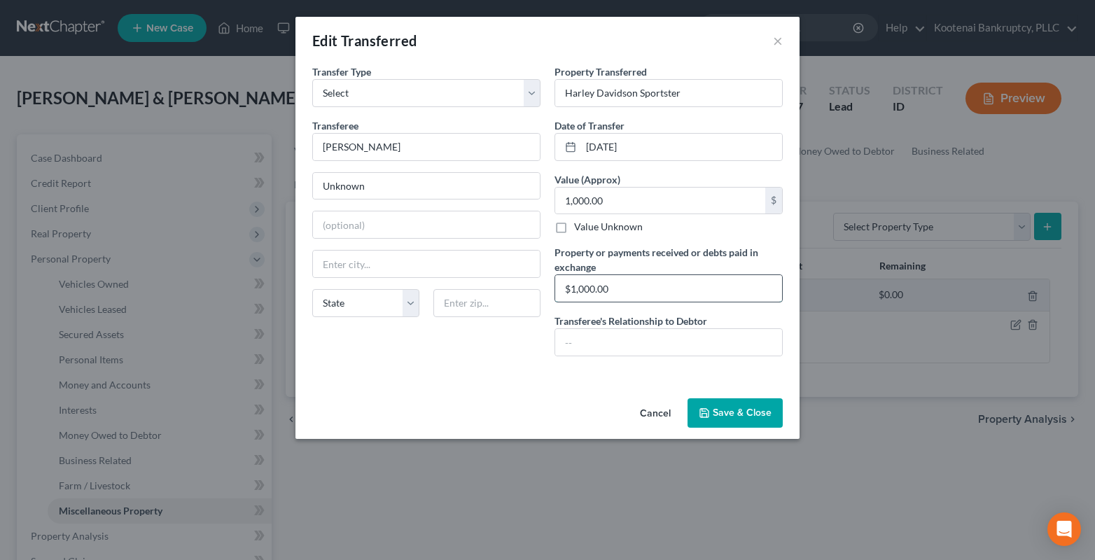
click at [563, 289] on input "$1,000.00" at bounding box center [668, 288] width 227 height 27
click at [660, 287] on input "Received $1,000.00" at bounding box center [668, 288] width 227 height 27
drag, startPoint x: 593, startPoint y: 345, endPoint x: 580, endPoint y: 344, distance: 13.3
click at [592, 345] on input "text" at bounding box center [668, 342] width 227 height 27
click at [562, 94] on input "Harley Davidson Sportster" at bounding box center [668, 93] width 227 height 27
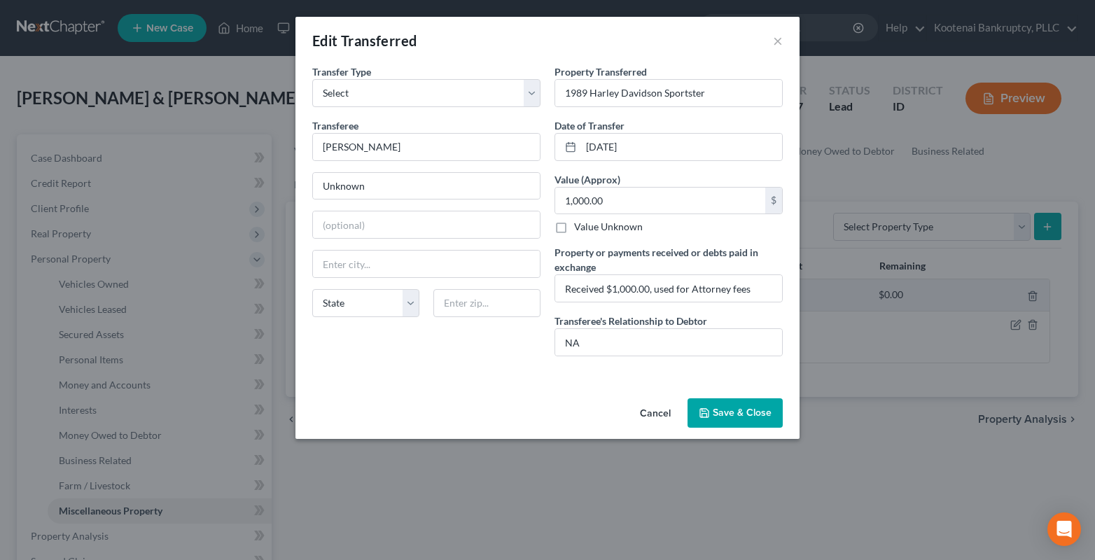
click at [712, 406] on button "Save & Close" at bounding box center [734, 412] width 95 height 29
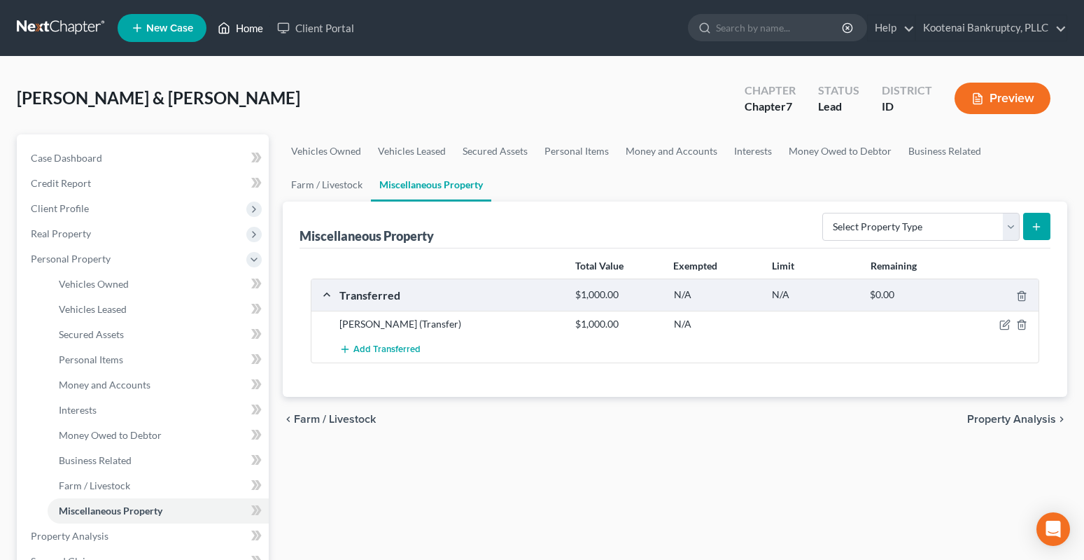
click at [253, 31] on link "Home" at bounding box center [240, 27] width 59 height 25
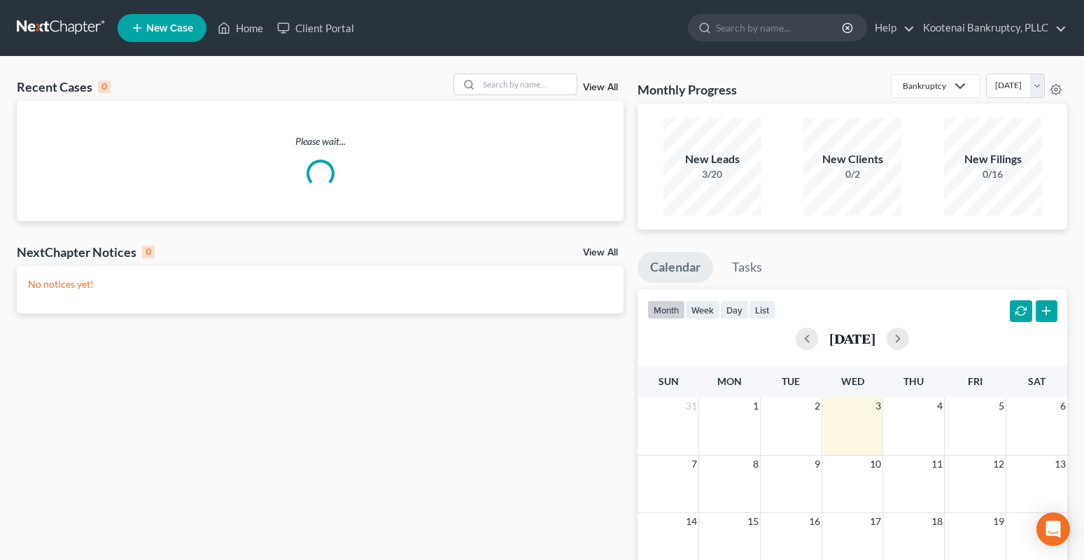
drag, startPoint x: 506, startPoint y: 83, endPoint x: 444, endPoint y: 93, distance: 62.5
click at [505, 83] on input "search" at bounding box center [528, 84] width 98 height 20
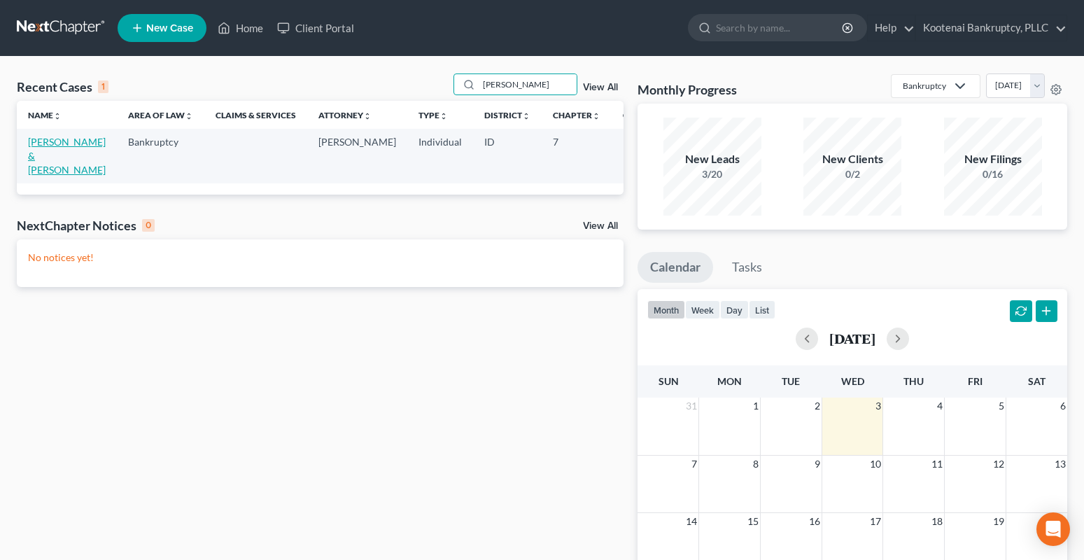
click at [39, 143] on link "[PERSON_NAME] & [PERSON_NAME]" at bounding box center [67, 156] width 78 height 40
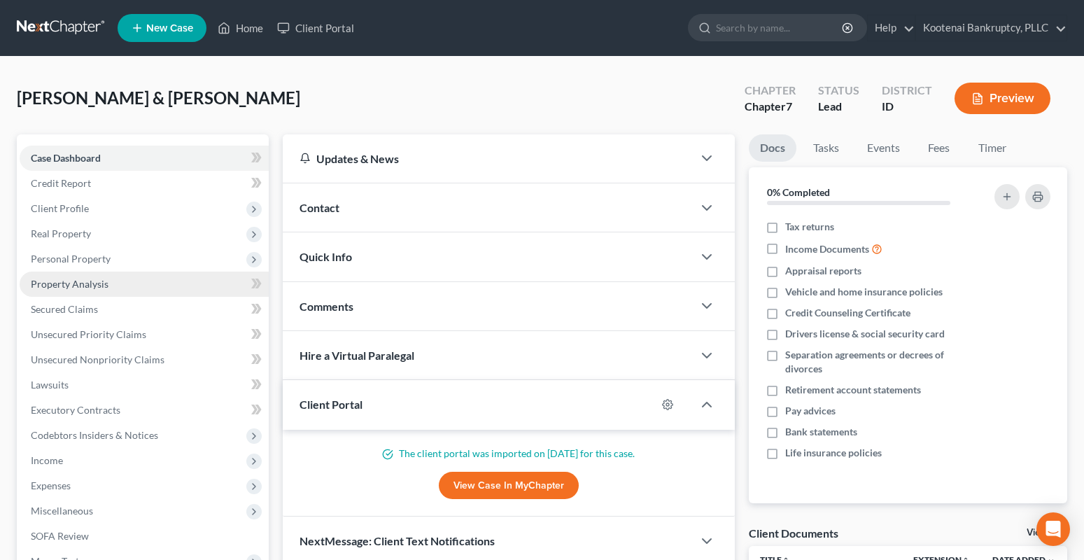
drag, startPoint x: 45, startPoint y: 254, endPoint x: 98, endPoint y: 276, distance: 57.7
click at [45, 254] on span "Personal Property" at bounding box center [71, 259] width 80 height 12
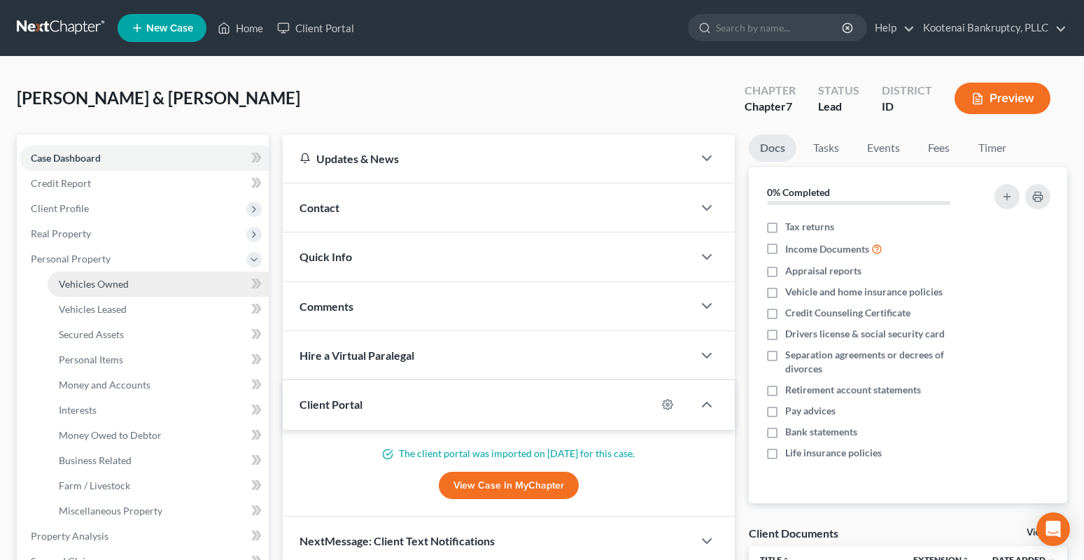
click at [90, 279] on span "Vehicles Owned" at bounding box center [94, 284] width 70 height 12
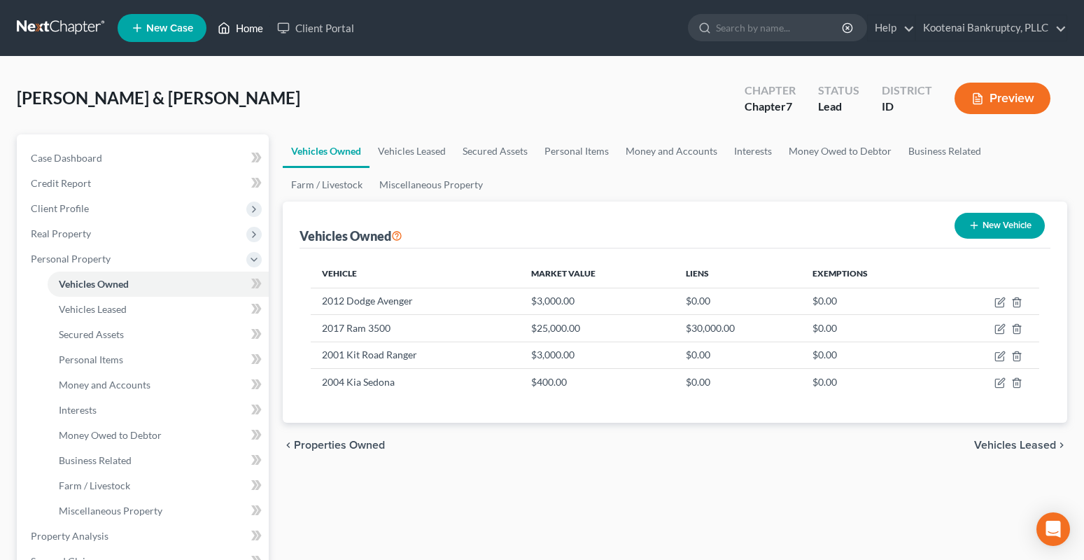
click at [244, 25] on link "Home" at bounding box center [240, 27] width 59 height 25
